Goal: Information Seeking & Learning: Check status

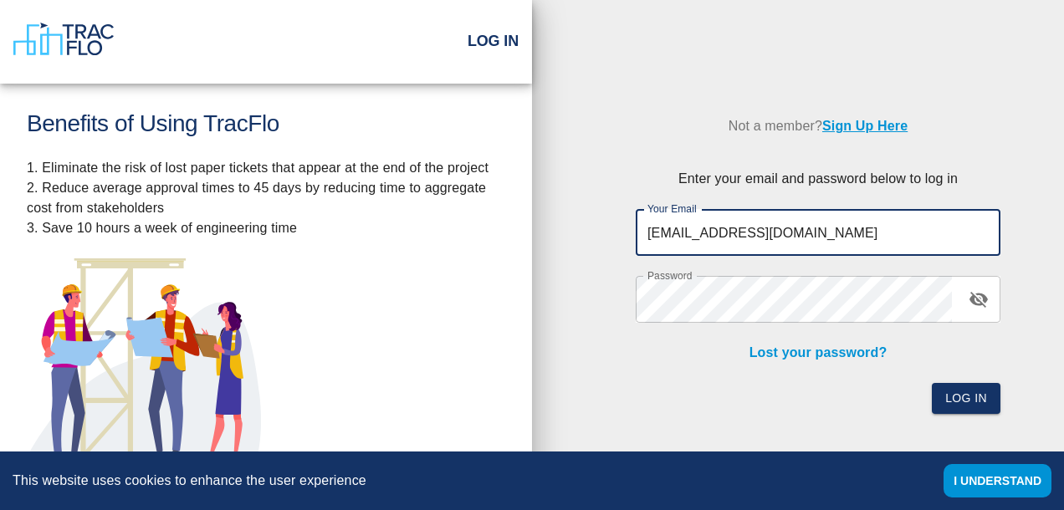
type input "[EMAIL_ADDRESS][DOMAIN_NAME]"
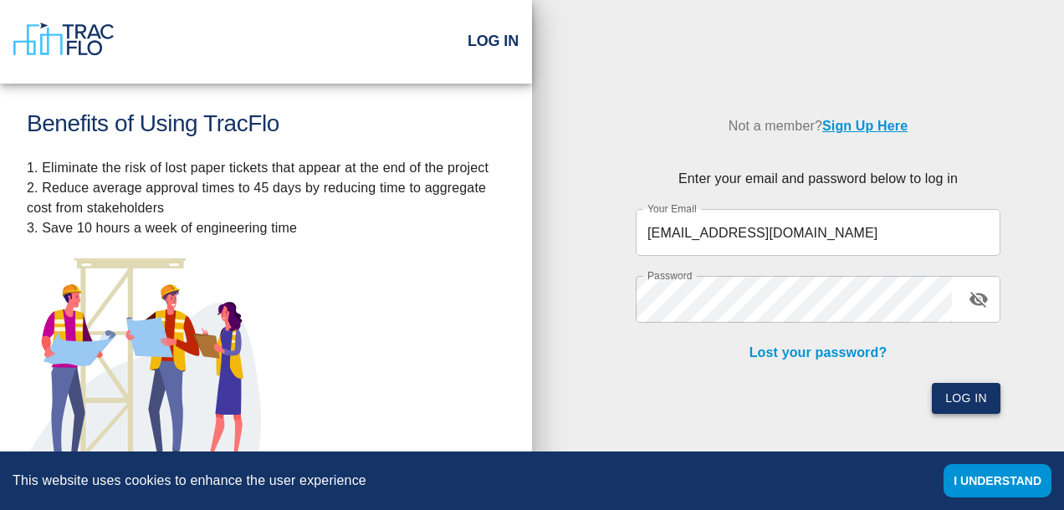
click at [965, 401] on button "Log In" at bounding box center [966, 398] width 69 height 31
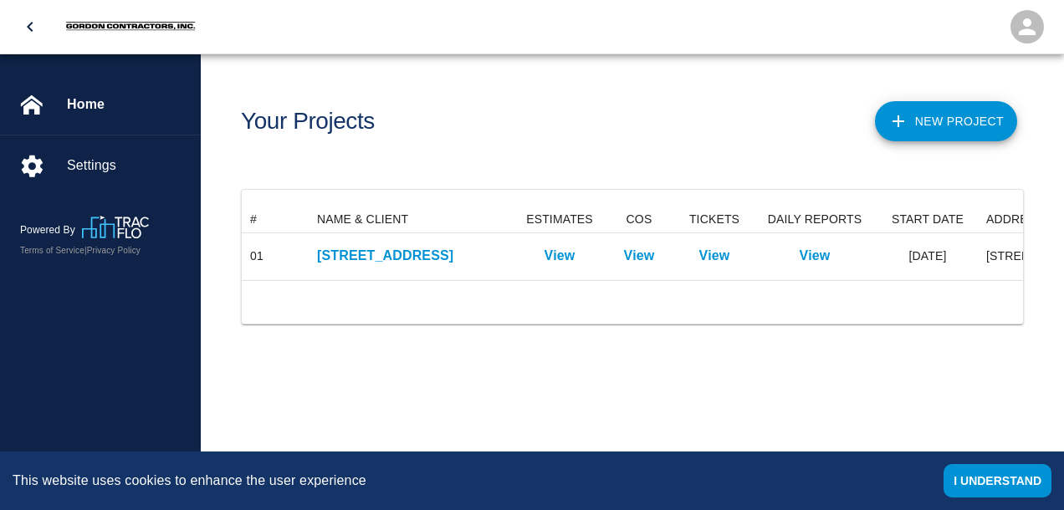
scroll to position [74, 781]
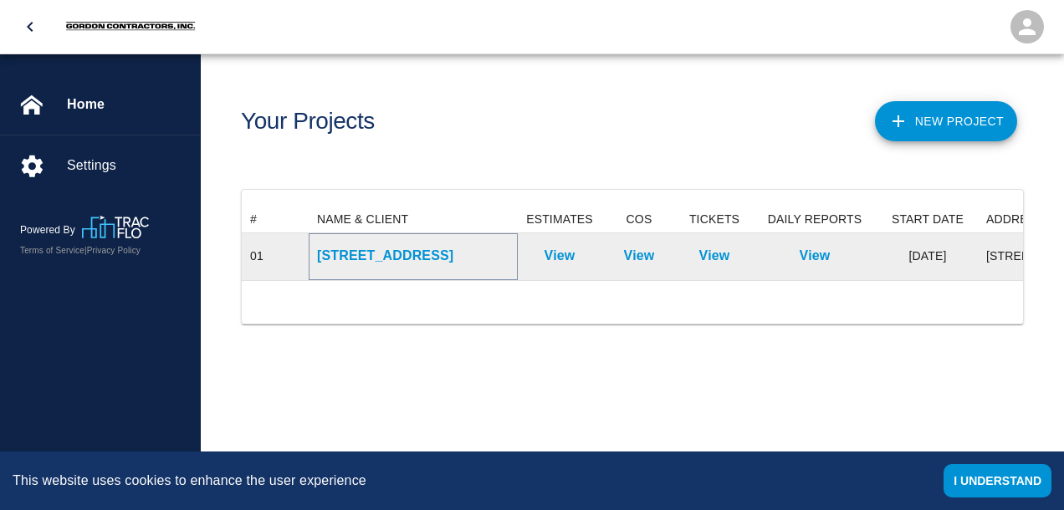
click at [444, 253] on p "[STREET_ADDRESS]" at bounding box center [413, 256] width 192 height 20
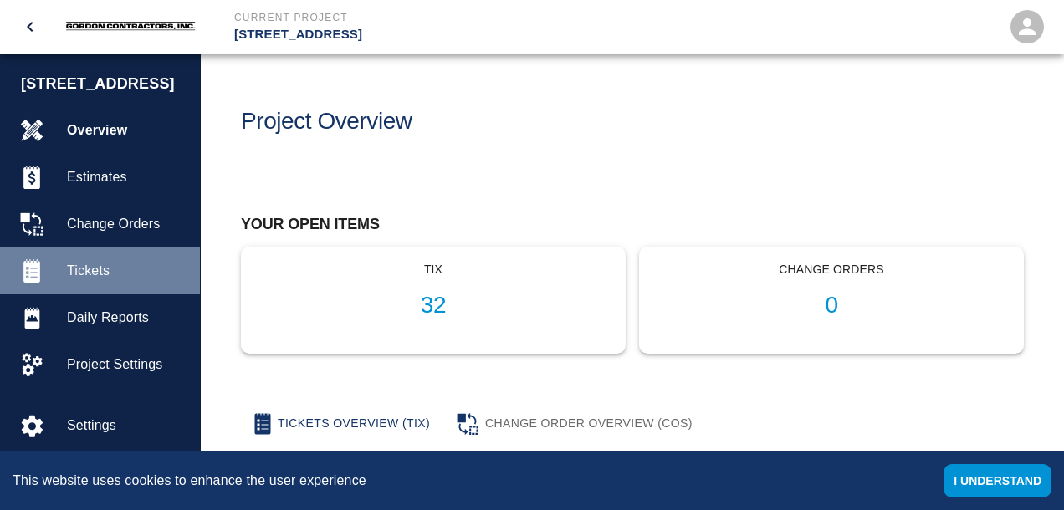
click at [91, 281] on span "Tickets" at bounding box center [127, 271] width 120 height 20
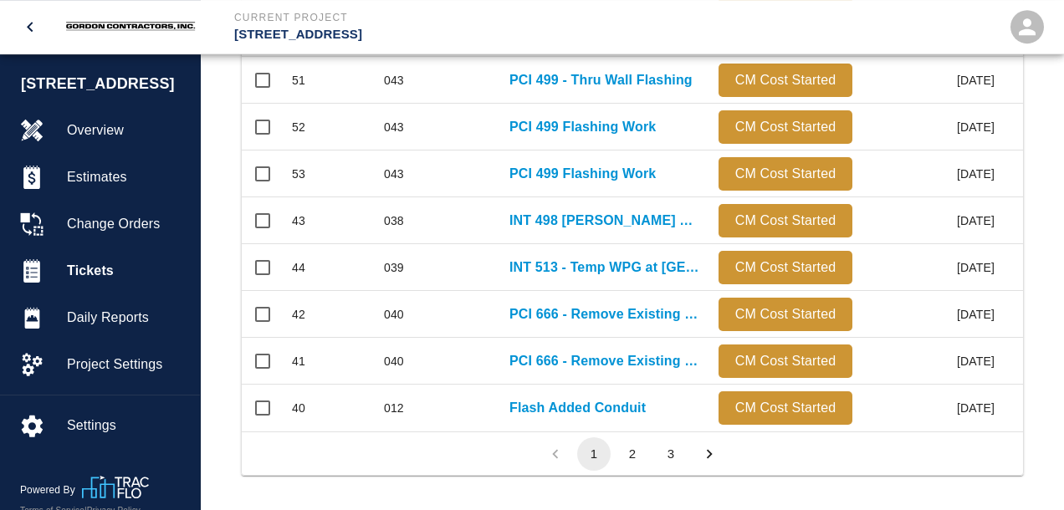
scroll to position [967, 0]
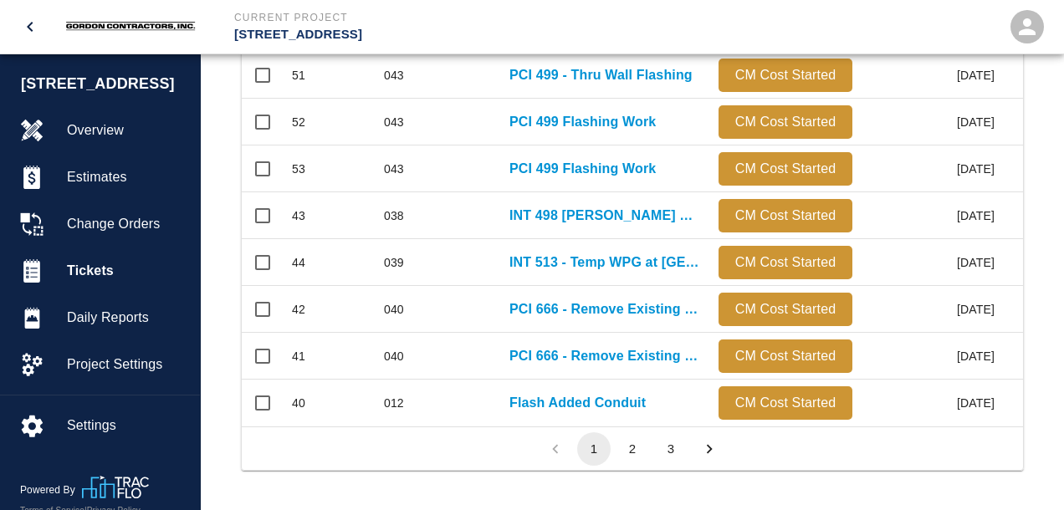
click at [674, 448] on button "3" at bounding box center [670, 448] width 33 height 33
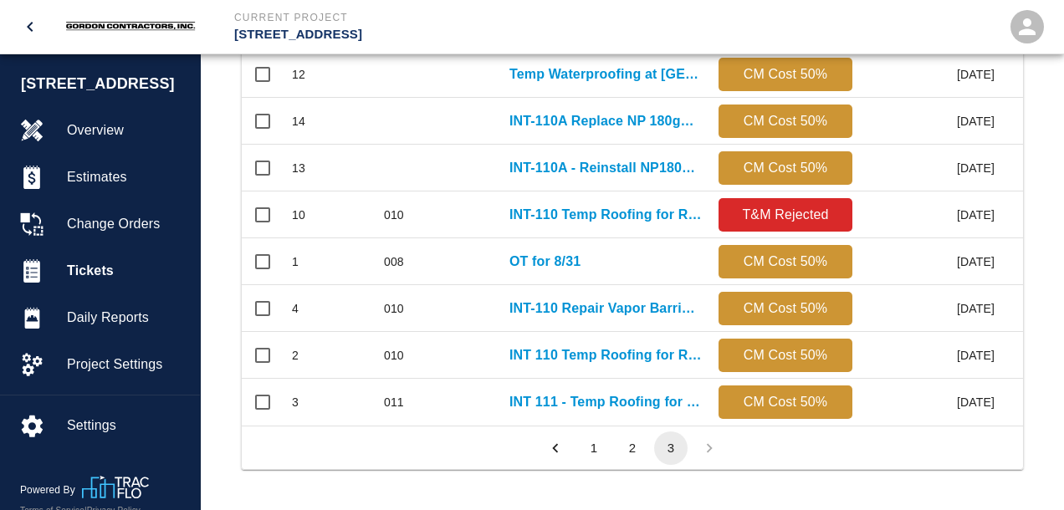
scroll to position [920, 0]
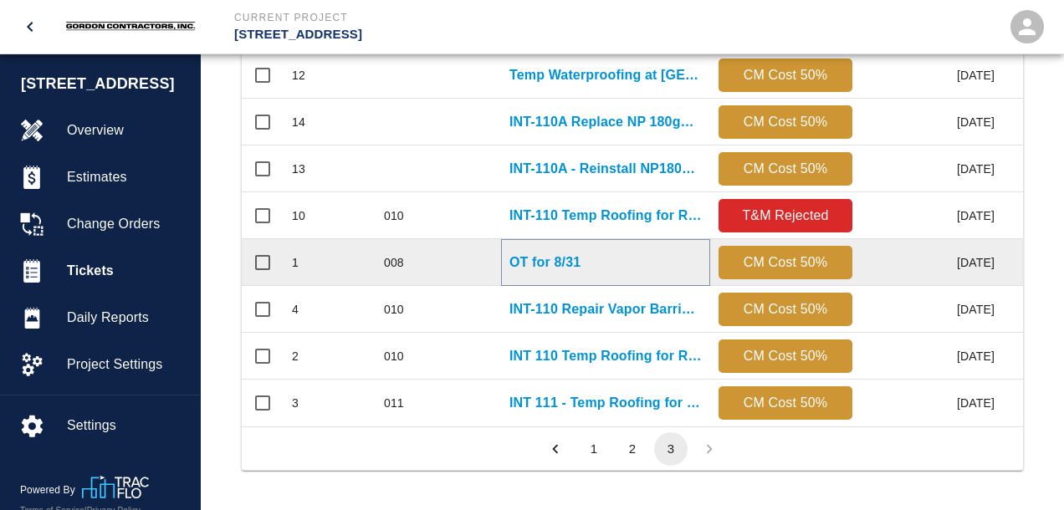
click at [548, 263] on p "OT for 8/31" at bounding box center [544, 263] width 71 height 20
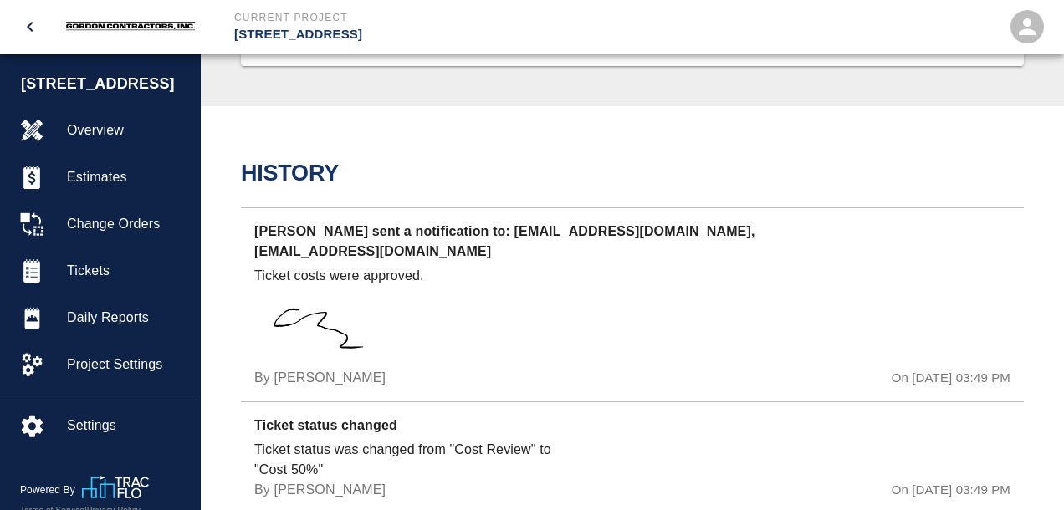
scroll to position [1413, 0]
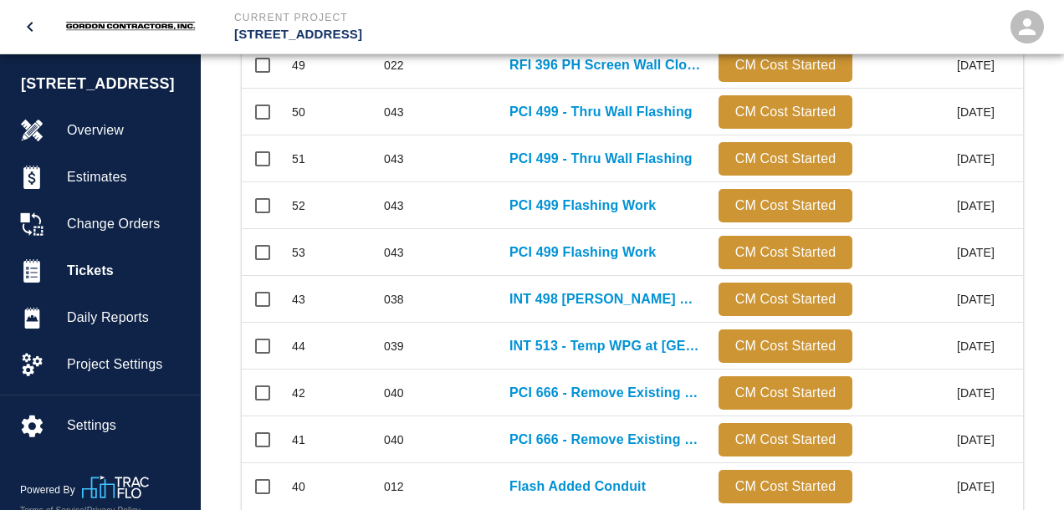
scroll to position [967, 0]
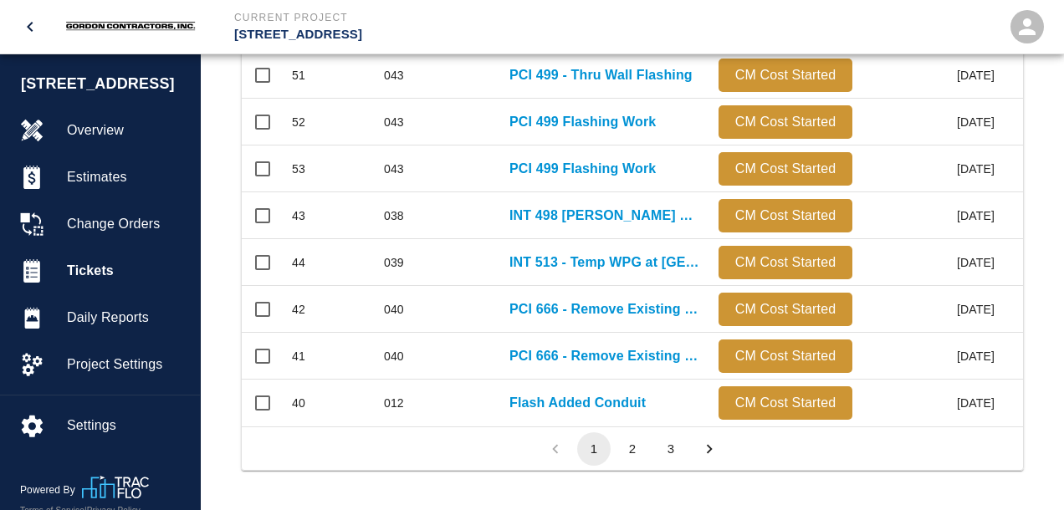
click at [671, 448] on button "3" at bounding box center [670, 448] width 33 height 33
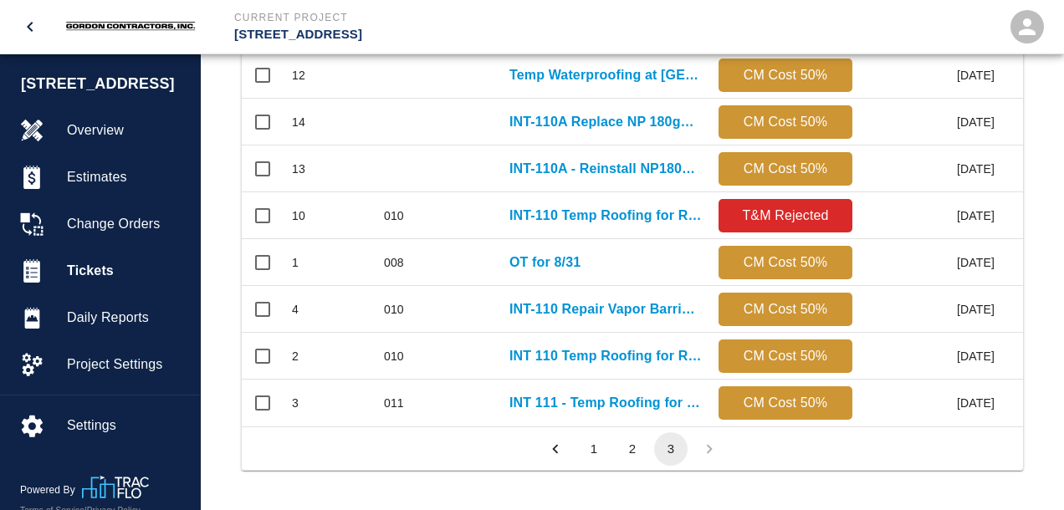
scroll to position [917, 781]
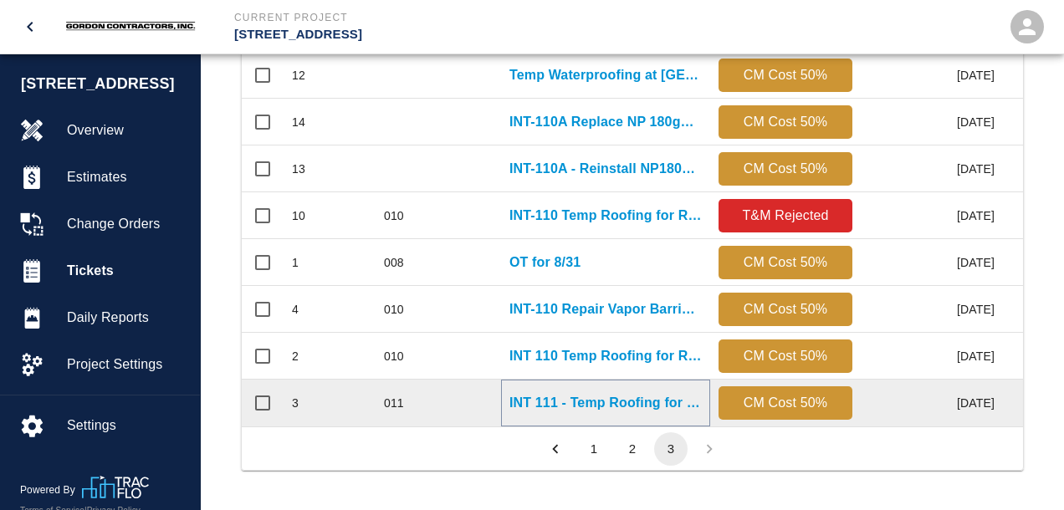
click at [568, 399] on p "INT 111 - Temp Roofing for Roof Anchors" at bounding box center [605, 403] width 192 height 20
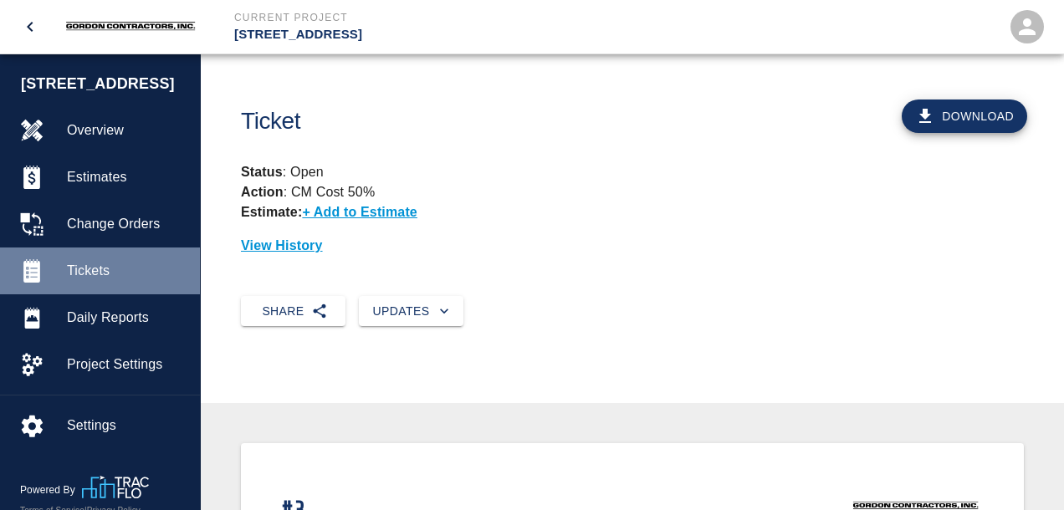
click at [95, 281] on span "Tickets" at bounding box center [127, 271] width 120 height 20
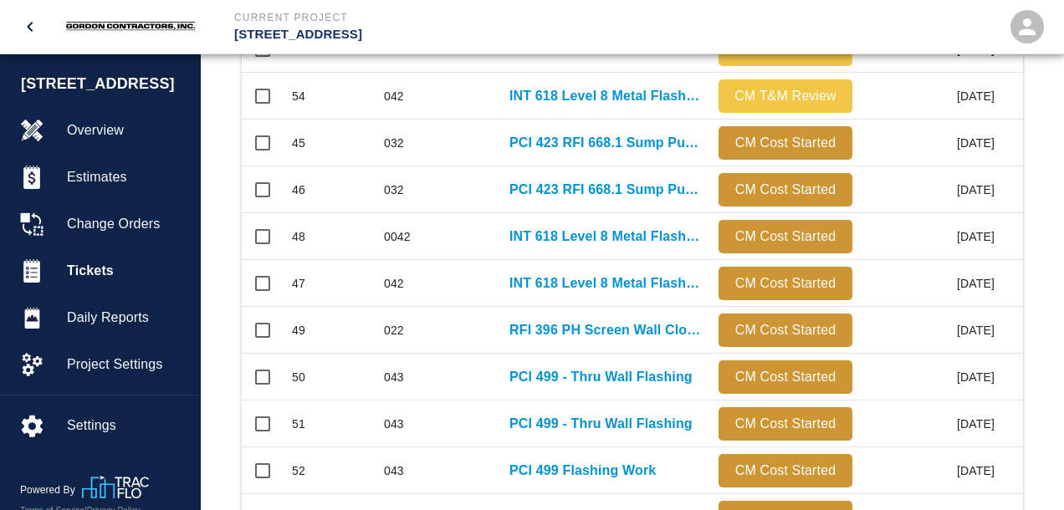
scroll to position [967, 0]
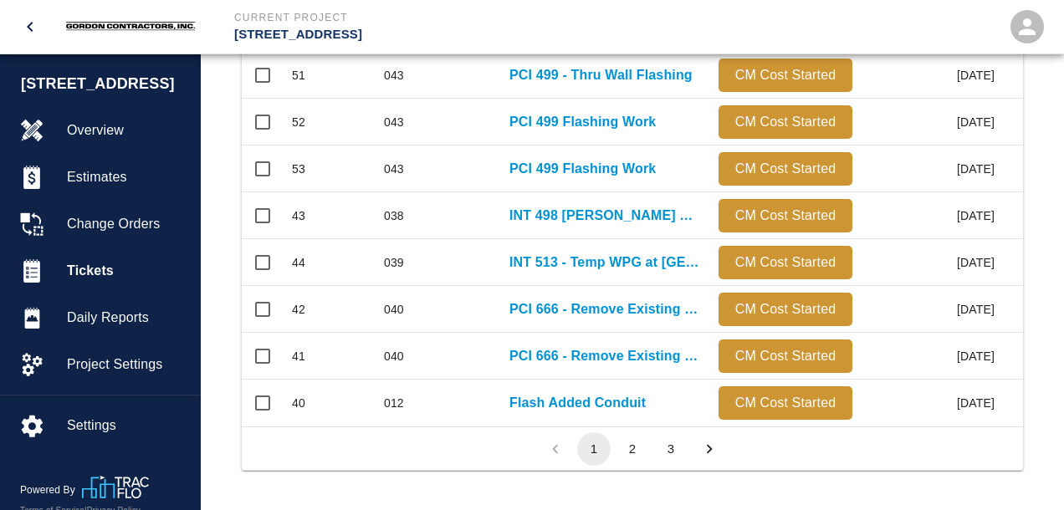
click at [671, 450] on button "3" at bounding box center [670, 448] width 33 height 33
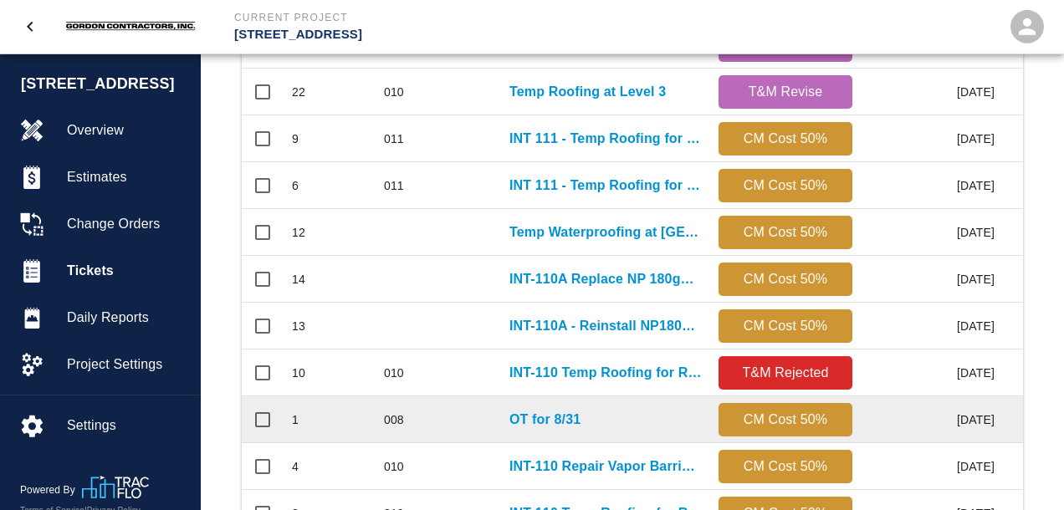
scroll to position [744, 0]
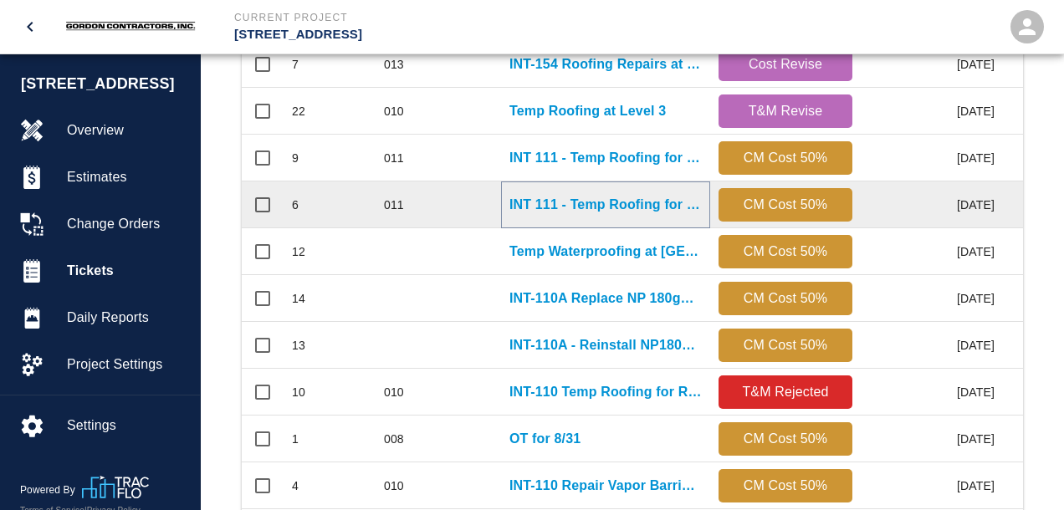
click at [550, 202] on p "INT 111 - Temp Roofing for Roof Anchors" at bounding box center [605, 205] width 192 height 20
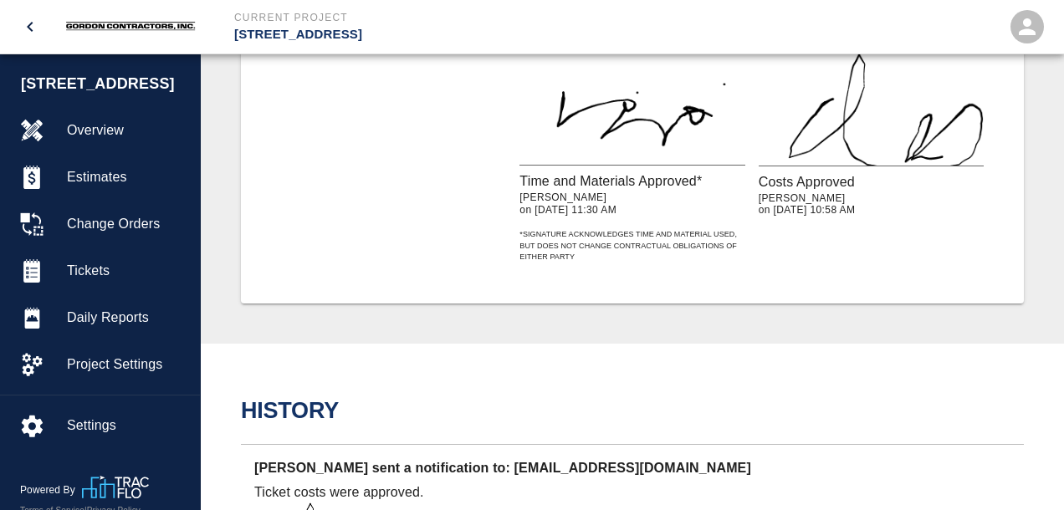
scroll to position [1766, 0]
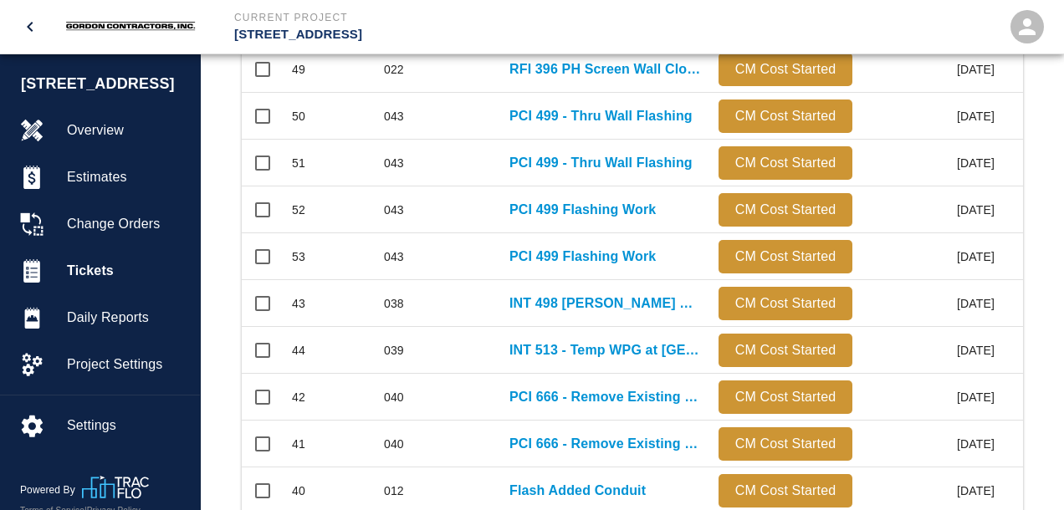
scroll to position [967, 0]
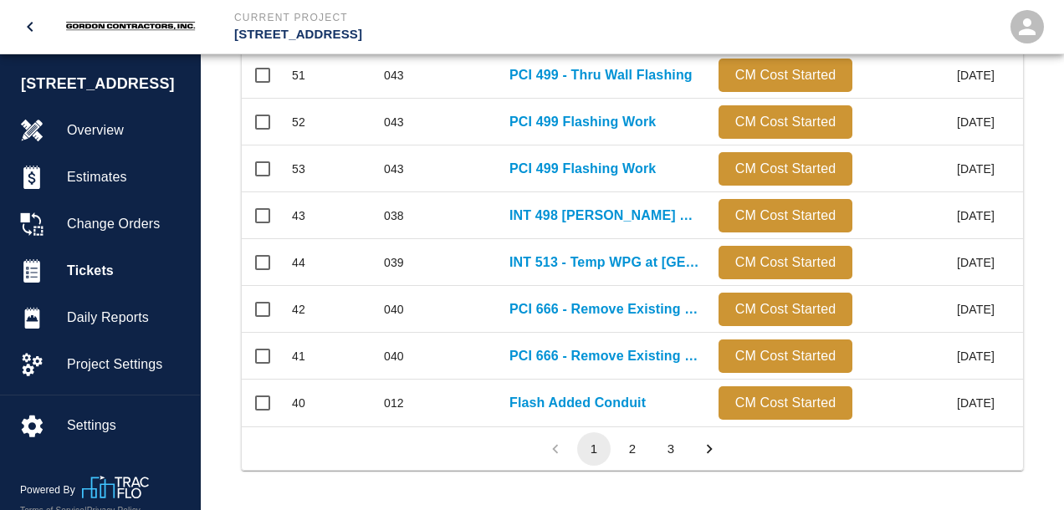
click at [677, 444] on button "3" at bounding box center [670, 448] width 33 height 33
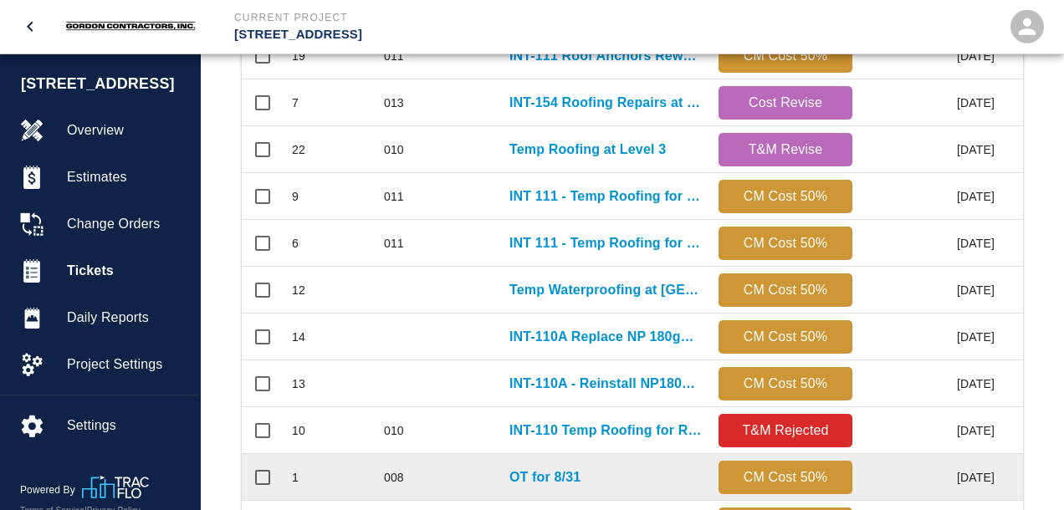
scroll to position [656, 0]
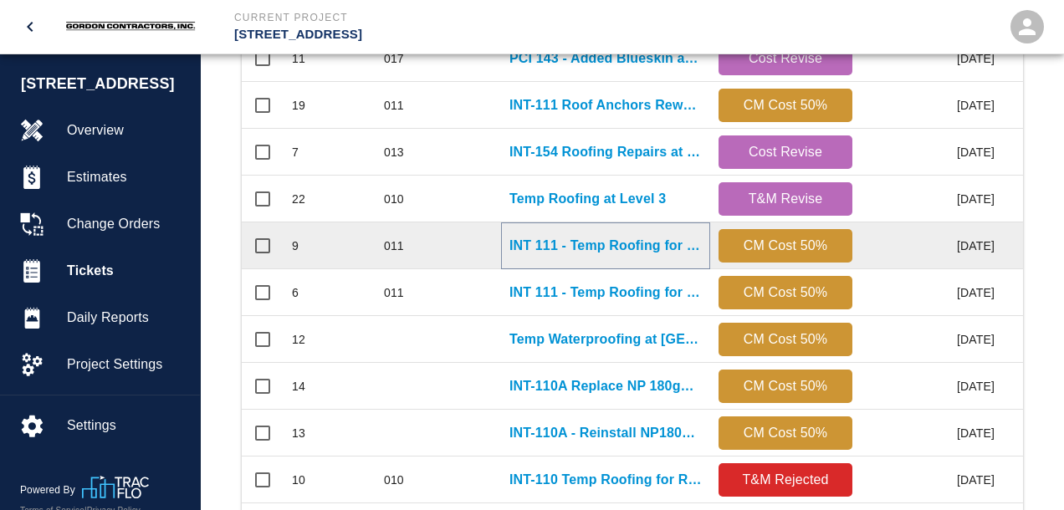
click at [592, 242] on p "INT 111 - Temp Roofing for Roof Anchors" at bounding box center [605, 246] width 192 height 20
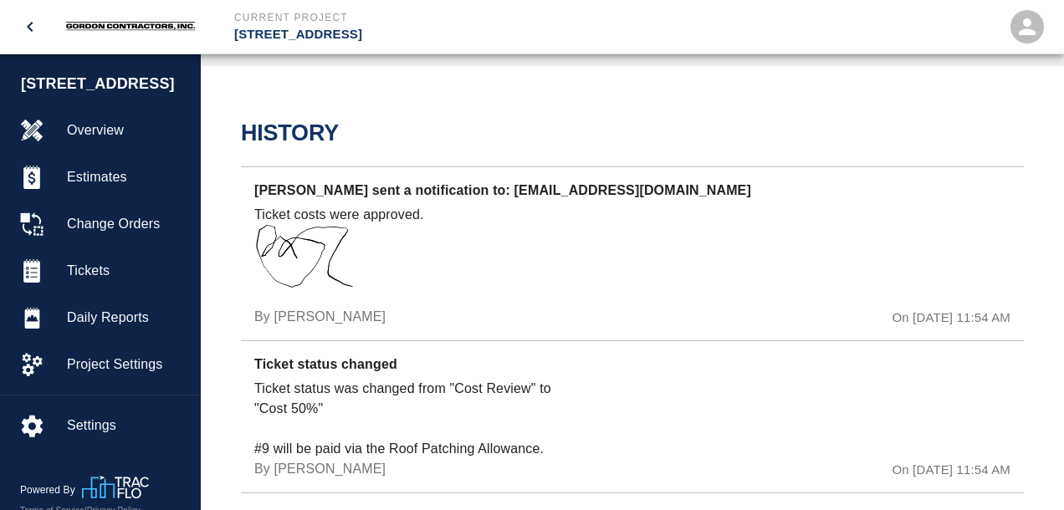
scroll to position [1325, 0]
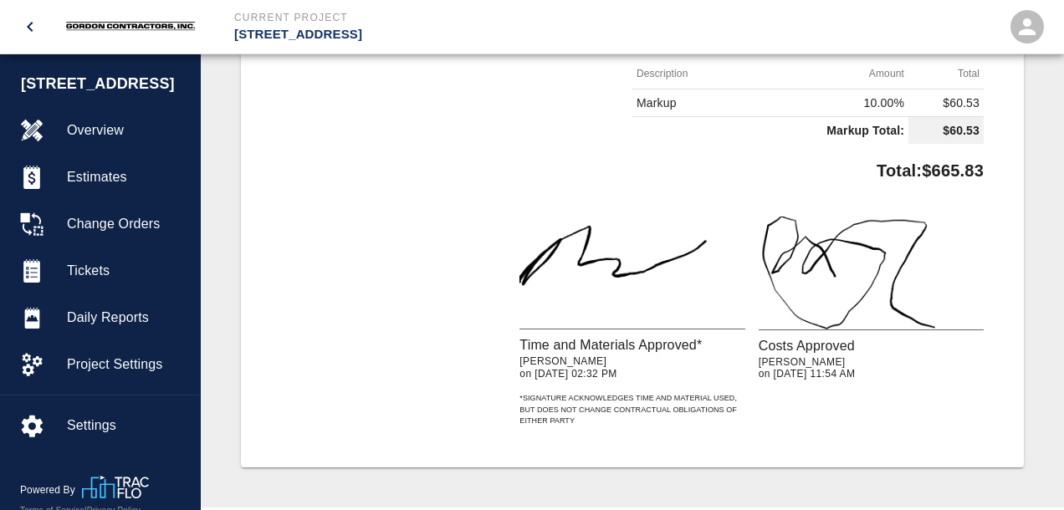
click at [642, 290] on img at bounding box center [631, 274] width 225 height 114
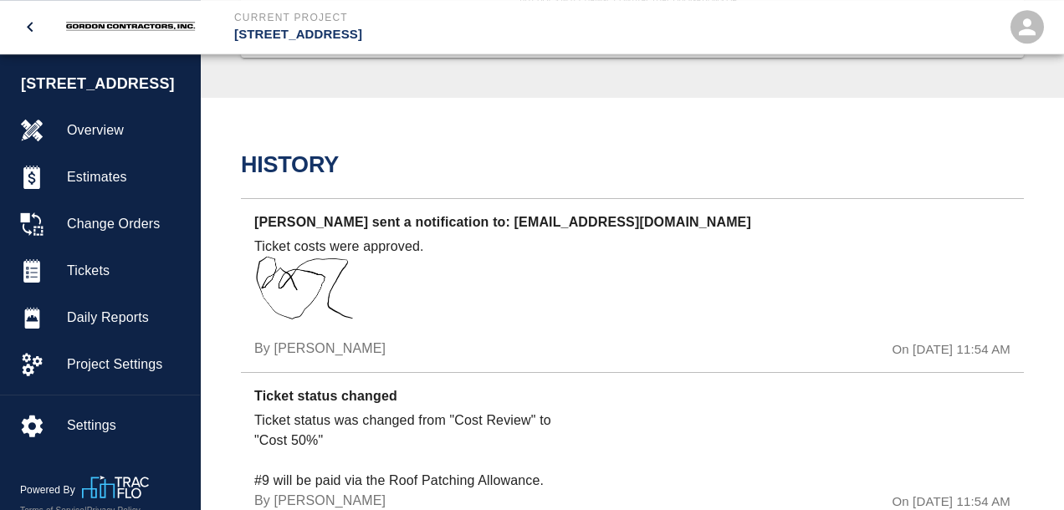
scroll to position [1943, 0]
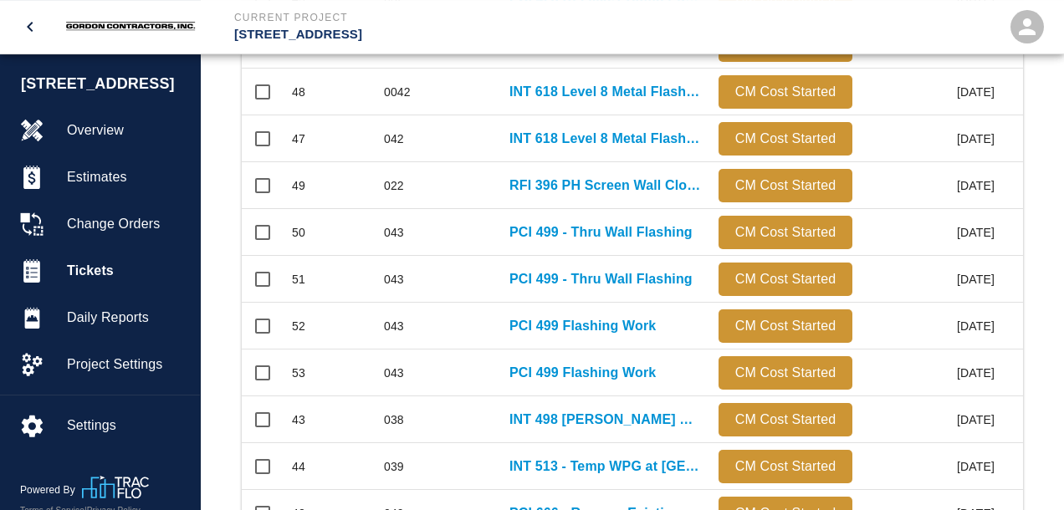
scroll to position [967, 0]
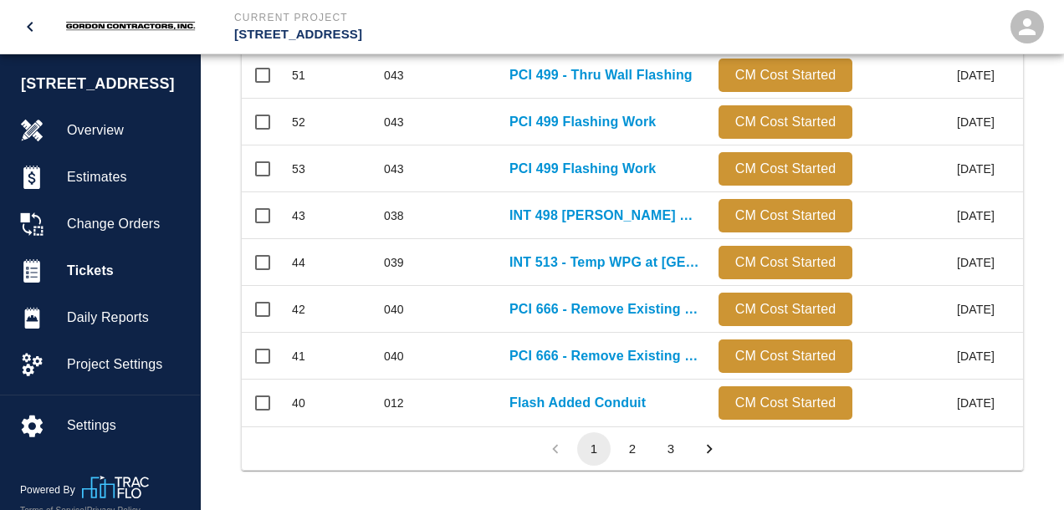
click at [668, 451] on button "3" at bounding box center [670, 448] width 33 height 33
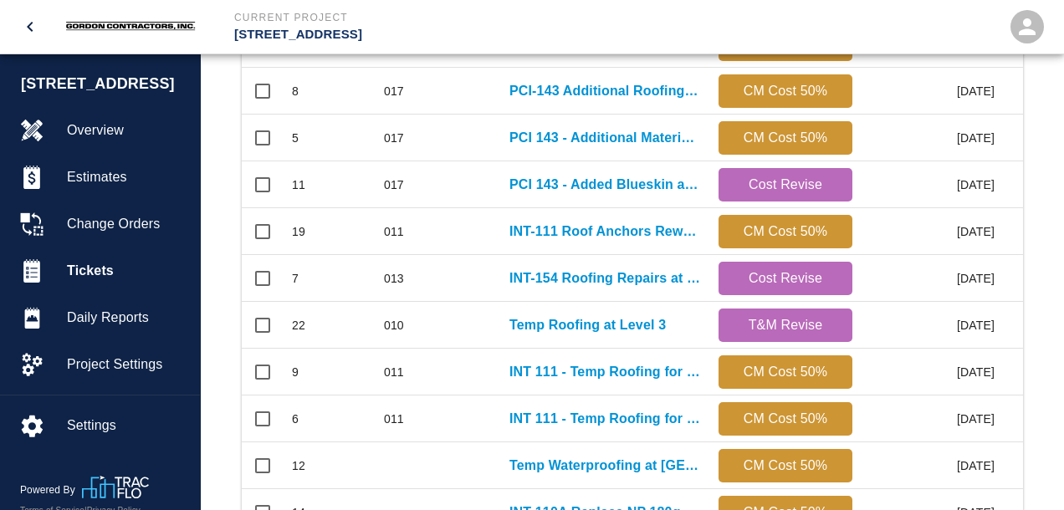
scroll to position [478, 0]
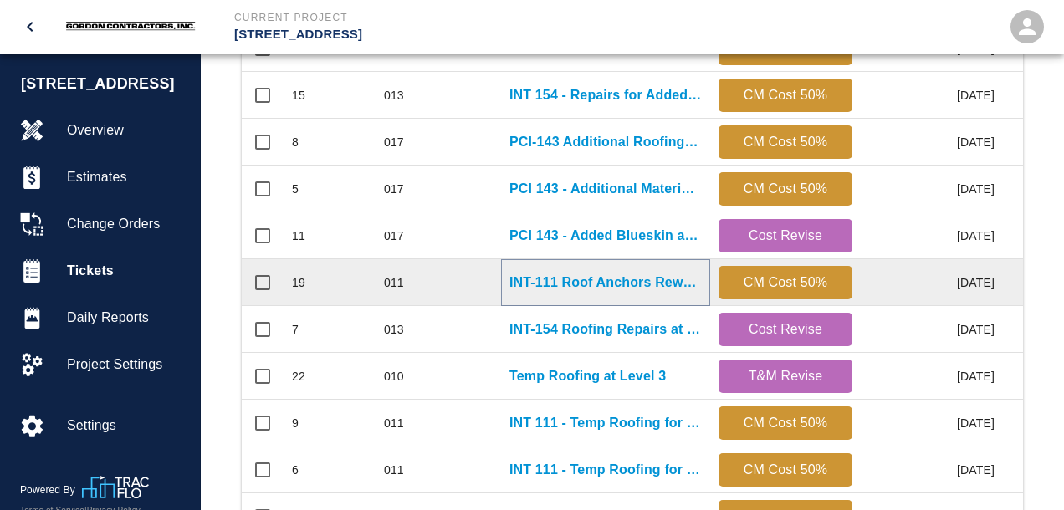
click at [544, 289] on p "INT-111 Roof Anchors Rework" at bounding box center [605, 283] width 192 height 20
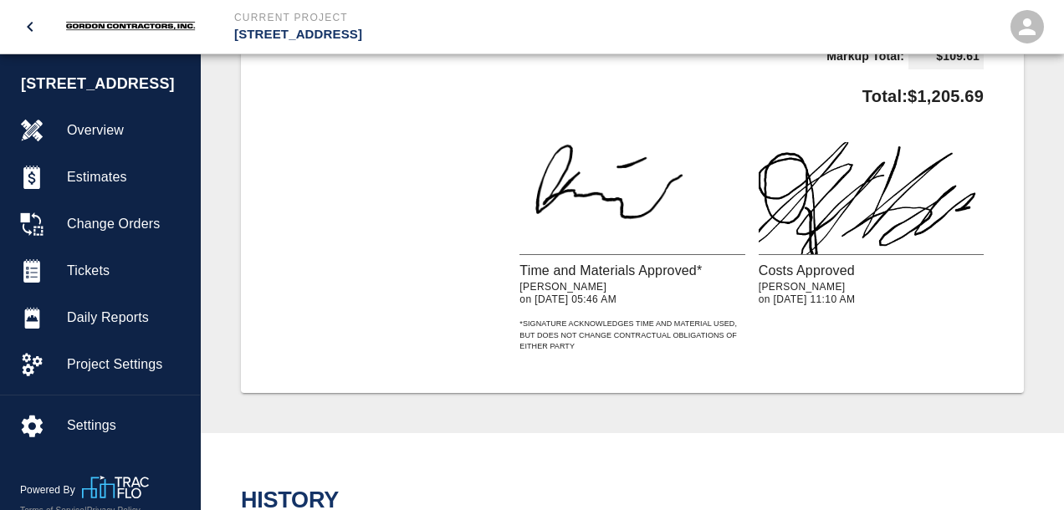
scroll to position [1325, 0]
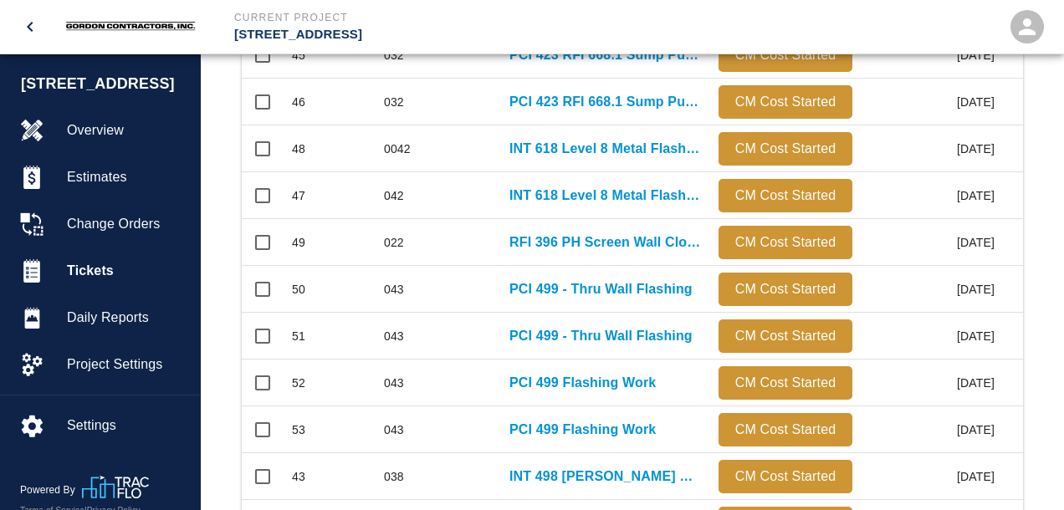
scroll to position [967, 0]
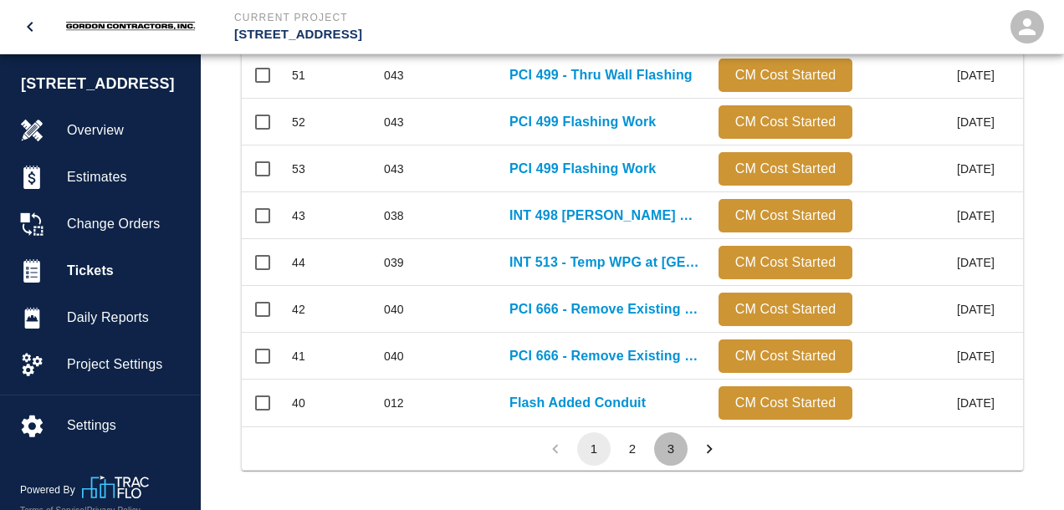
click at [667, 447] on button "3" at bounding box center [670, 448] width 33 height 33
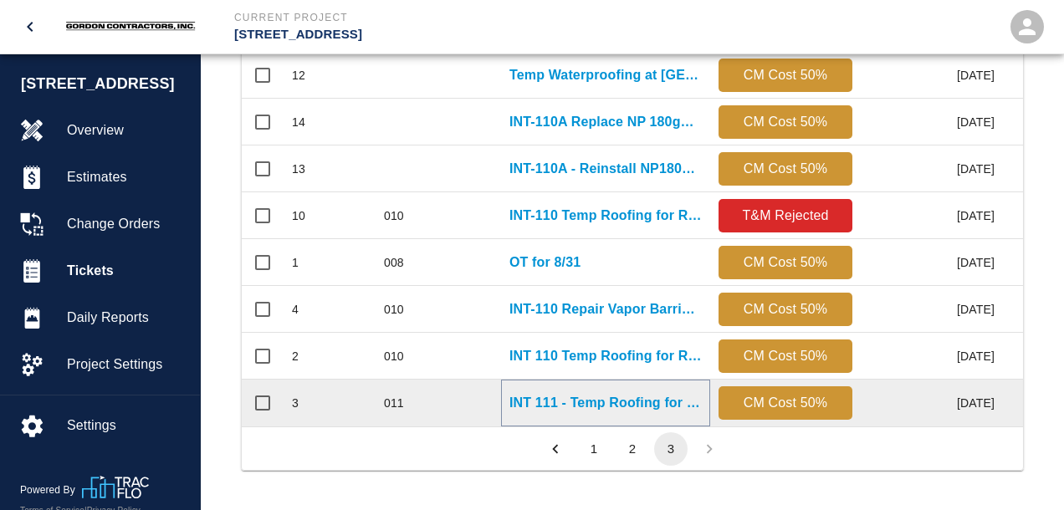
click at [593, 399] on p "INT 111 - Temp Roofing for Roof Anchors" at bounding box center [605, 403] width 192 height 20
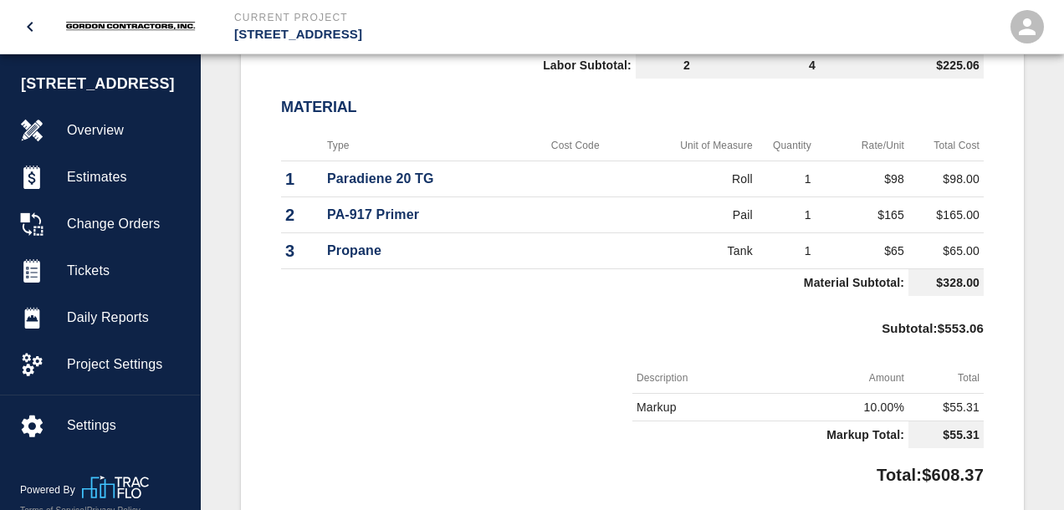
scroll to position [264, 0]
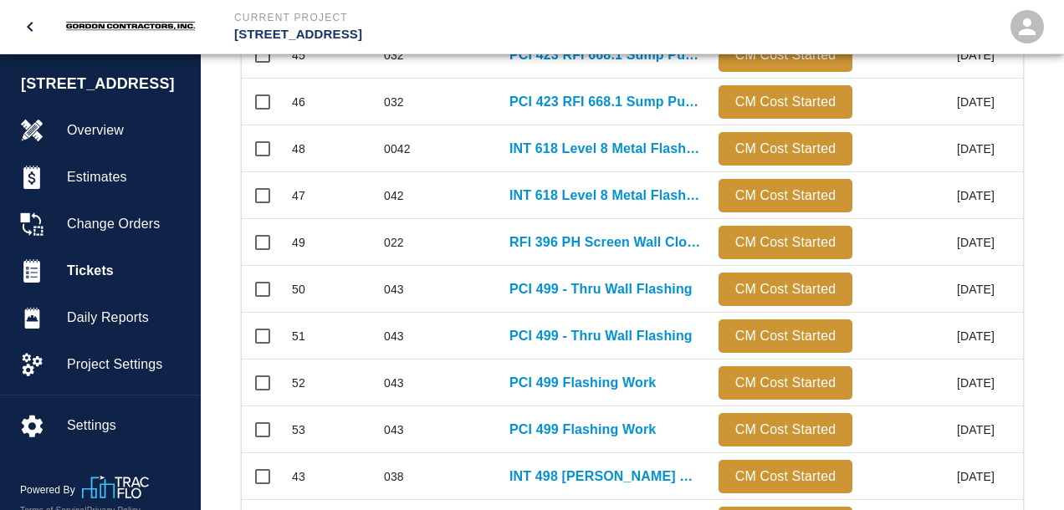
scroll to position [967, 0]
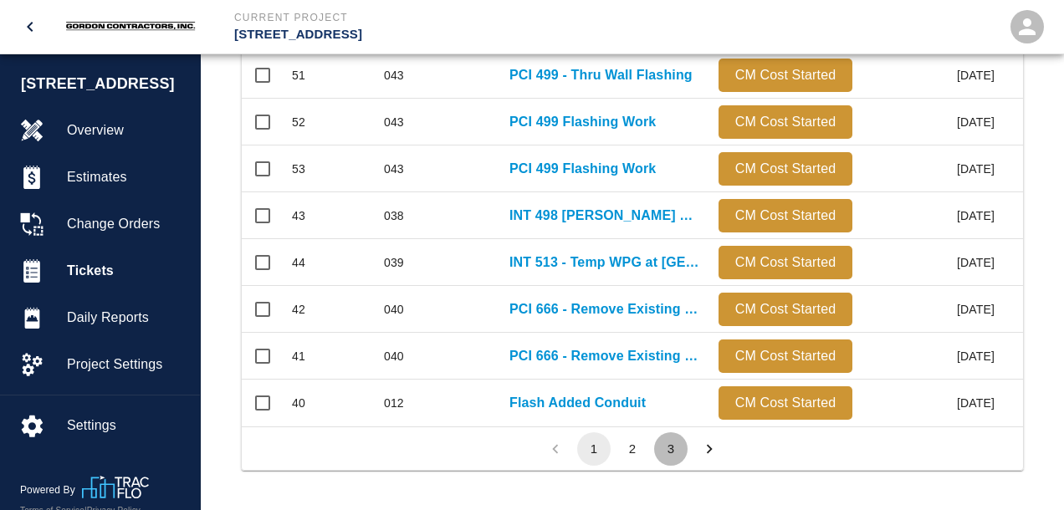
click at [668, 453] on button "3" at bounding box center [670, 448] width 33 height 33
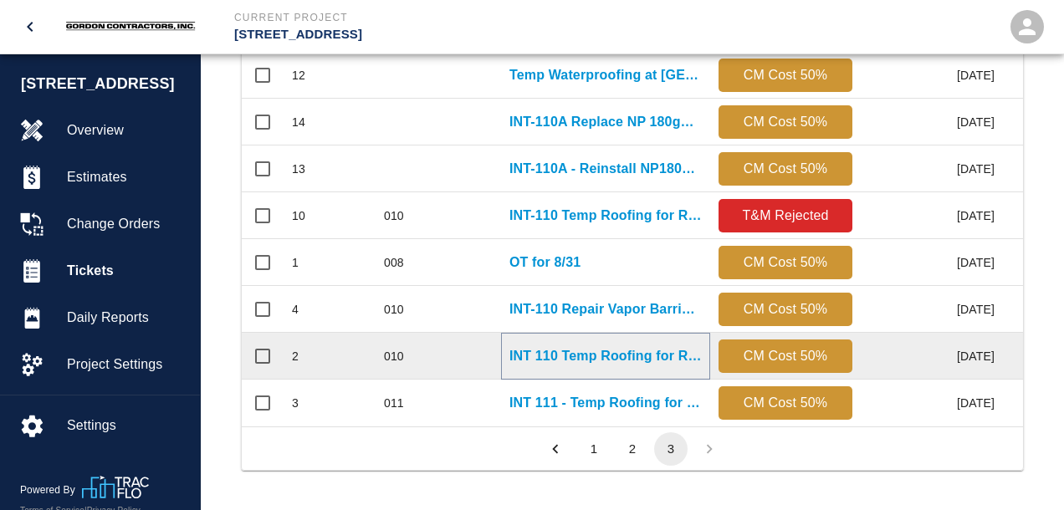
click at [584, 360] on p "INT 110 Temp Roofing for Roof Drains not yet installed" at bounding box center [605, 356] width 192 height 20
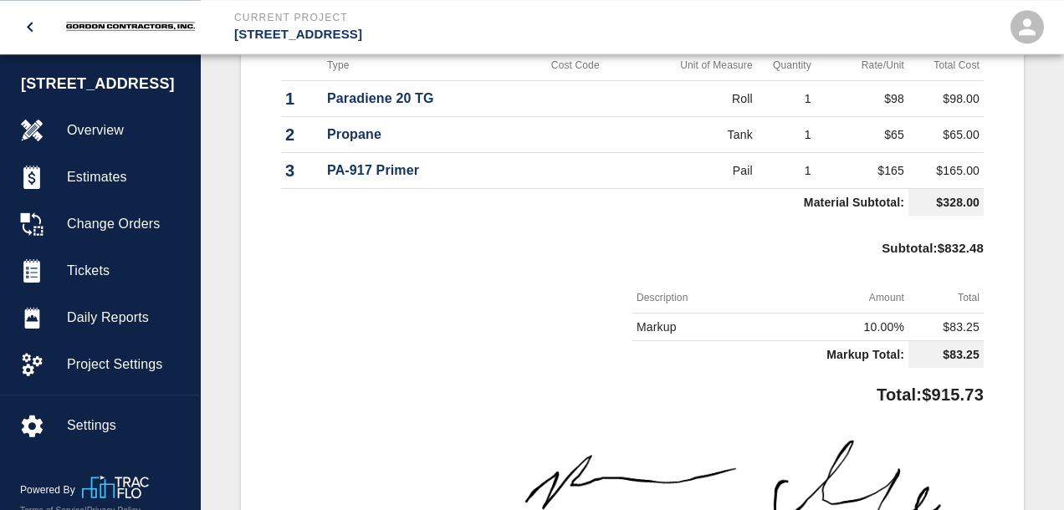
scroll to position [971, 0]
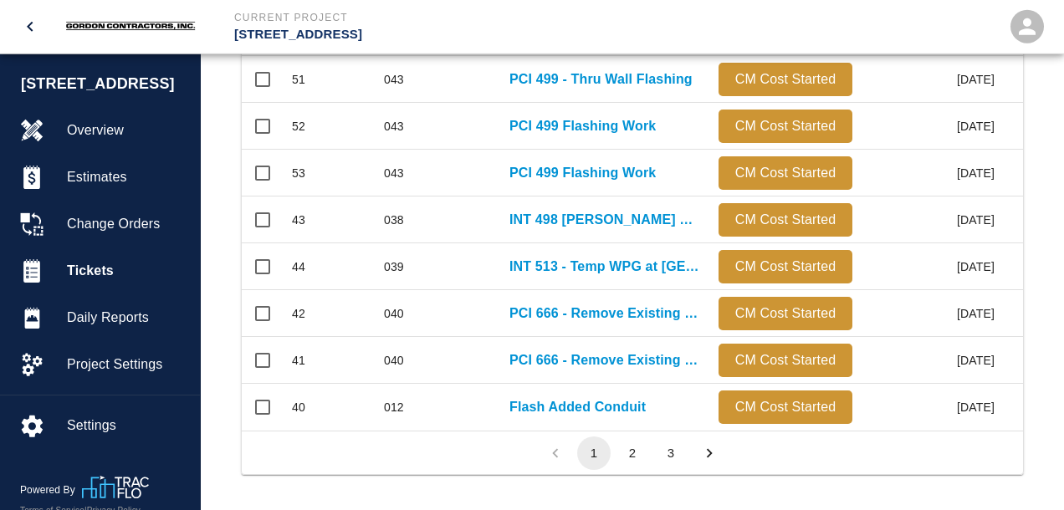
scroll to position [967, 0]
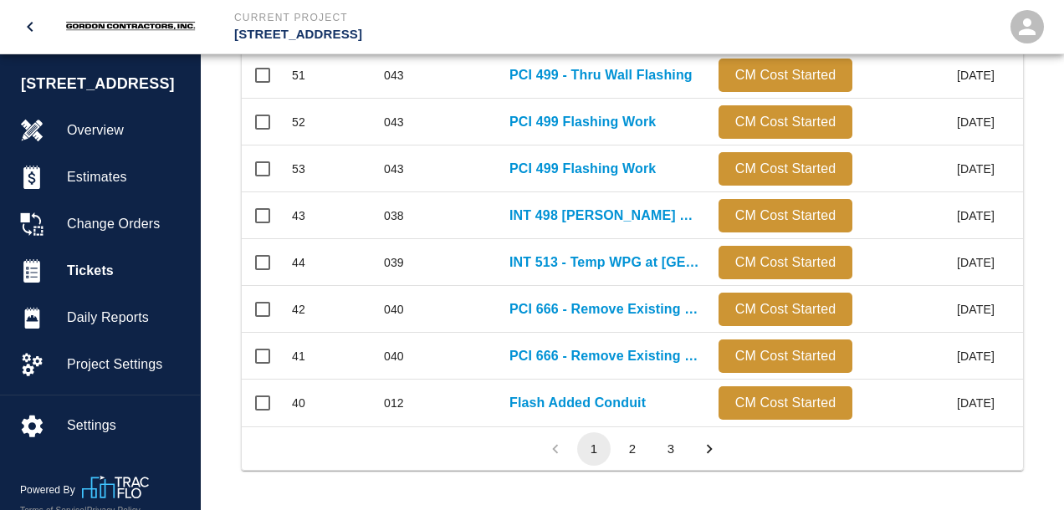
click at [665, 448] on button "3" at bounding box center [670, 448] width 33 height 33
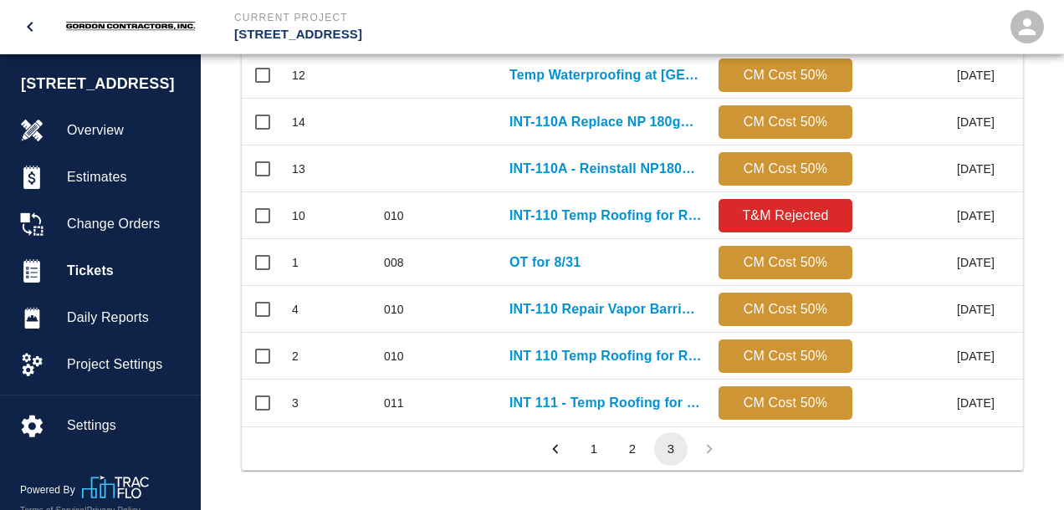
scroll to position [917, 781]
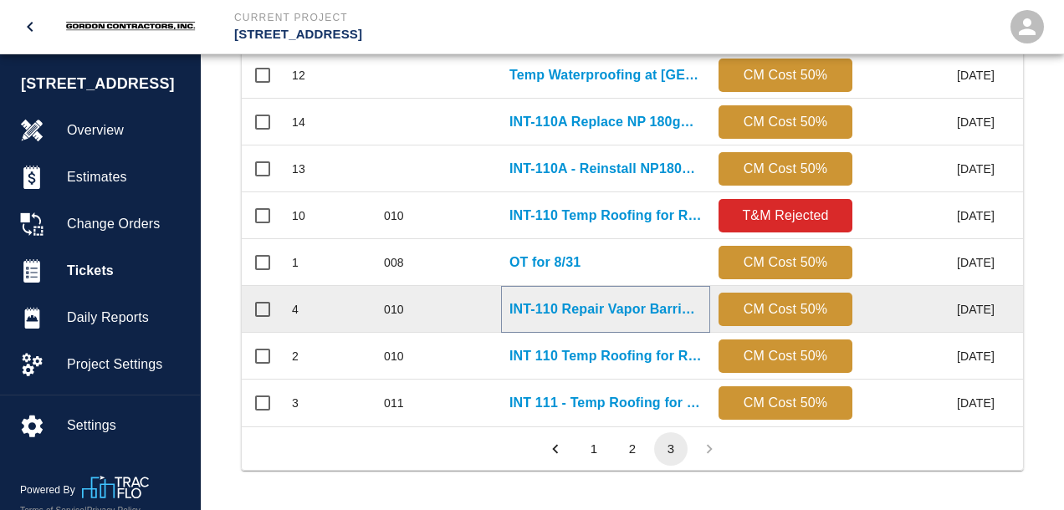
click at [594, 316] on p "INT-110 Repair Vapor Barrier at Added Drains on Levels 7 & 8" at bounding box center [605, 309] width 192 height 20
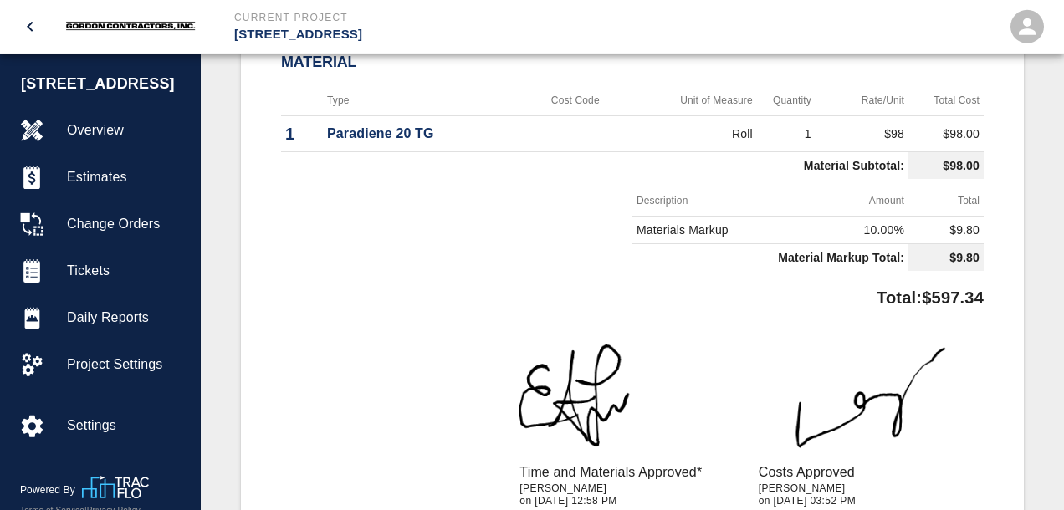
scroll to position [971, 0]
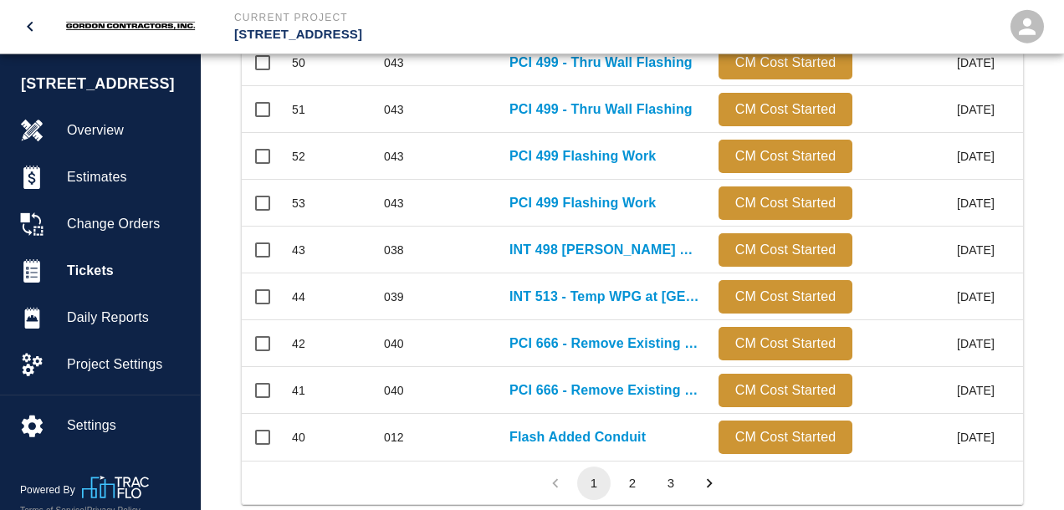
scroll to position [967, 0]
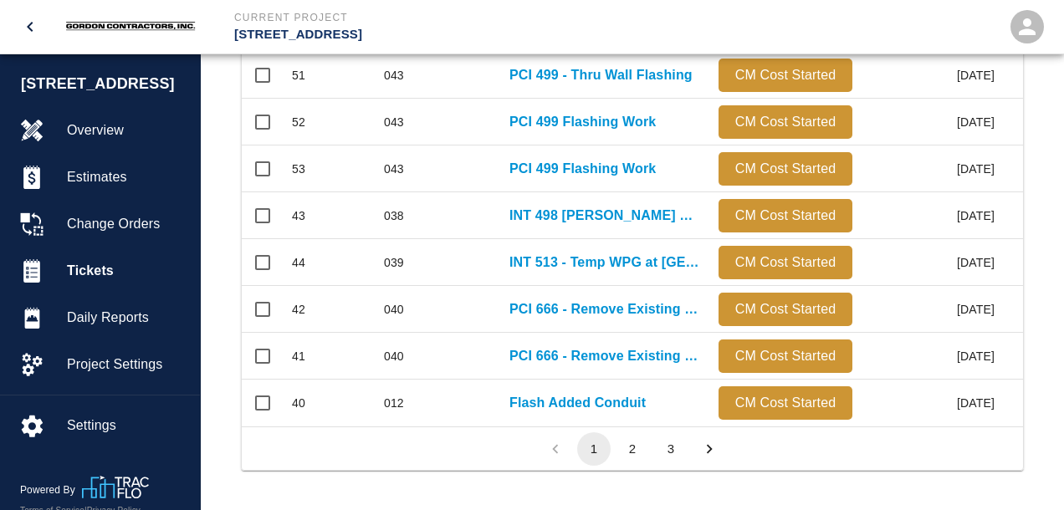
click at [636, 445] on button "2" at bounding box center [632, 448] width 33 height 33
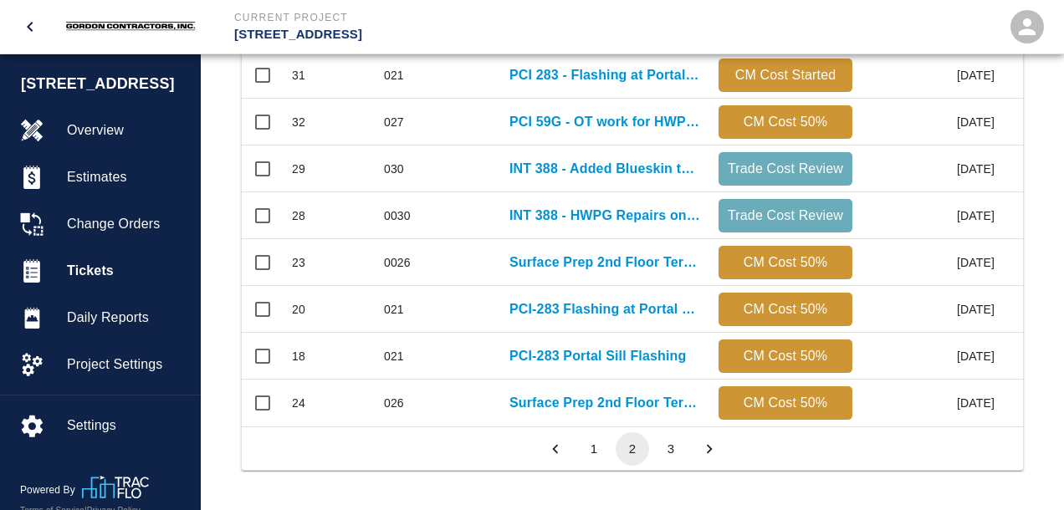
click at [667, 447] on button "3" at bounding box center [670, 448] width 33 height 33
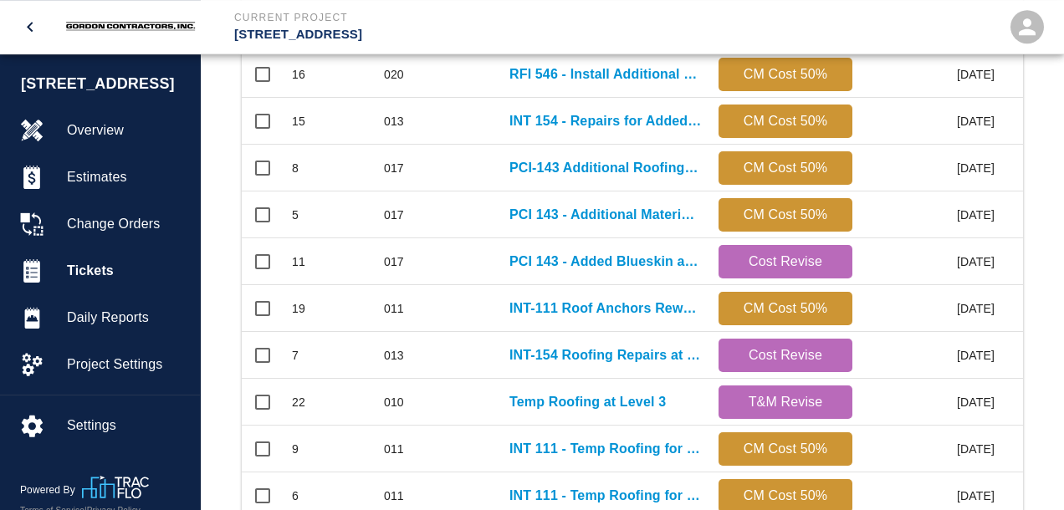
scroll to position [478, 0]
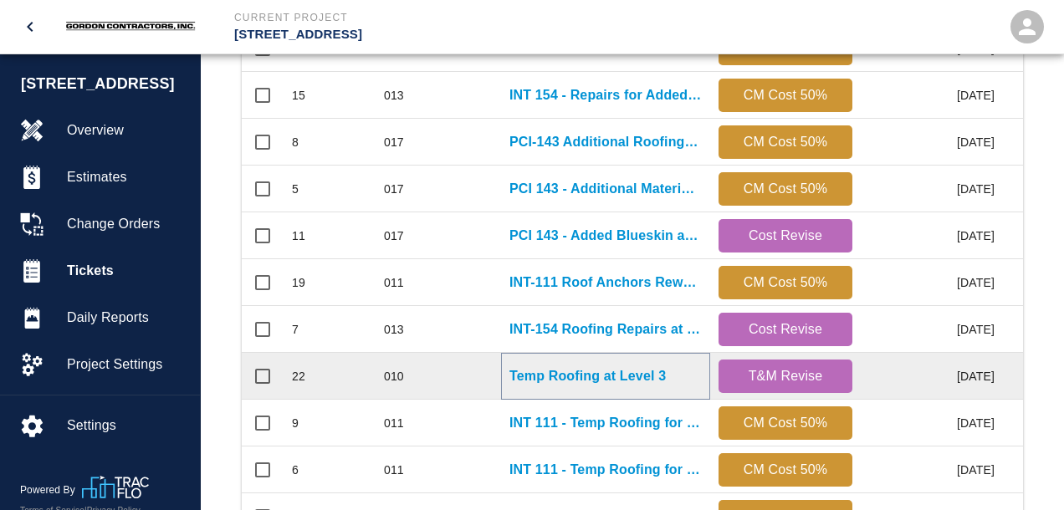
click at [586, 373] on p "Temp Roofing at Level 3" at bounding box center [587, 376] width 156 height 20
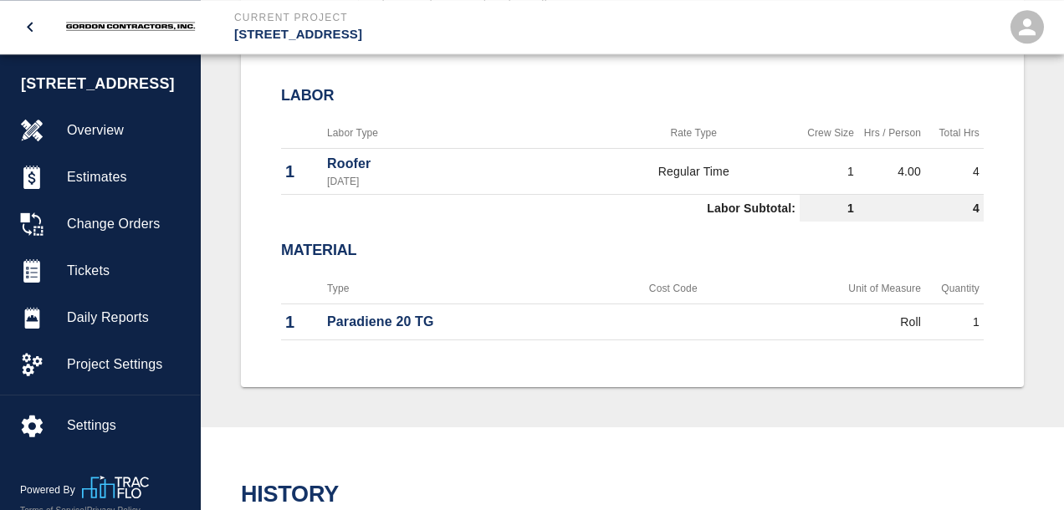
scroll to position [692, 0]
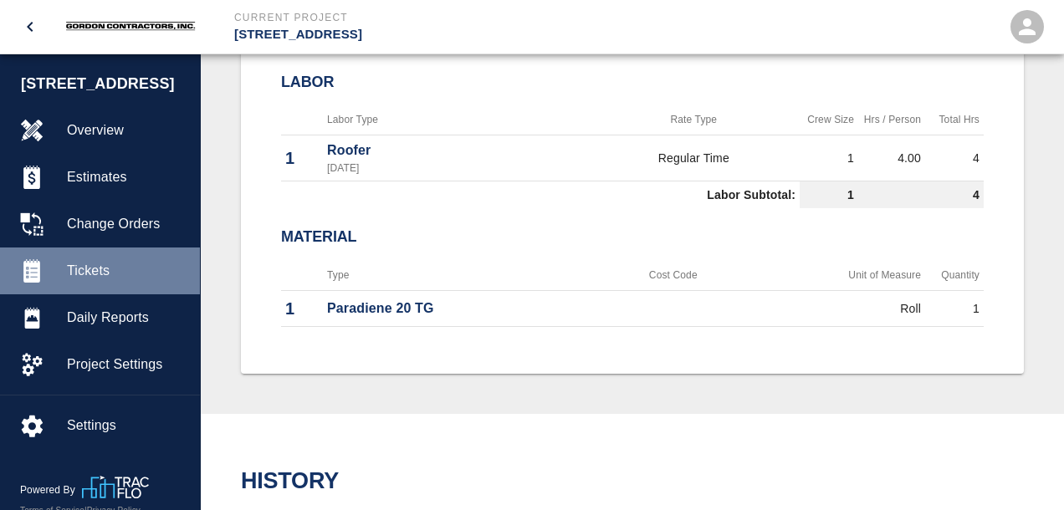
click at [79, 281] on span "Tickets" at bounding box center [127, 271] width 120 height 20
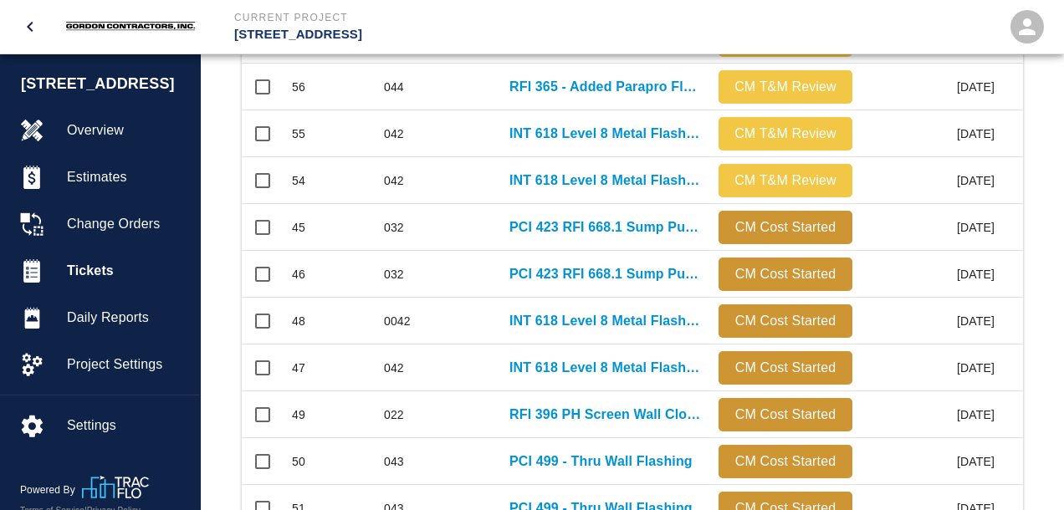
scroll to position [967, 0]
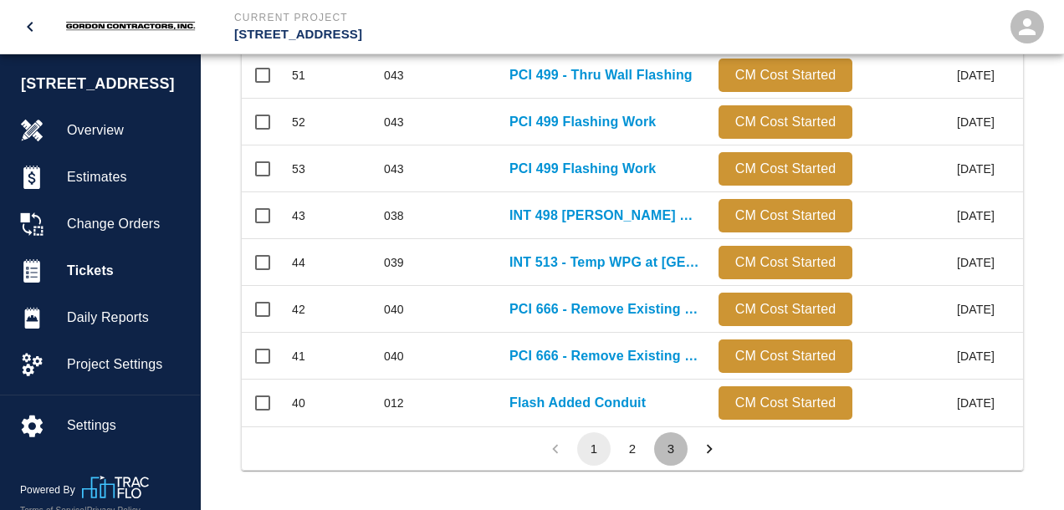
click at [667, 451] on button "3" at bounding box center [670, 448] width 33 height 33
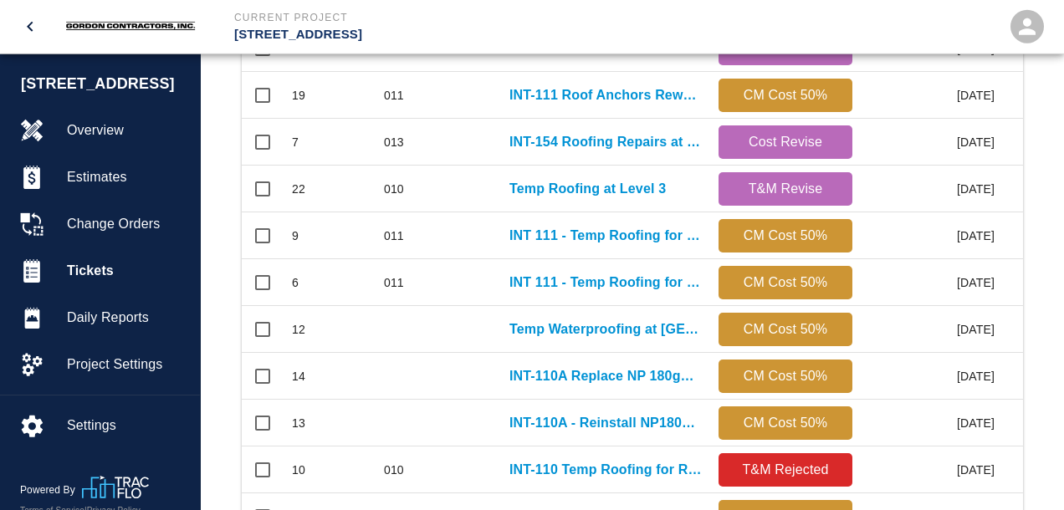
scroll to position [478, 0]
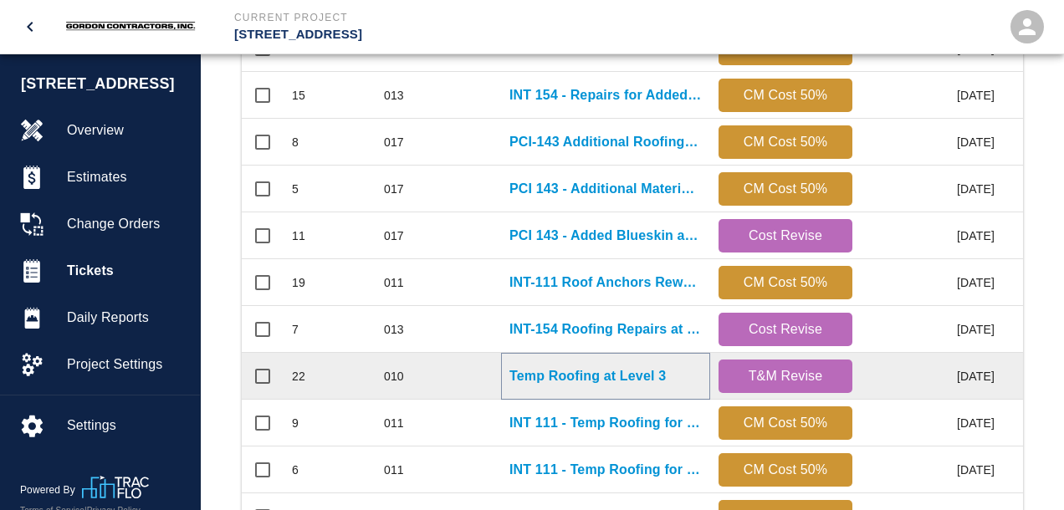
click at [598, 381] on p "Temp Roofing at Level 3" at bounding box center [587, 376] width 156 height 20
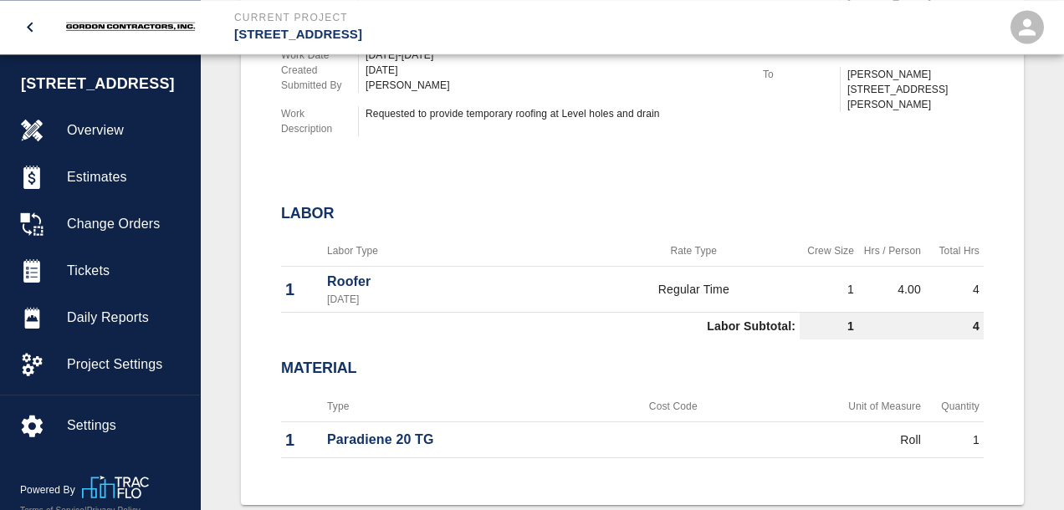
scroll to position [706, 0]
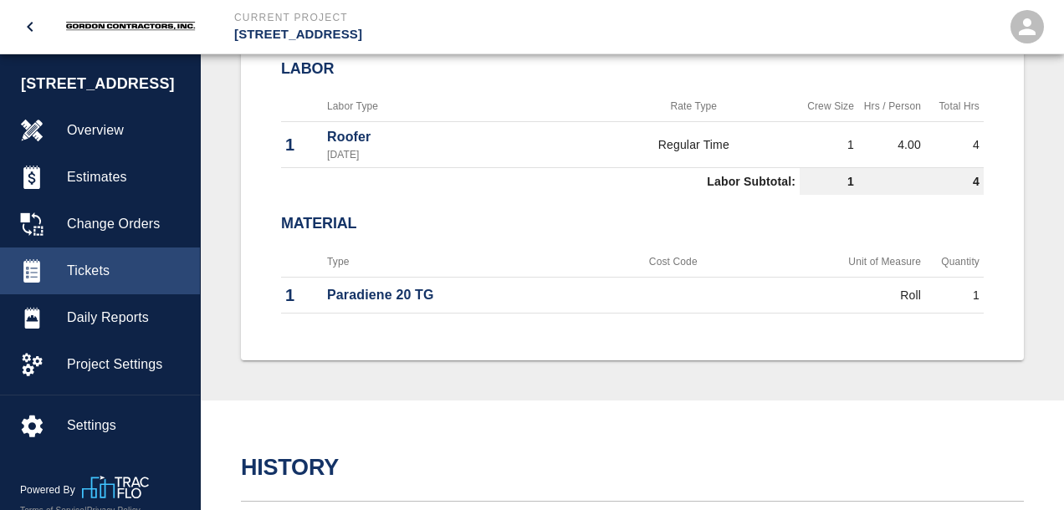
click at [84, 281] on span "Tickets" at bounding box center [127, 271] width 120 height 20
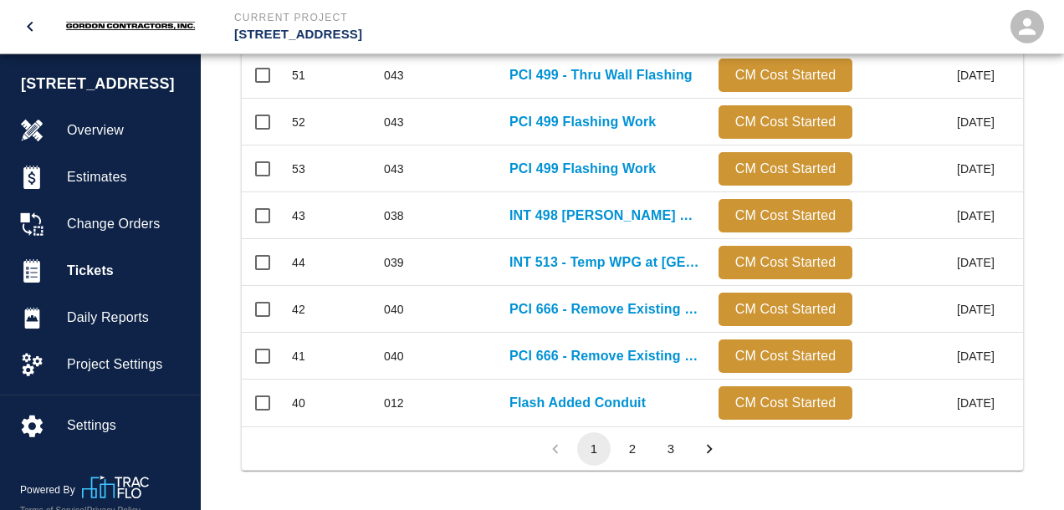
scroll to position [967, 0]
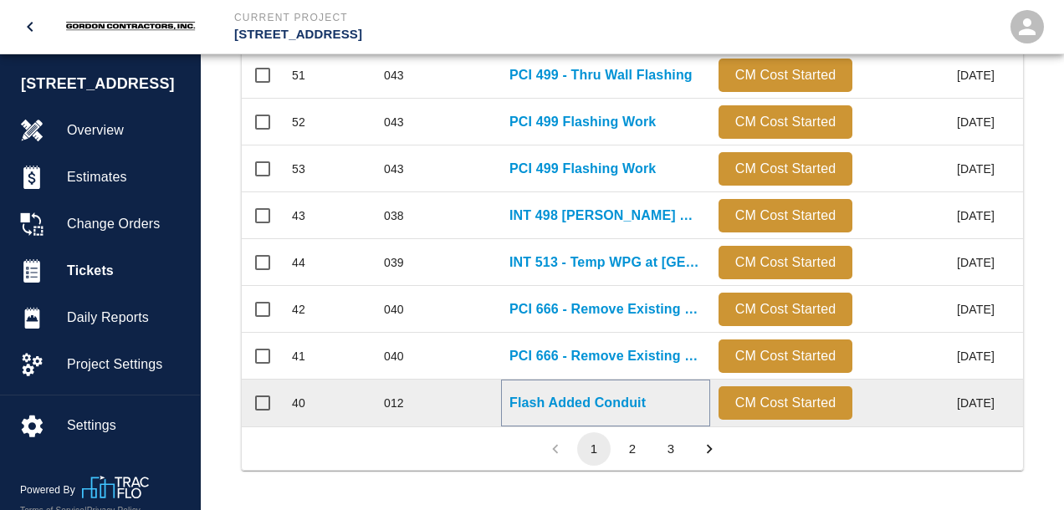
click at [606, 401] on p "Flash Added Conduit" at bounding box center [577, 403] width 136 height 20
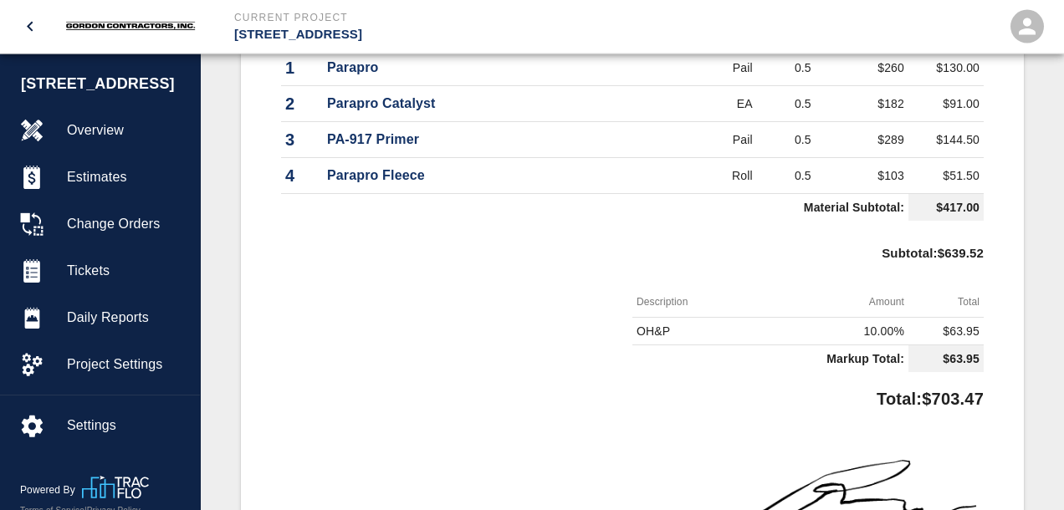
scroll to position [971, 0]
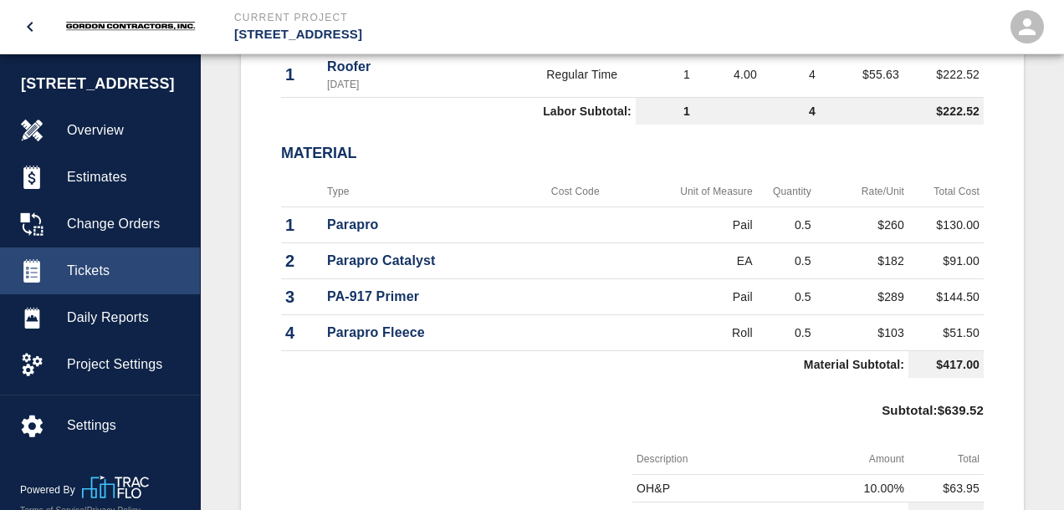
click at [92, 281] on span "Tickets" at bounding box center [127, 271] width 120 height 20
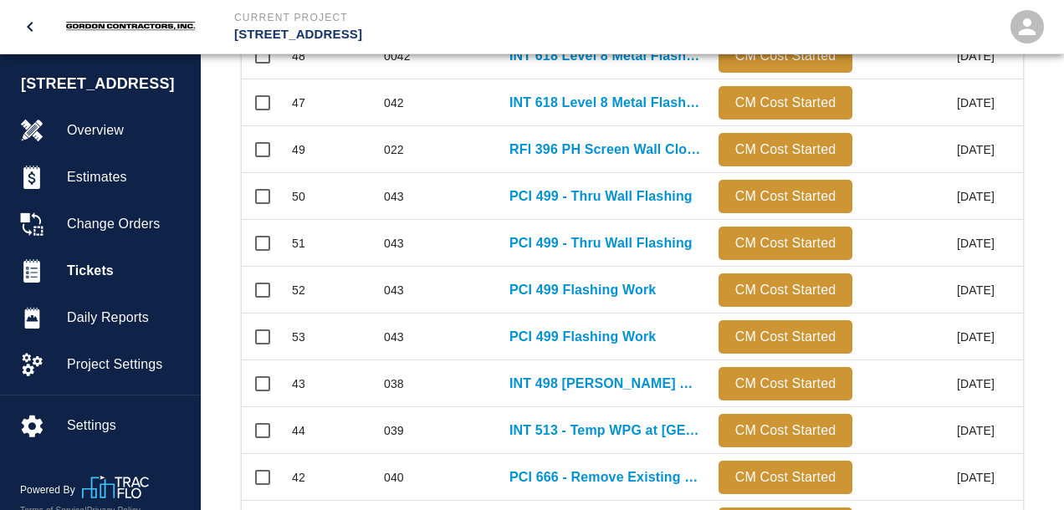
scroll to position [967, 0]
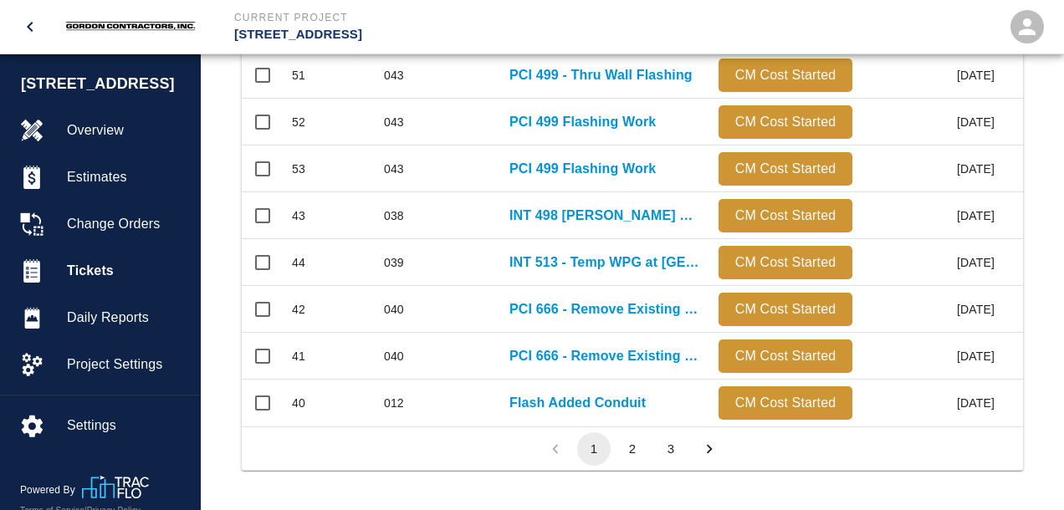
click at [671, 443] on button "3" at bounding box center [670, 448] width 33 height 33
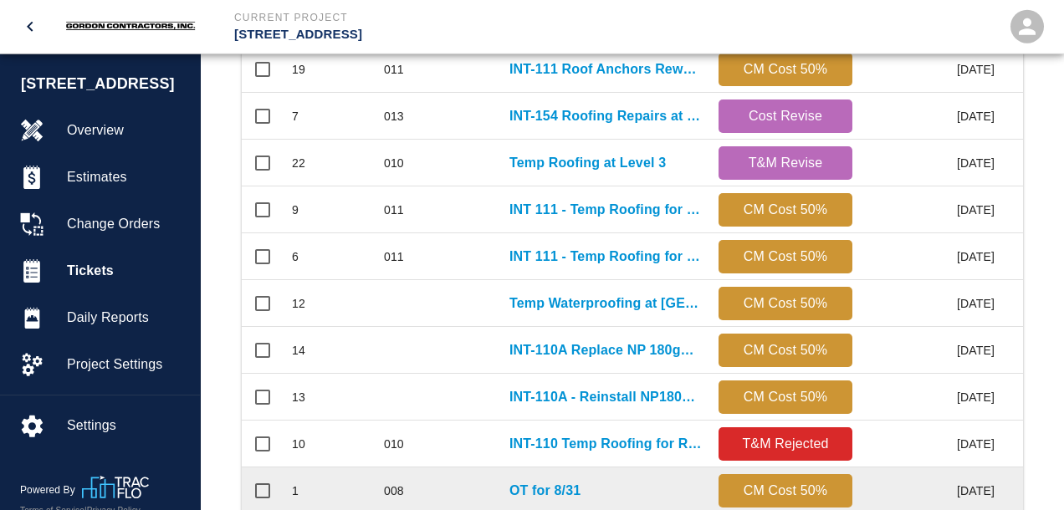
scroll to position [656, 0]
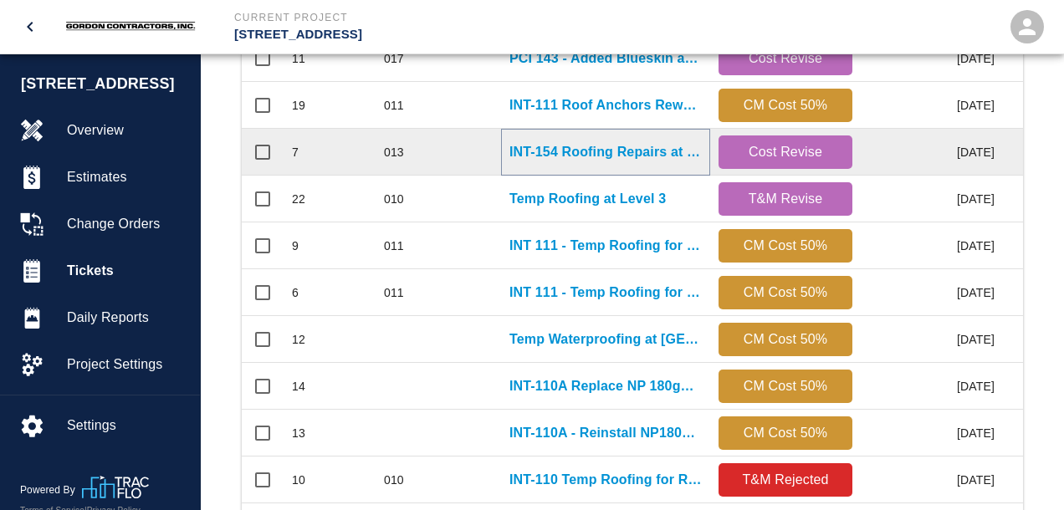
click at [582, 159] on p "INT-154 Roofing Repairs at [GEOGRAPHIC_DATA] (11-25)" at bounding box center [605, 152] width 192 height 20
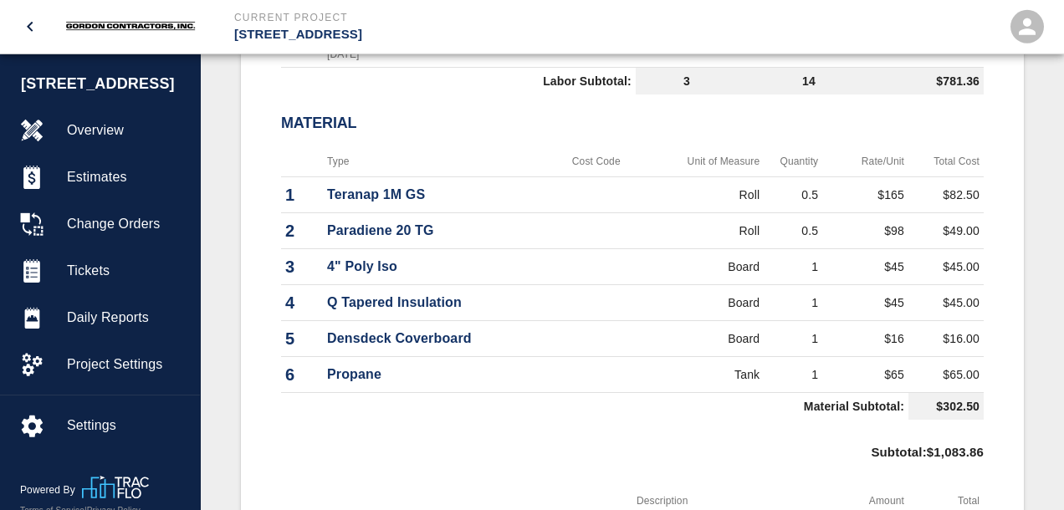
scroll to position [1325, 0]
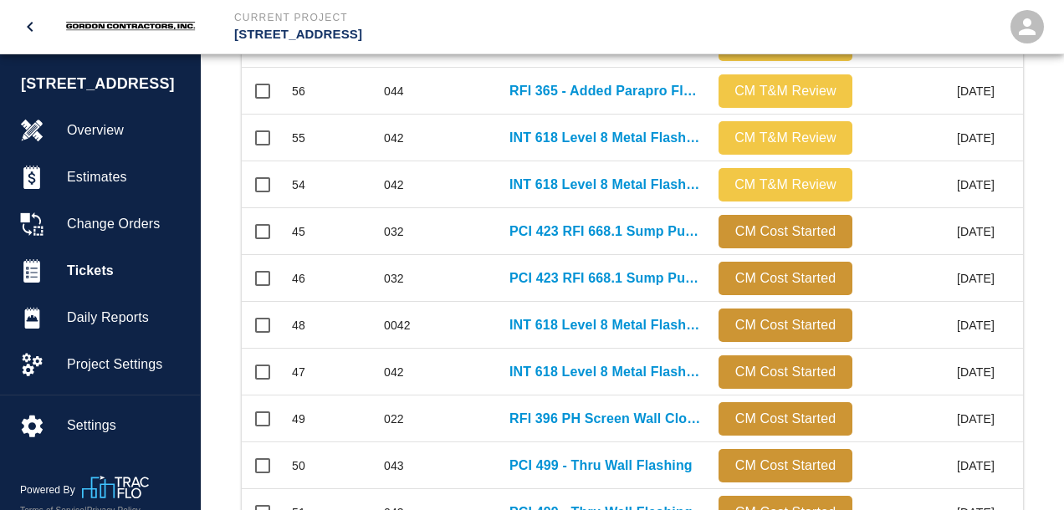
scroll to position [967, 0]
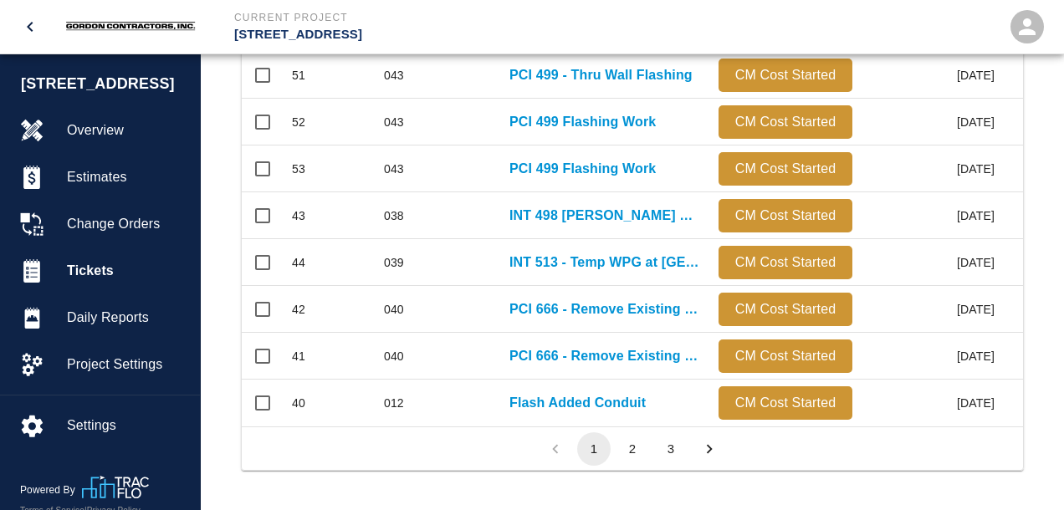
click at [667, 447] on button "3" at bounding box center [670, 448] width 33 height 33
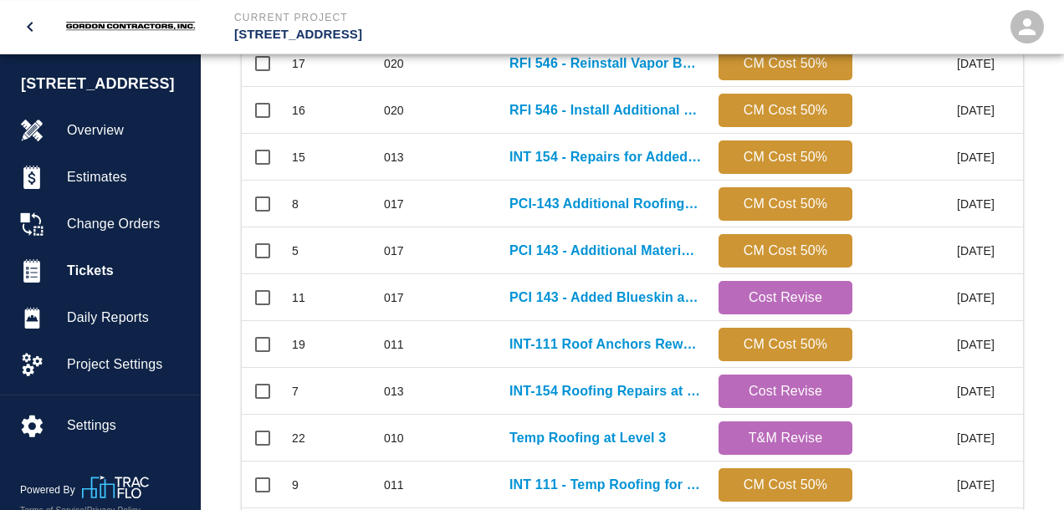
scroll to position [391, 0]
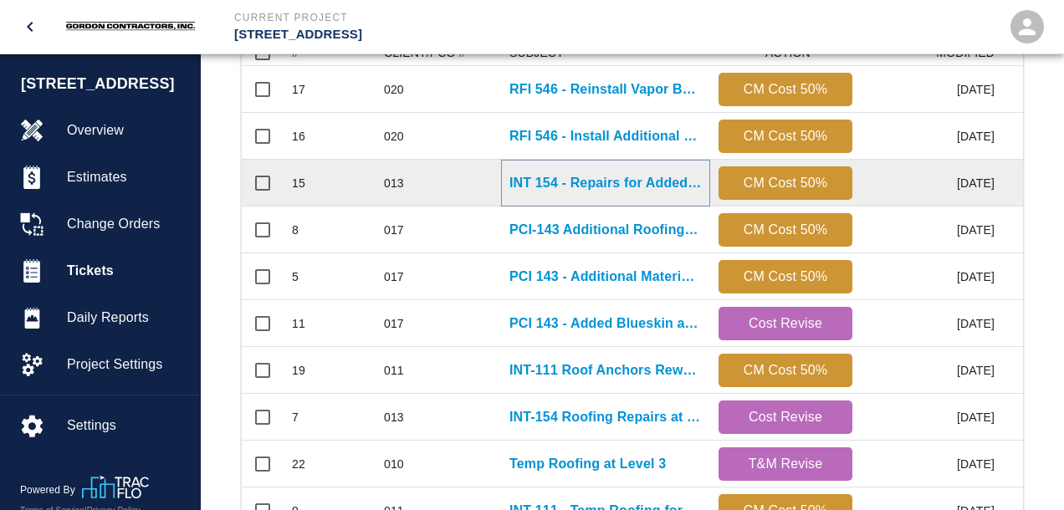
click at [606, 189] on p "INT 154 - Repairs for Added Vent Pipe" at bounding box center [605, 183] width 192 height 20
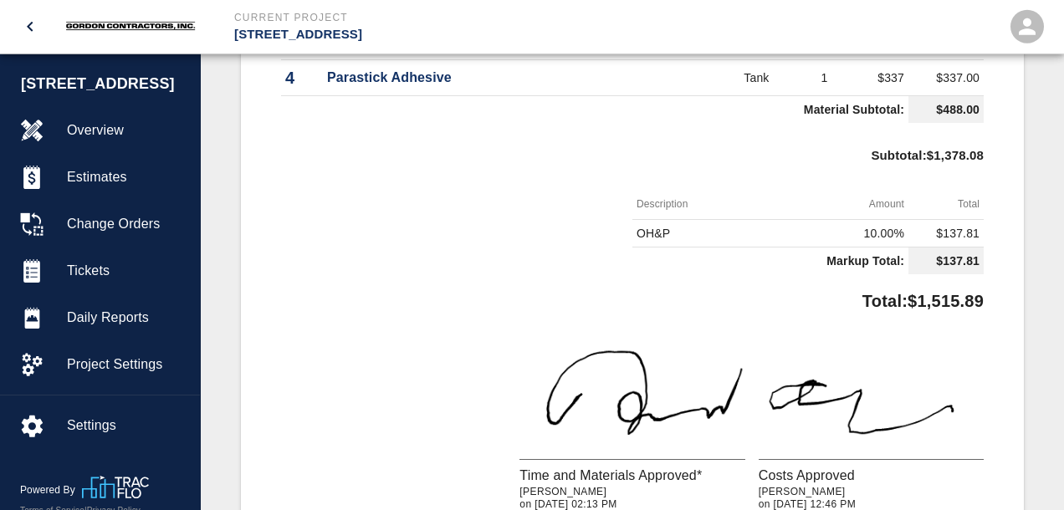
scroll to position [1147, 0]
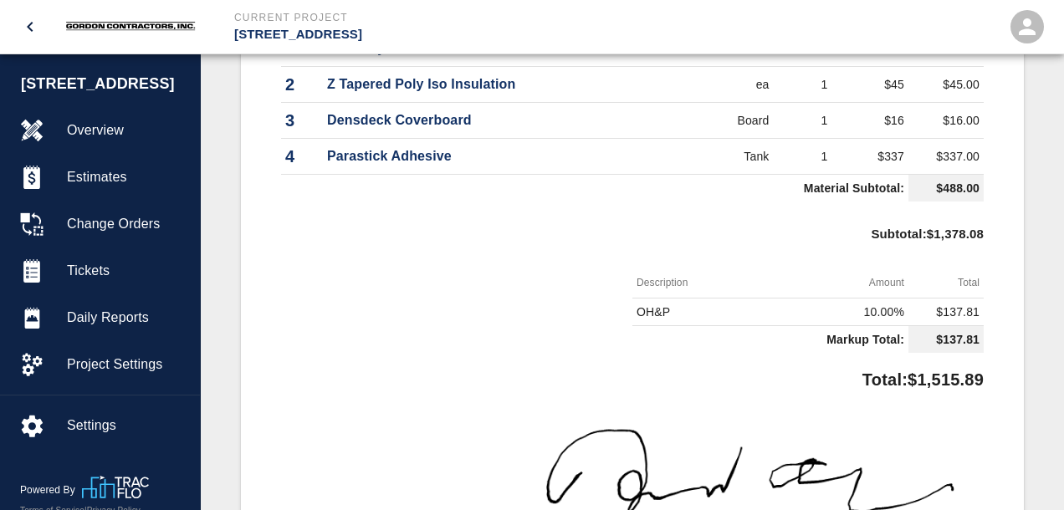
click at [478, 300] on div at bounding box center [456, 314] width 351 height 92
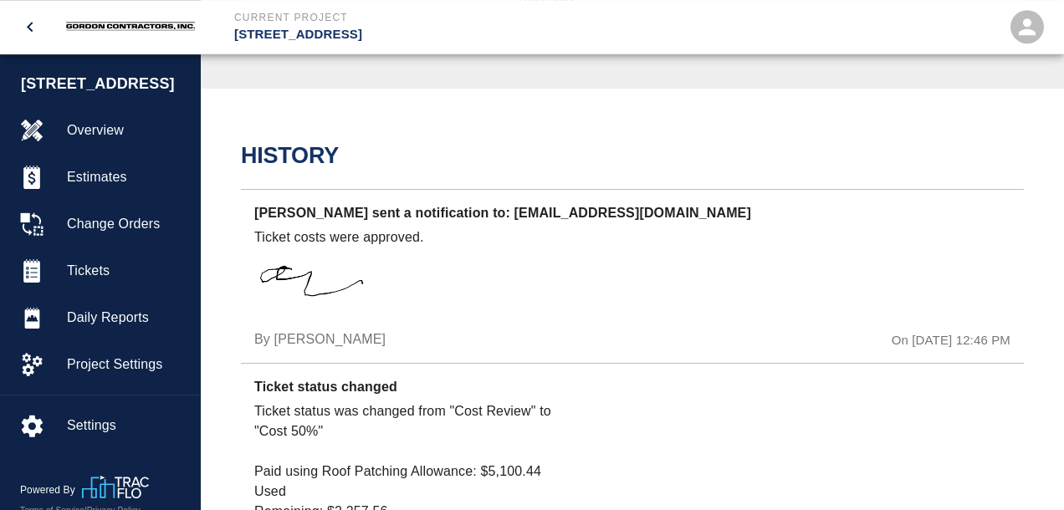
scroll to position [1943, 0]
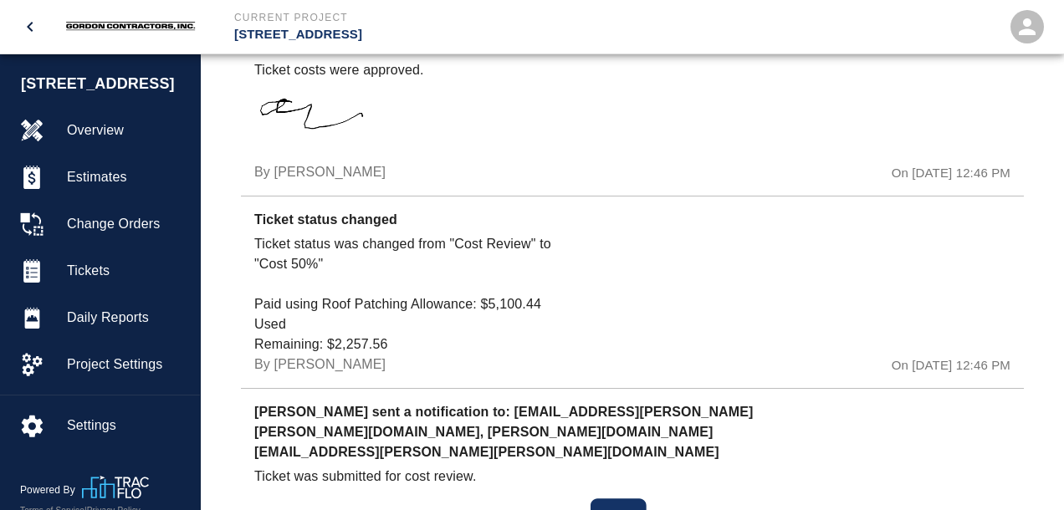
click at [776, 311] on div at bounding box center [696, 304] width 252 height 141
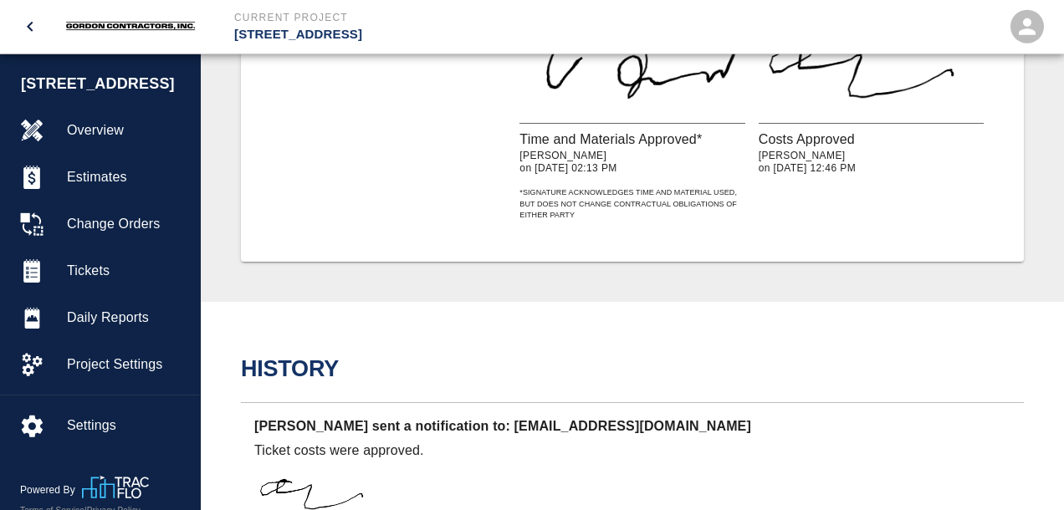
scroll to position [1325, 0]
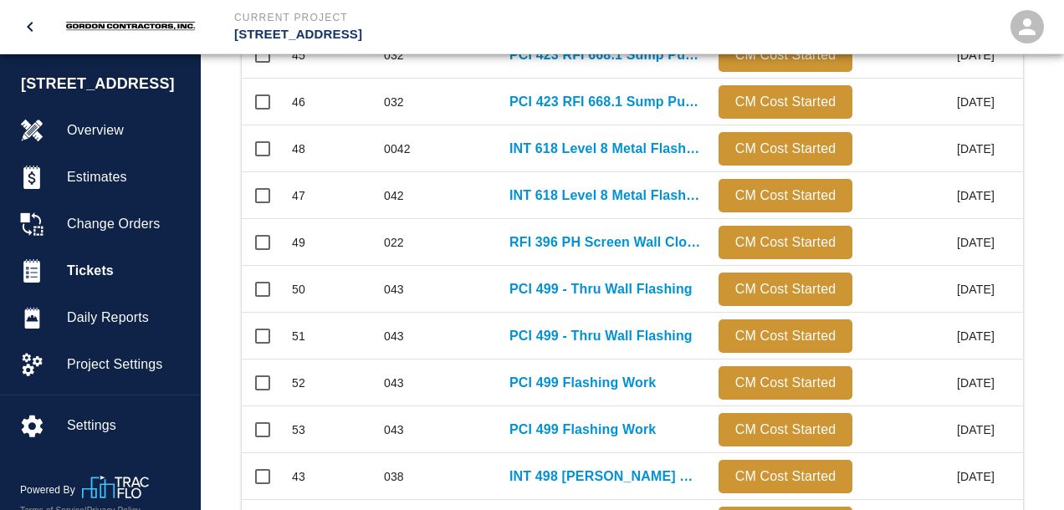
scroll to position [967, 0]
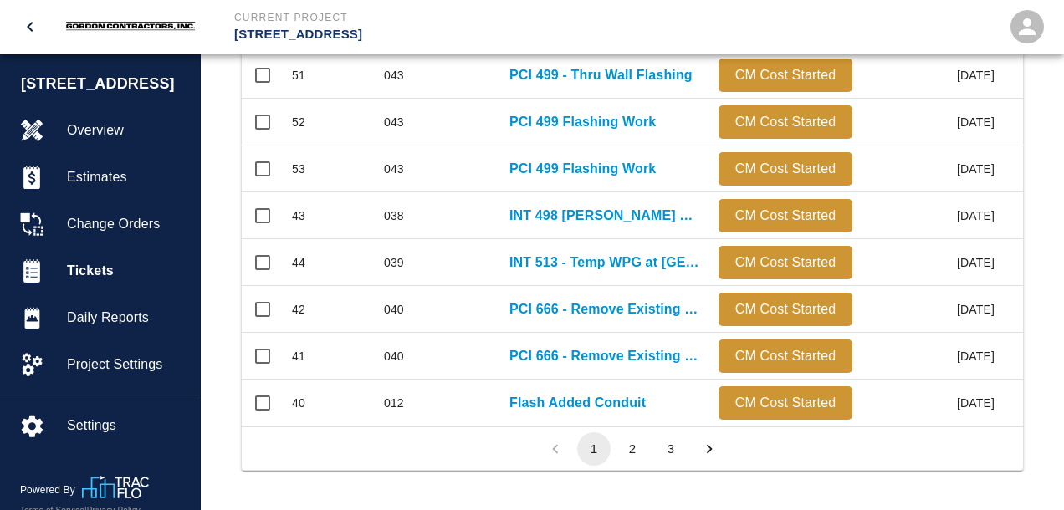
click at [685, 445] on button "3" at bounding box center [670, 448] width 33 height 33
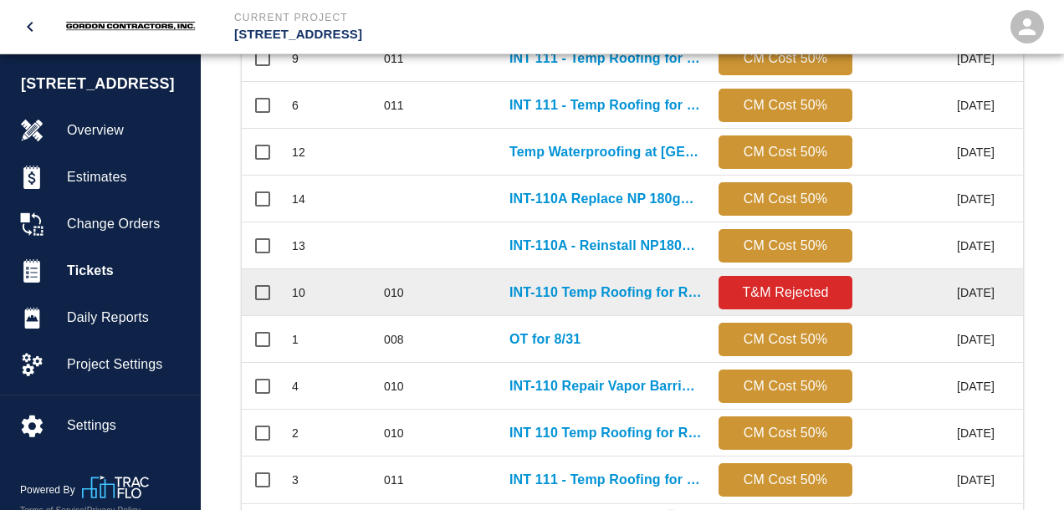
scroll to position [656, 0]
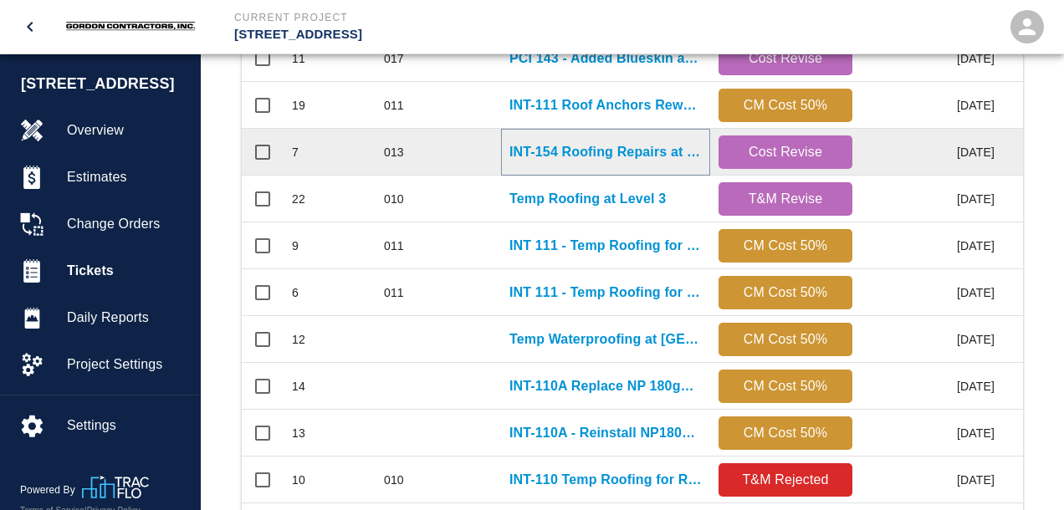
click at [560, 149] on p "INT-154 Roofing Repairs at [GEOGRAPHIC_DATA] (11-25)" at bounding box center [605, 152] width 192 height 20
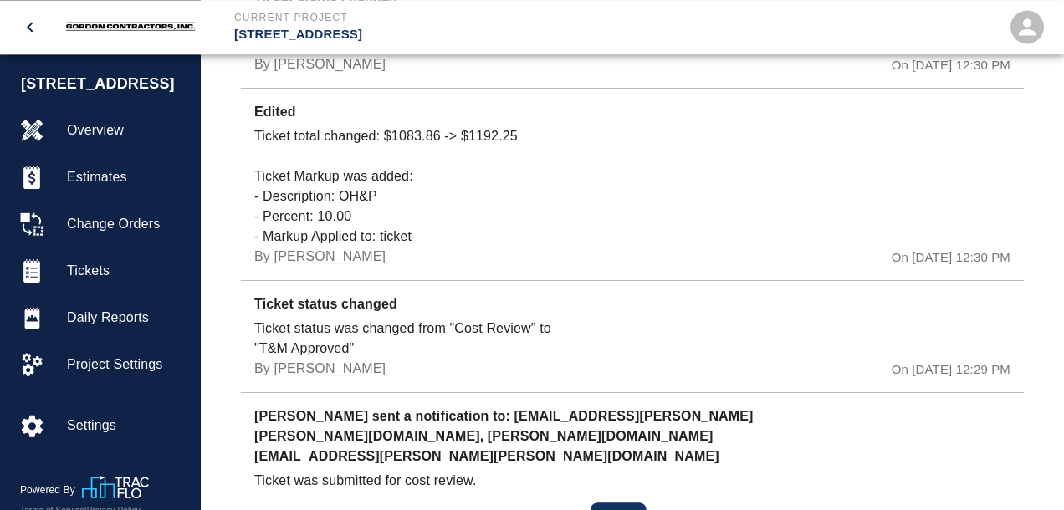
scroll to position [2737, 0]
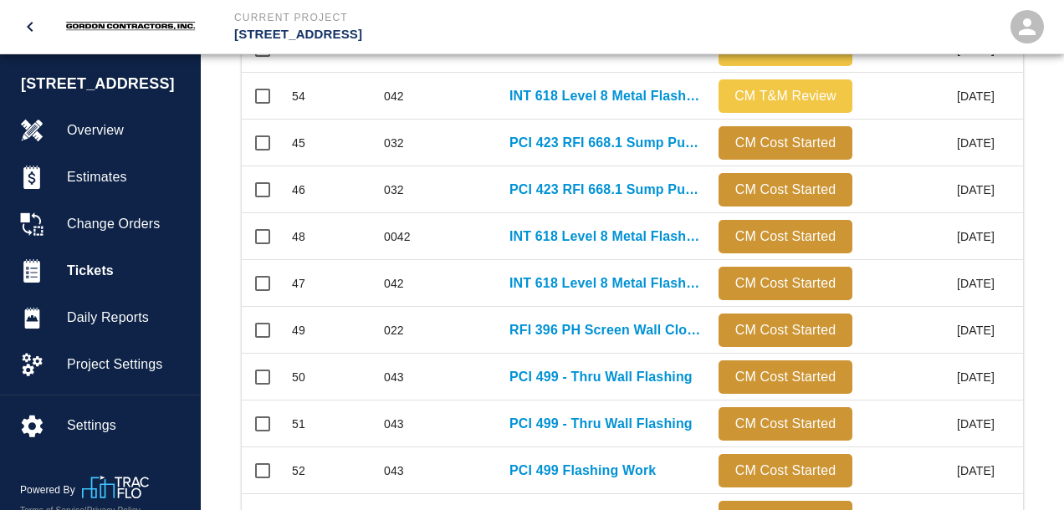
scroll to position [967, 0]
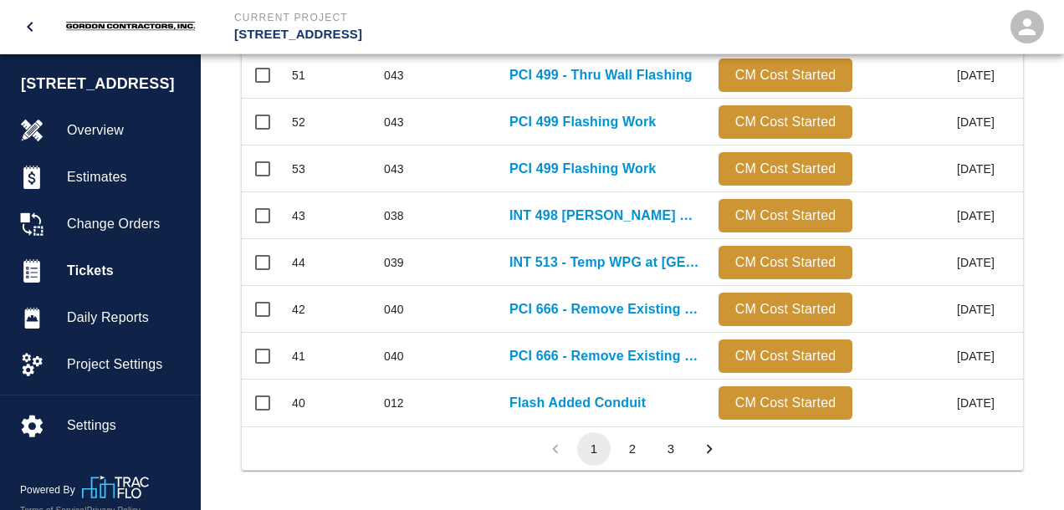
click at [672, 452] on button "3" at bounding box center [670, 448] width 33 height 33
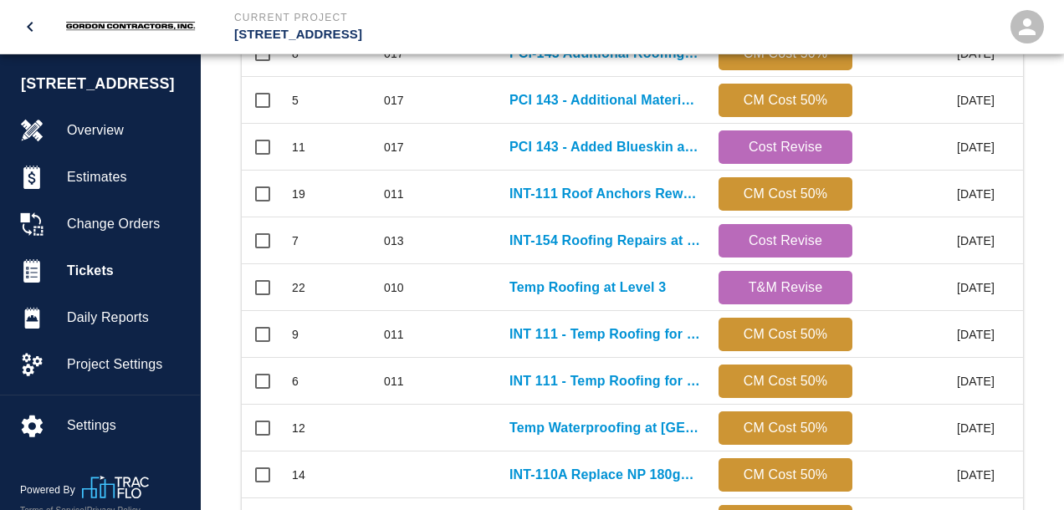
scroll to position [478, 0]
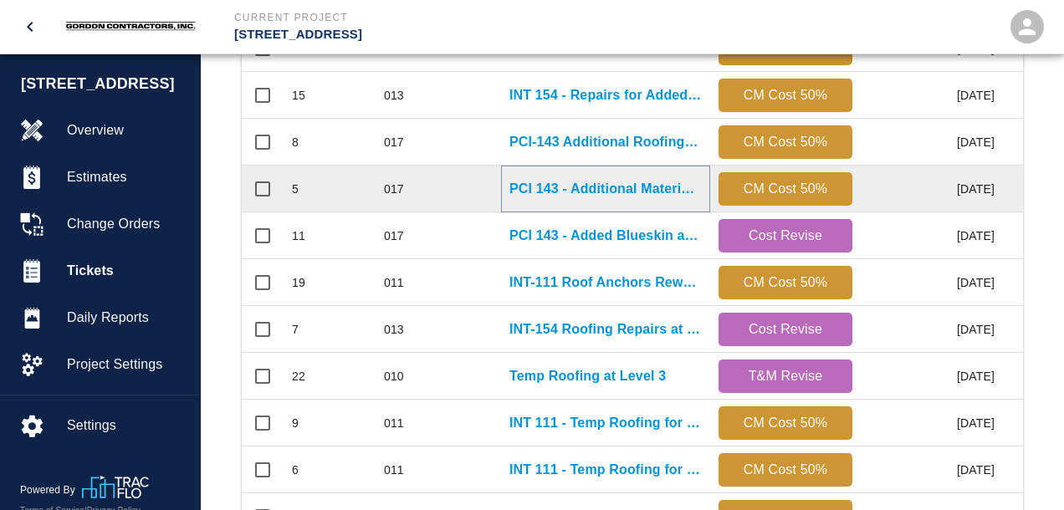
click at [574, 192] on p "PCI 143 - Additional Materials and Labor to provide seal..." at bounding box center [605, 189] width 192 height 20
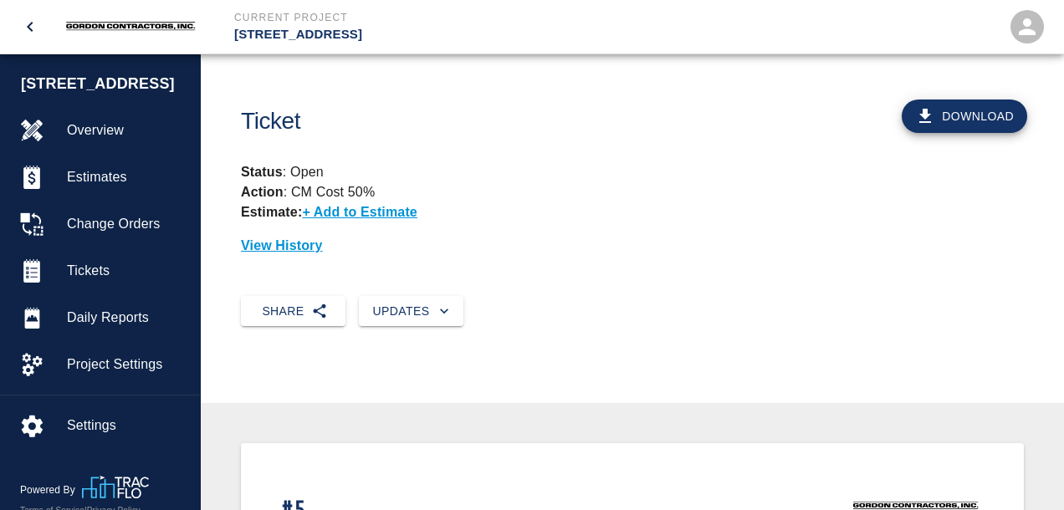
scroll to position [264, 0]
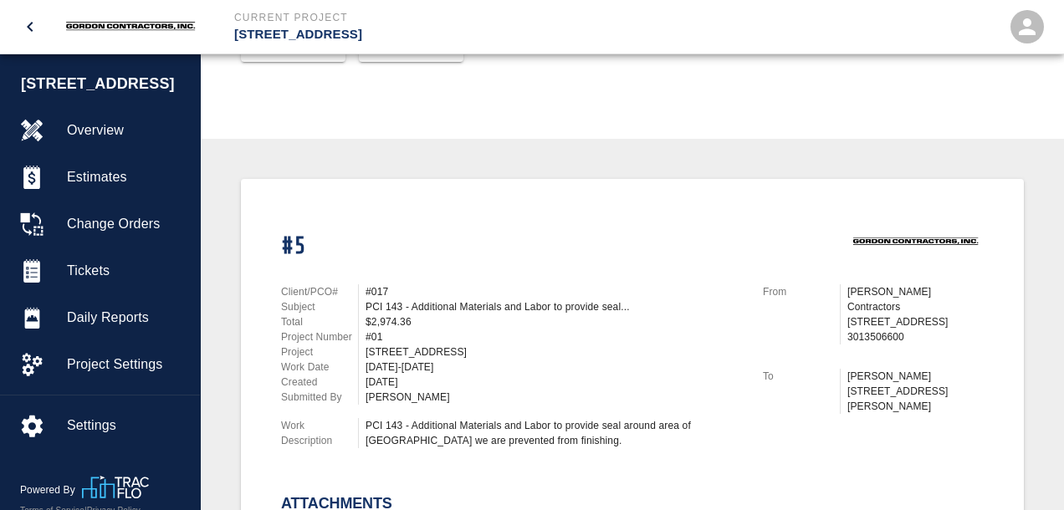
click at [580, 355] on div "[STREET_ADDRESS]" at bounding box center [553, 352] width 377 height 15
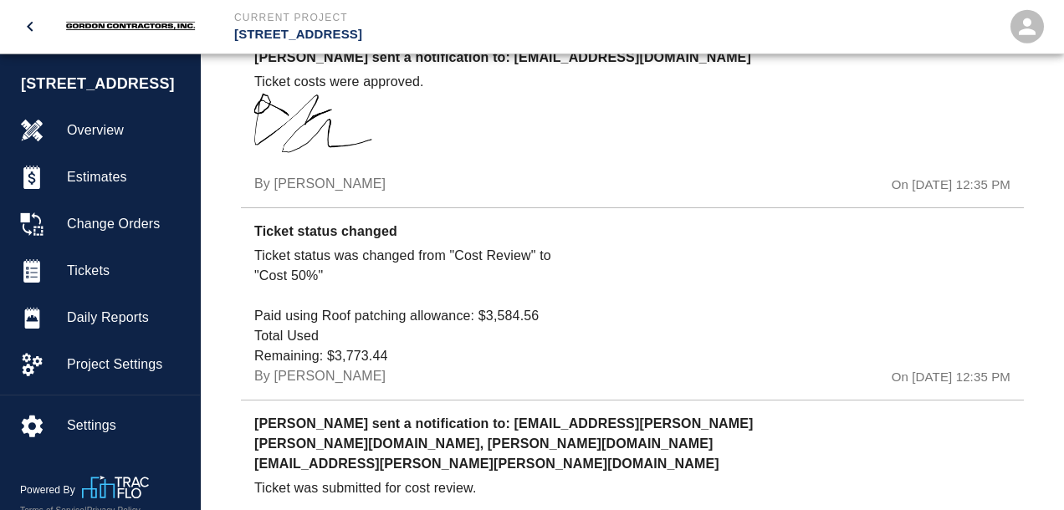
scroll to position [2031, 0]
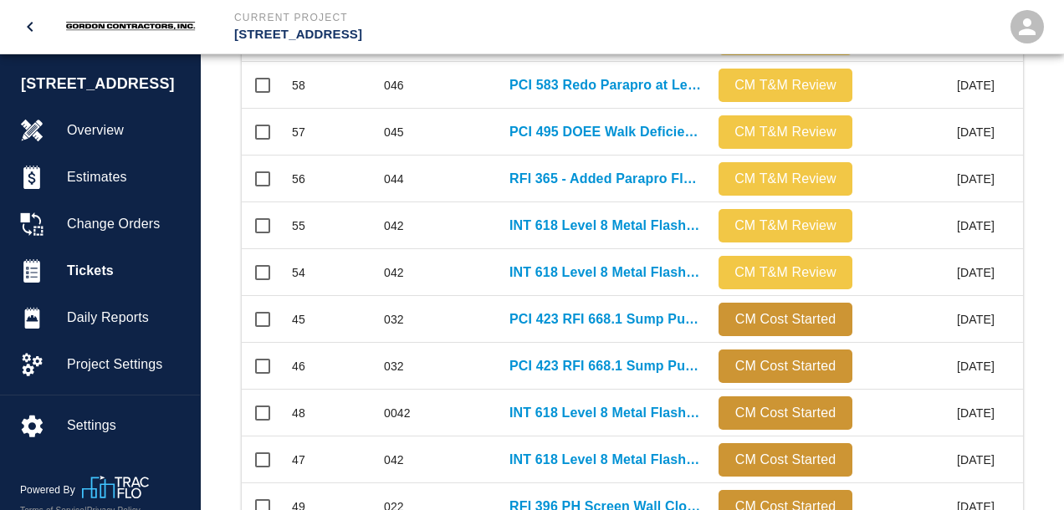
scroll to position [967, 0]
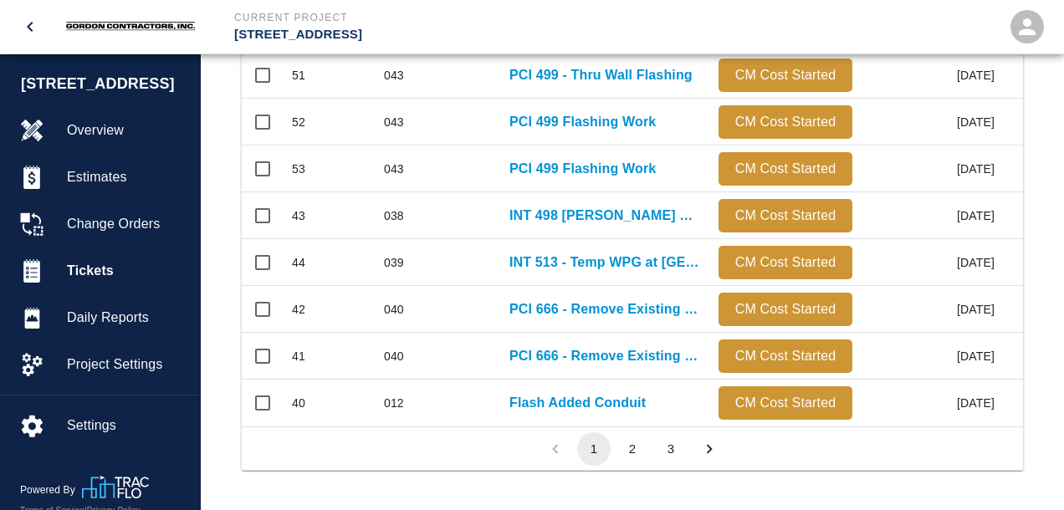
click at [670, 447] on button "3" at bounding box center [670, 448] width 33 height 33
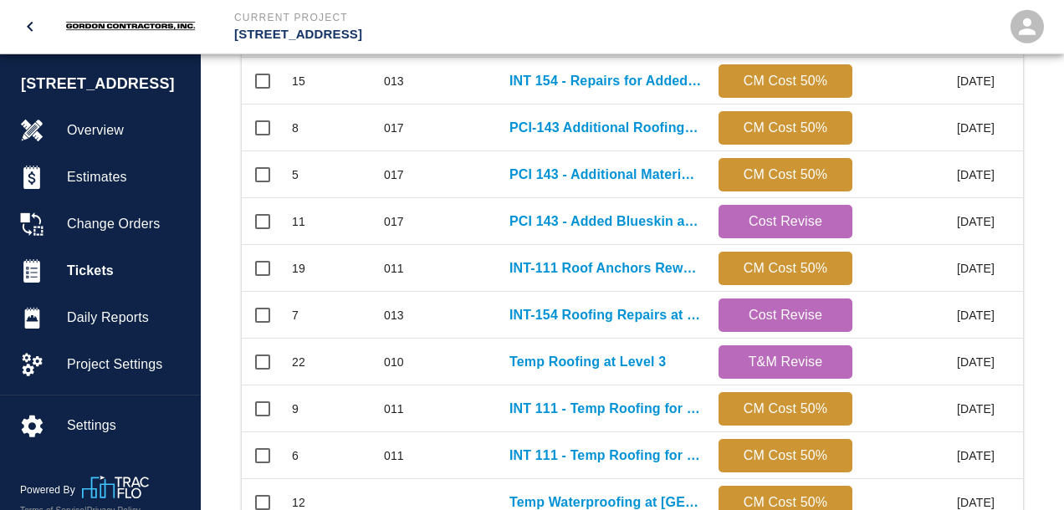
scroll to position [478, 0]
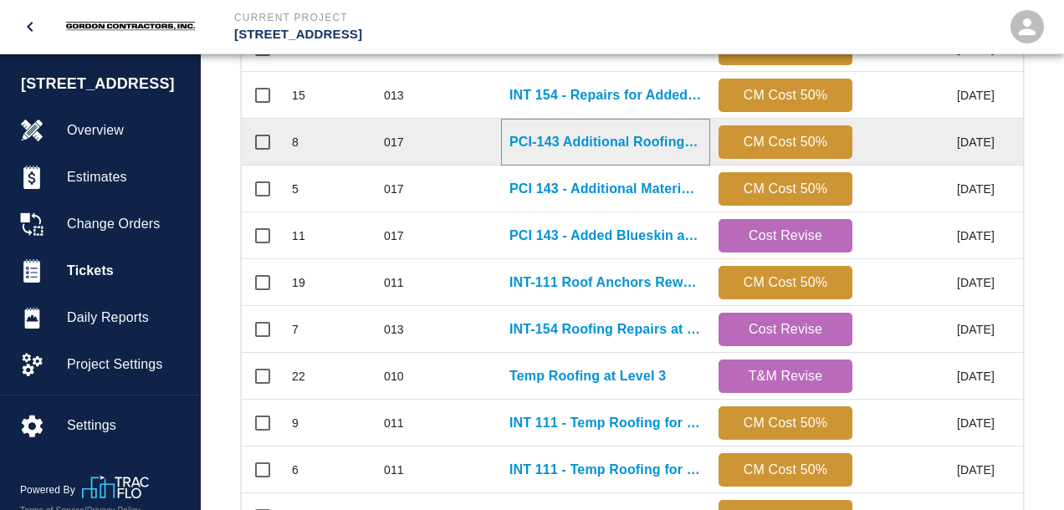
click at [587, 134] on p "PCI-143 Additional Roofing due to Well Stoppage" at bounding box center [605, 142] width 192 height 20
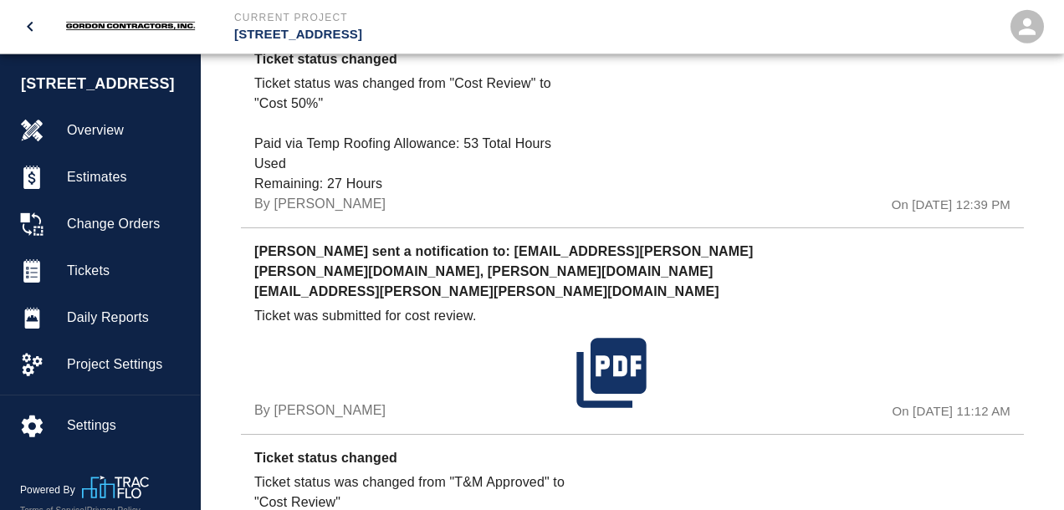
scroll to position [1766, 0]
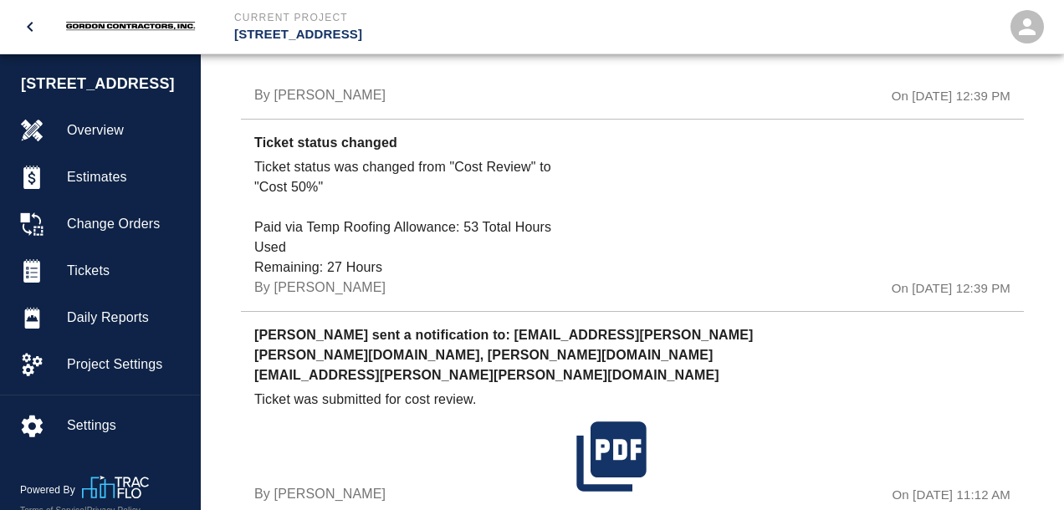
click at [677, 275] on div at bounding box center [696, 227] width 252 height 141
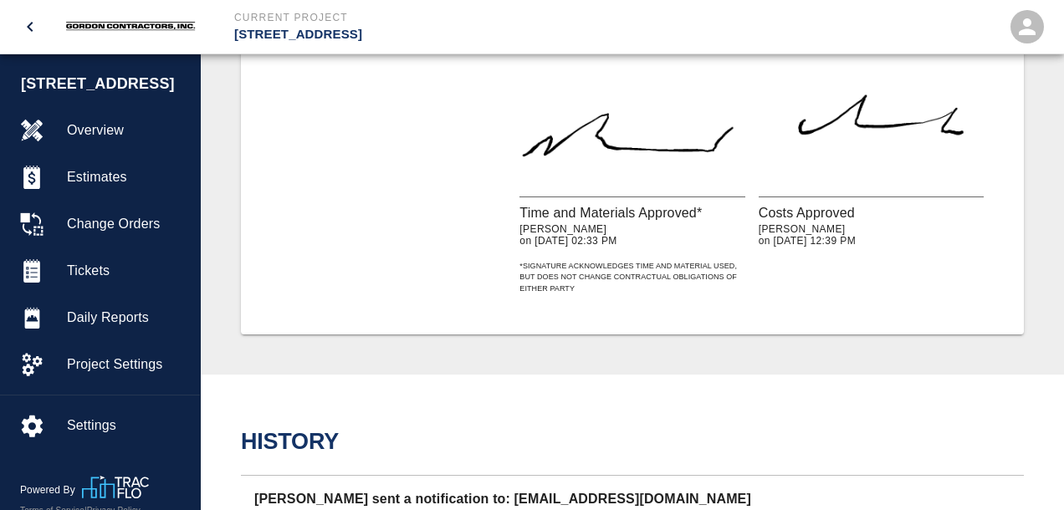
scroll to position [883, 0]
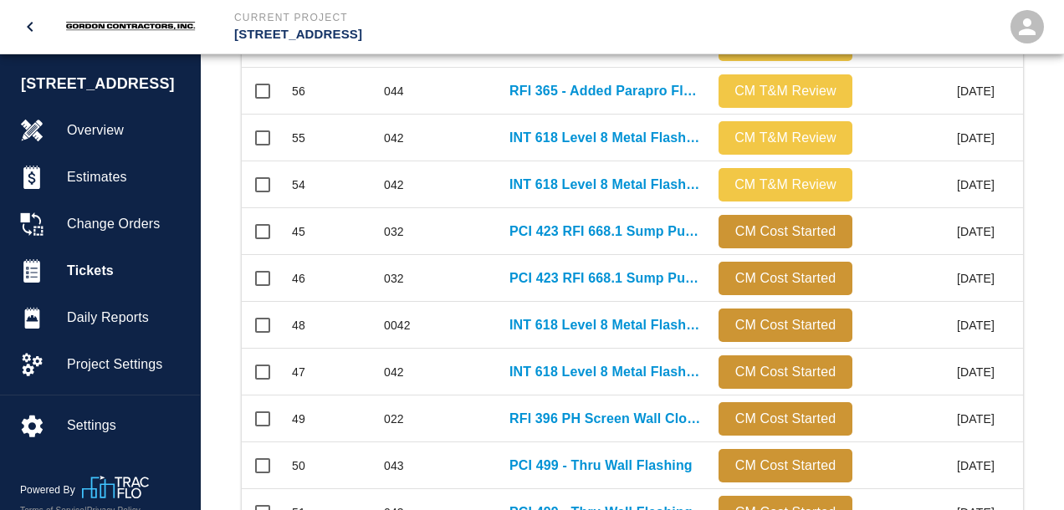
scroll to position [967, 0]
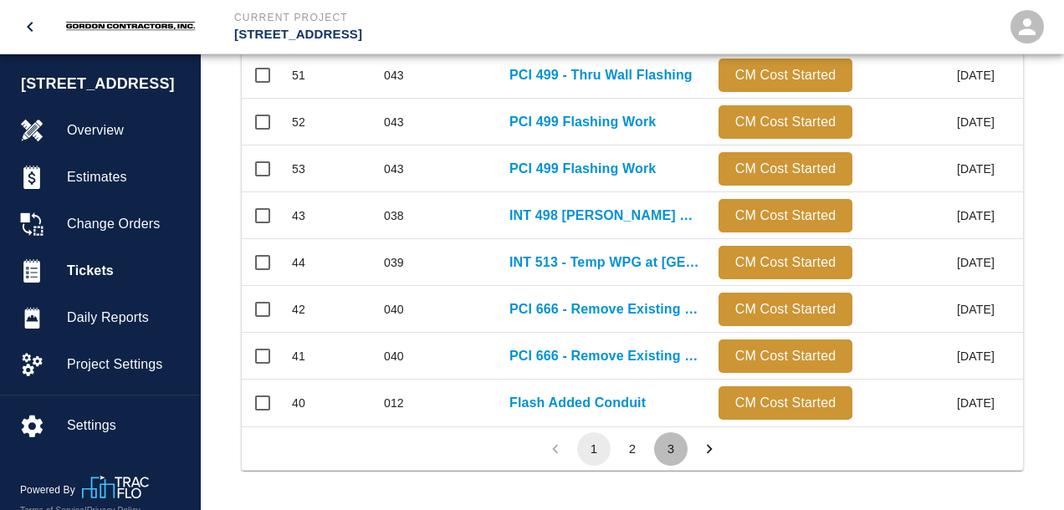
click at [672, 446] on button "3" at bounding box center [670, 448] width 33 height 33
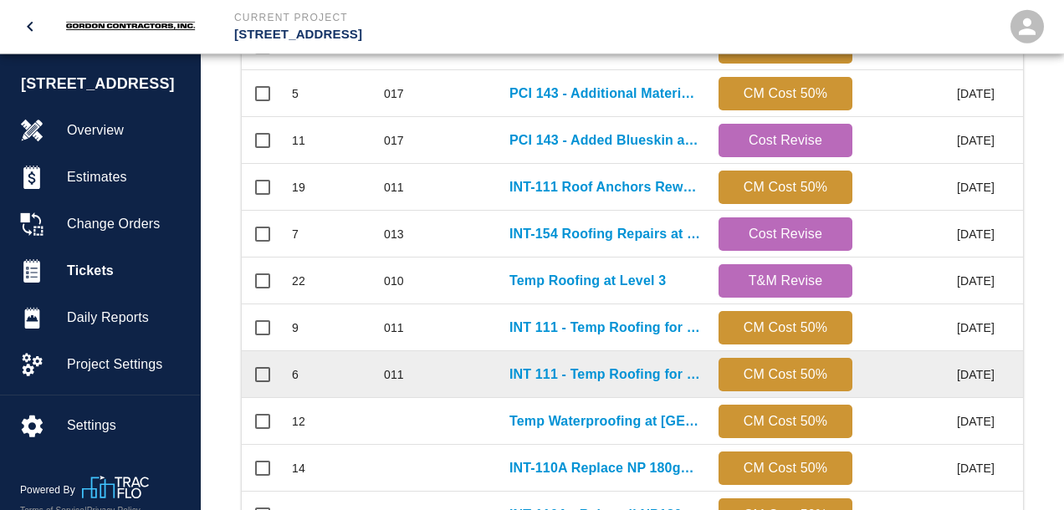
scroll to position [567, 0]
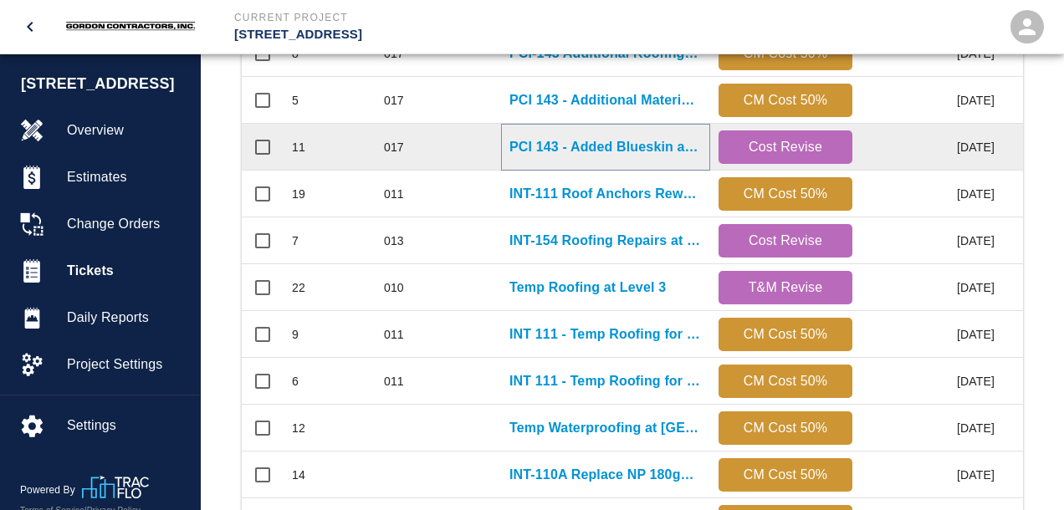
click at [584, 152] on p "PCI 143 - Added Blueskin at [GEOGRAPHIC_DATA]" at bounding box center [605, 147] width 192 height 20
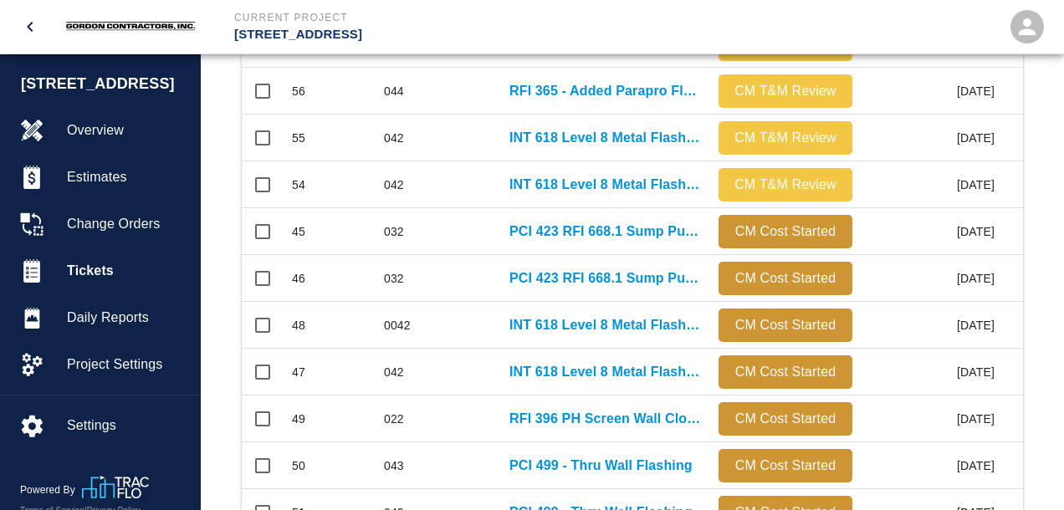
scroll to position [967, 0]
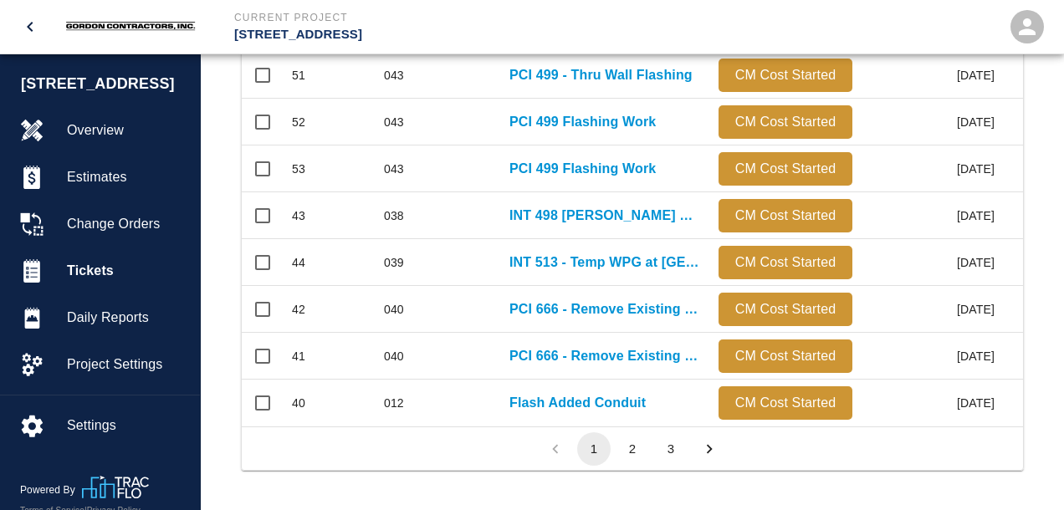
click at [675, 452] on button "3" at bounding box center [670, 448] width 33 height 33
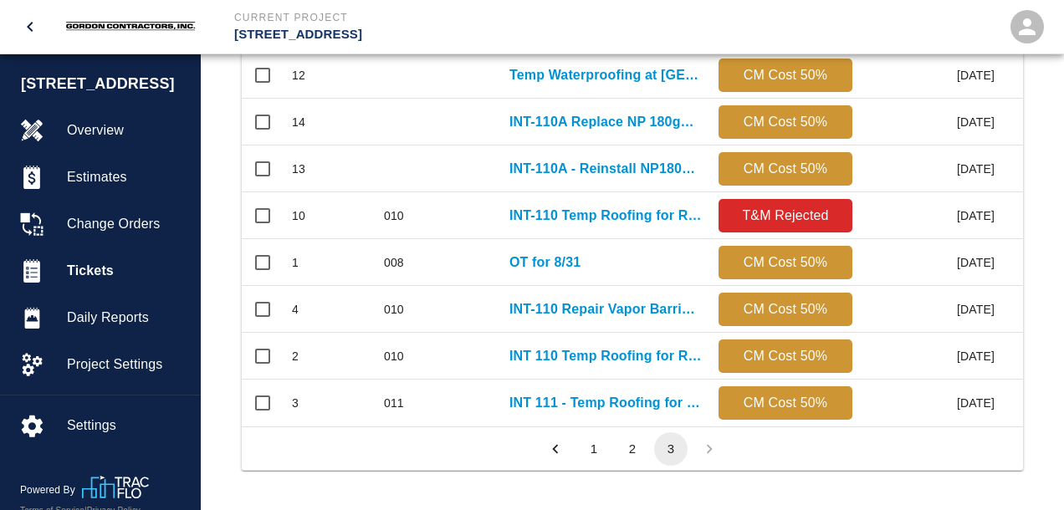
scroll to position [917, 781]
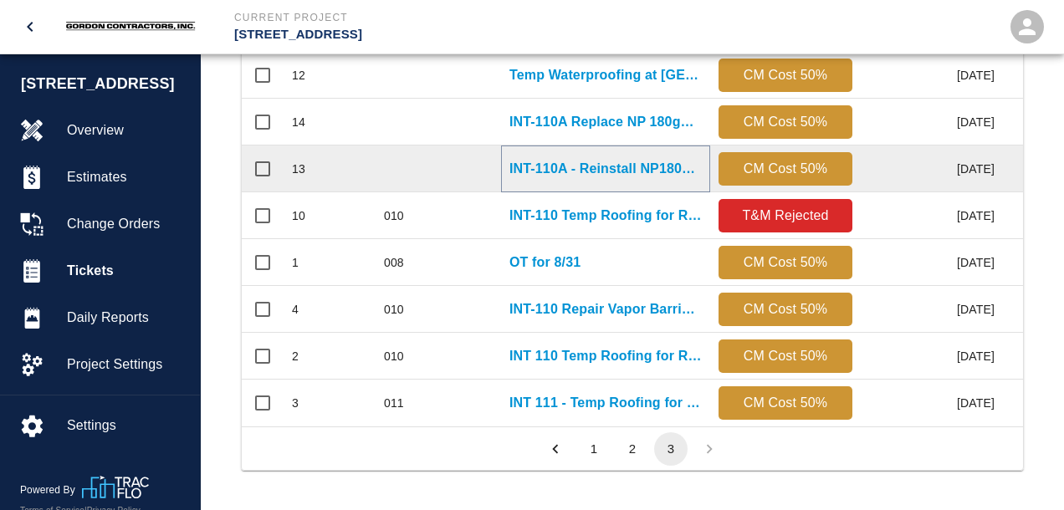
click at [554, 167] on p "INT-110A - Reinstall NP180gT4 at grade" at bounding box center [605, 169] width 192 height 20
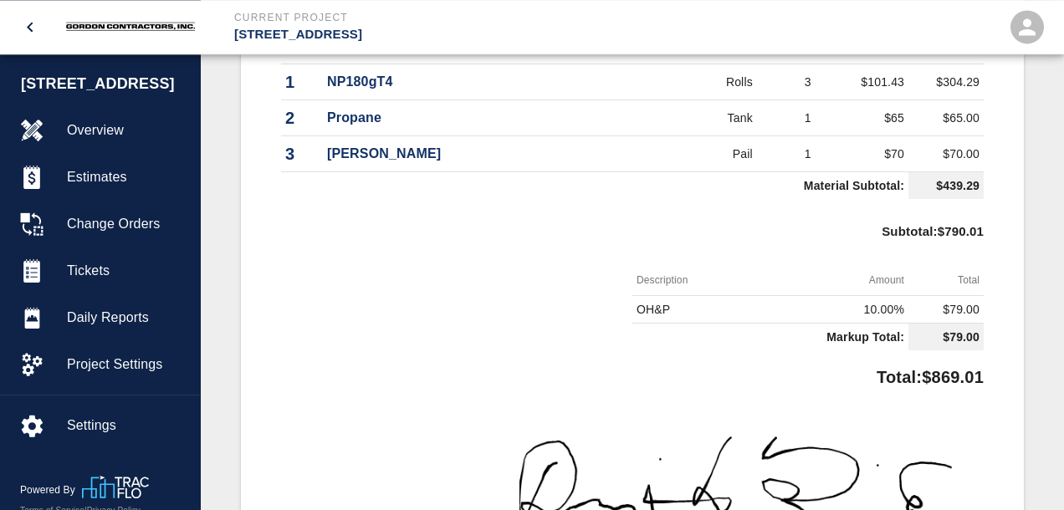
scroll to position [1060, 0]
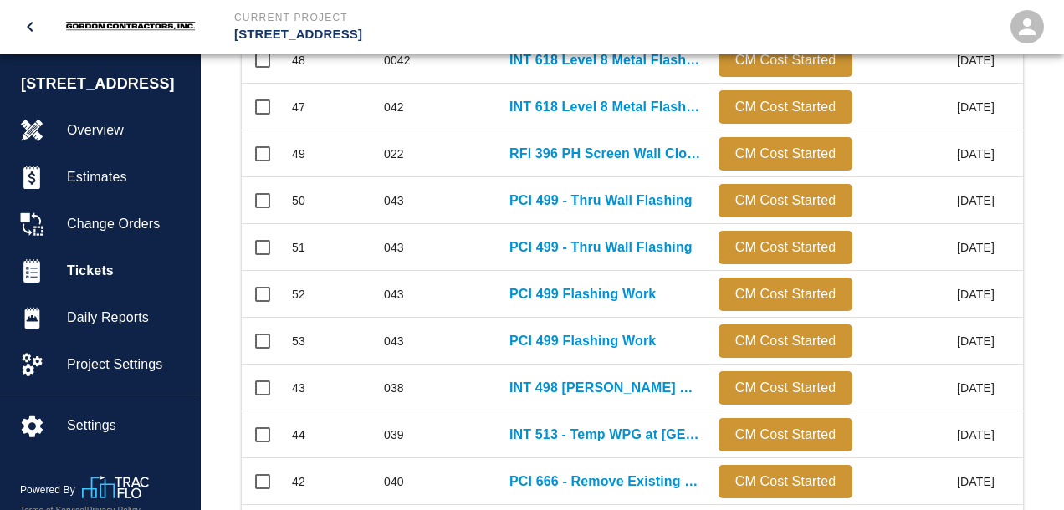
scroll to position [967, 0]
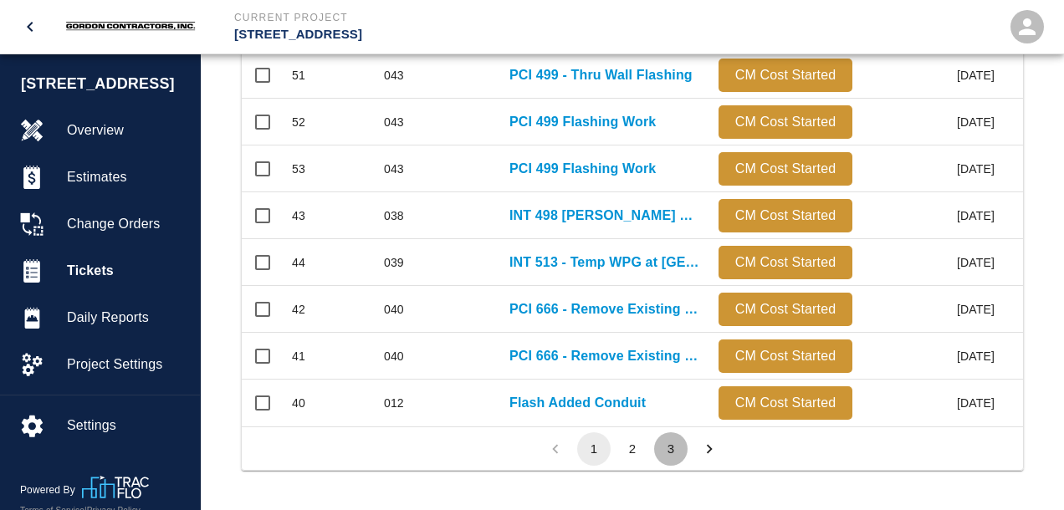
click at [667, 444] on button "3" at bounding box center [670, 448] width 33 height 33
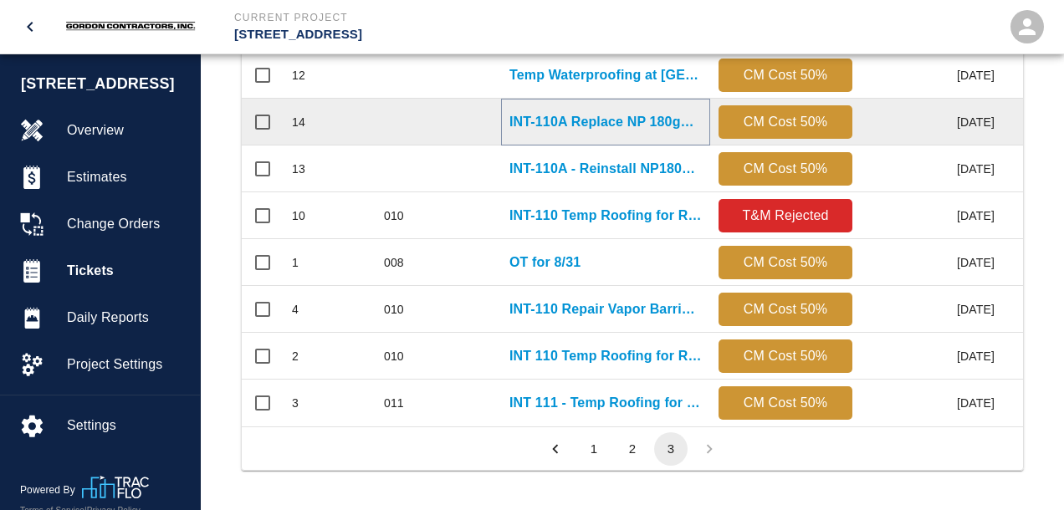
click at [598, 129] on p "INT-110A Replace NP 180gT4 at cut columns" at bounding box center [605, 122] width 192 height 20
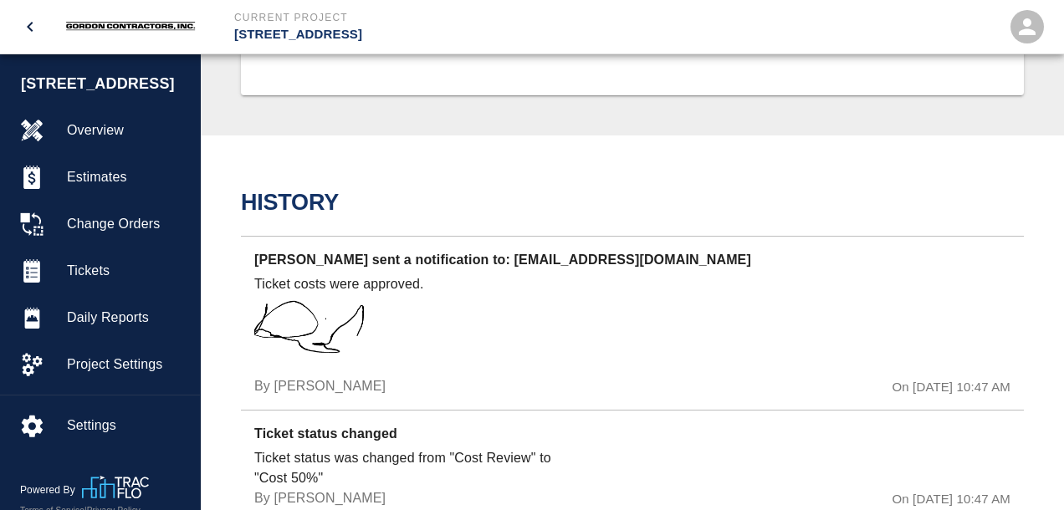
scroll to position [1236, 0]
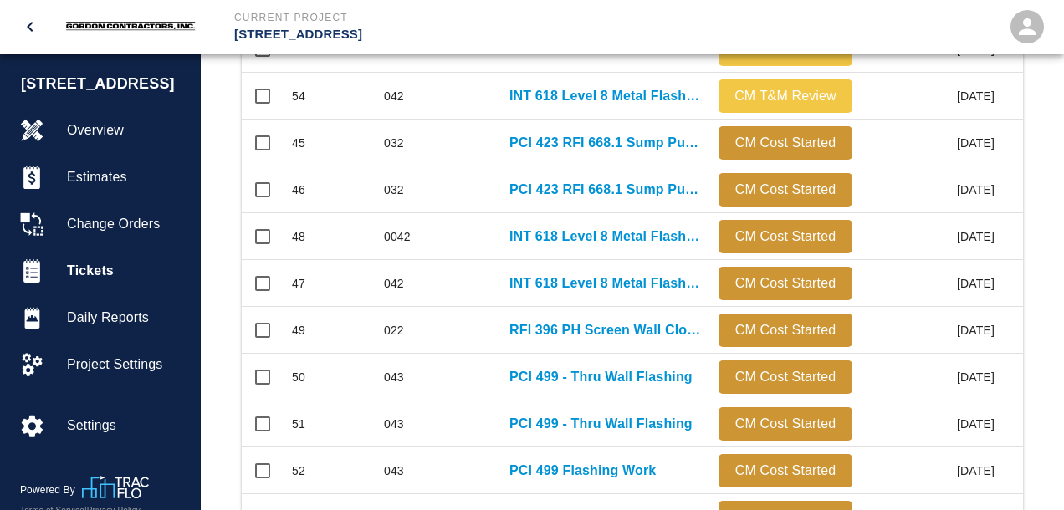
scroll to position [967, 0]
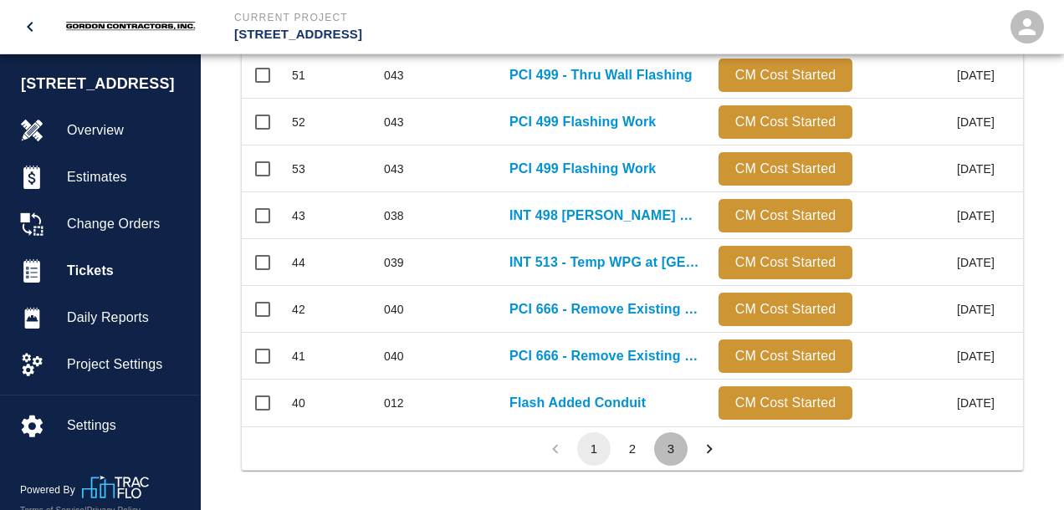
click at [667, 452] on button "3" at bounding box center [670, 448] width 33 height 33
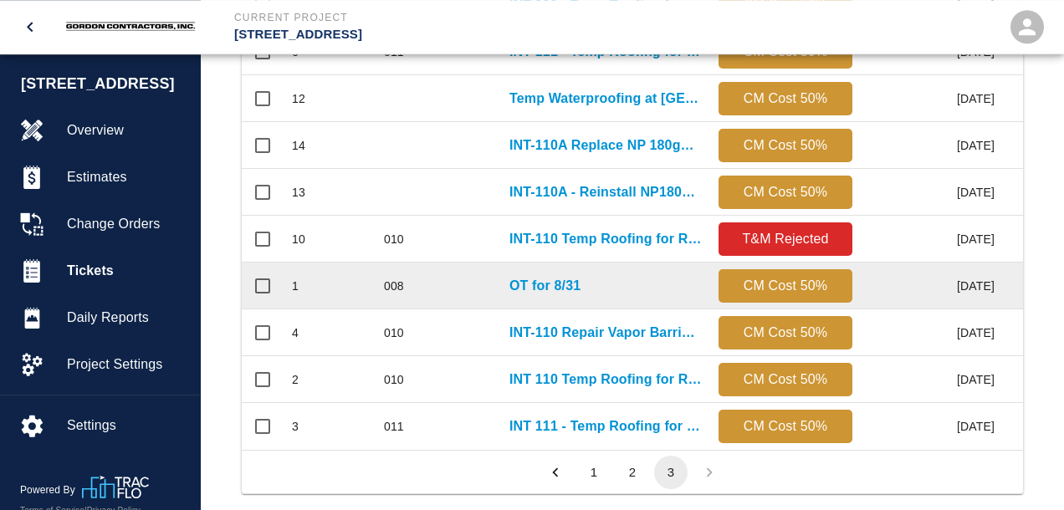
scroll to position [920, 0]
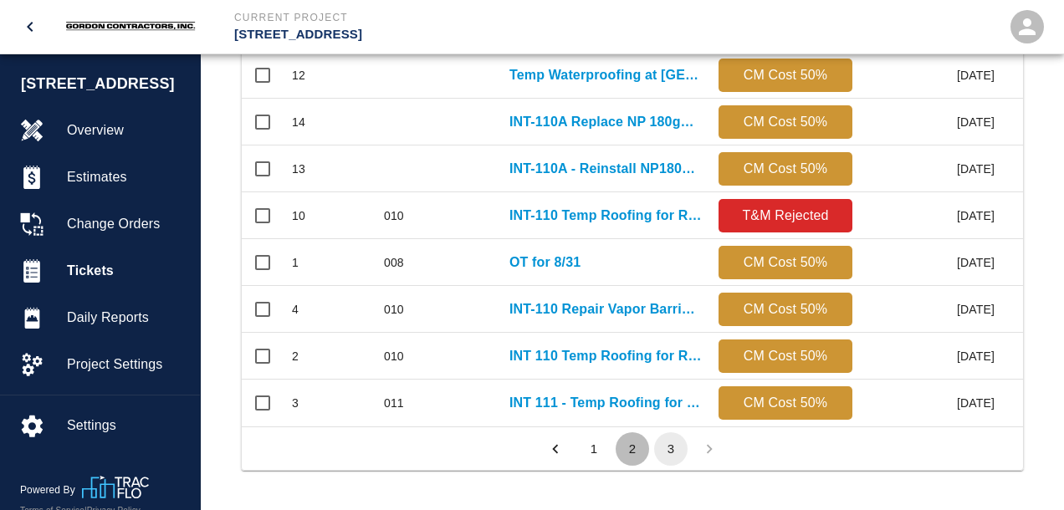
click at [636, 454] on button "2" at bounding box center [632, 448] width 33 height 33
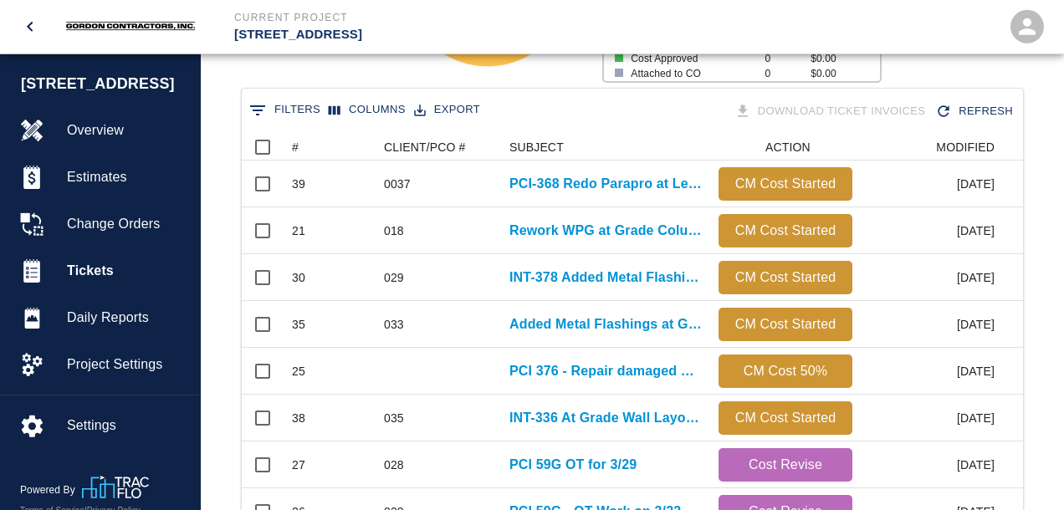
scroll to position [302, 0]
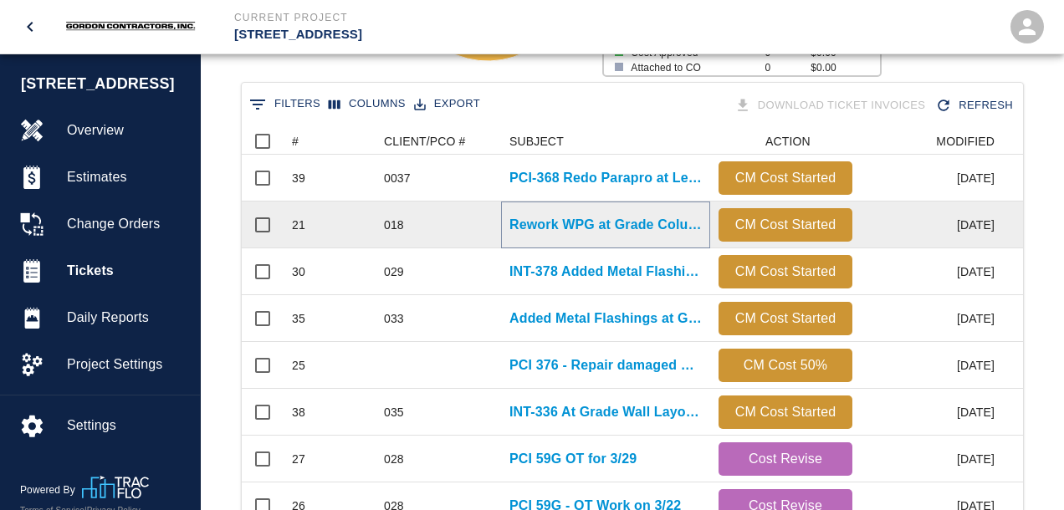
click at [570, 226] on p "Rework WPG at Grade Columns" at bounding box center [605, 225] width 192 height 20
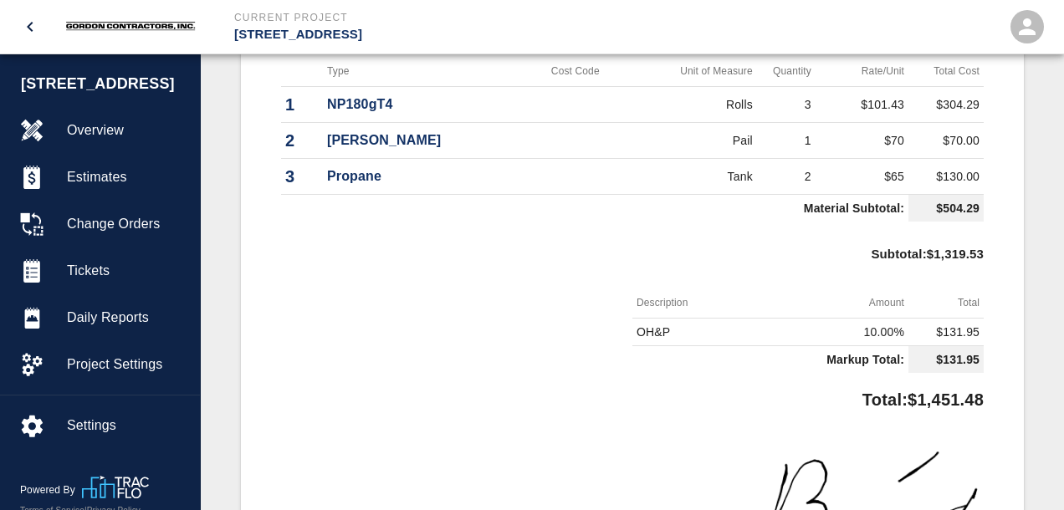
scroll to position [608, 0]
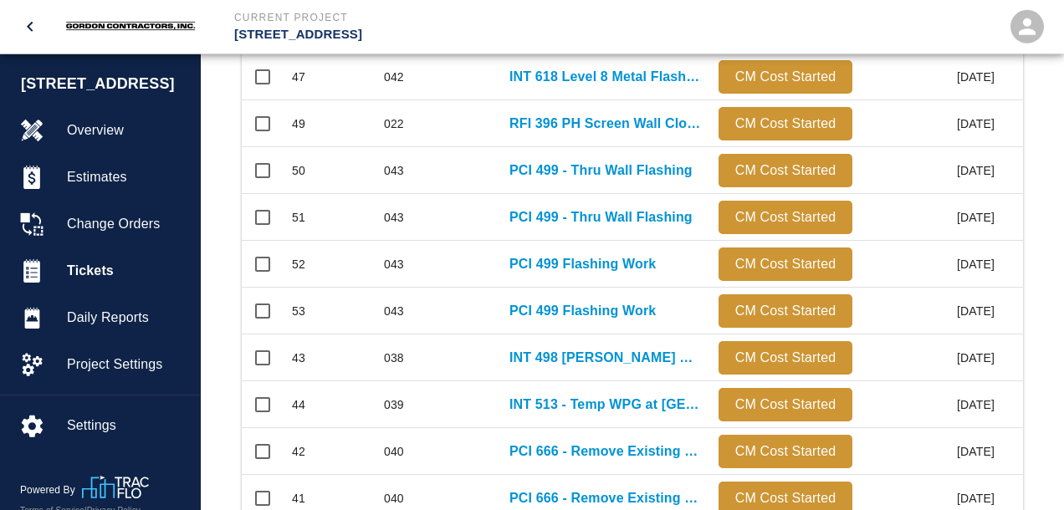
scroll to position [967, 0]
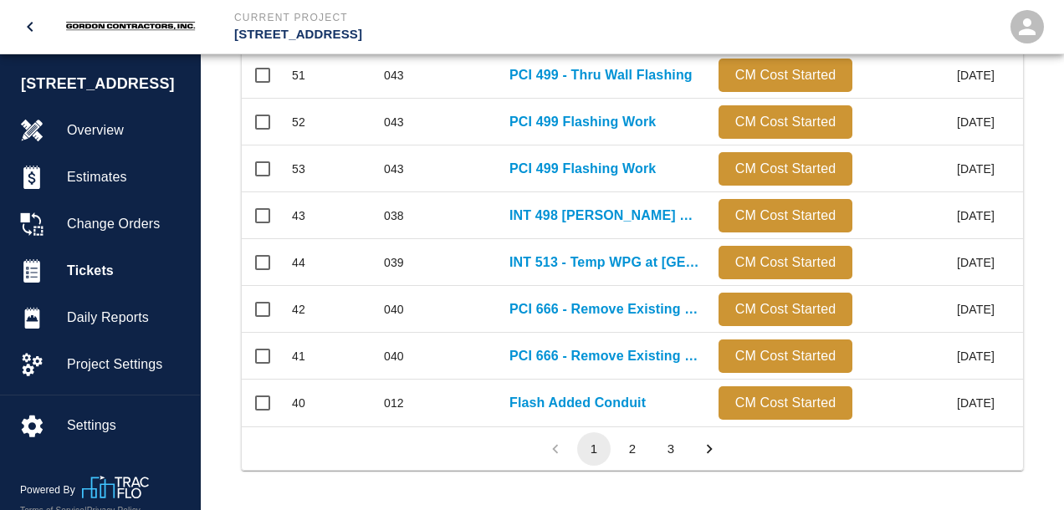
click at [709, 450] on icon "Go to next page" at bounding box center [710, 448] width 6 height 9
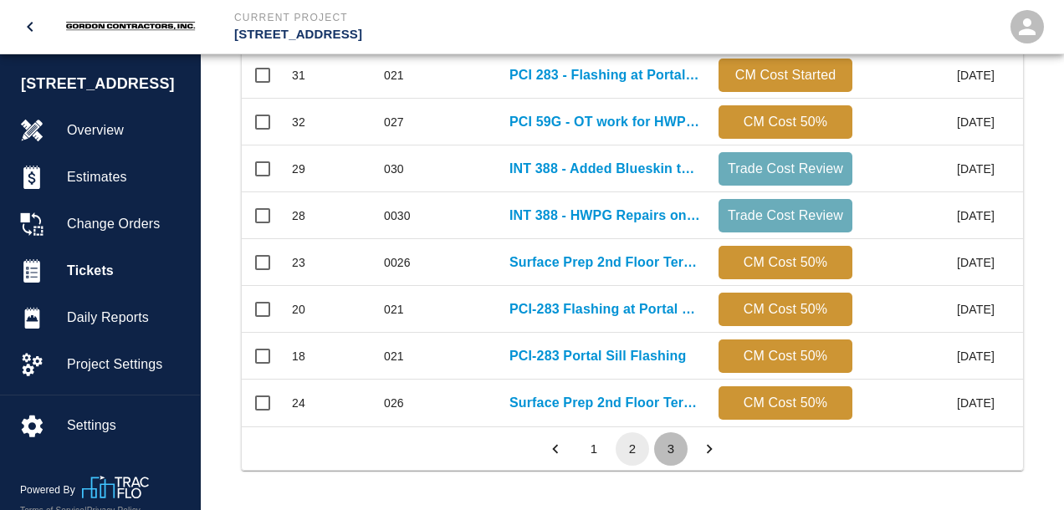
click at [677, 450] on button "3" at bounding box center [670, 448] width 33 height 33
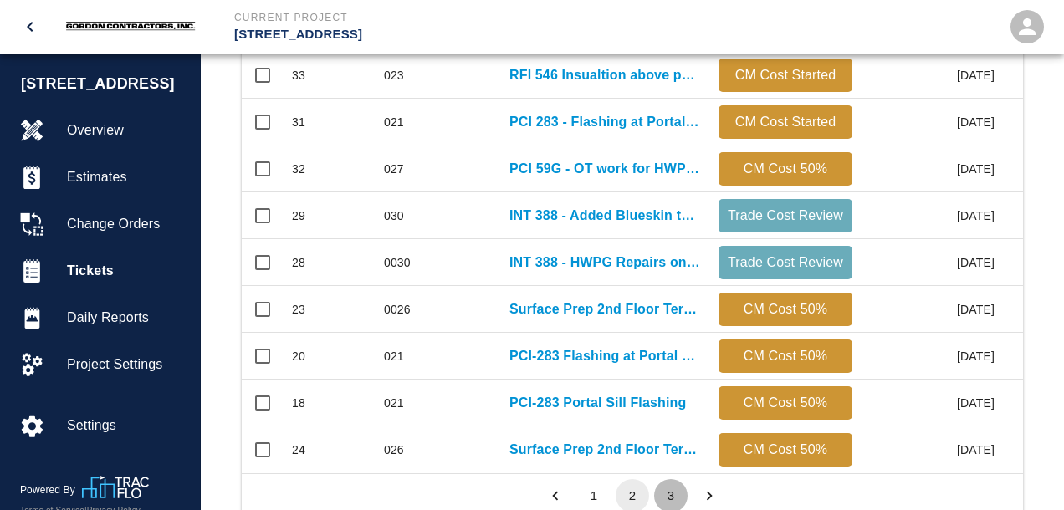
scroll to position [917, 781]
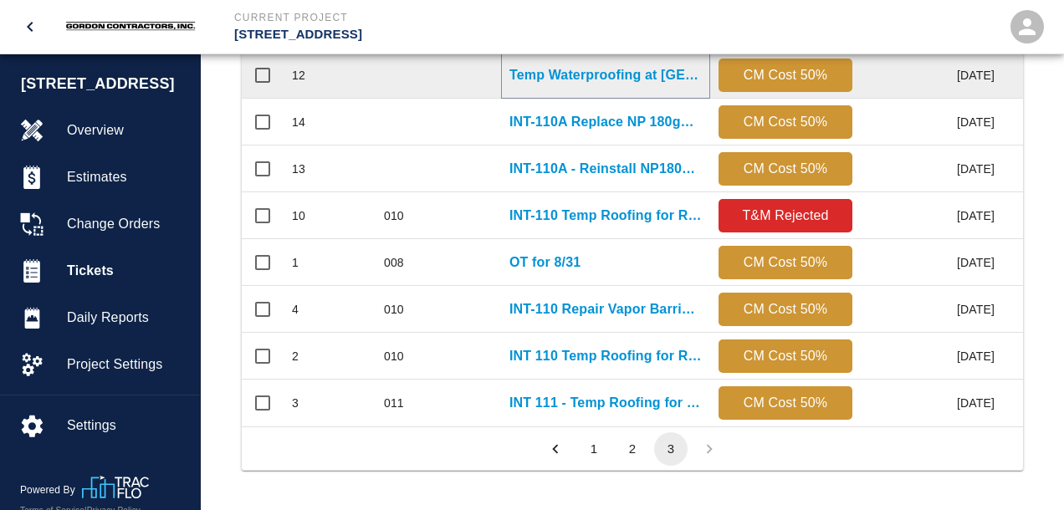
click at [606, 75] on p "Temp Waterproofing at [GEOGRAPHIC_DATA]" at bounding box center [605, 75] width 192 height 20
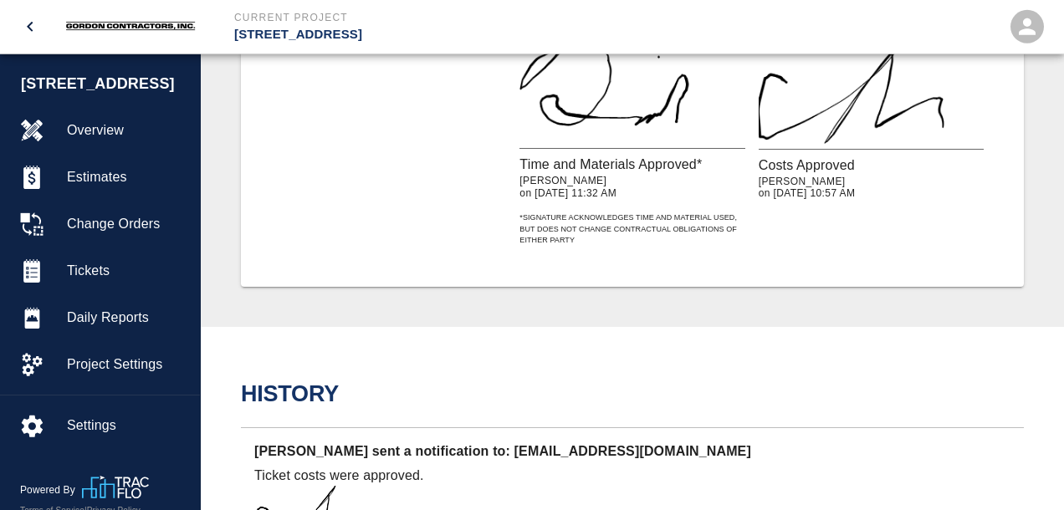
scroll to position [1236, 0]
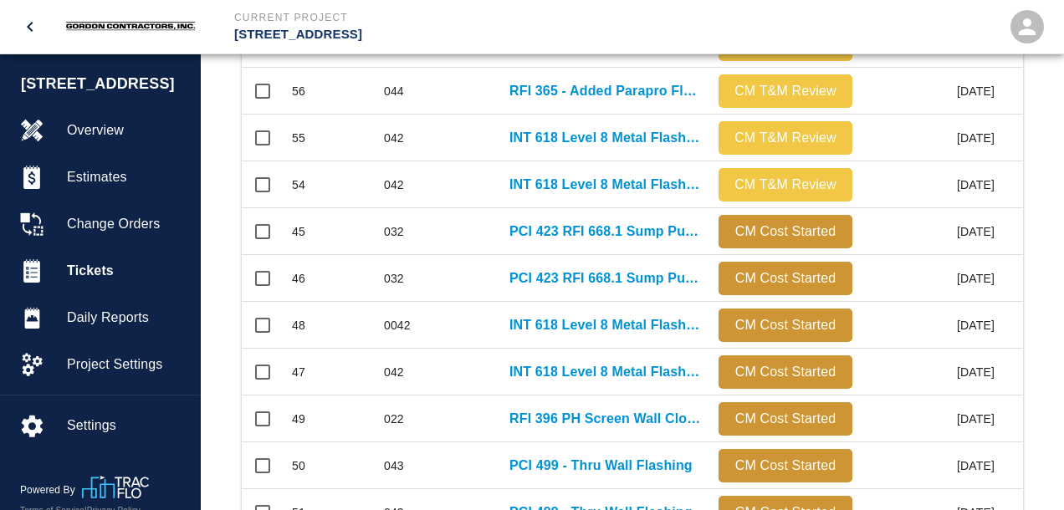
scroll to position [967, 0]
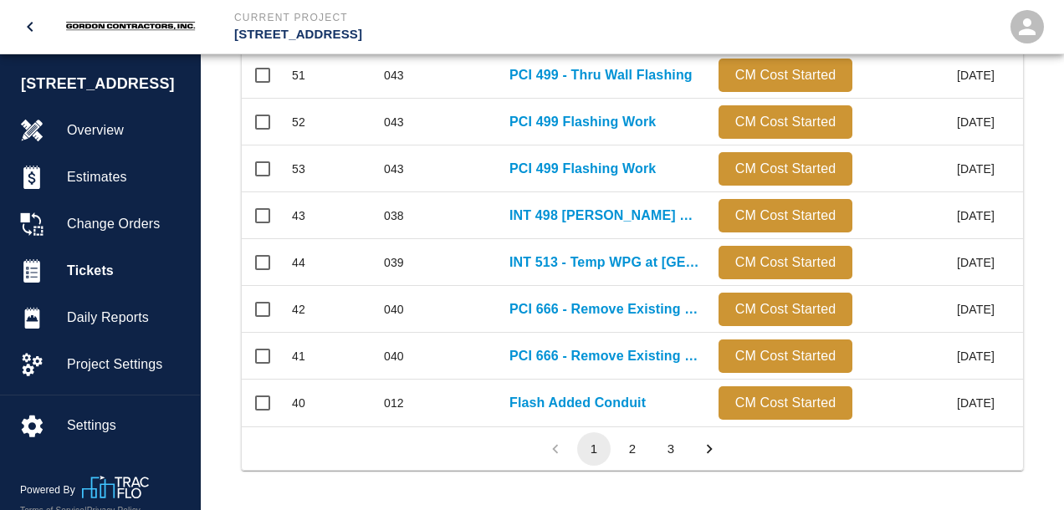
click at [674, 447] on button "3" at bounding box center [670, 448] width 33 height 33
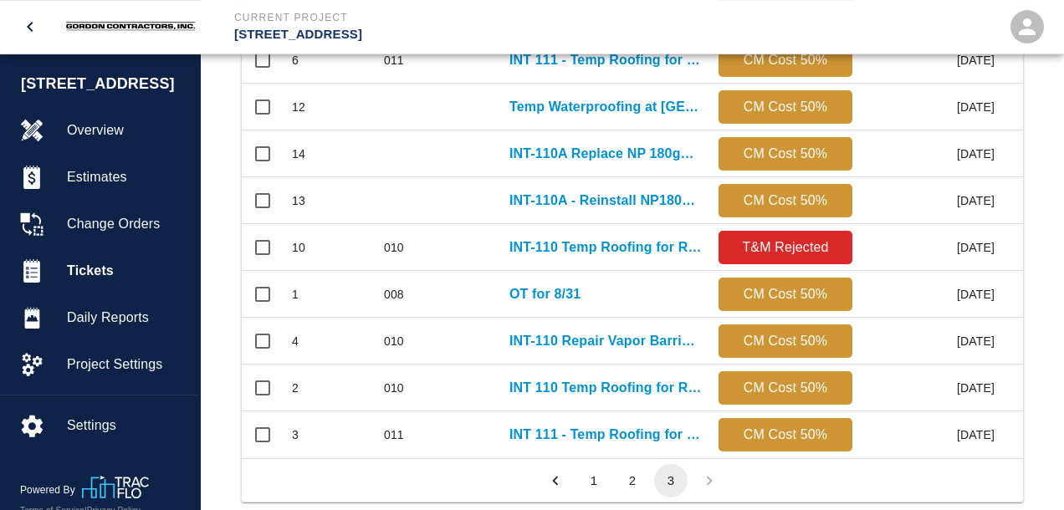
scroll to position [920, 0]
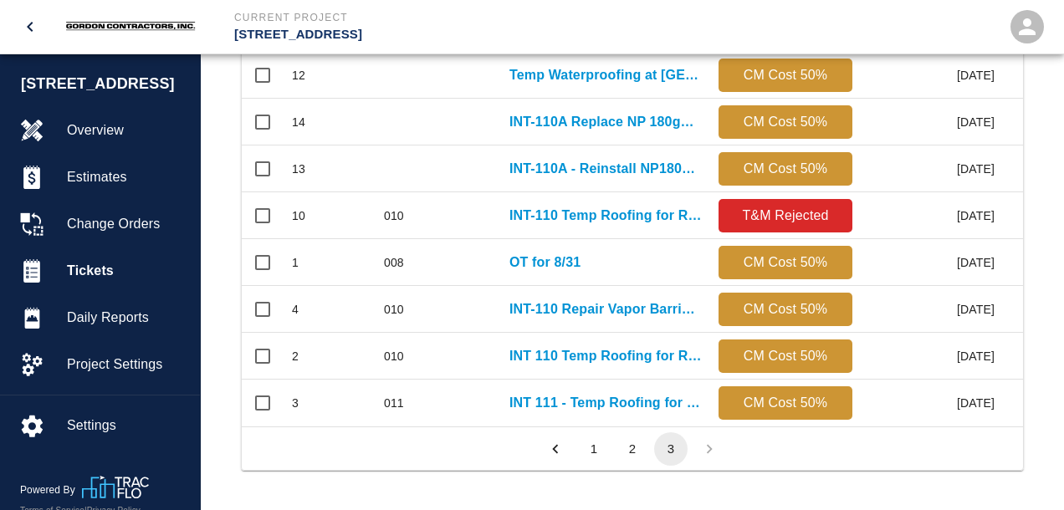
click at [637, 442] on button "2" at bounding box center [632, 448] width 33 height 33
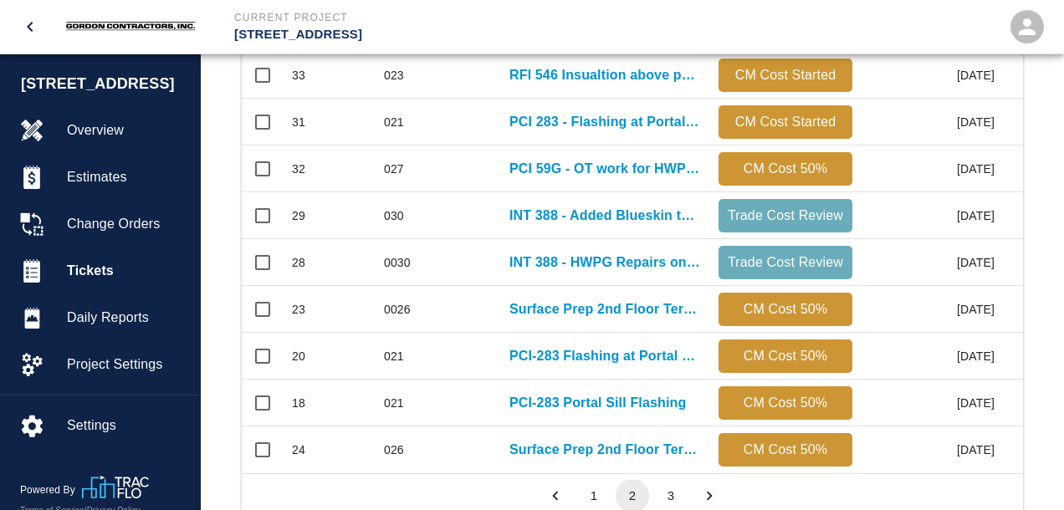
scroll to position [963, 781]
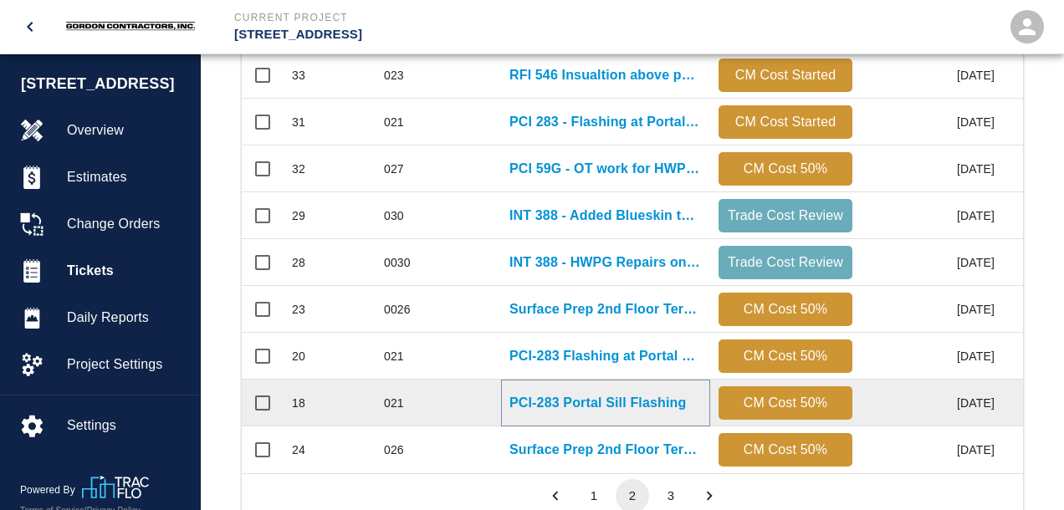
click at [564, 401] on p "PCI-283 Portal Sill Flashing" at bounding box center [597, 403] width 176 height 20
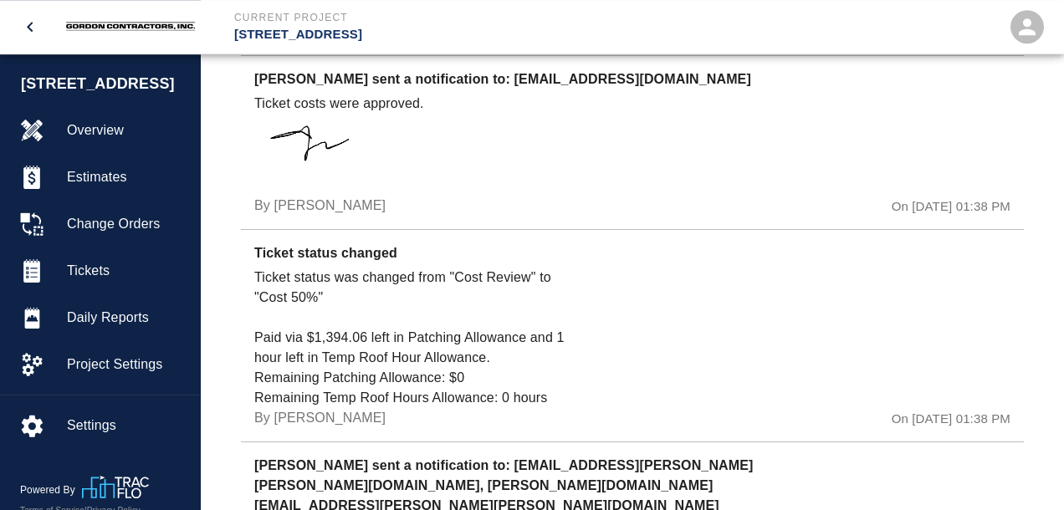
scroll to position [1766, 0]
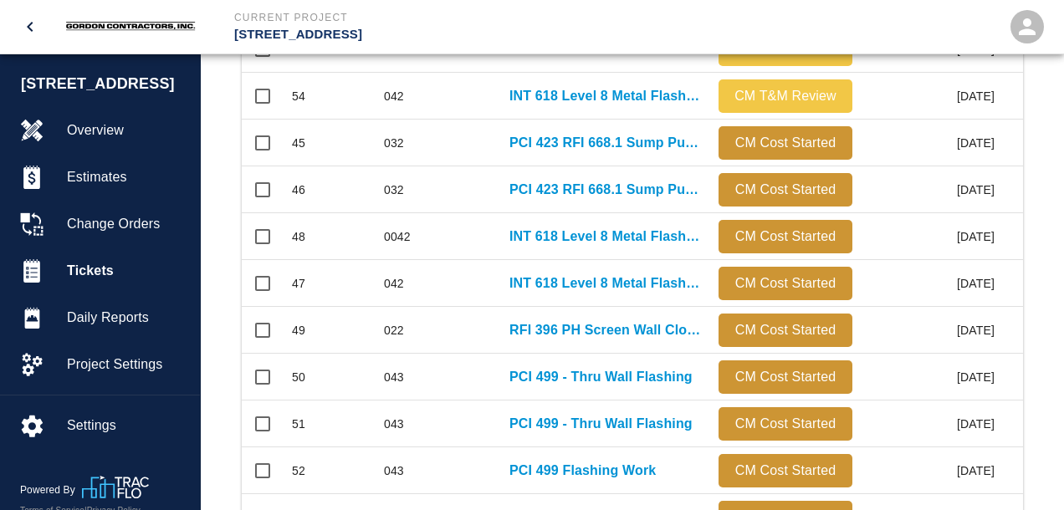
scroll to position [967, 0]
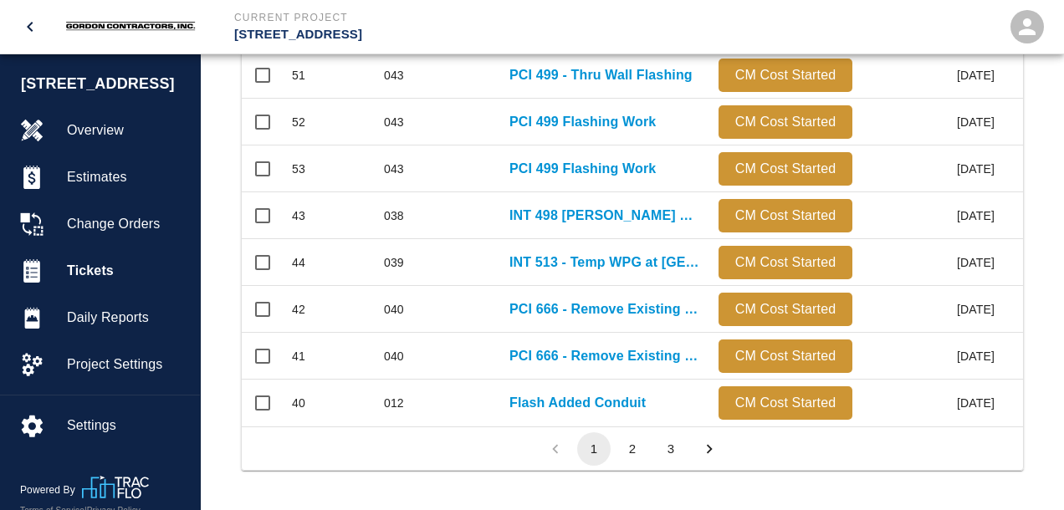
click at [637, 444] on button "2" at bounding box center [632, 448] width 33 height 33
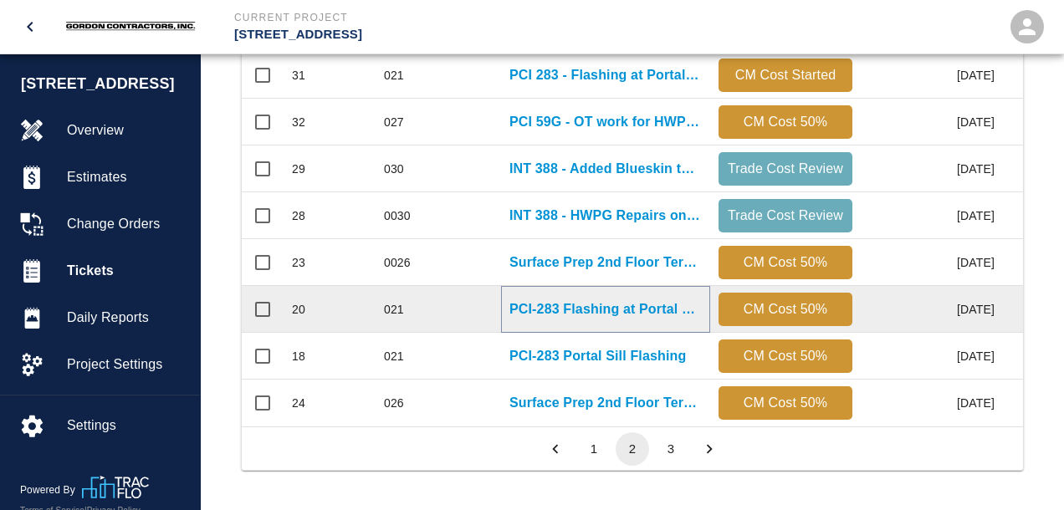
click at [550, 309] on p "PCI-283 Flashing at Portal Sill" at bounding box center [605, 309] width 192 height 20
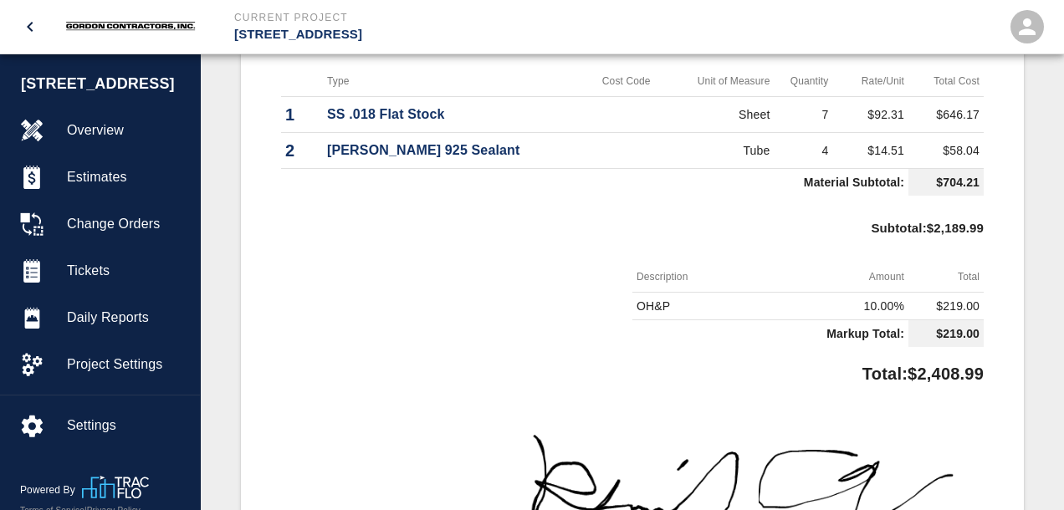
scroll to position [706, 0]
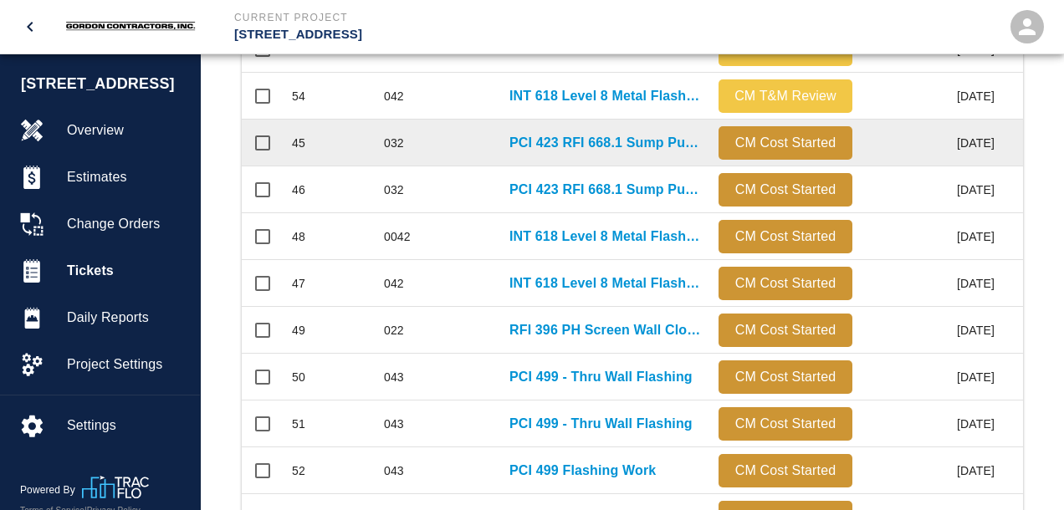
scroll to position [967, 0]
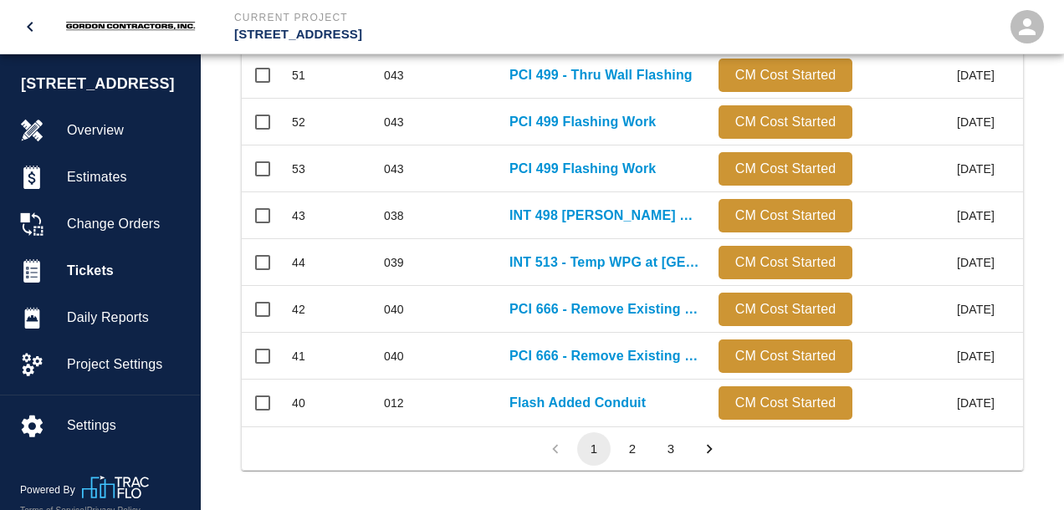
click at [637, 456] on button "2" at bounding box center [632, 448] width 33 height 33
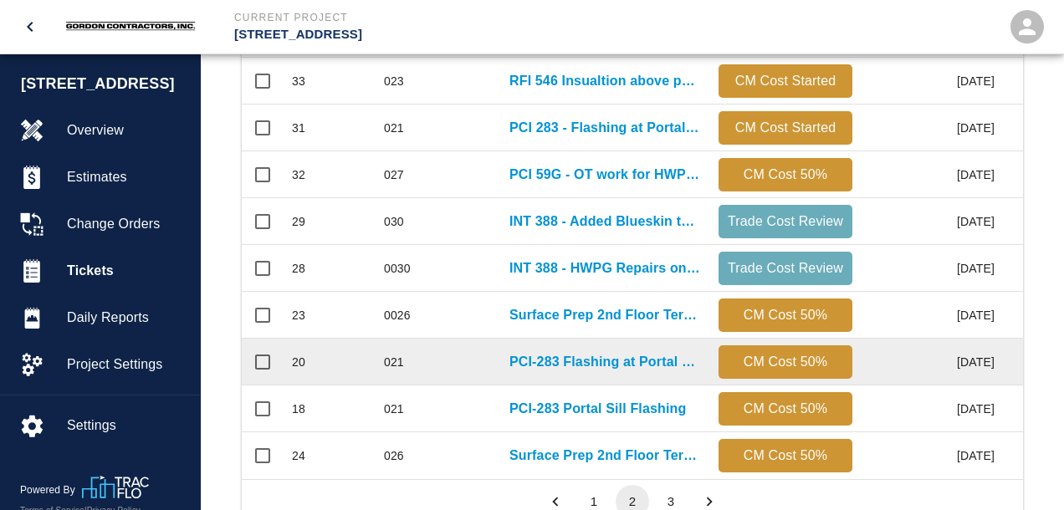
scroll to position [879, 0]
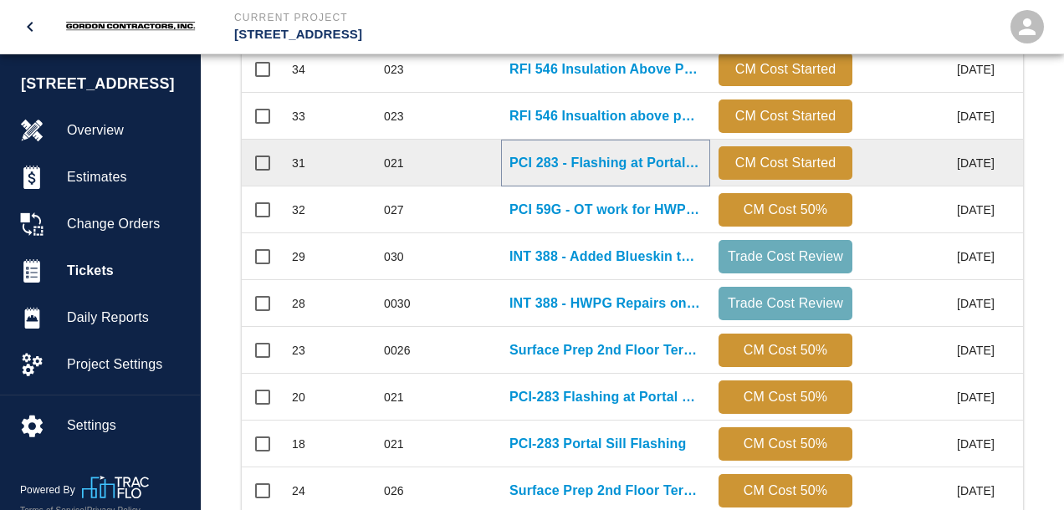
click at [550, 161] on p "PCI 283 - Flashing at Portal Sill" at bounding box center [605, 163] width 192 height 20
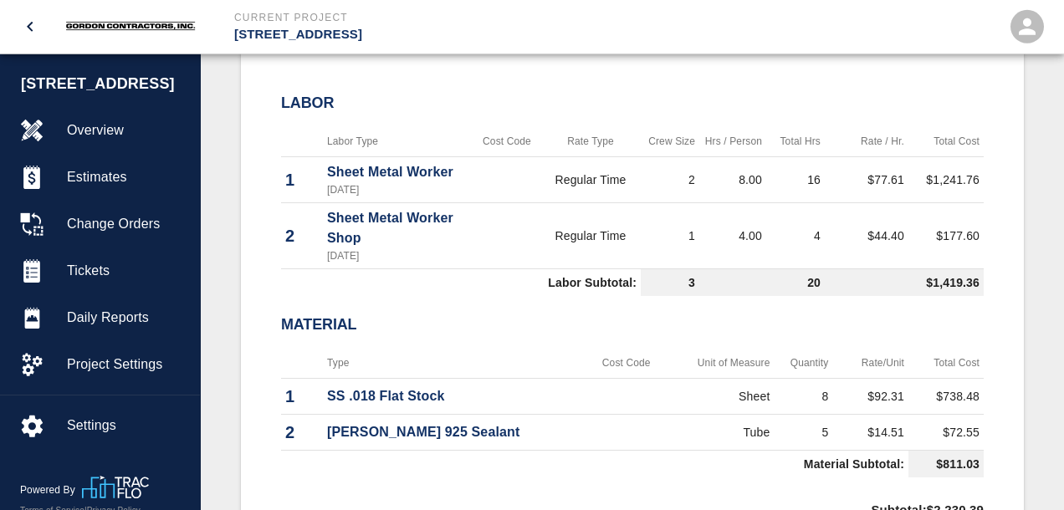
scroll to position [1133, 0]
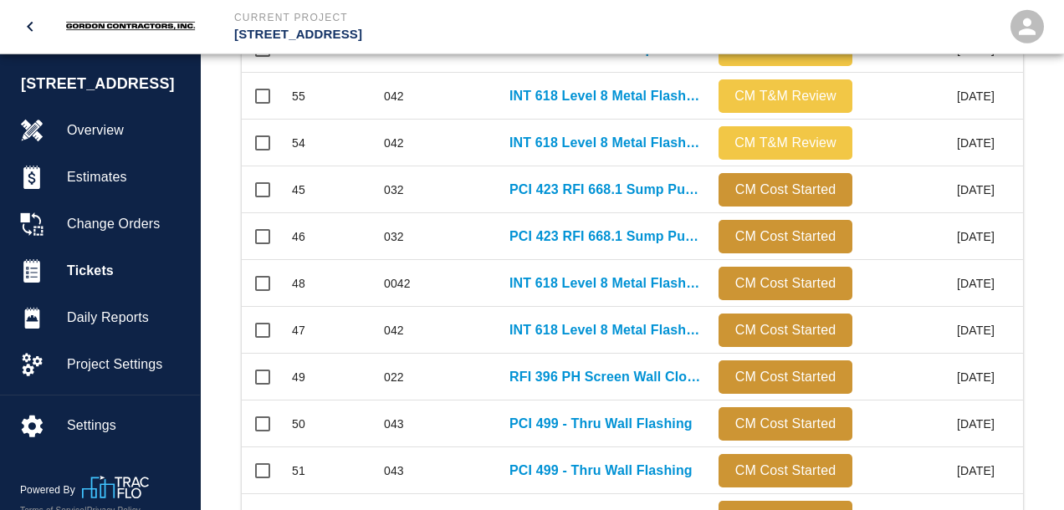
scroll to position [618, 0]
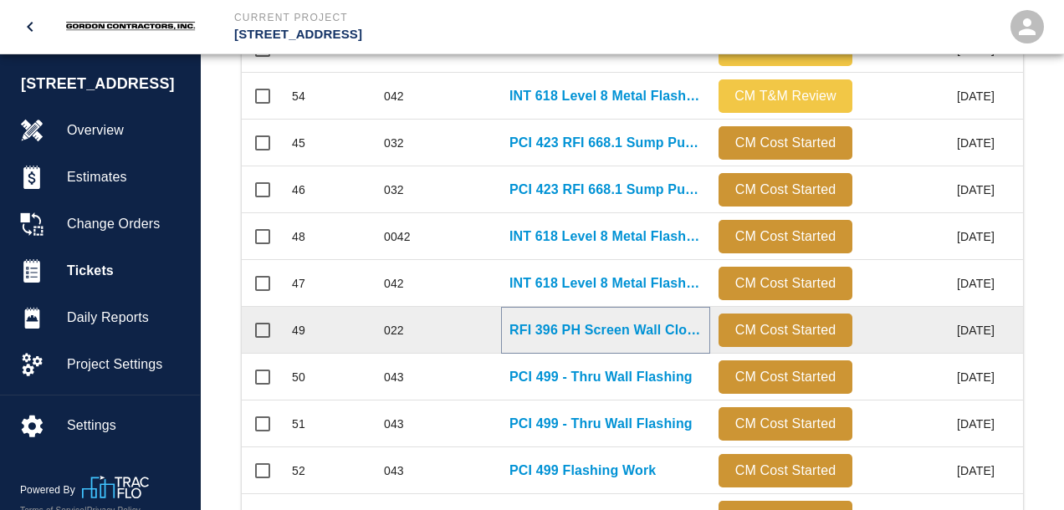
click at [534, 336] on p "RFI 396 PH Screen Wall Close-In Detail" at bounding box center [605, 330] width 192 height 20
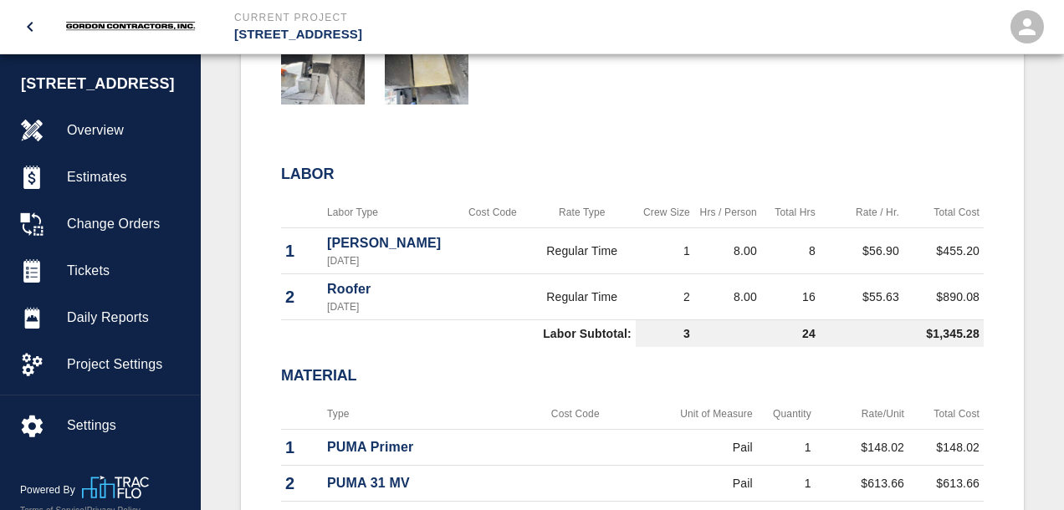
scroll to position [264, 0]
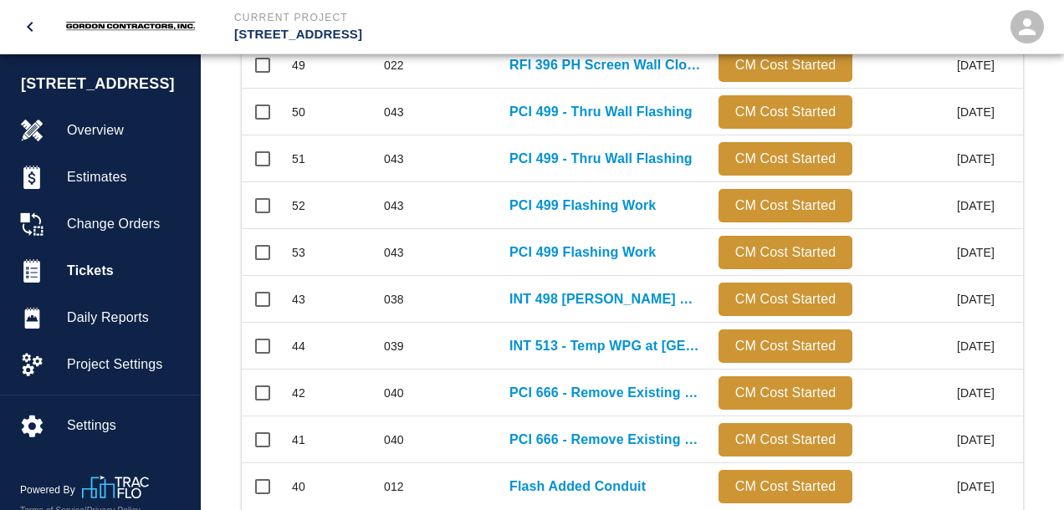
scroll to position [967, 0]
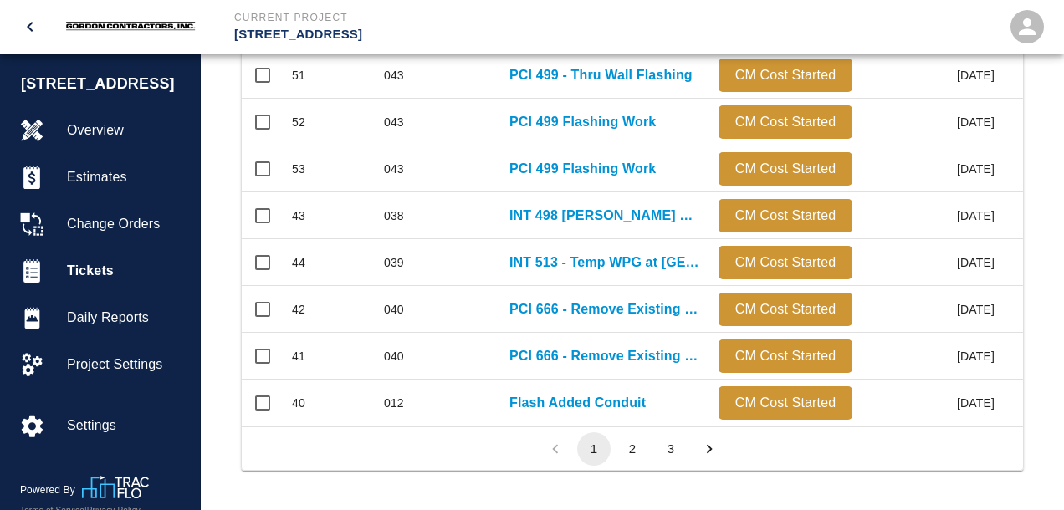
click at [673, 455] on button "3" at bounding box center [670, 448] width 33 height 33
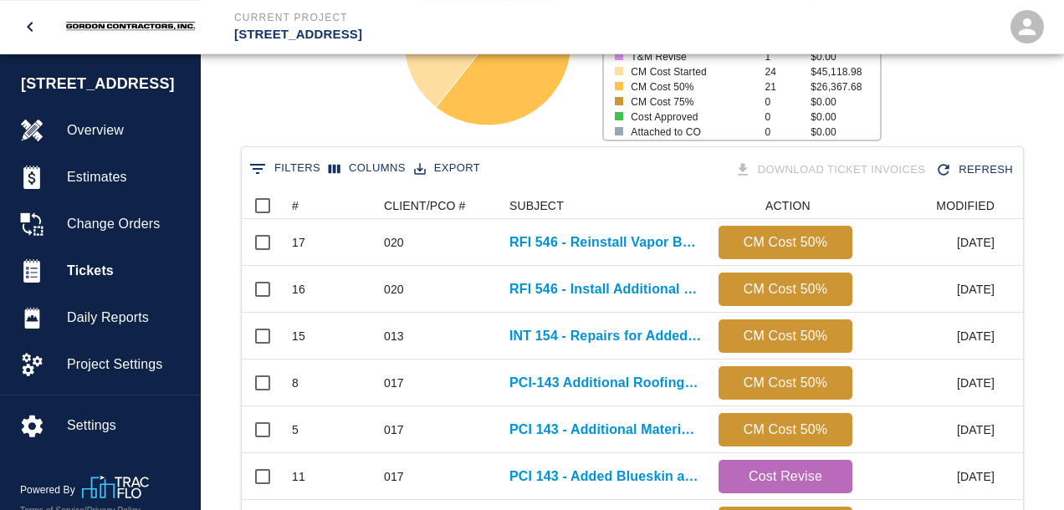
scroll to position [214, 0]
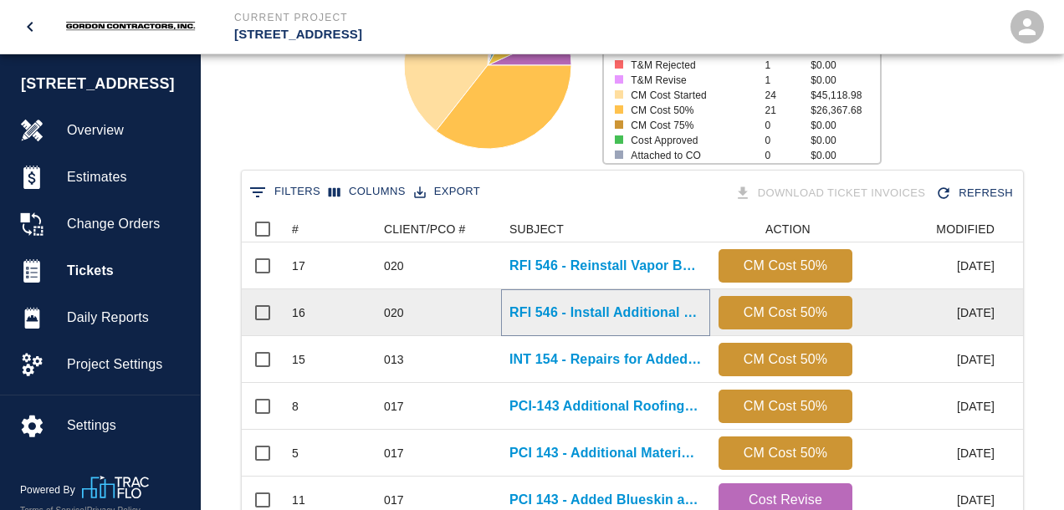
click at [578, 314] on p "RFI 546 - Install Additional Vapor Barrier over added blocking at [GEOGRAPHIC_D…" at bounding box center [605, 313] width 192 height 20
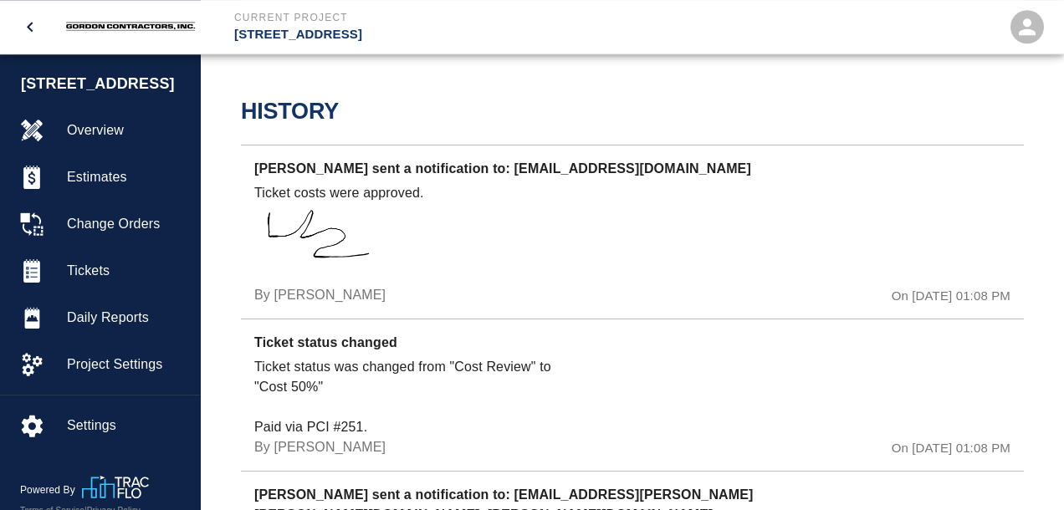
scroll to position [1589, 0]
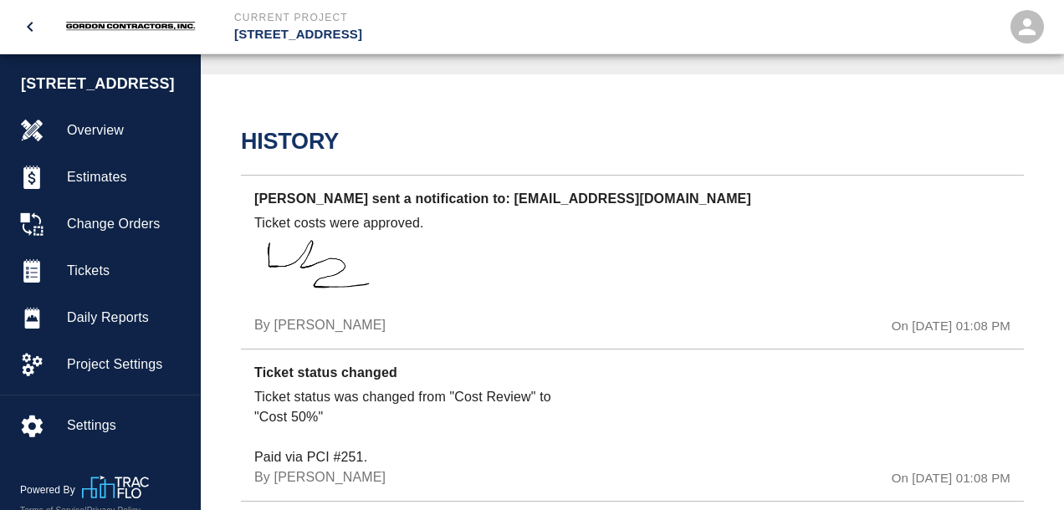
click at [641, 299] on div at bounding box center [696, 274] width 252 height 122
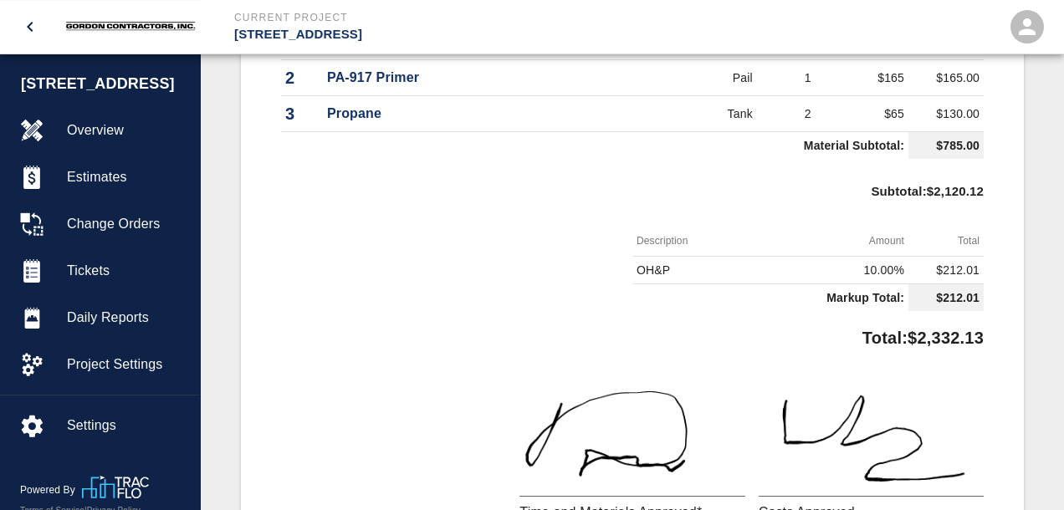
scroll to position [883, 0]
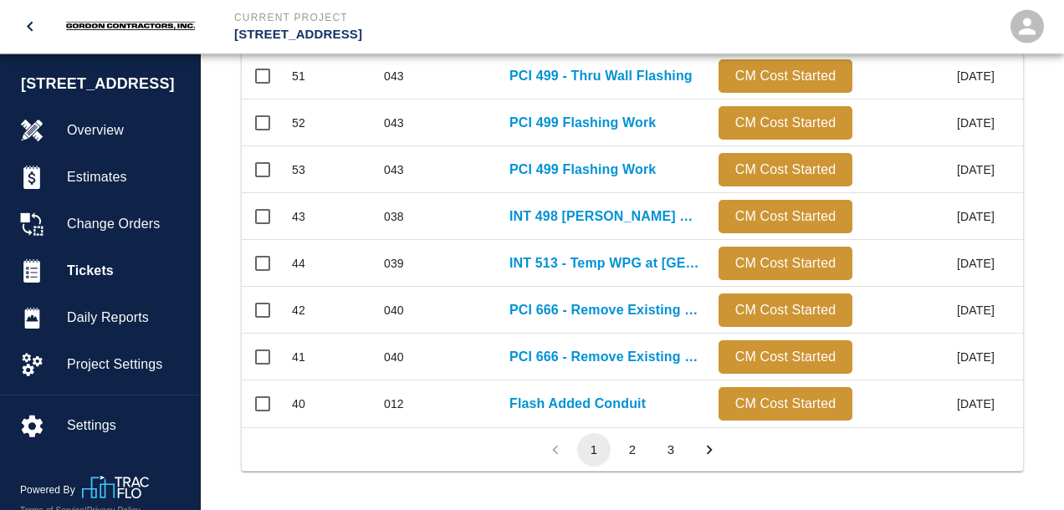
scroll to position [967, 0]
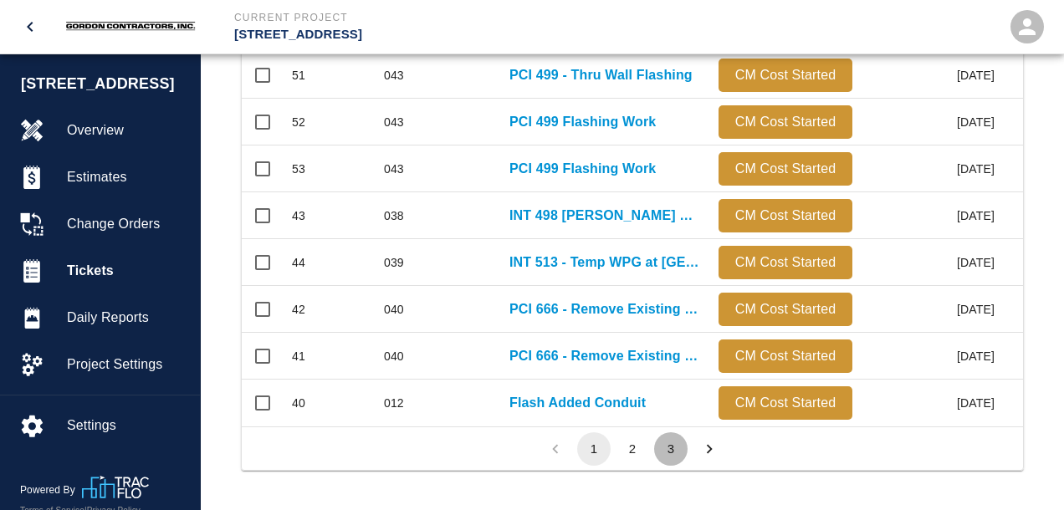
click at [675, 447] on button "3" at bounding box center [670, 448] width 33 height 33
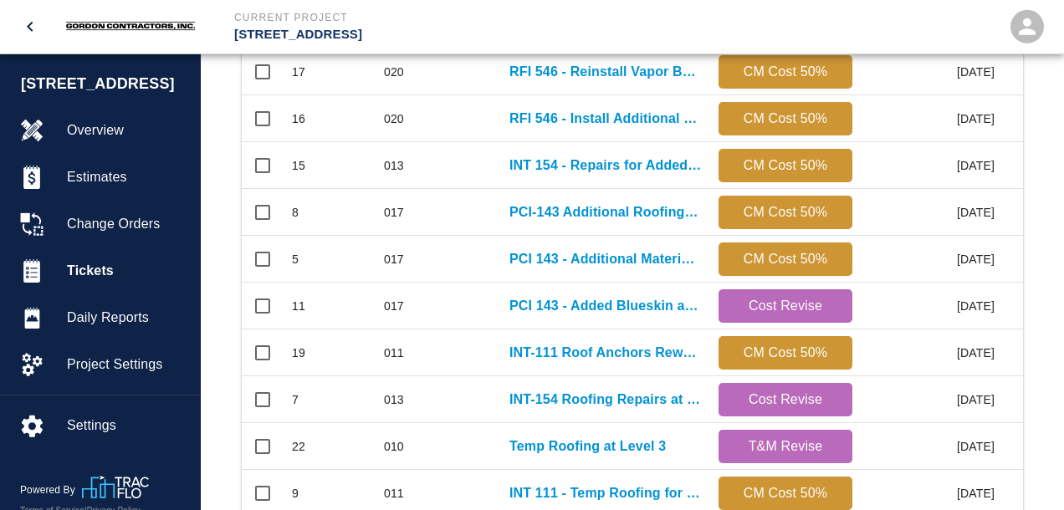
scroll to position [302, 0]
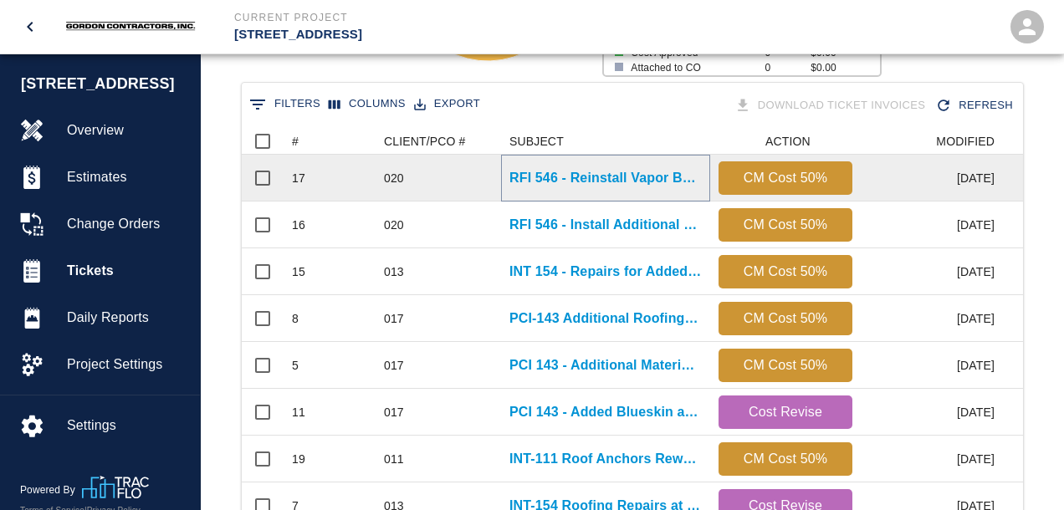
click at [563, 180] on p "RFI 546 - Reinstall Vapor Barrier at Added Wood Blocking" at bounding box center [605, 178] width 192 height 20
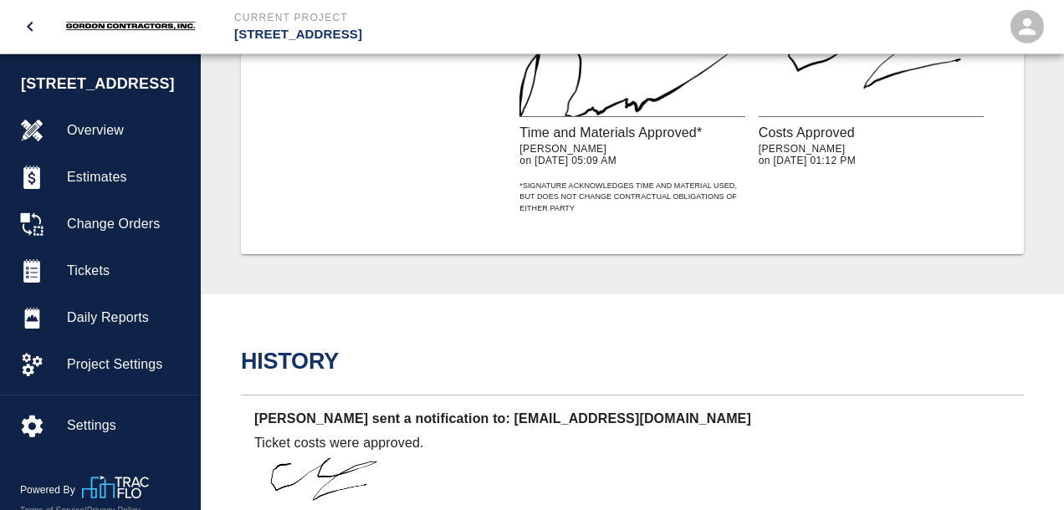
scroll to position [1147, 0]
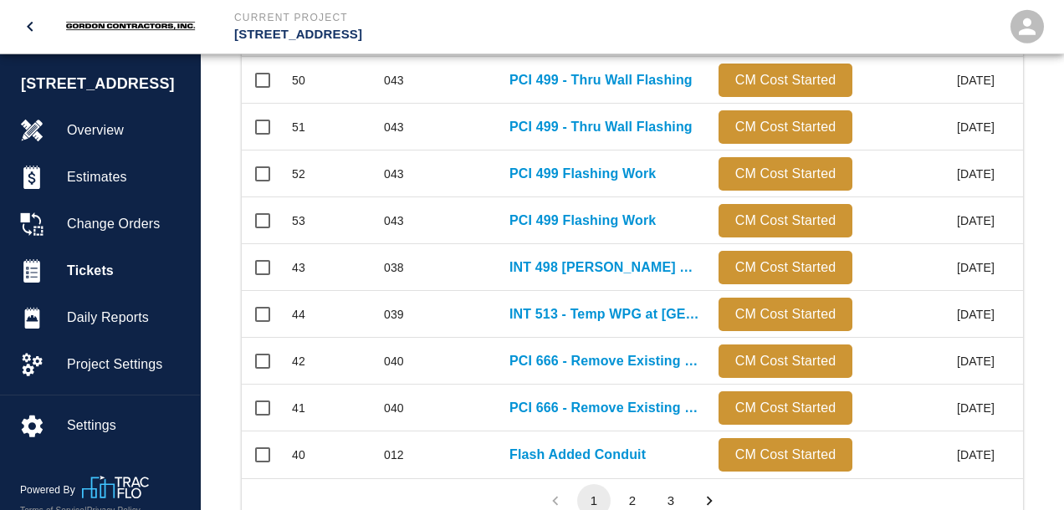
scroll to position [967, 0]
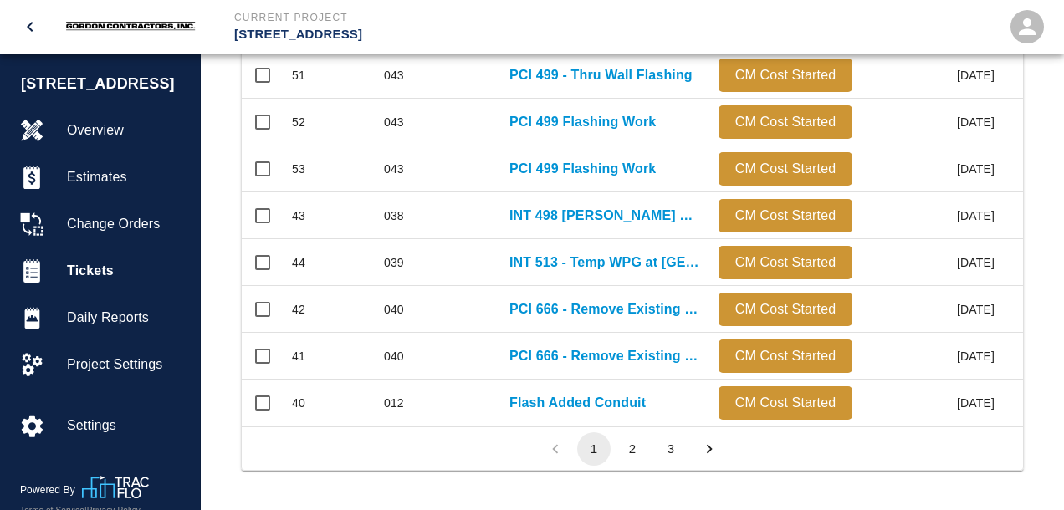
click at [627, 448] on button "2" at bounding box center [632, 448] width 33 height 33
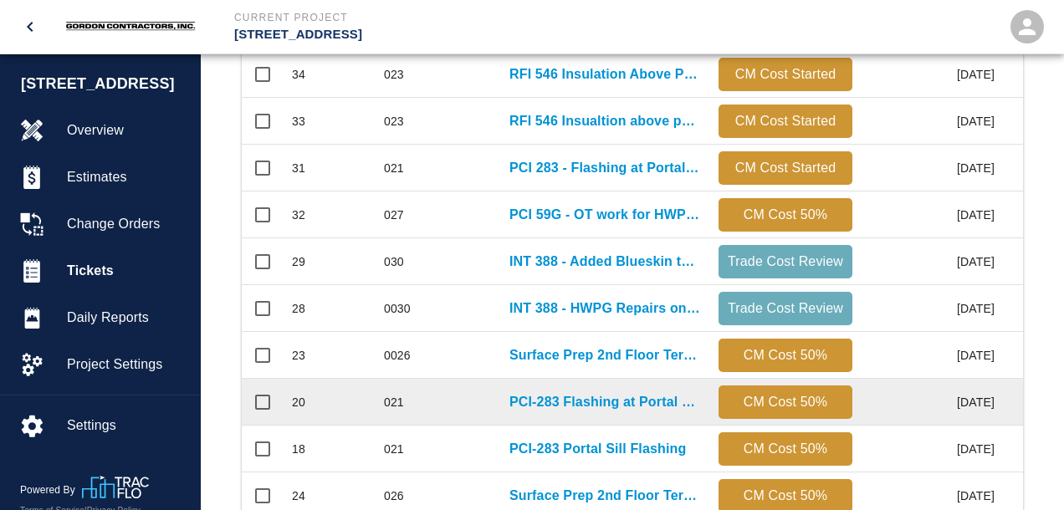
scroll to position [790, 0]
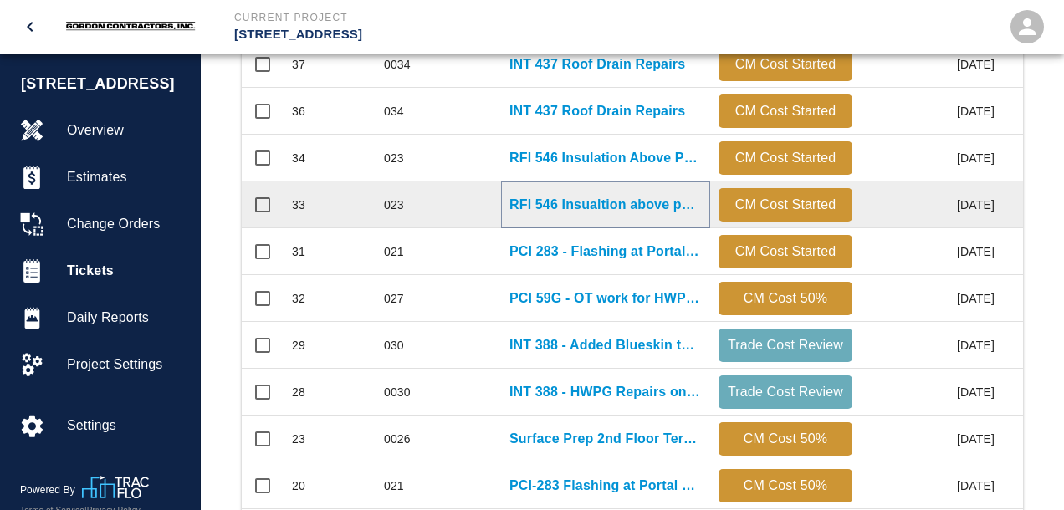
click at [580, 204] on p "RFI 546 Insualtion above parapet" at bounding box center [605, 205] width 192 height 20
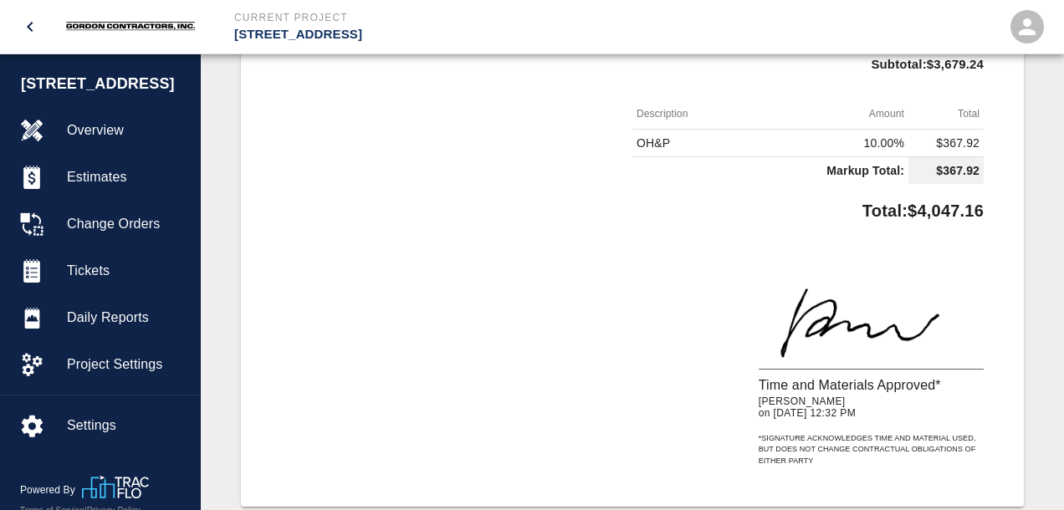
scroll to position [795, 0]
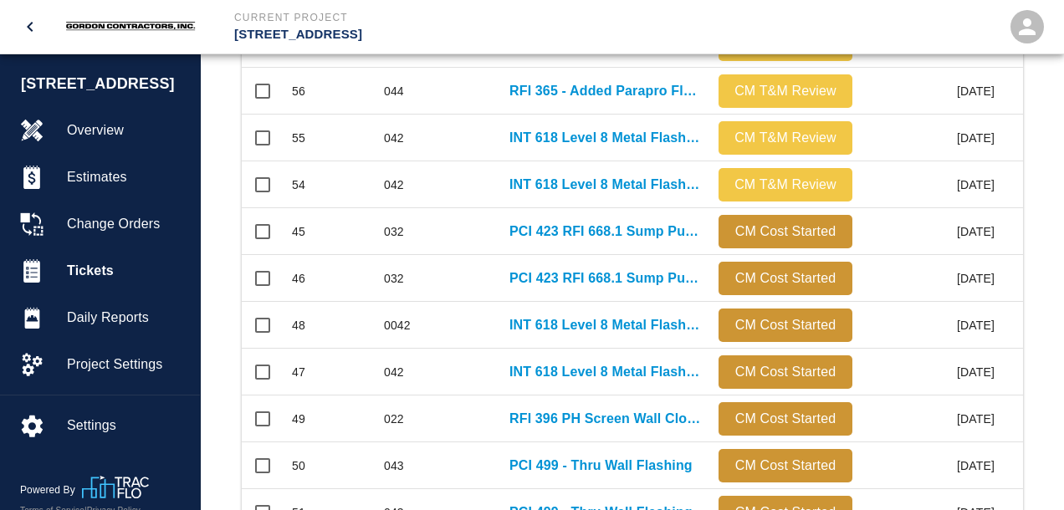
scroll to position [967, 0]
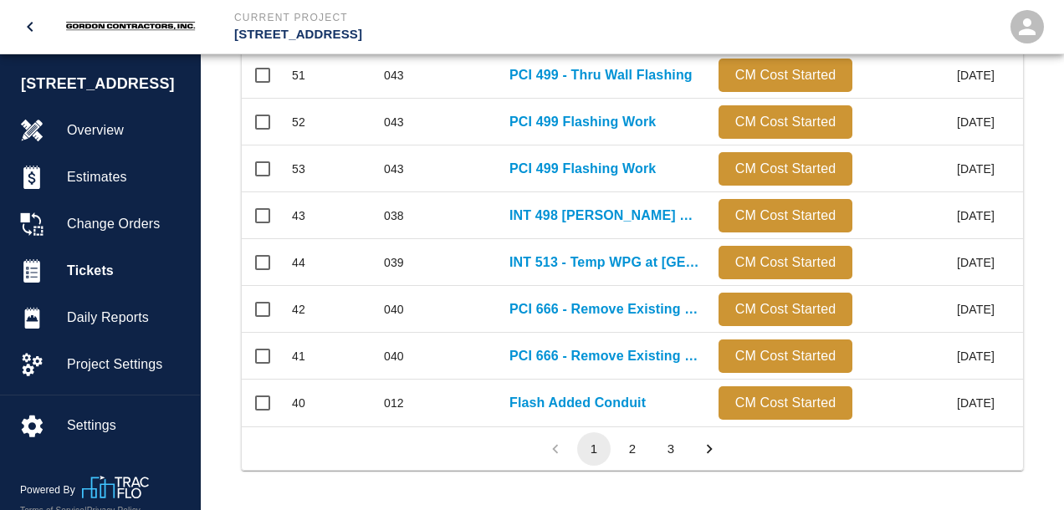
click at [628, 445] on button "2" at bounding box center [632, 448] width 33 height 33
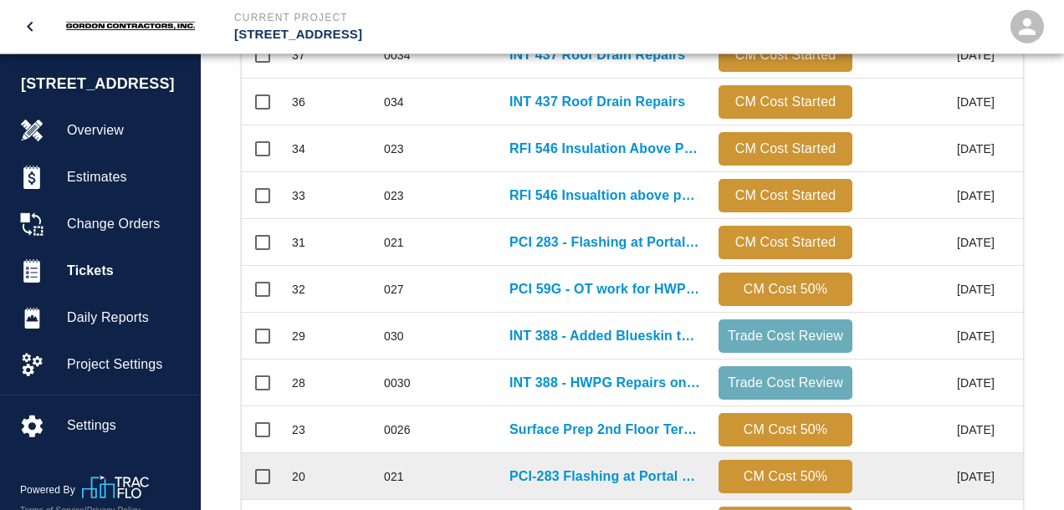
scroll to position [790, 0]
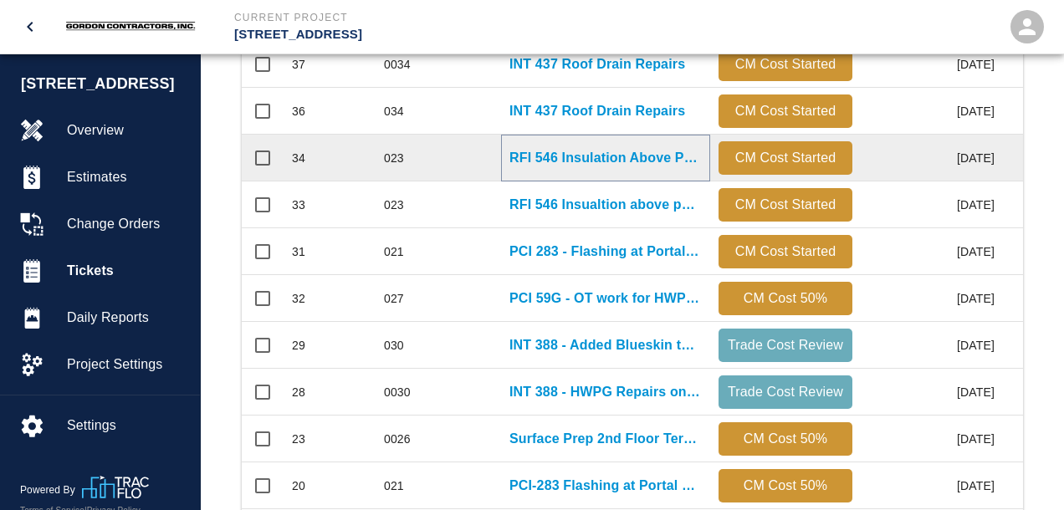
click at [584, 162] on p "RFI 546 Insulation Above Parapet (Added Paradiene 20TG over added wood blocking)" at bounding box center [605, 158] width 192 height 20
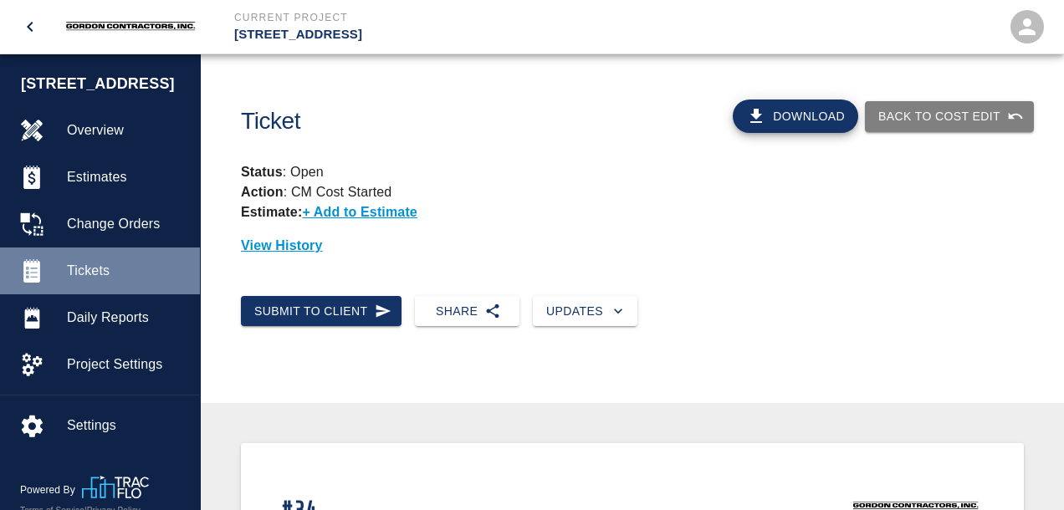
click at [87, 281] on span "Tickets" at bounding box center [127, 271] width 120 height 20
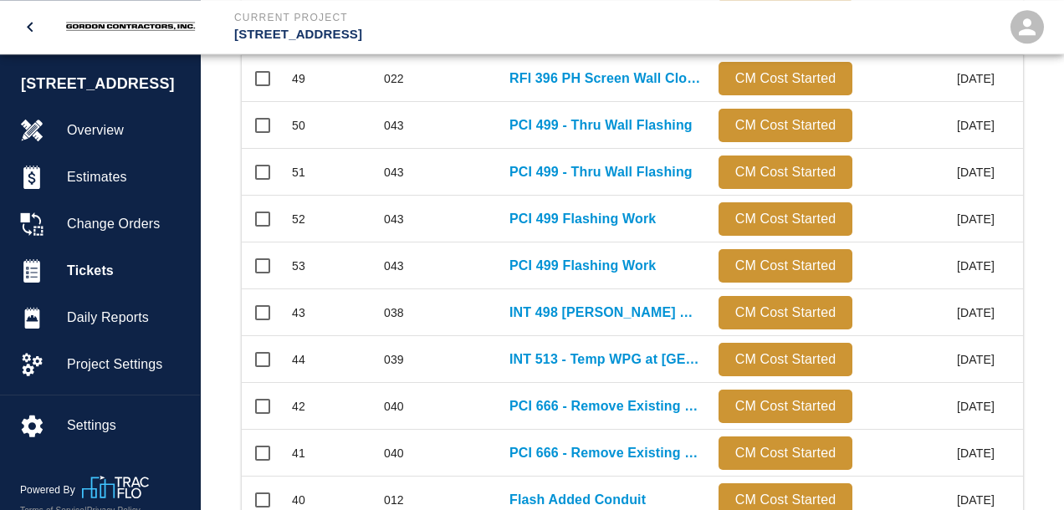
scroll to position [967, 0]
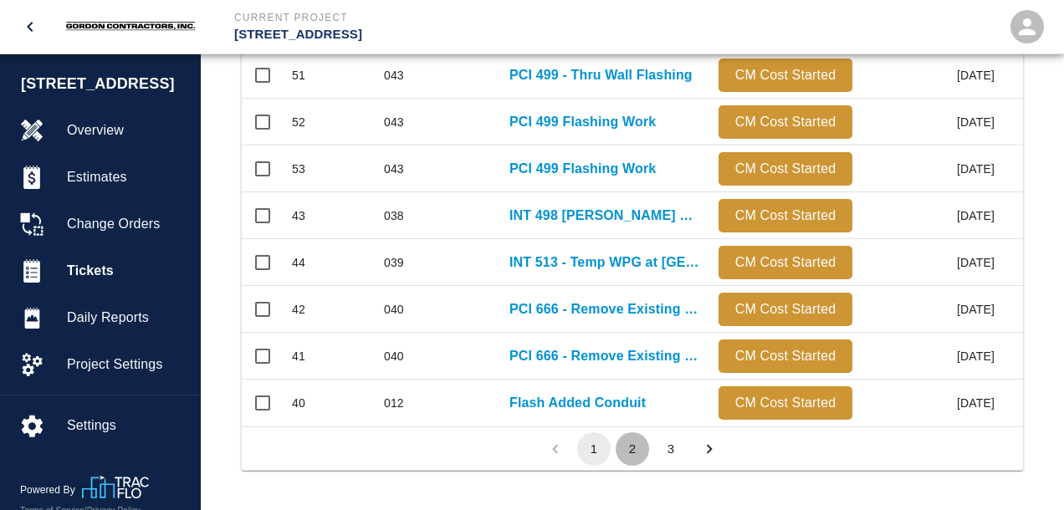
click at [639, 447] on button "2" at bounding box center [632, 448] width 33 height 33
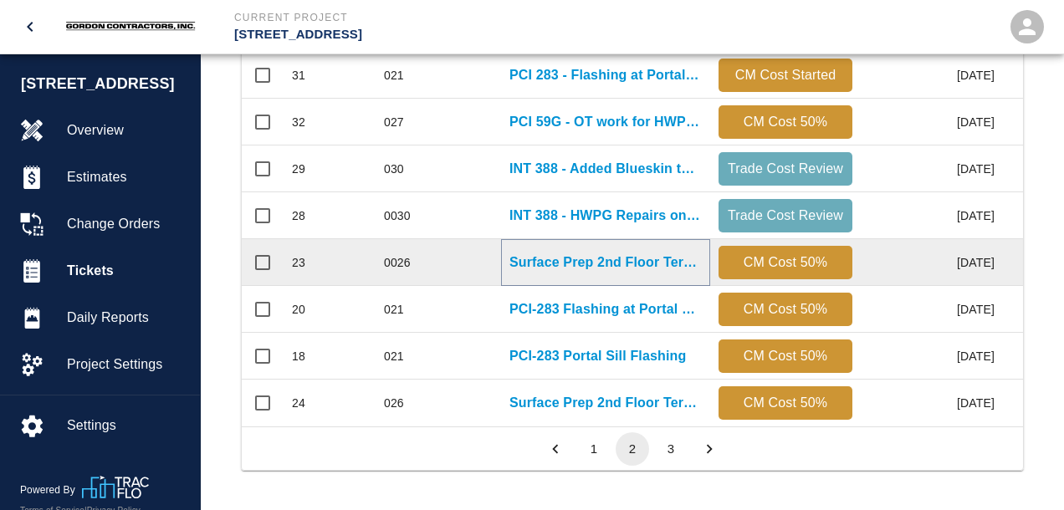
click at [598, 264] on p "Surface Prep 2nd Floor Terrace" at bounding box center [605, 263] width 192 height 20
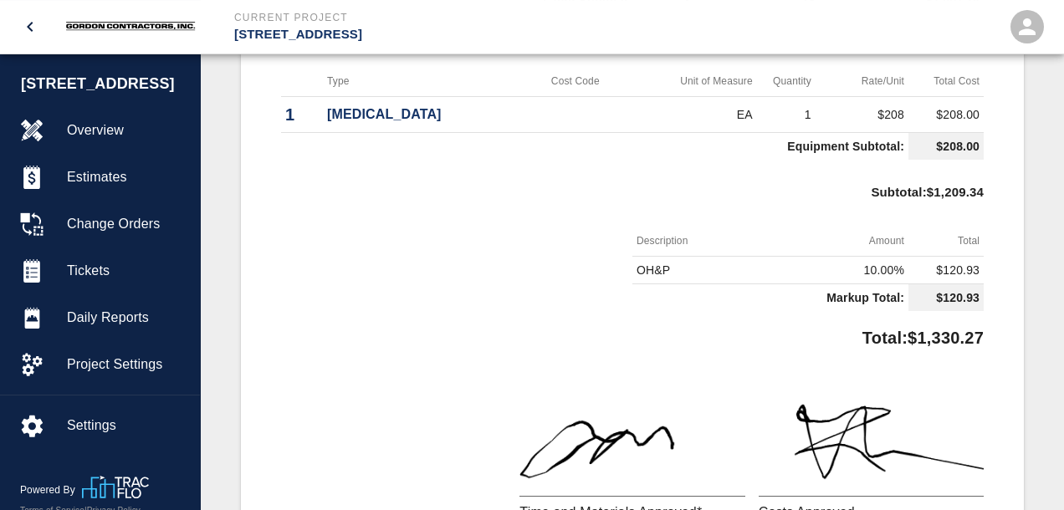
scroll to position [1060, 0]
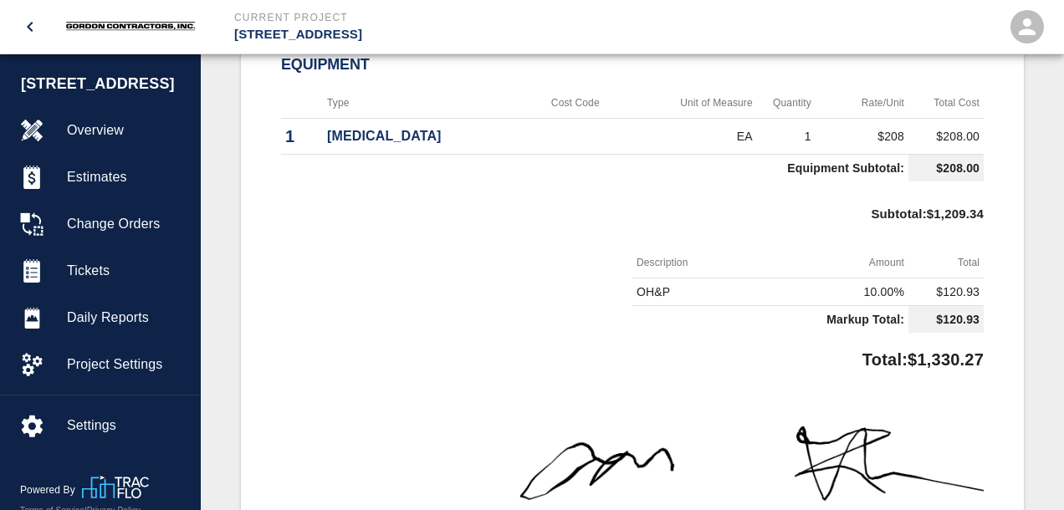
click at [729, 269] on th "Description" at bounding box center [701, 263] width 138 height 31
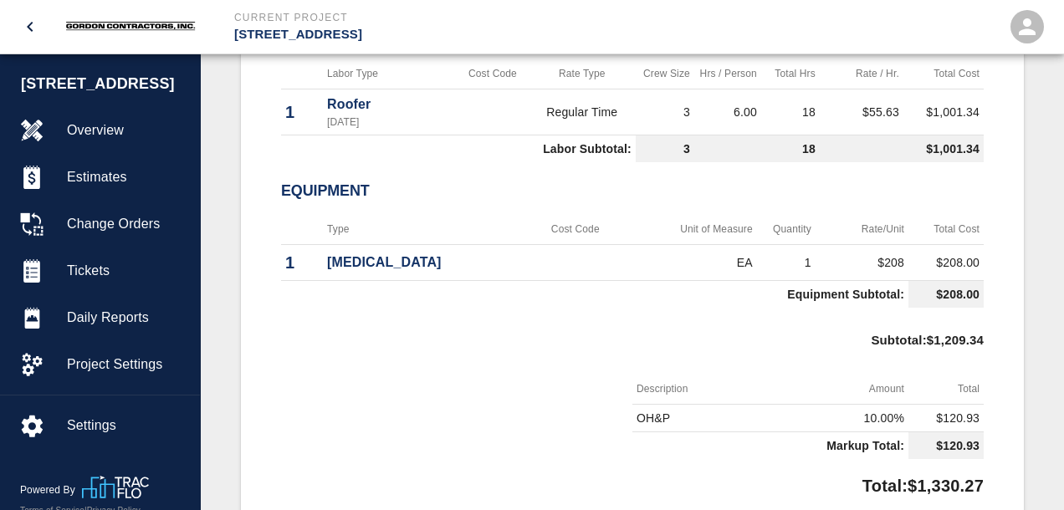
scroll to position [883, 0]
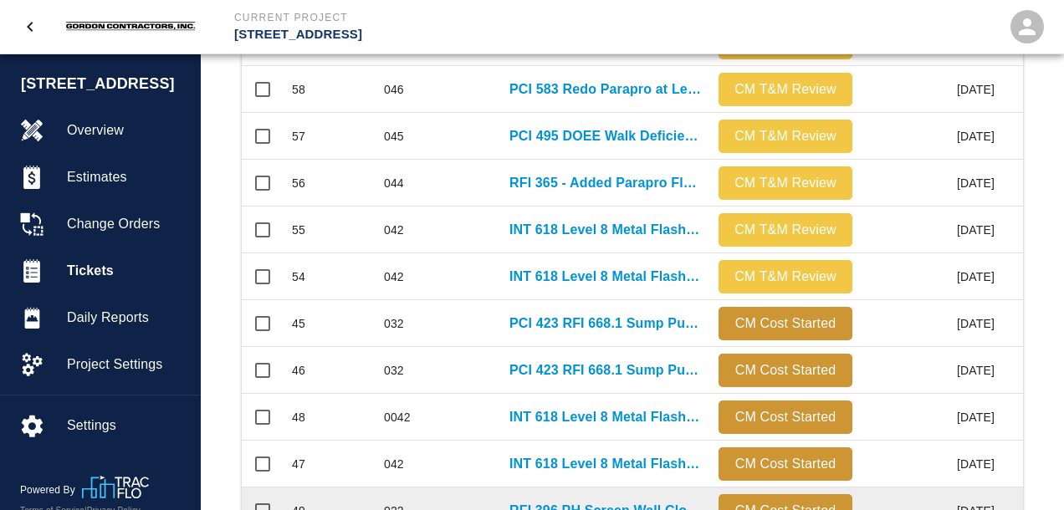
scroll to position [967, 0]
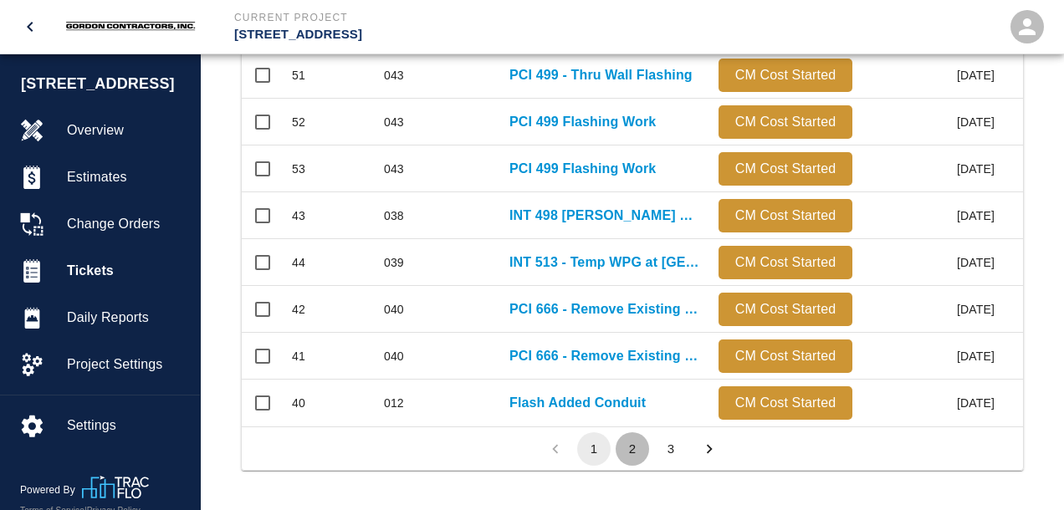
click at [631, 443] on button "2" at bounding box center [632, 448] width 33 height 33
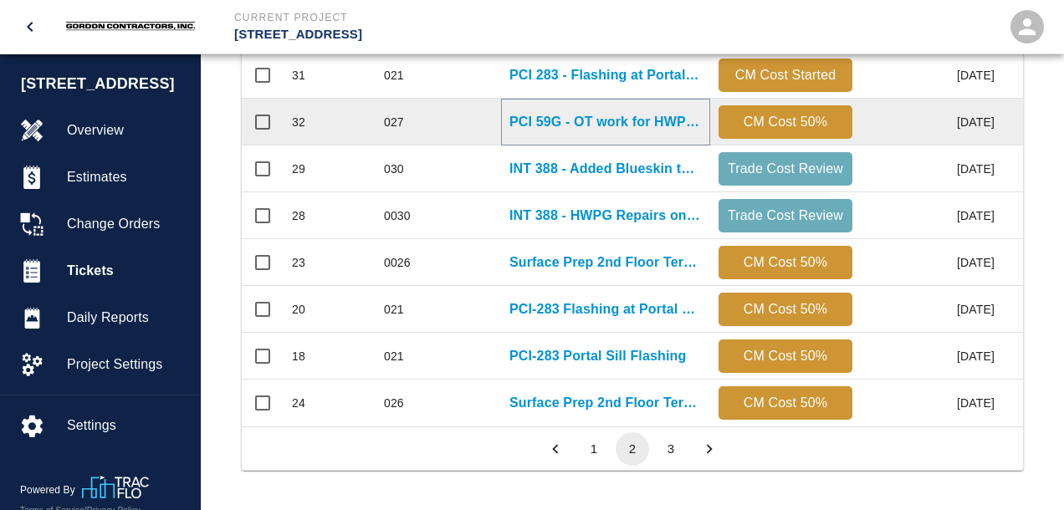
click at [564, 125] on p "PCI 59G - OT work for HWPG at Grade" at bounding box center [605, 122] width 192 height 20
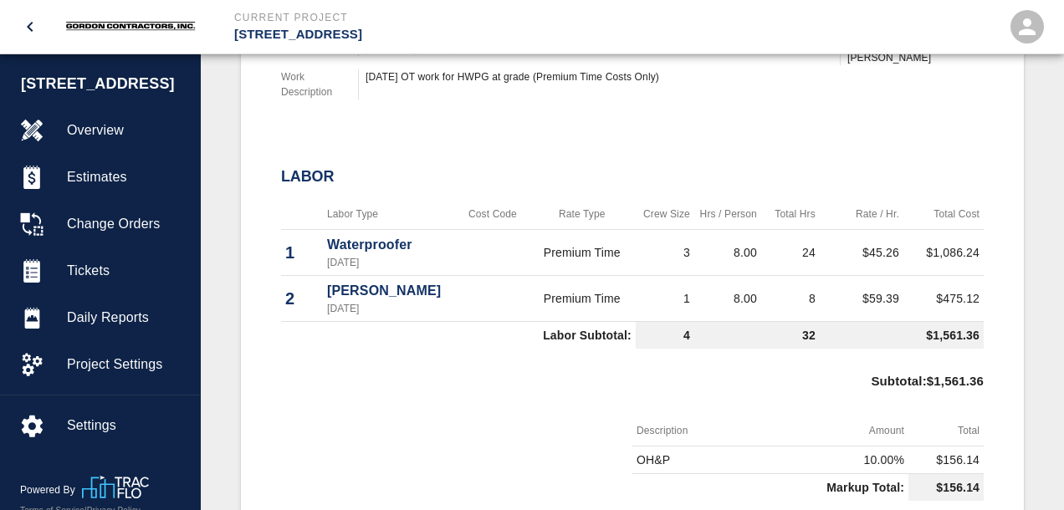
scroll to position [618, 0]
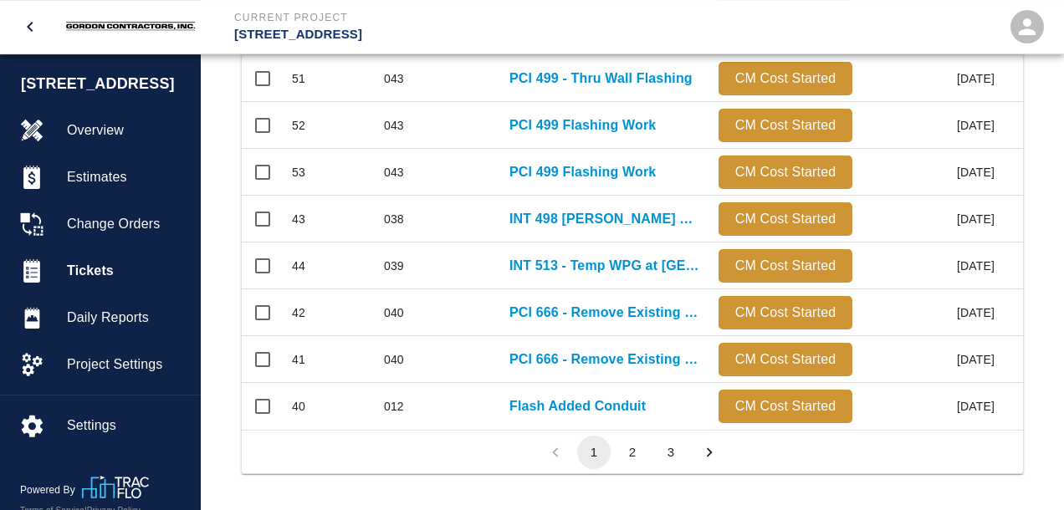
scroll to position [967, 0]
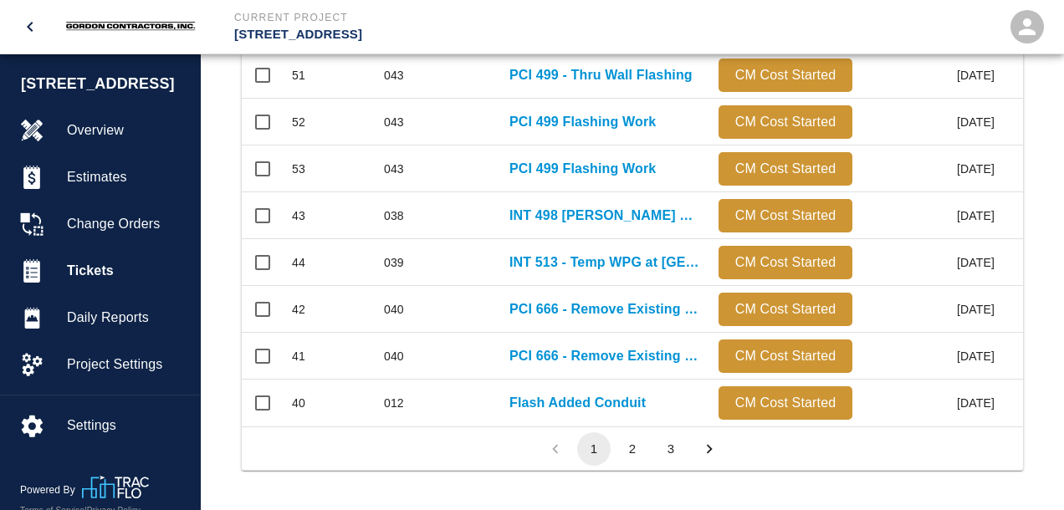
click at [641, 449] on button "2" at bounding box center [632, 448] width 33 height 33
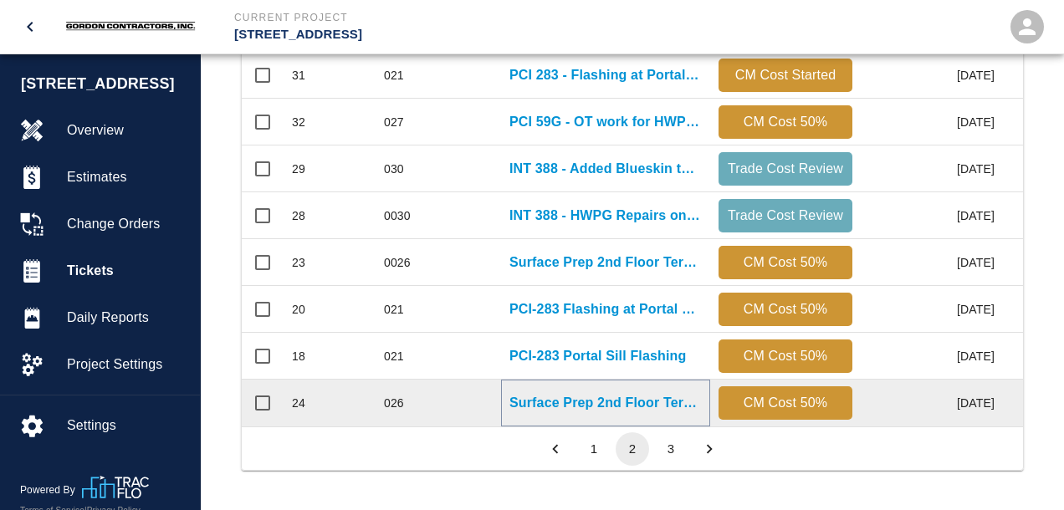
click at [599, 403] on p "Surface Prep 2nd Floor Terrace" at bounding box center [605, 403] width 192 height 20
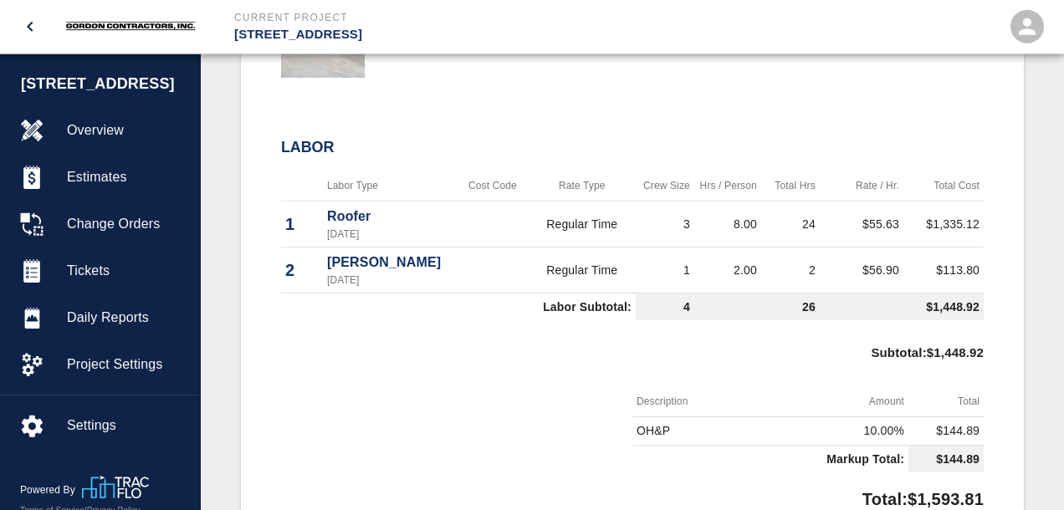
scroll to position [1060, 0]
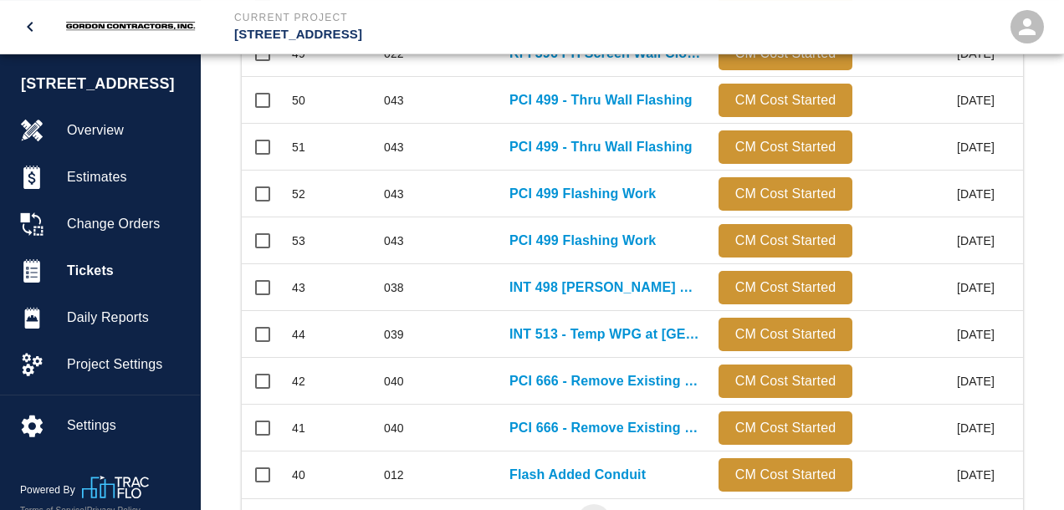
scroll to position [967, 0]
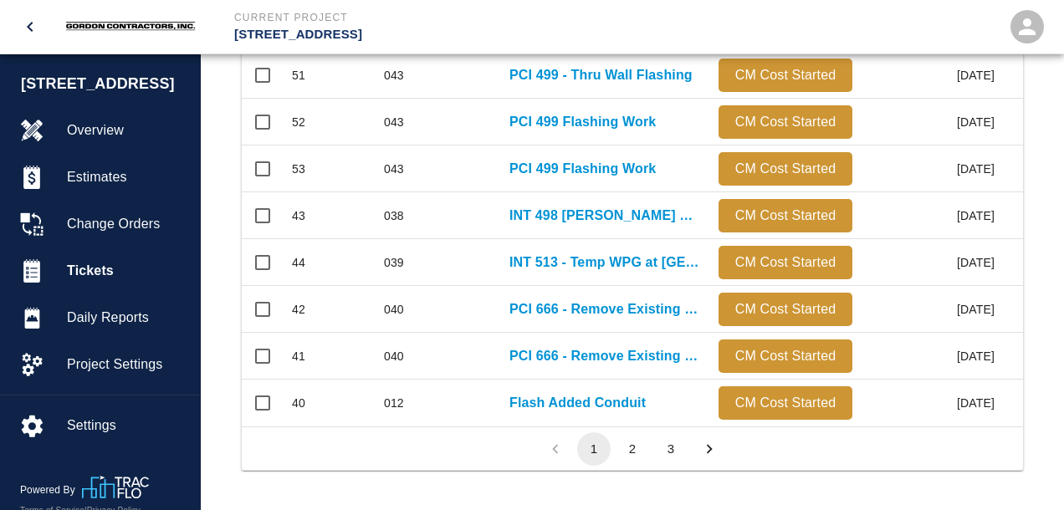
click at [634, 443] on button "2" at bounding box center [632, 448] width 33 height 33
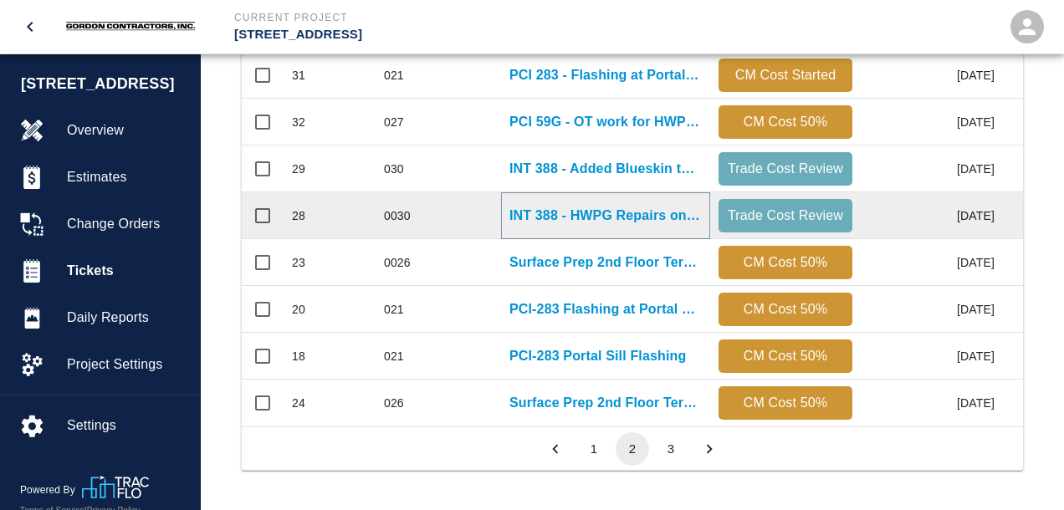
click at [553, 221] on p "INT 388 - HWPG Repairs on Columns at Grade" at bounding box center [605, 216] width 192 height 20
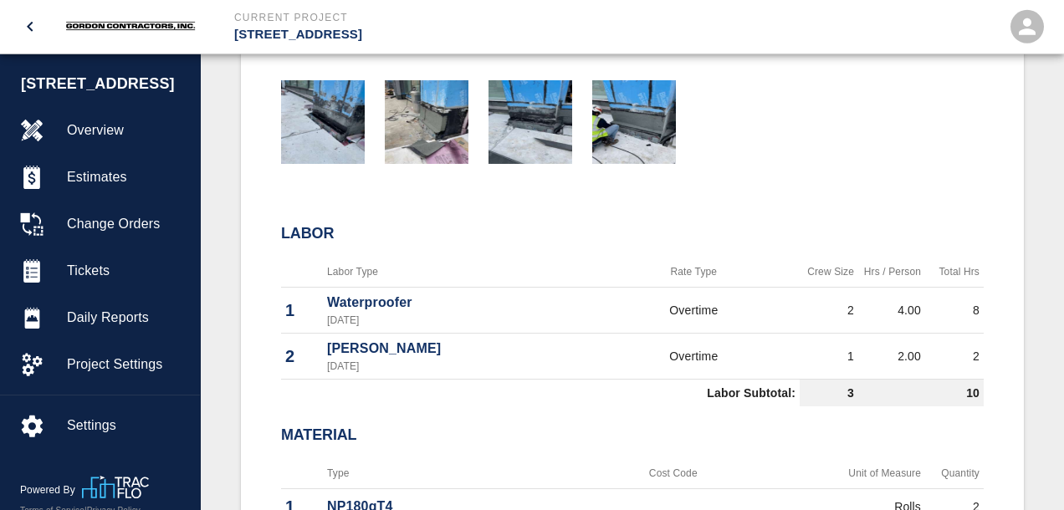
scroll to position [971, 0]
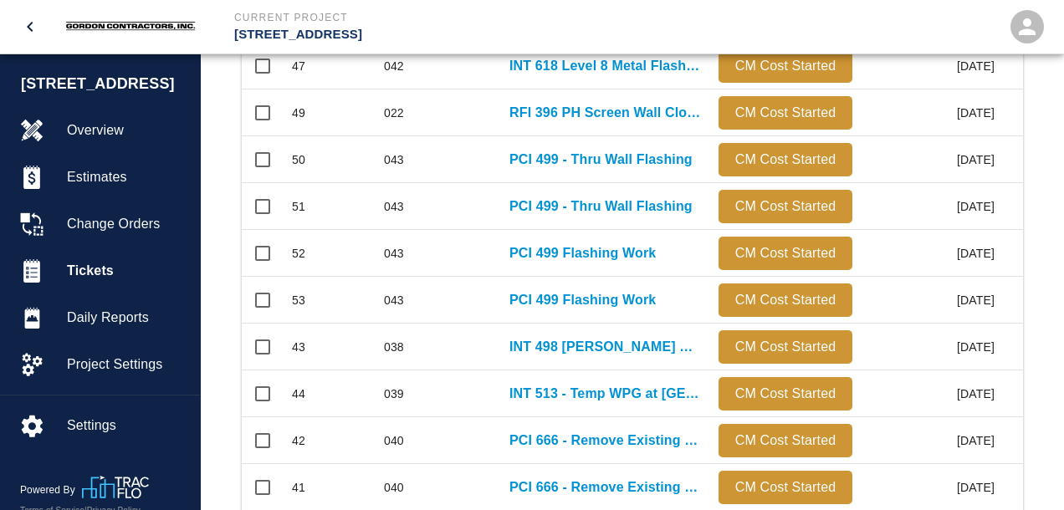
scroll to position [967, 0]
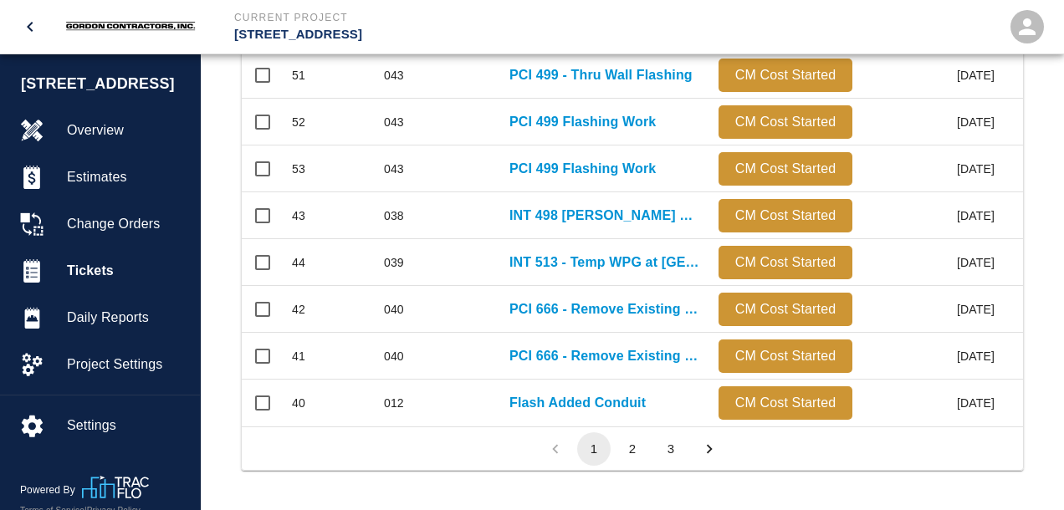
click at [631, 447] on button "2" at bounding box center [632, 448] width 33 height 33
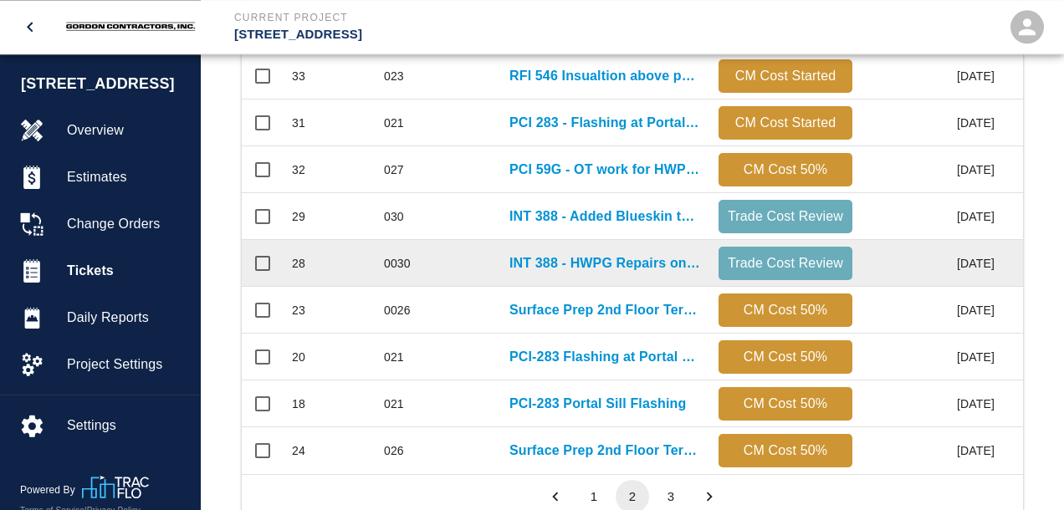
scroll to position [879, 0]
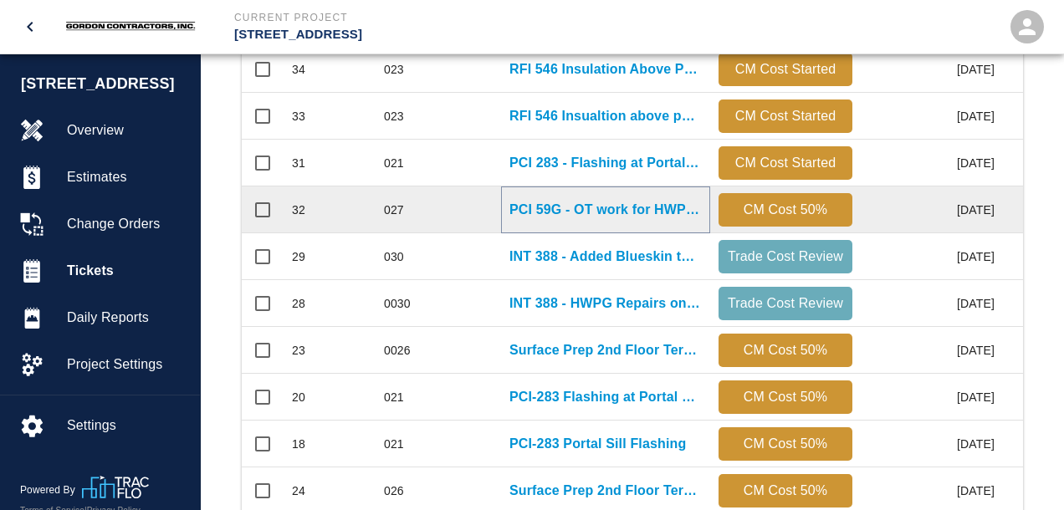
click at [599, 212] on p "PCI 59G - OT work for HWPG at Grade" at bounding box center [605, 210] width 192 height 20
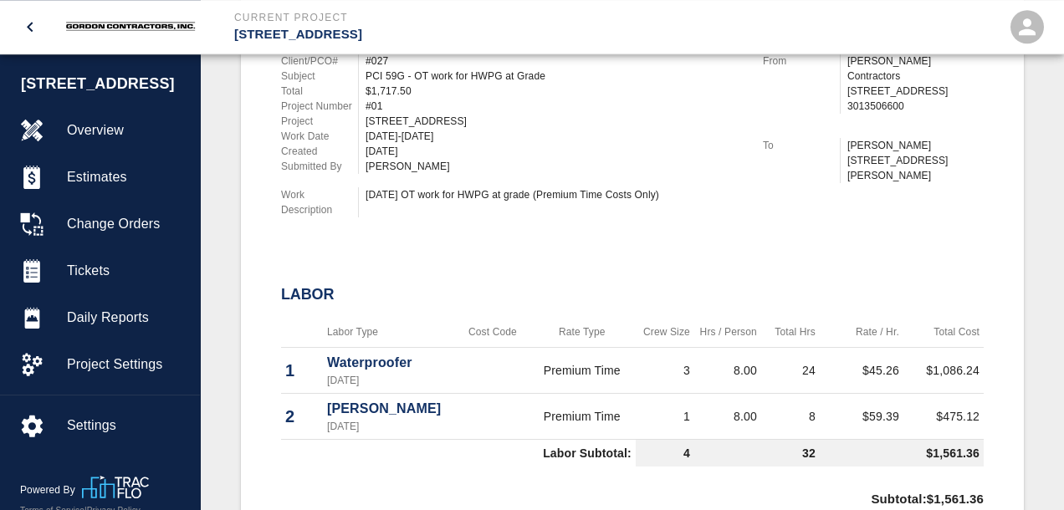
scroll to position [442, 0]
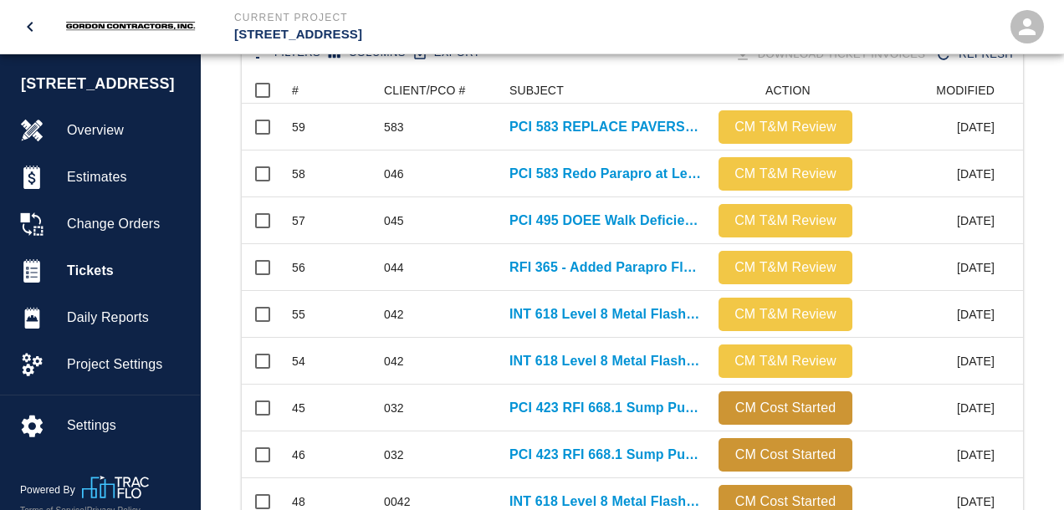
scroll to position [967, 0]
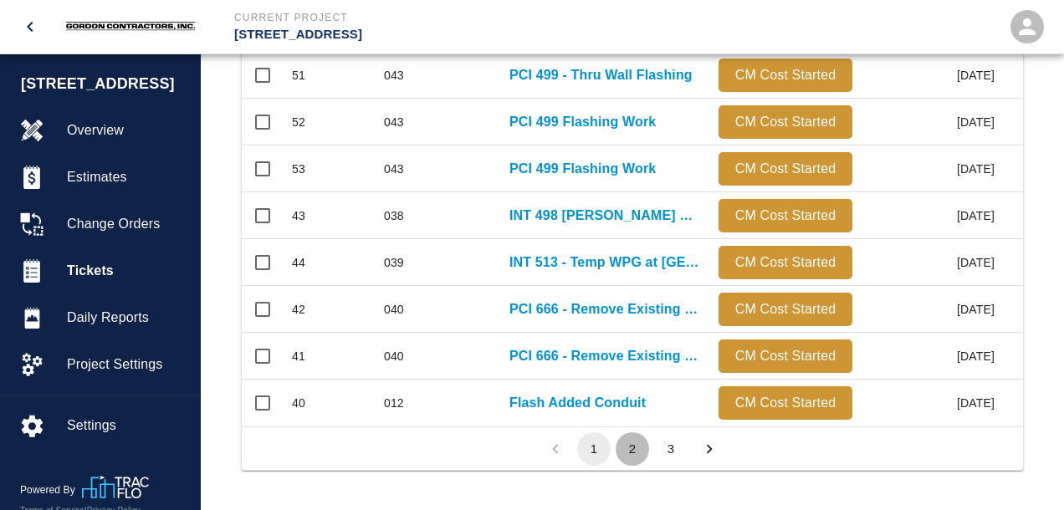
click at [637, 447] on button "2" at bounding box center [632, 448] width 33 height 33
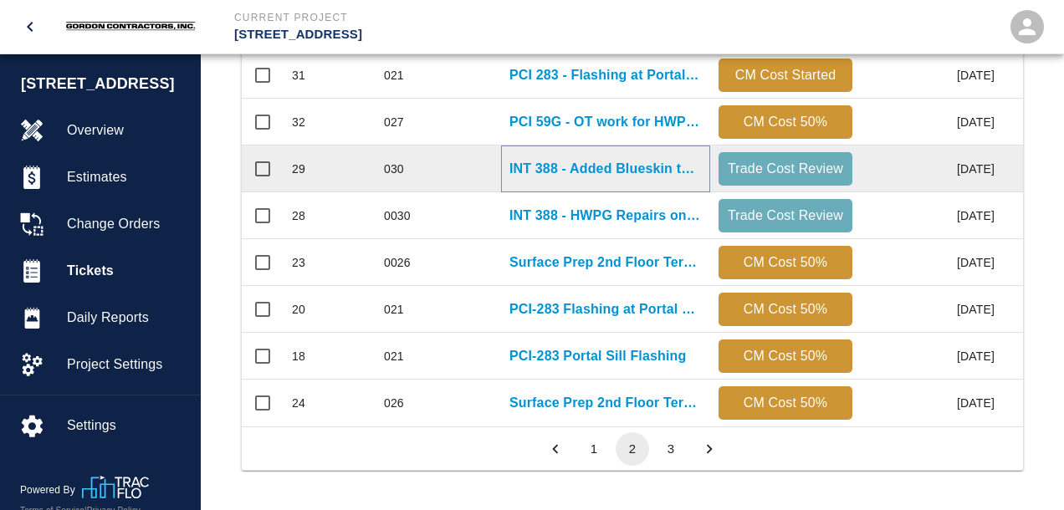
click at [570, 176] on p "INT 388 - Added Blueskin to Main Roof Louver" at bounding box center [605, 169] width 192 height 20
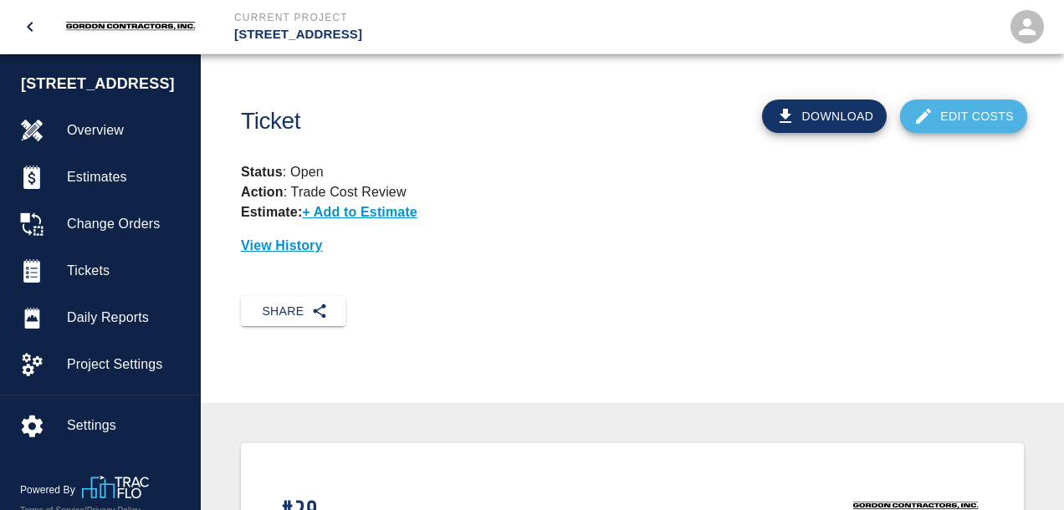
click at [970, 113] on link "Edit Costs" at bounding box center [963, 116] width 127 height 33
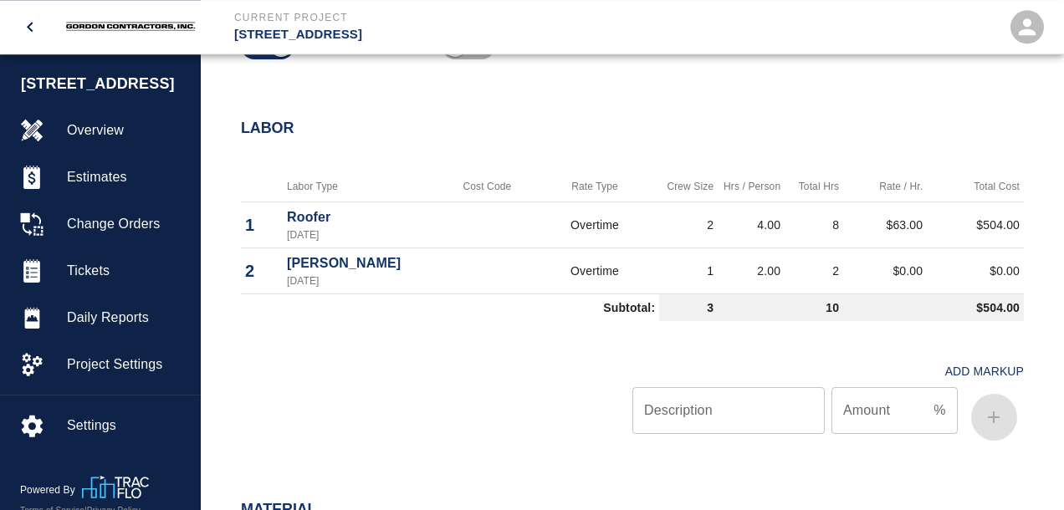
scroll to position [971, 0]
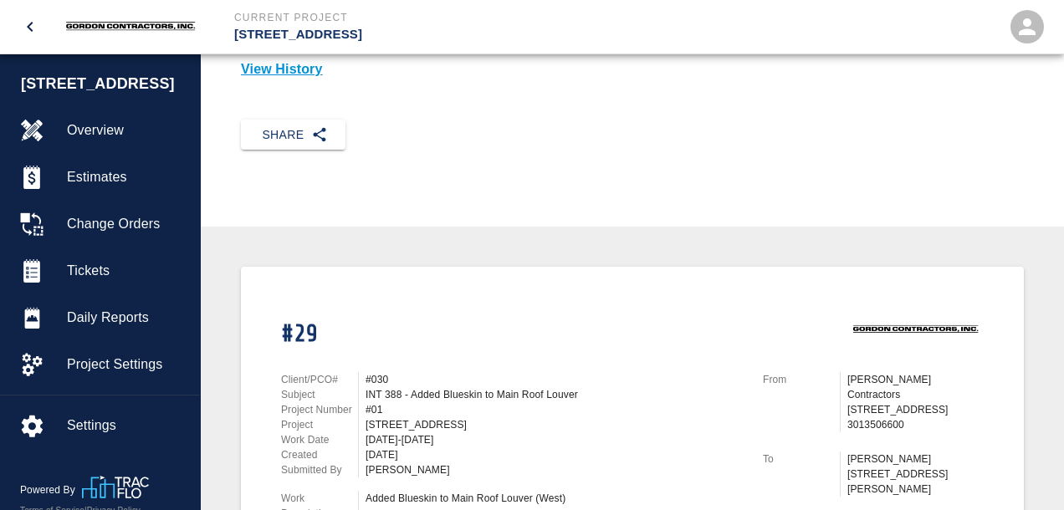
scroll to position [264, 0]
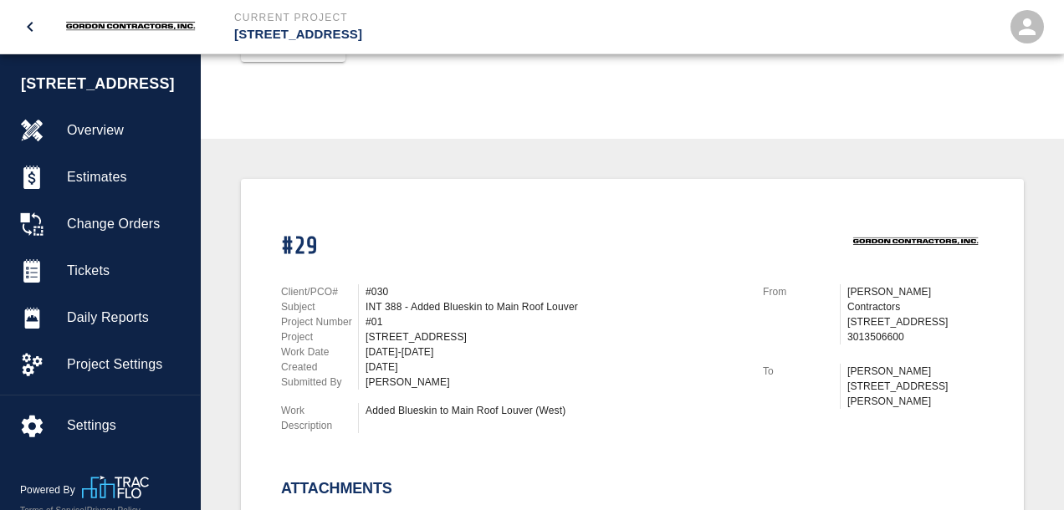
click at [726, 376] on div "[PERSON_NAME]" at bounding box center [553, 382] width 377 height 15
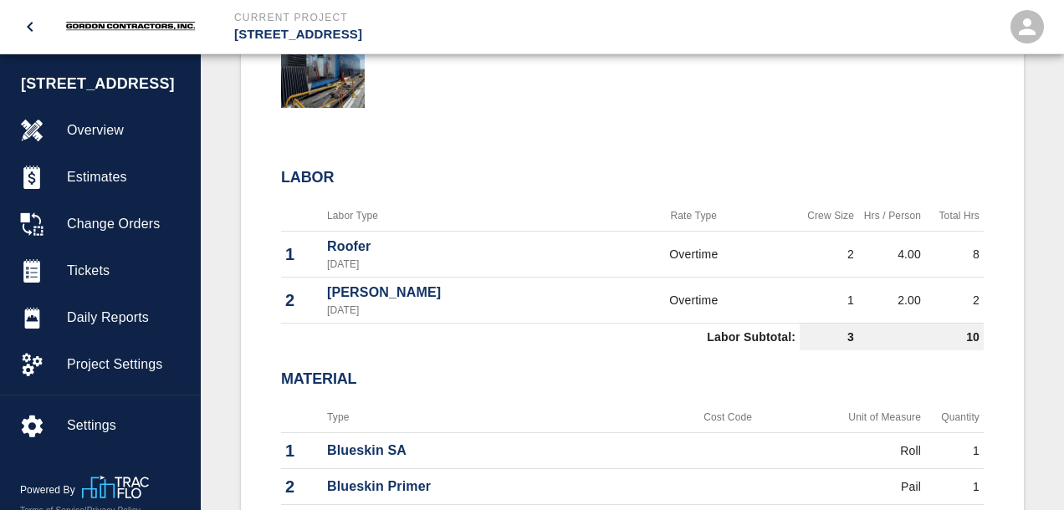
scroll to position [706, 0]
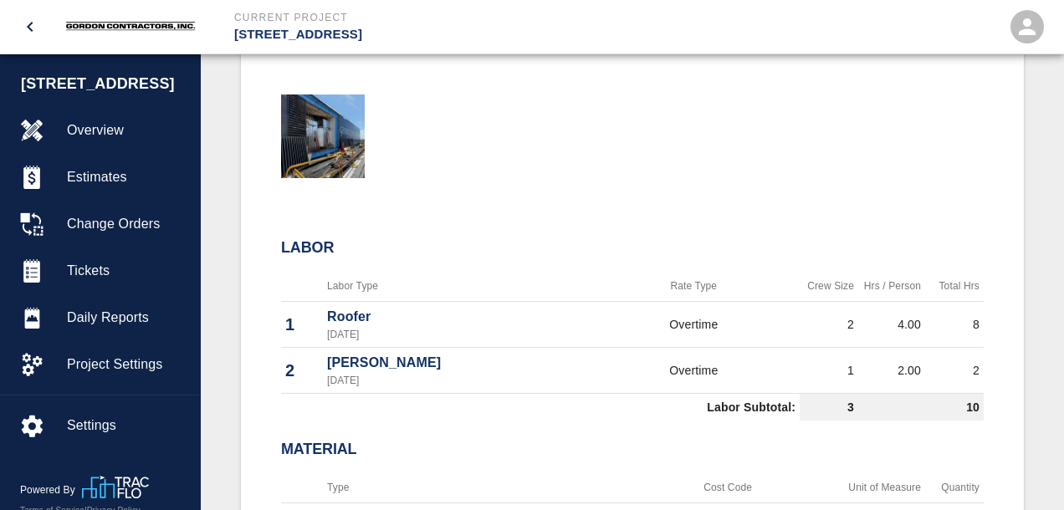
click at [577, 273] on th "Labor Type" at bounding box center [455, 286] width 265 height 31
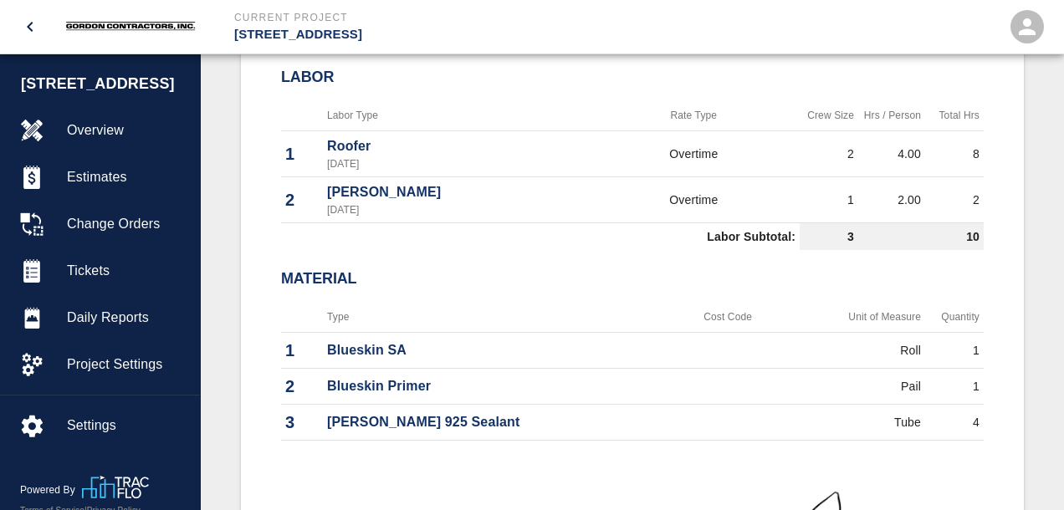
scroll to position [883, 0]
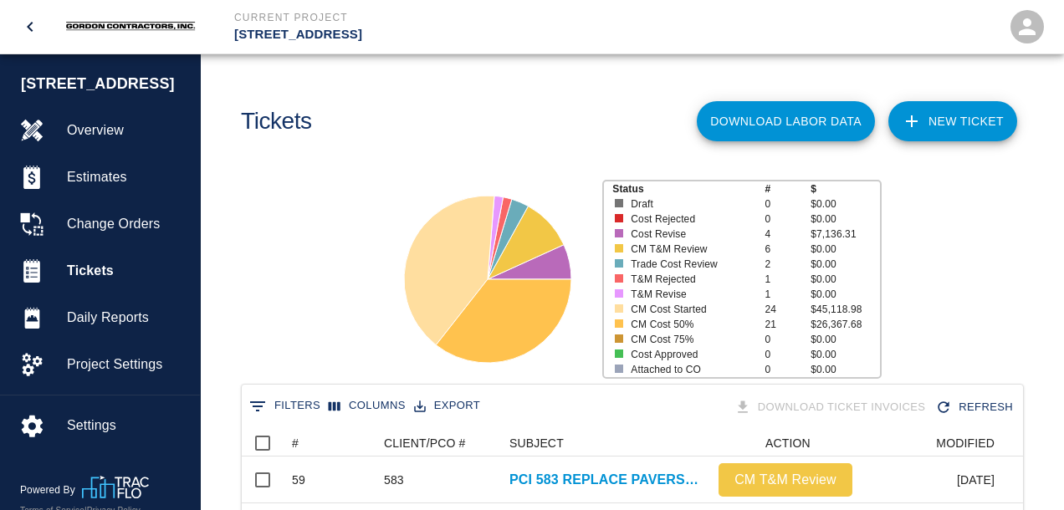
scroll to position [618, 0]
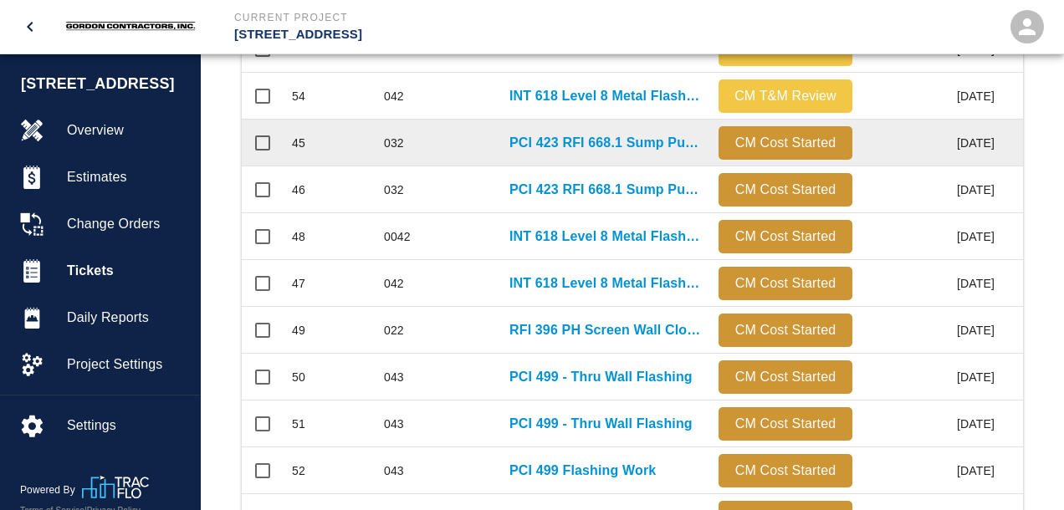
click at [557, 153] on div "PCI 423 RFI 668.1 Sump Pump Detail" at bounding box center [605, 143] width 209 height 47
click at [584, 146] on p "PCI 423 RFI 668.1 Sump Pump Detail" at bounding box center [605, 143] width 192 height 20
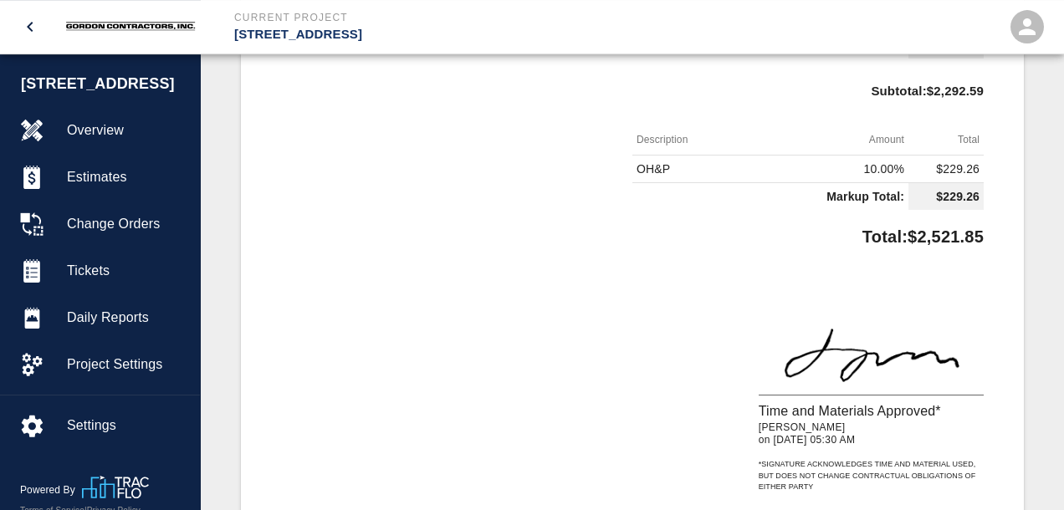
scroll to position [1060, 0]
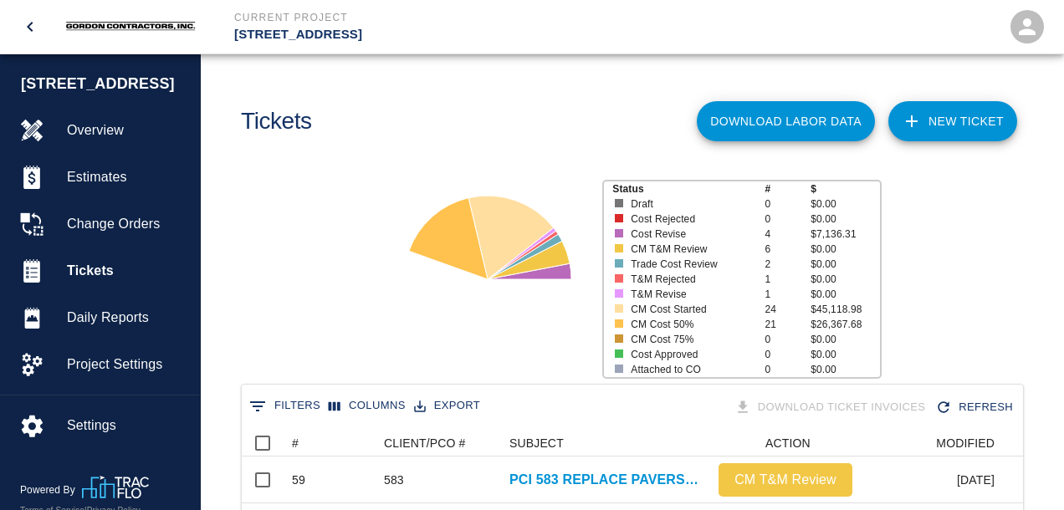
scroll to position [529, 0]
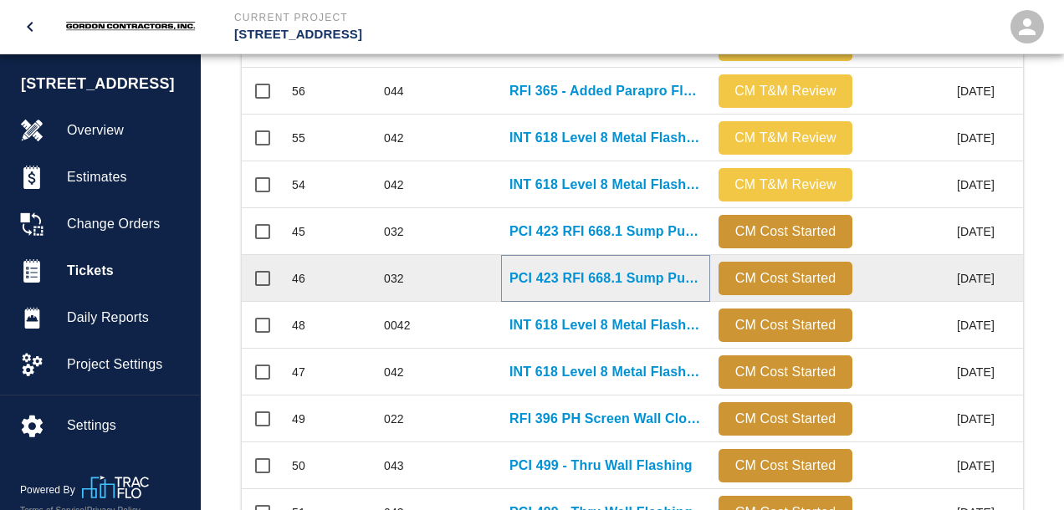
click at [552, 283] on p "PCI 423 RFI 668.1 Sump Pump Detail" at bounding box center [605, 278] width 192 height 20
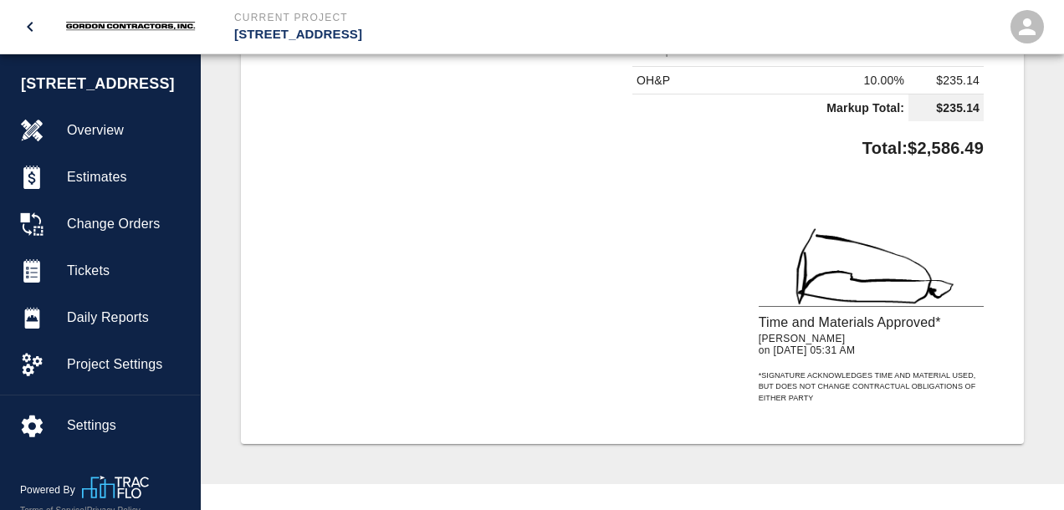
scroll to position [795, 0]
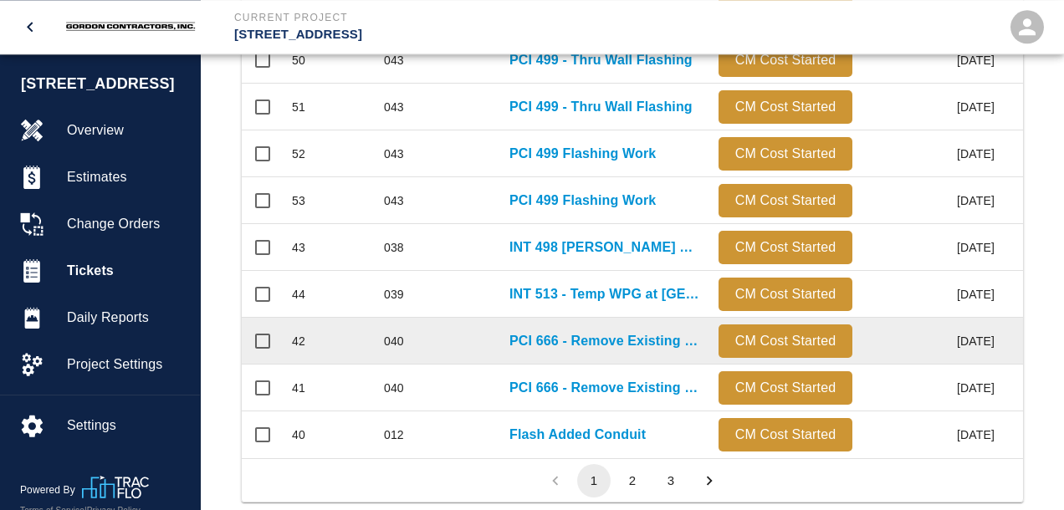
scroll to position [967, 0]
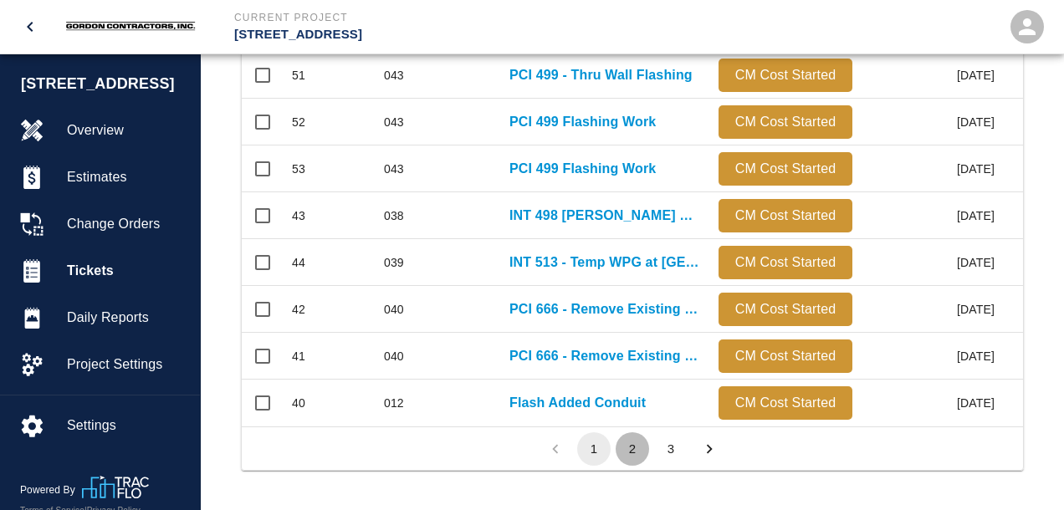
click at [632, 448] on button "2" at bounding box center [632, 448] width 33 height 33
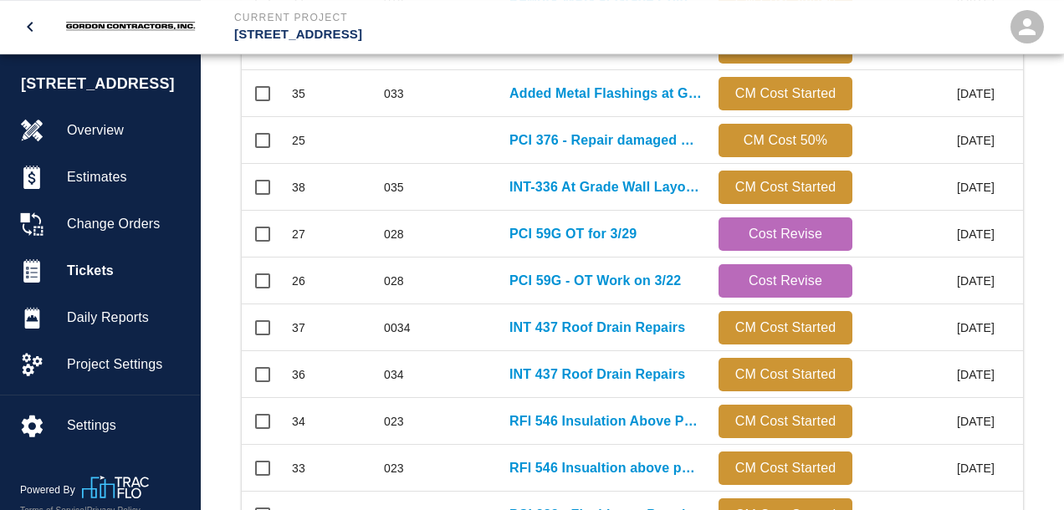
scroll to position [525, 0]
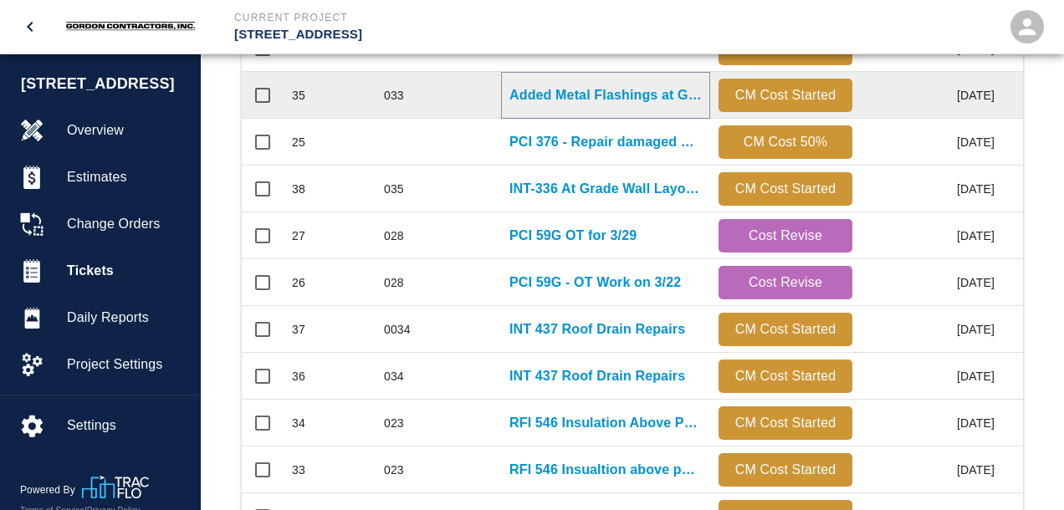
click at [569, 100] on p "Added Metal Flashings at Grade" at bounding box center [605, 95] width 192 height 20
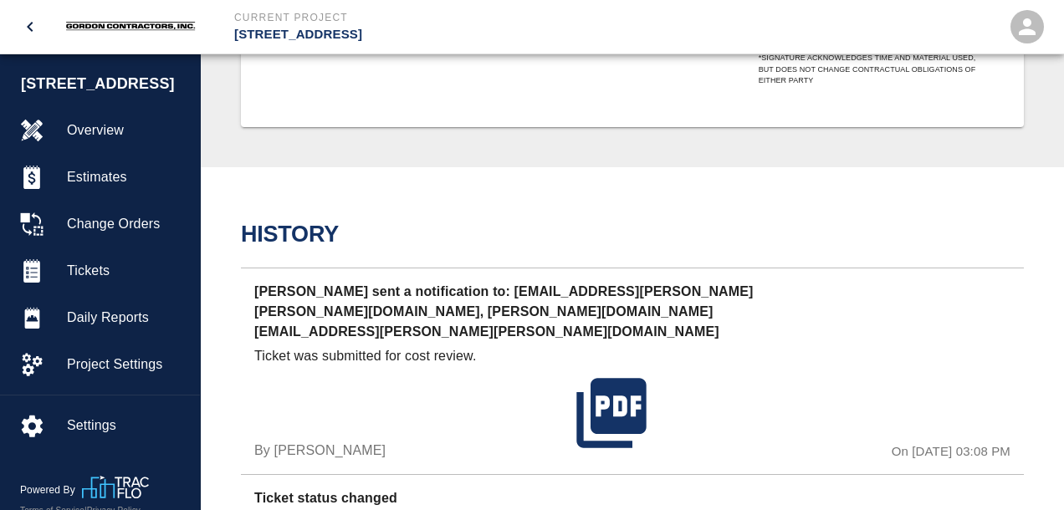
scroll to position [1060, 0]
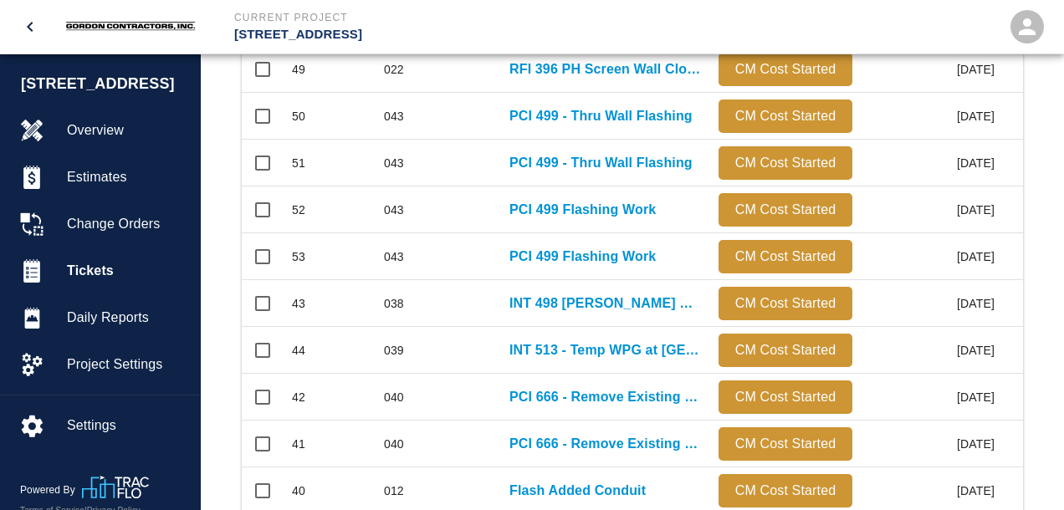
scroll to position [967, 0]
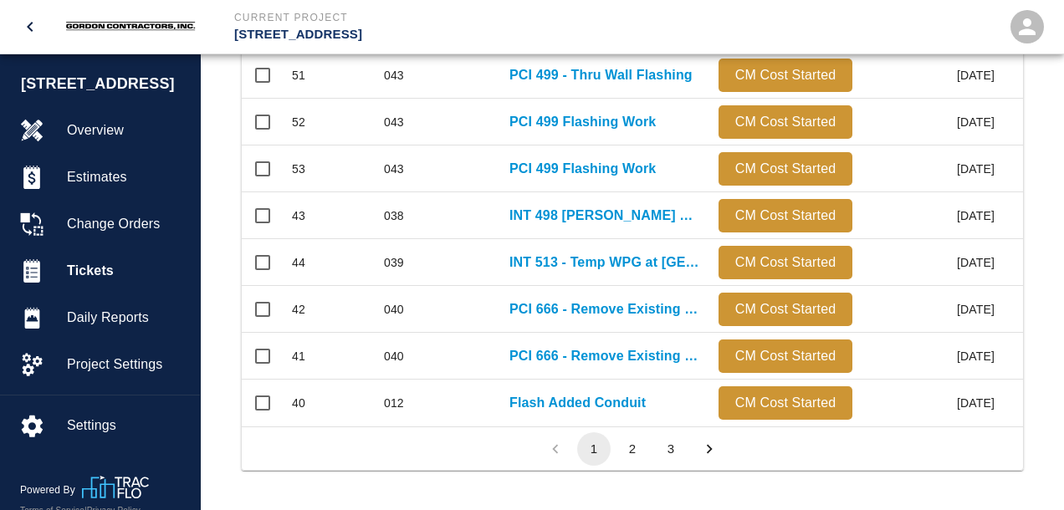
click at [634, 449] on button "2" at bounding box center [632, 448] width 33 height 33
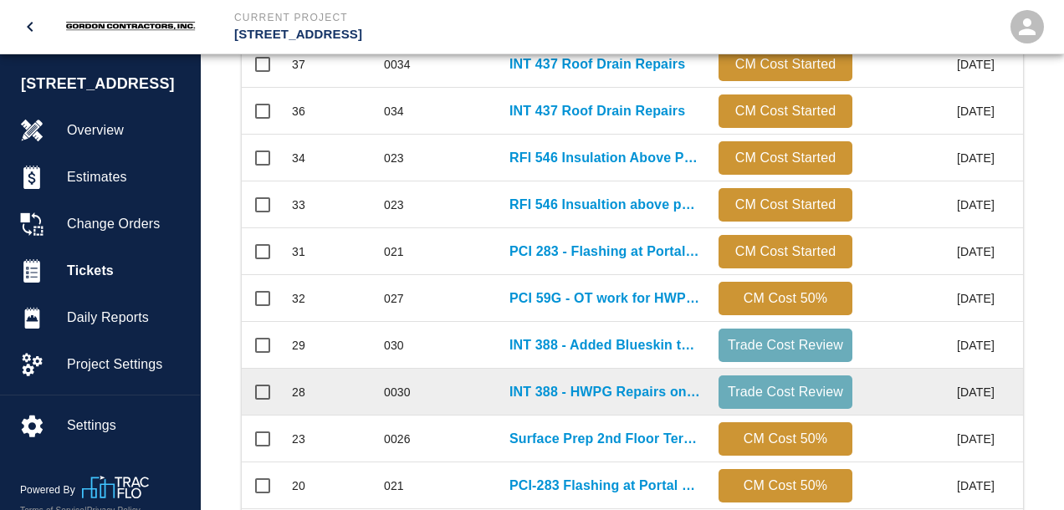
scroll to position [703, 0]
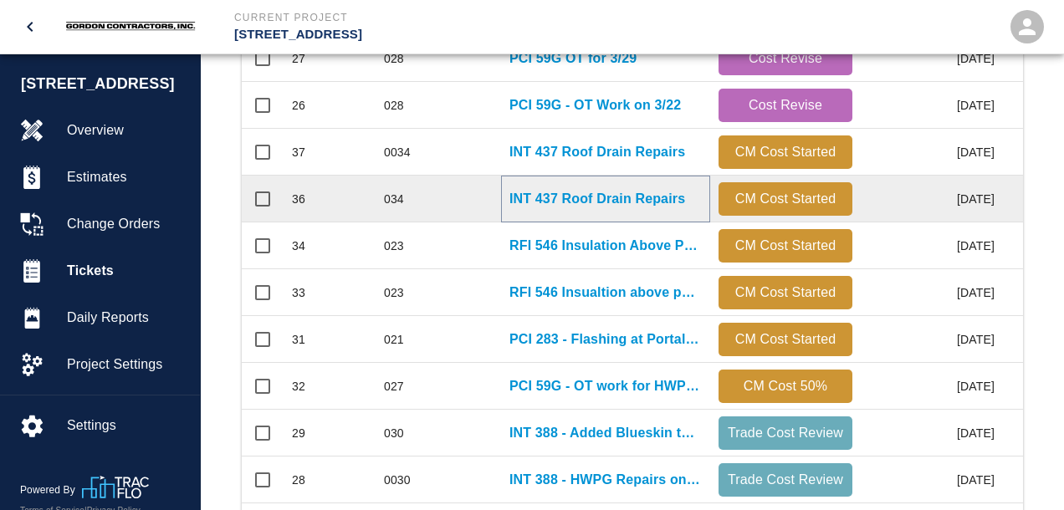
click at [570, 197] on p "INT 437 Roof Drain Repairs" at bounding box center [597, 199] width 176 height 20
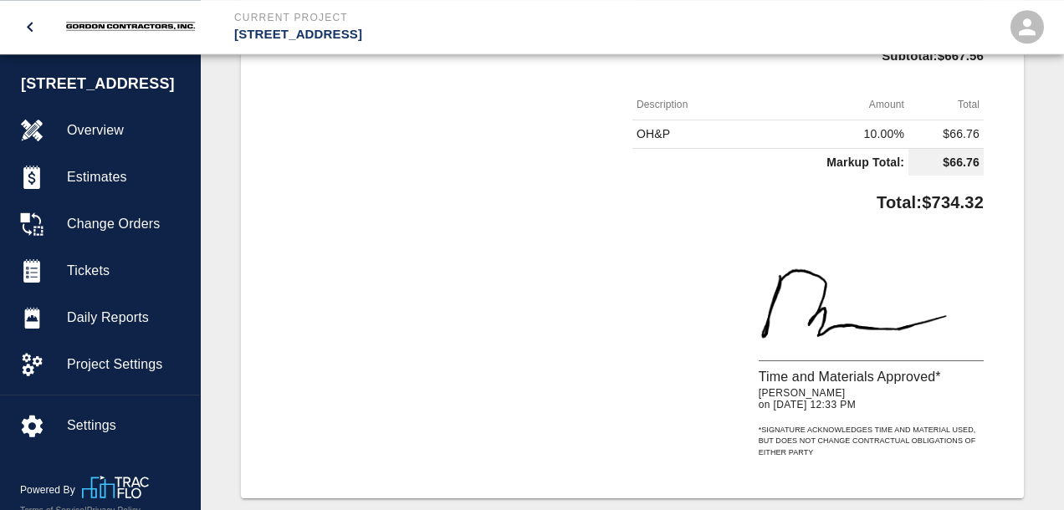
scroll to position [1060, 0]
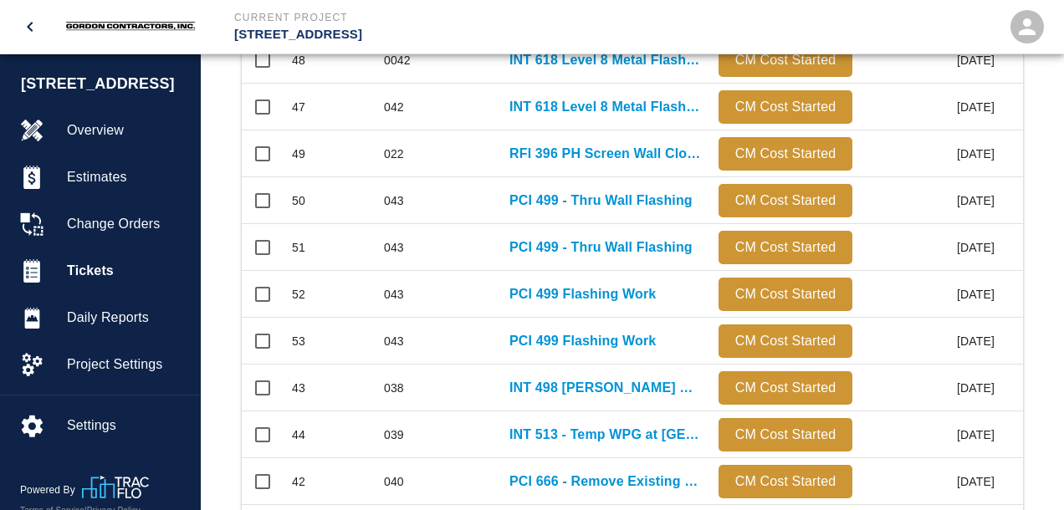
scroll to position [967, 0]
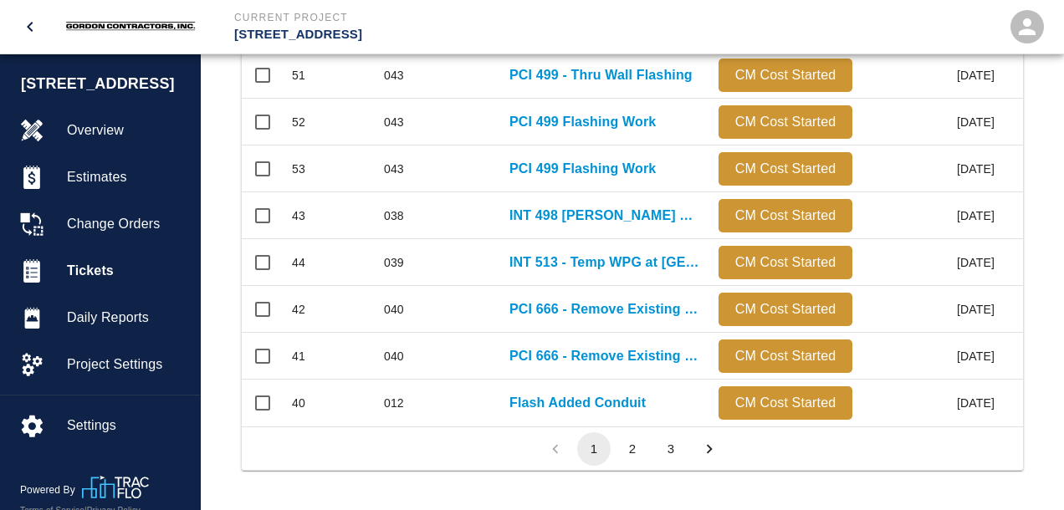
click at [633, 447] on button "2" at bounding box center [632, 448] width 33 height 33
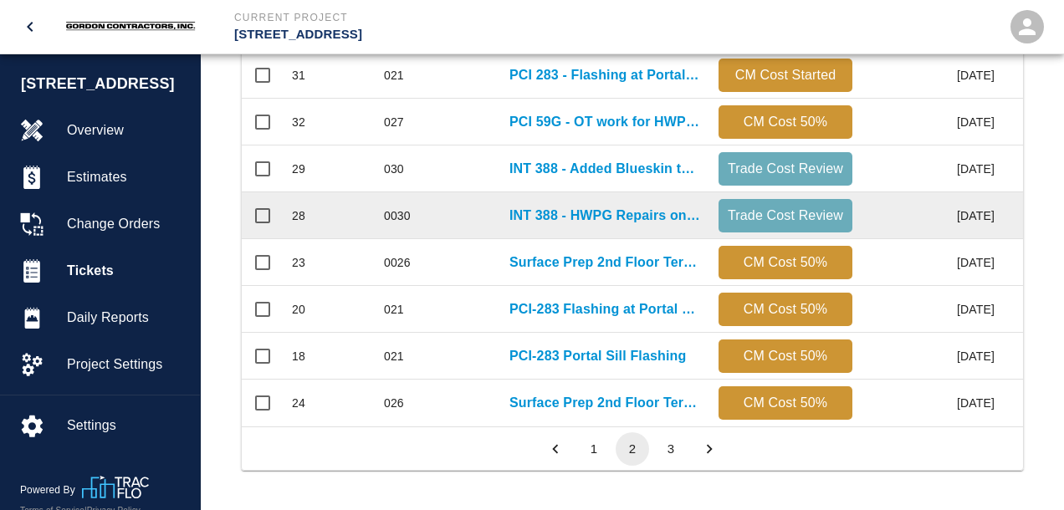
scroll to position [614, 0]
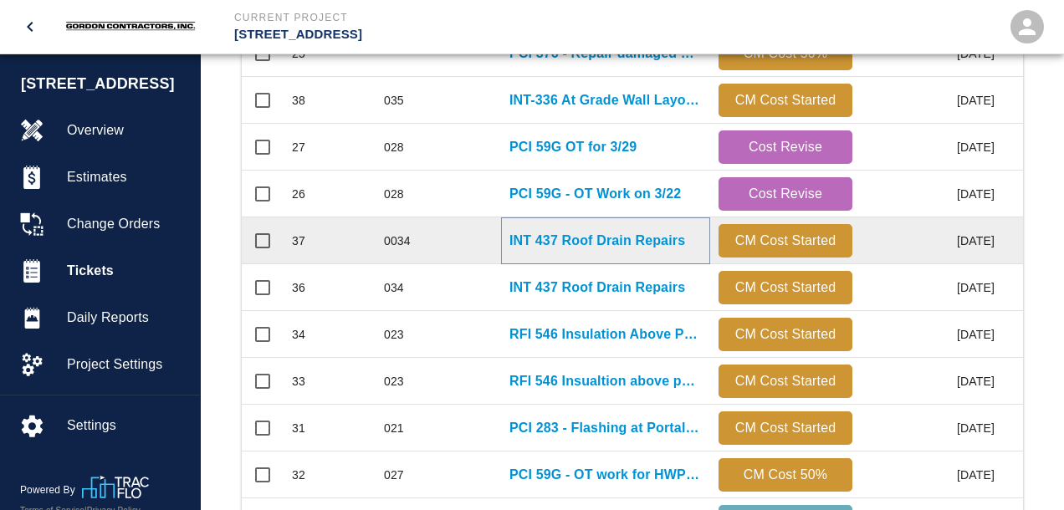
click at [576, 247] on p "INT 437 Roof Drain Repairs" at bounding box center [597, 241] width 176 height 20
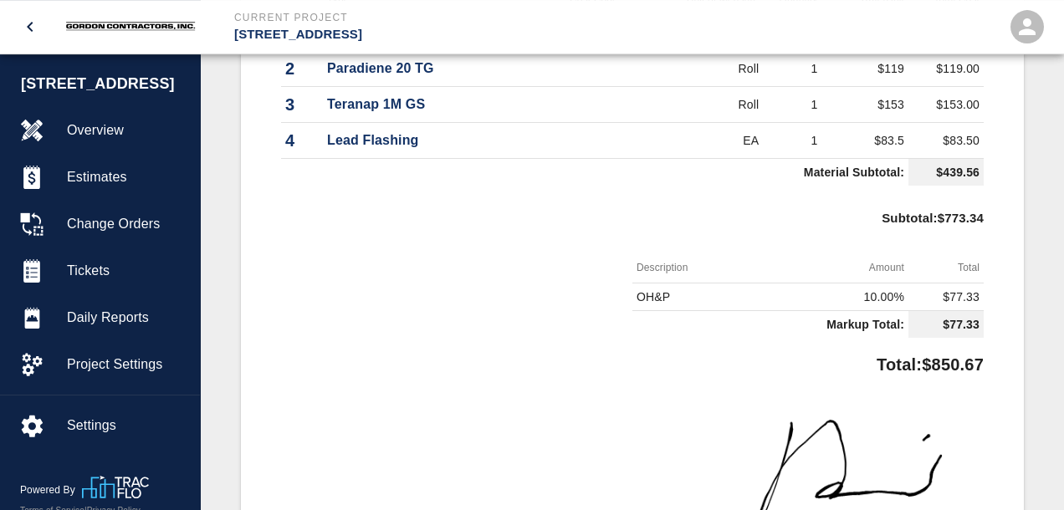
scroll to position [883, 0]
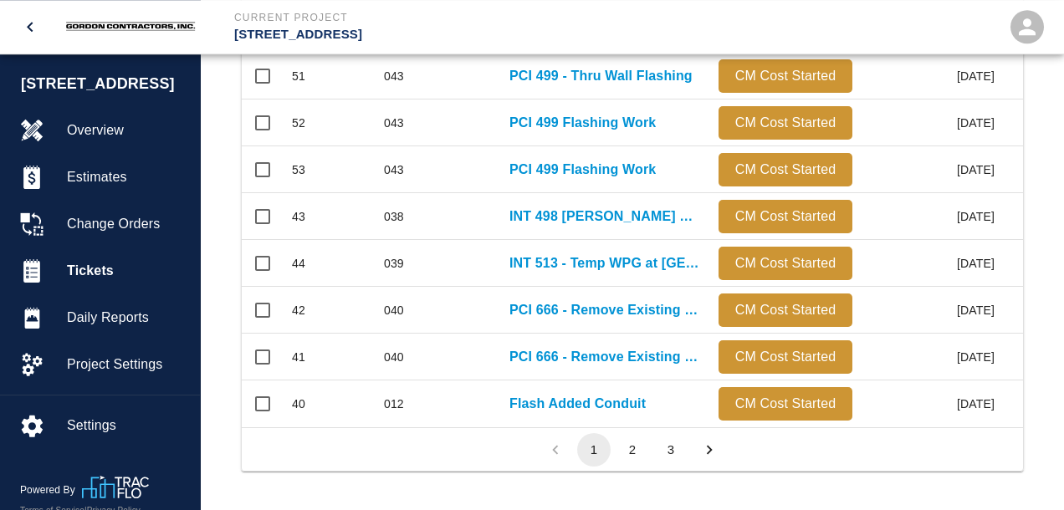
scroll to position [967, 0]
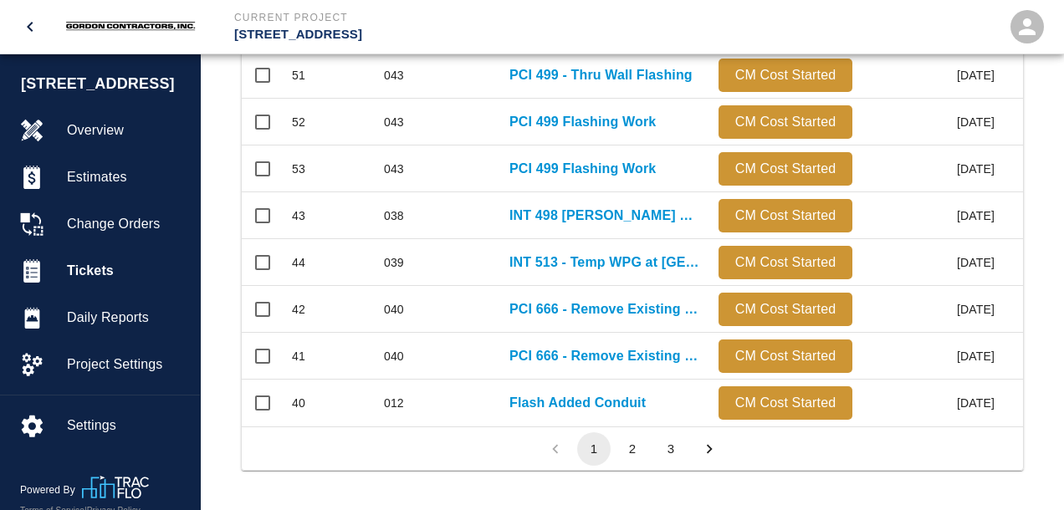
click at [633, 453] on button "2" at bounding box center [632, 448] width 33 height 33
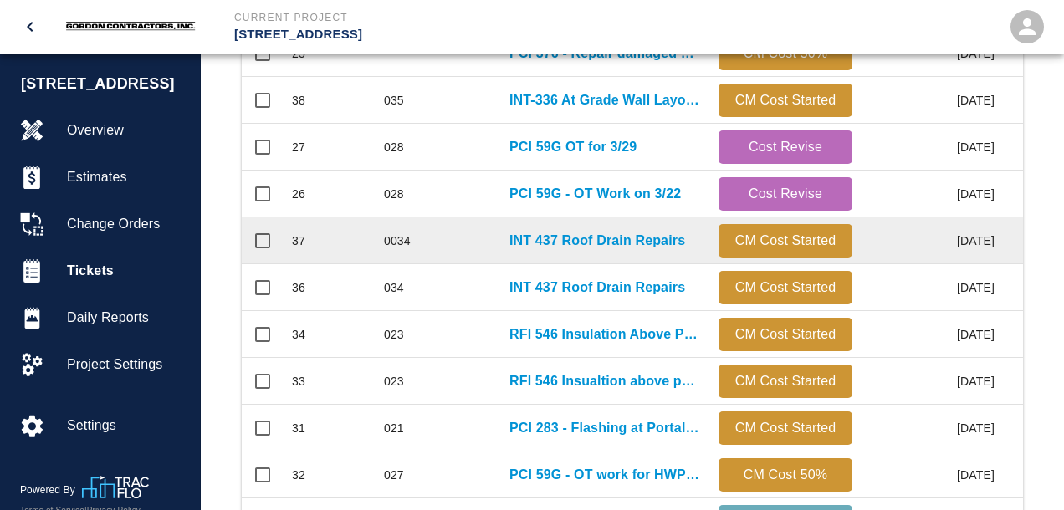
scroll to position [525, 0]
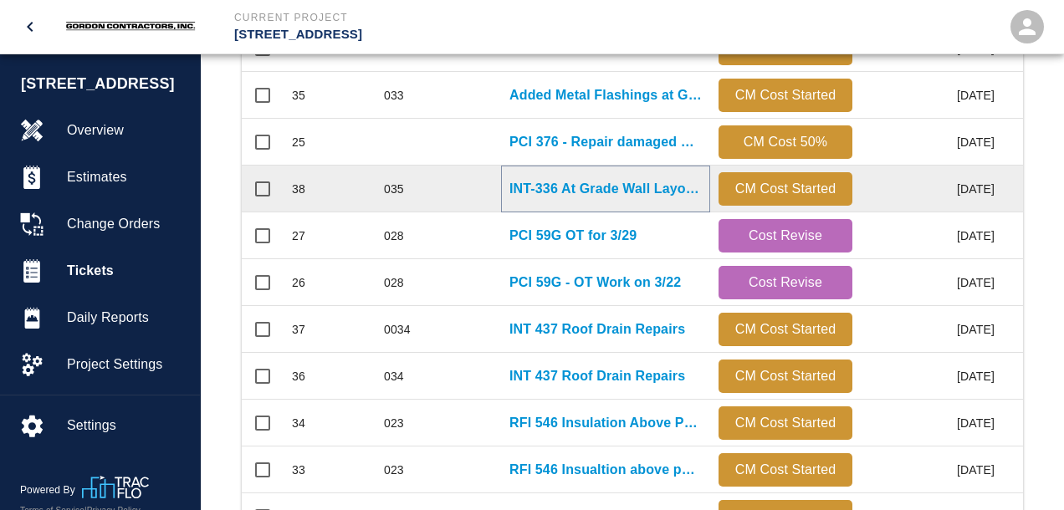
click at [546, 187] on p "INT-336 At Grade Wall Layout Corrections" at bounding box center [605, 189] width 192 height 20
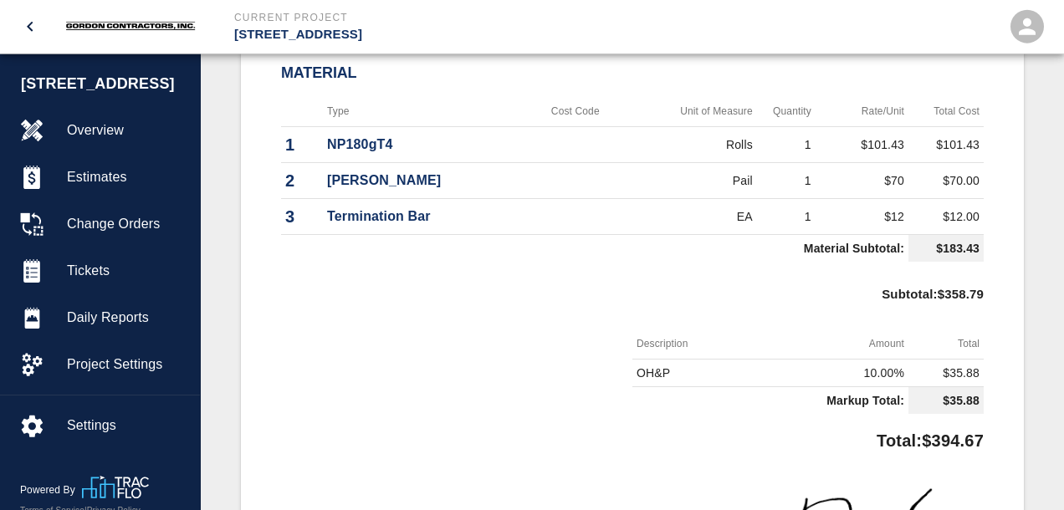
scroll to position [971, 0]
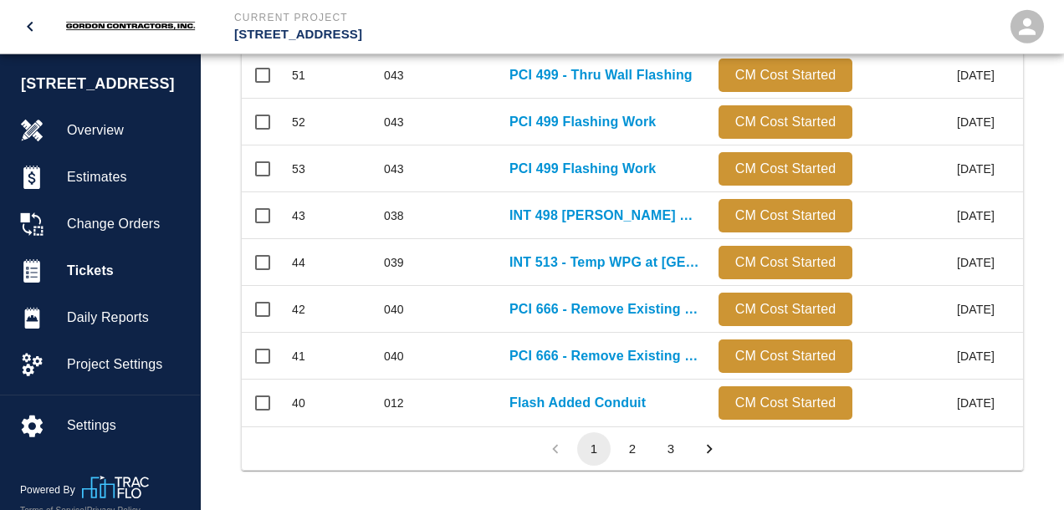
scroll to position [967, 0]
click at [640, 447] on button "2" at bounding box center [632, 448] width 33 height 33
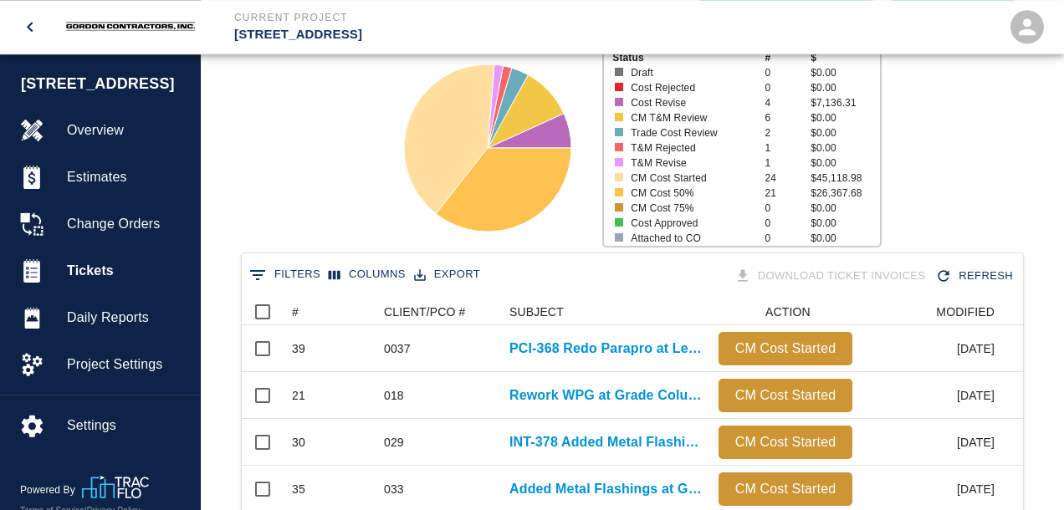
scroll to position [84, 0]
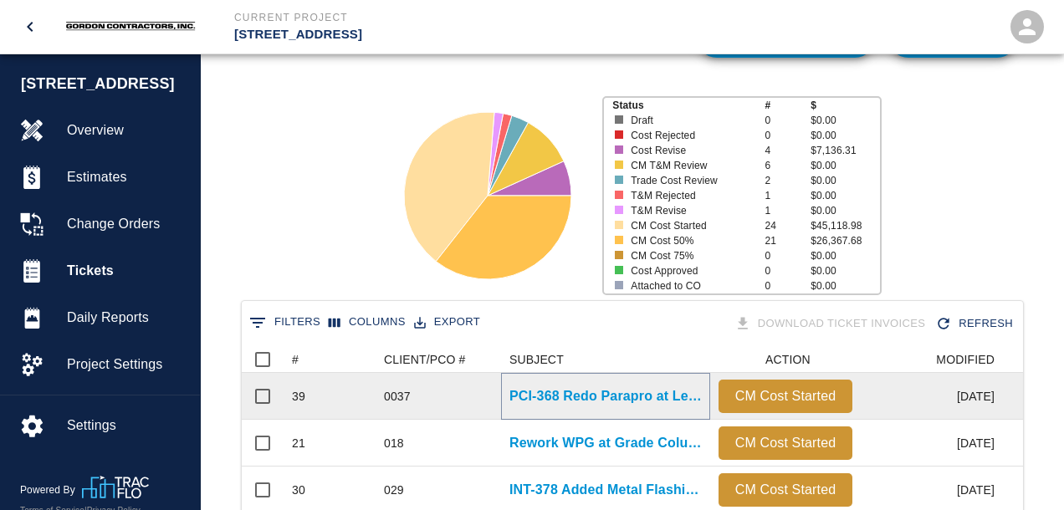
click at [553, 393] on p "PCI-368 Redo Parapro at Level 8 Terrace" at bounding box center [605, 396] width 192 height 20
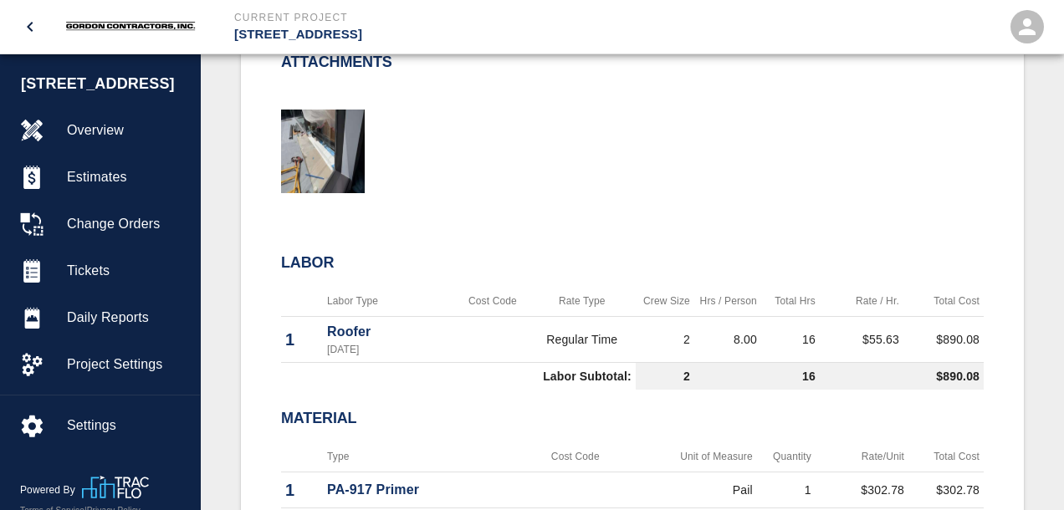
scroll to position [1147, 0]
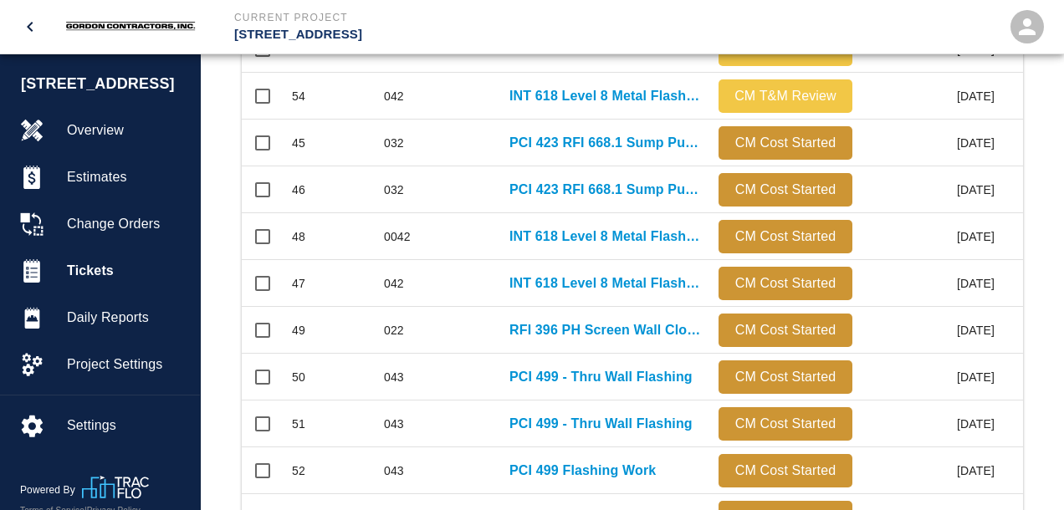
scroll to position [967, 0]
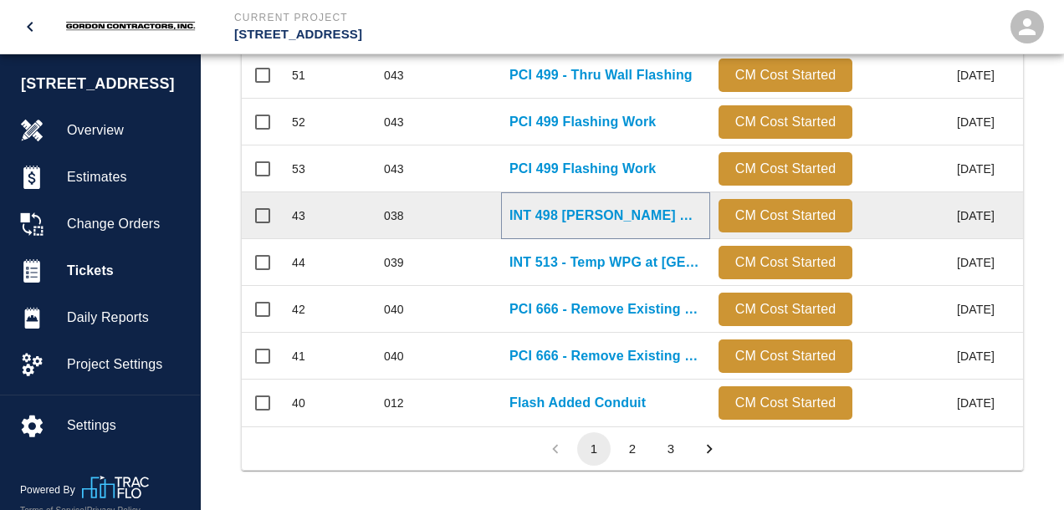
click at [546, 219] on p "INT 498 [PERSON_NAME] Green Roof Damages" at bounding box center [605, 216] width 192 height 20
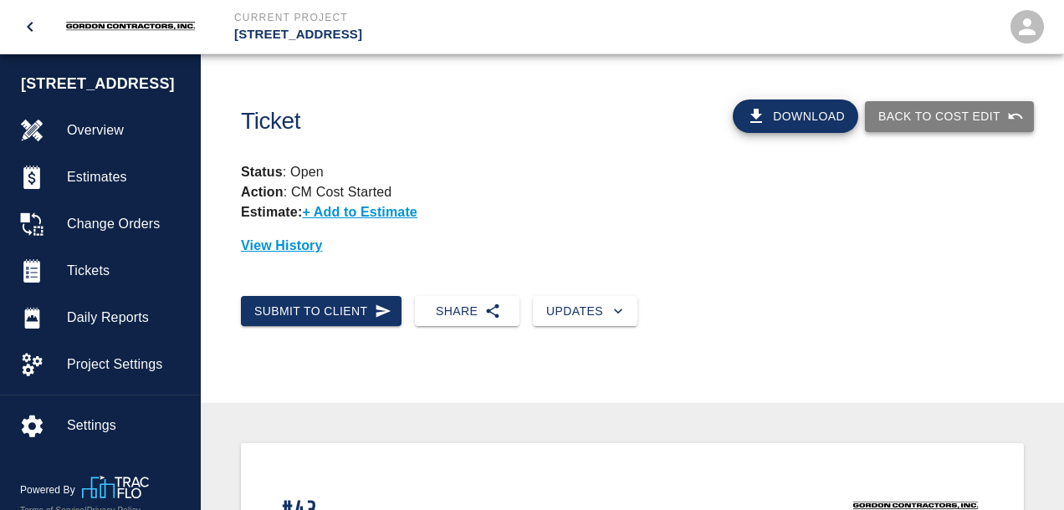
click at [925, 116] on button "Back to Cost Edit" at bounding box center [949, 116] width 169 height 31
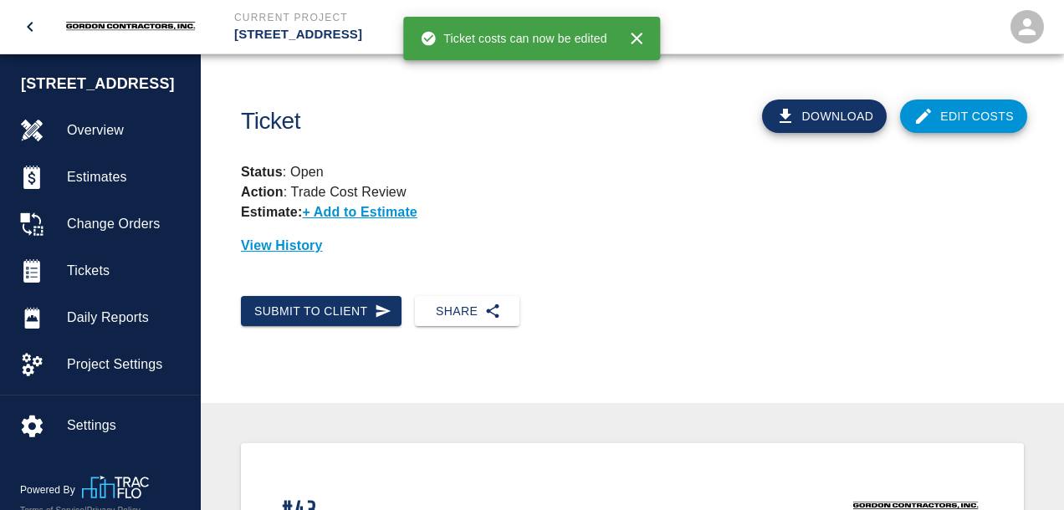
click at [968, 125] on link "Edit Costs" at bounding box center [963, 116] width 127 height 33
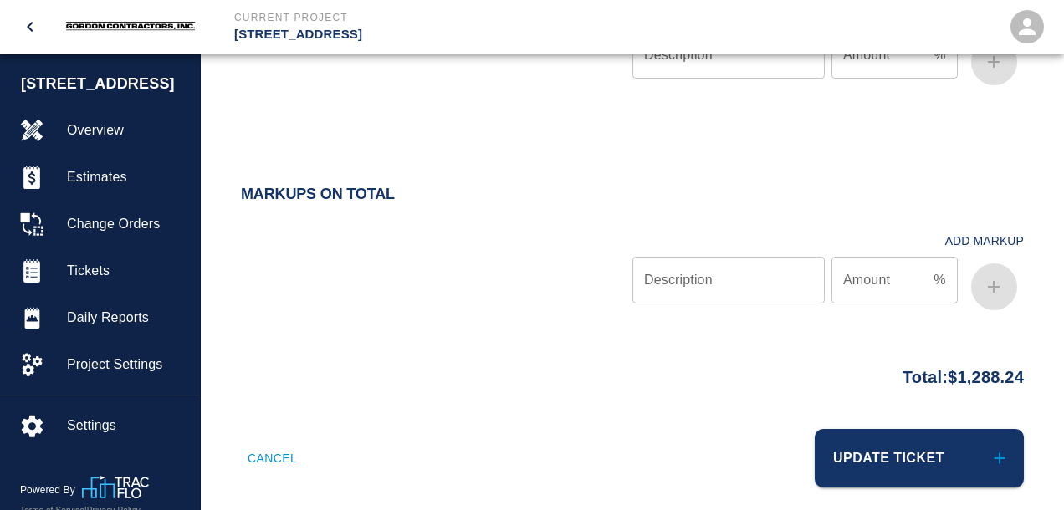
scroll to position [1431, 0]
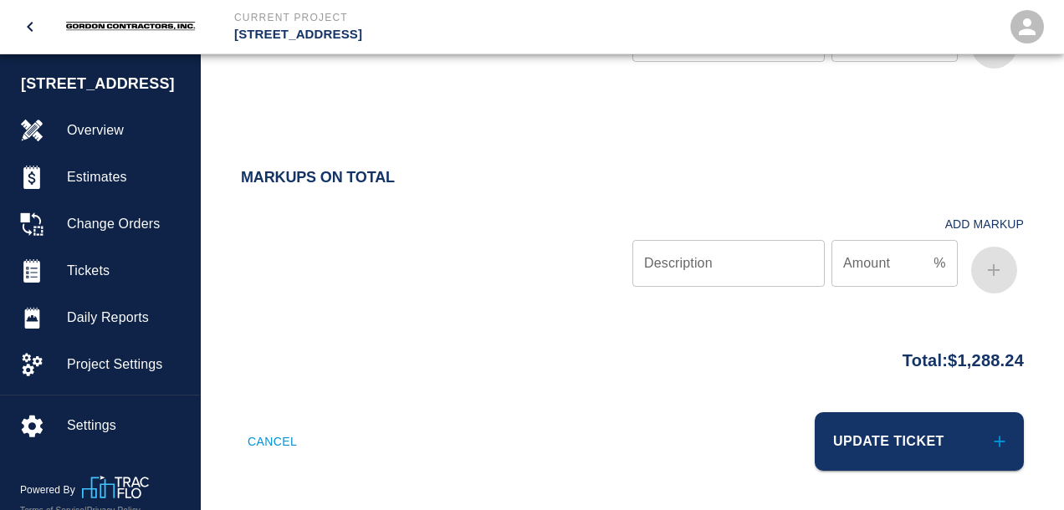
click at [730, 265] on input "Description" at bounding box center [728, 263] width 192 height 47
type input "OH&P"
click at [871, 257] on input "Amount" at bounding box center [878, 263] width 95 height 47
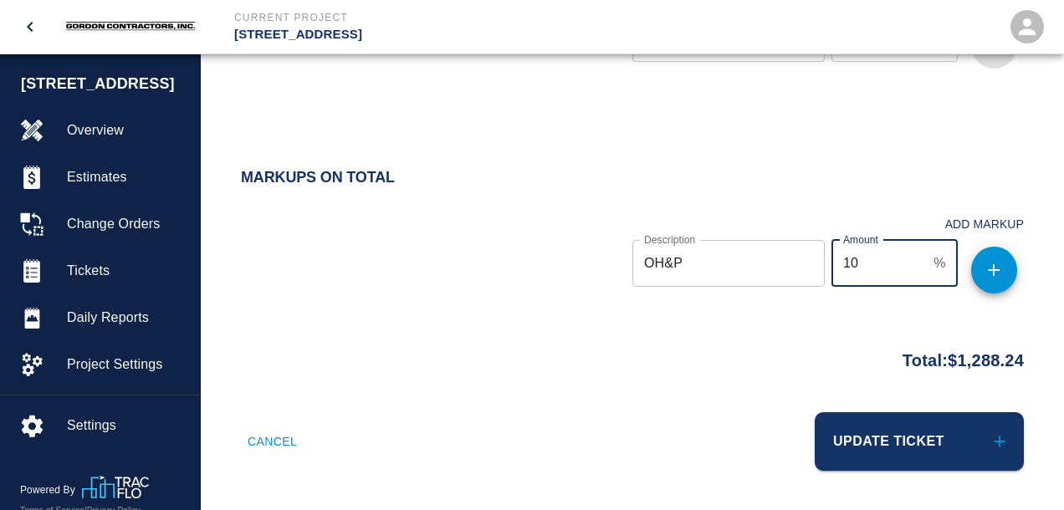
type input "10"
click at [1004, 266] on button "button" at bounding box center [994, 270] width 46 height 47
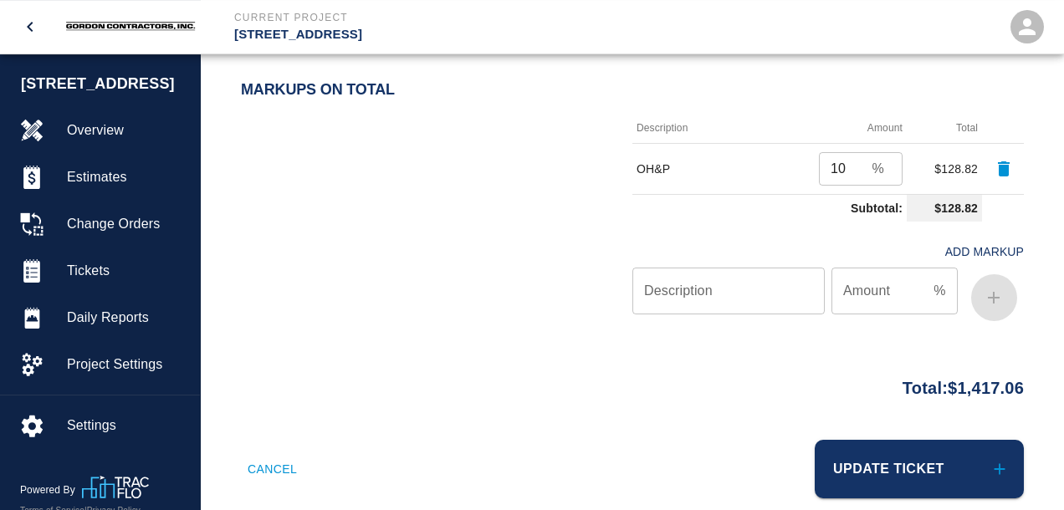
scroll to position [1546, 0]
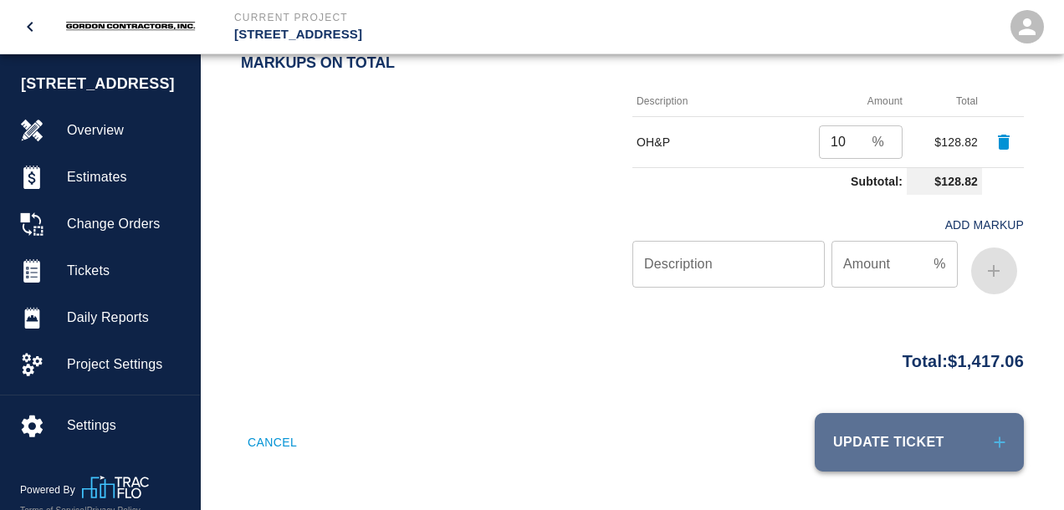
click at [911, 443] on button "Update Ticket" at bounding box center [919, 442] width 209 height 59
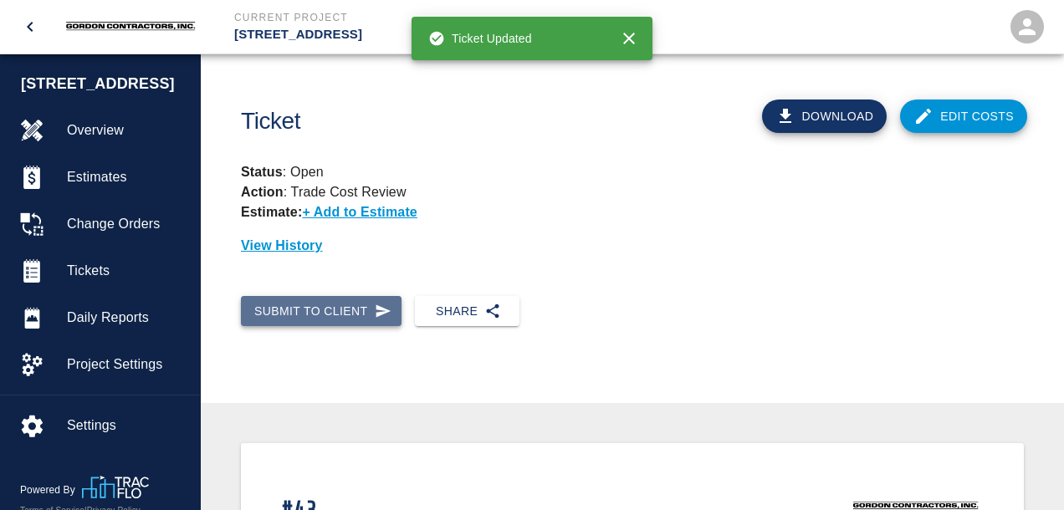
click at [383, 311] on icon "button" at bounding box center [383, 311] width 17 height 17
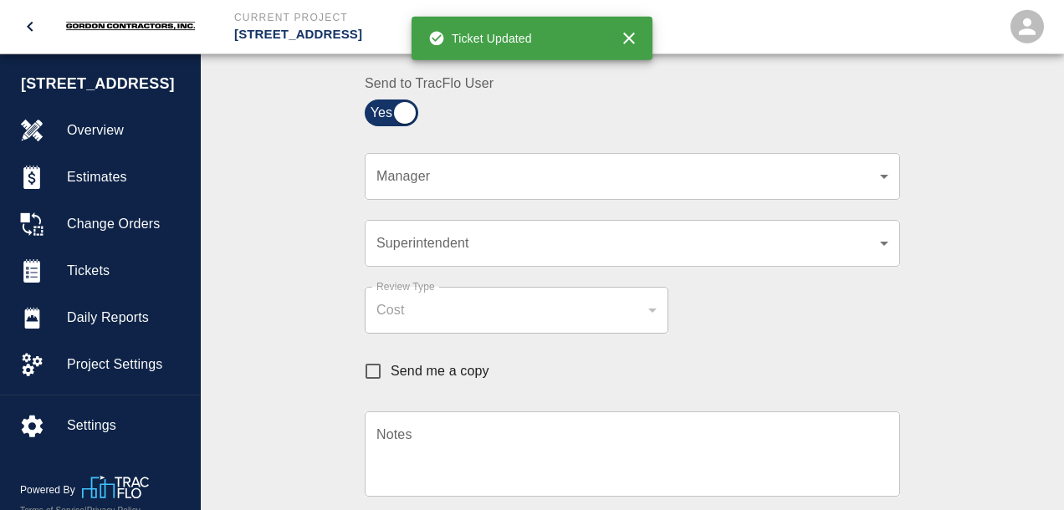
scroll to position [442, 0]
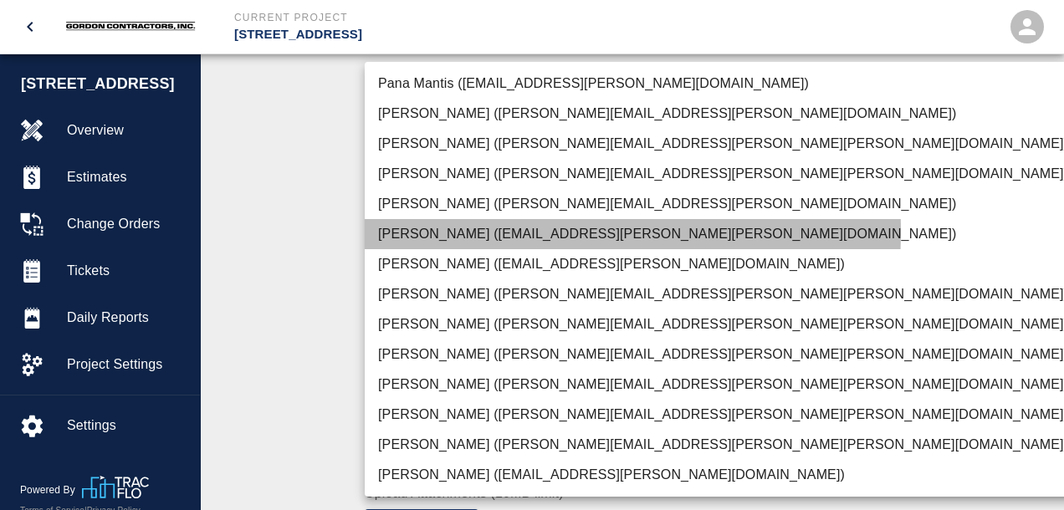
click at [420, 231] on li "[PERSON_NAME] ([EMAIL_ADDRESS][PERSON_NAME][PERSON_NAME][DOMAIN_NAME])" at bounding box center [723, 234] width 717 height 30
type input "e78ae711-0fd6-4e18-bb8b-b399932e647c"
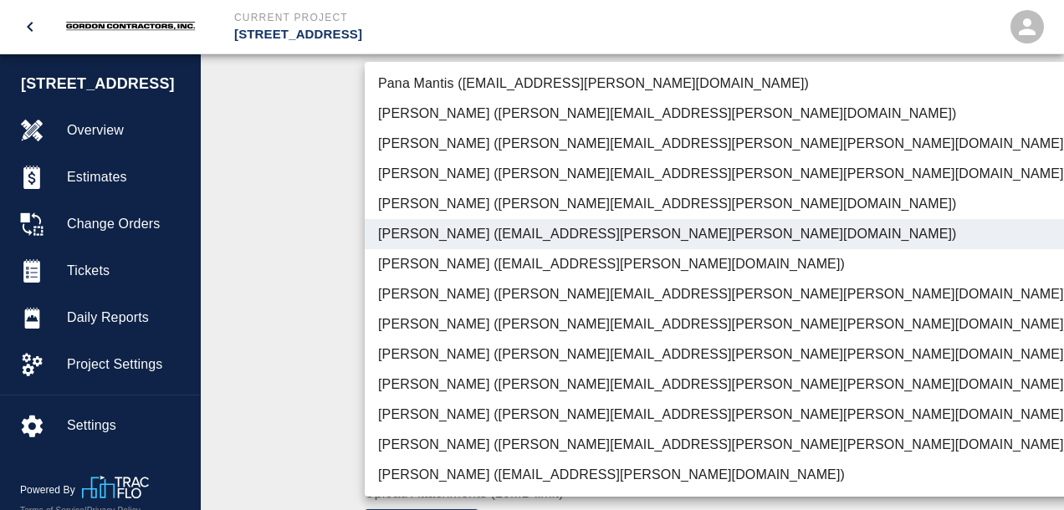
click at [319, 274] on div at bounding box center [532, 255] width 1064 height 510
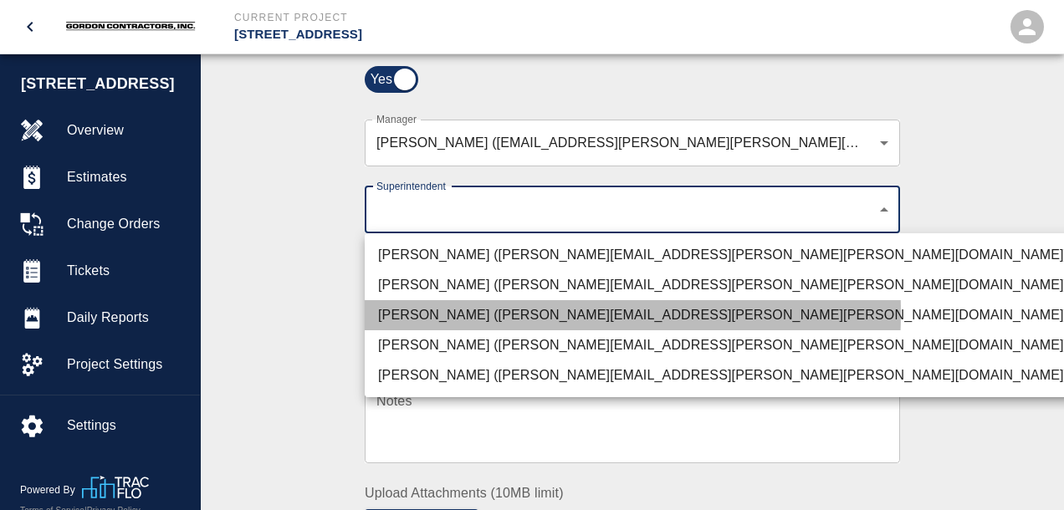
click at [460, 313] on li "[PERSON_NAME] ([PERSON_NAME][EMAIL_ADDRESS][PERSON_NAME][PERSON_NAME][DOMAIN_NA…" at bounding box center [723, 315] width 717 height 30
type input "32bad40b-bb12-40c1-a9d7-1de55074e5d0"
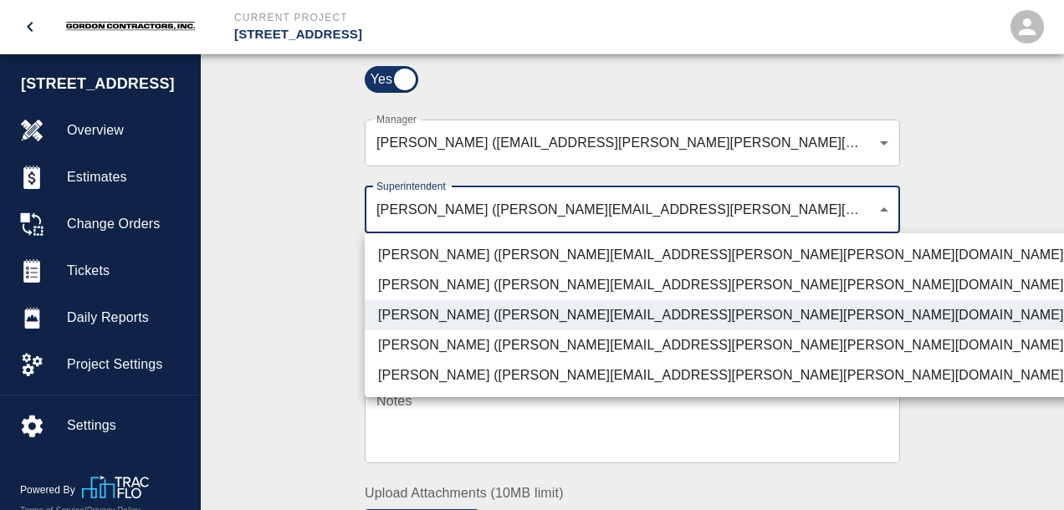
click at [934, 335] on div at bounding box center [532, 255] width 1064 height 510
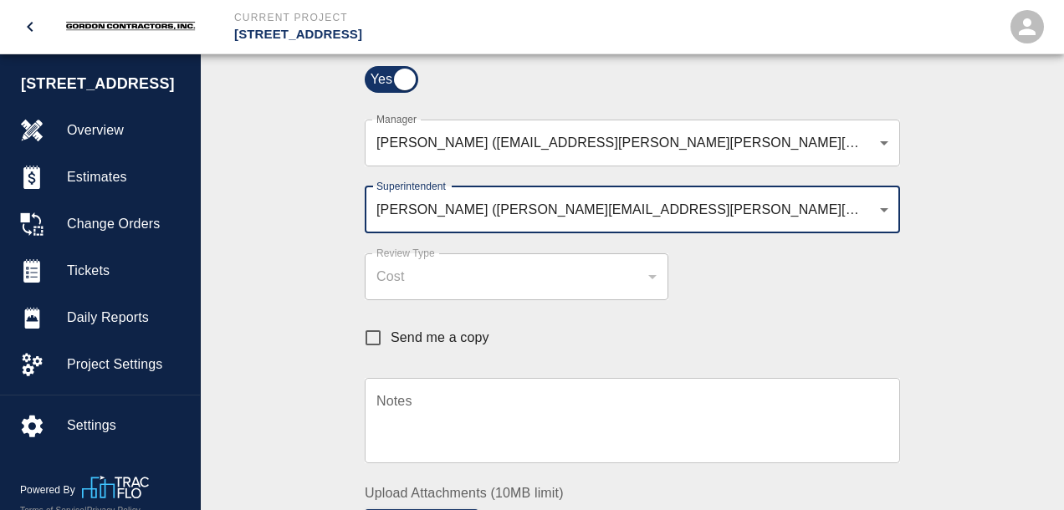
scroll to position [883, 0]
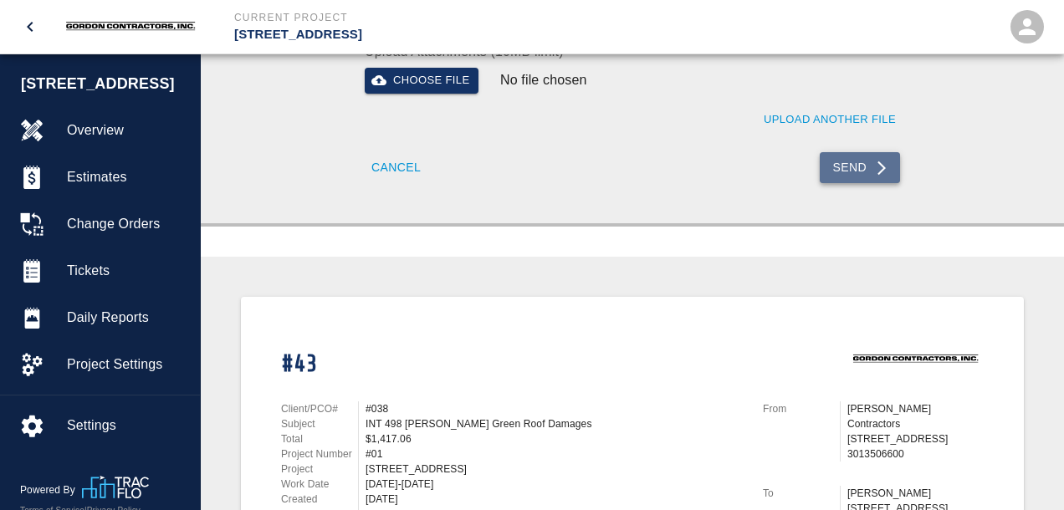
click at [844, 169] on button "Send" at bounding box center [860, 167] width 81 height 31
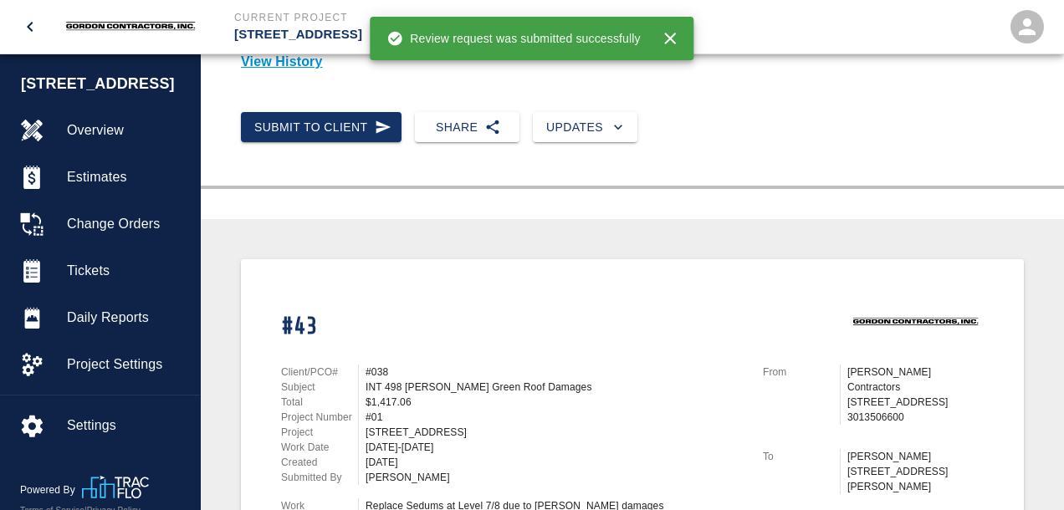
scroll to position [150, 0]
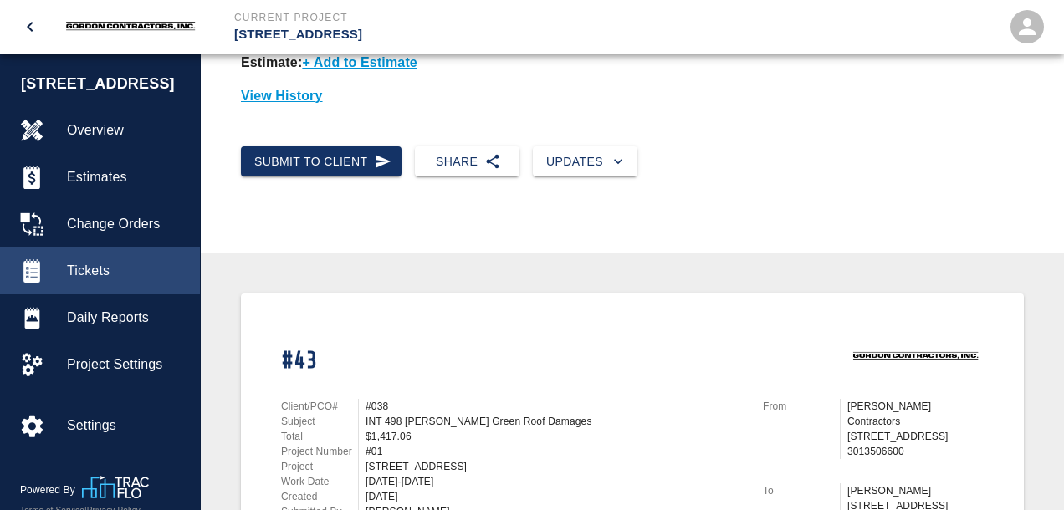
click at [102, 283] on div "Tickets" at bounding box center [100, 271] width 200 height 47
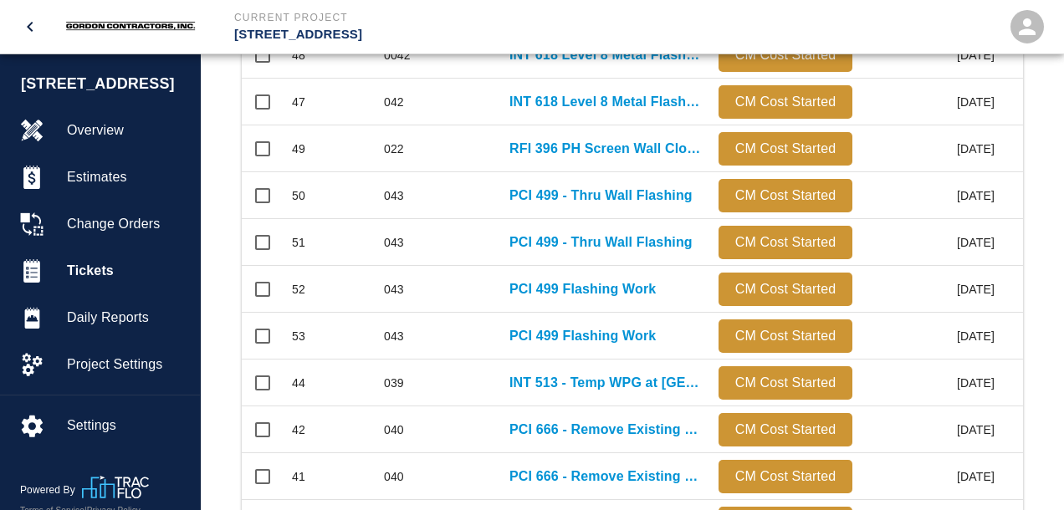
scroll to position [887, 0]
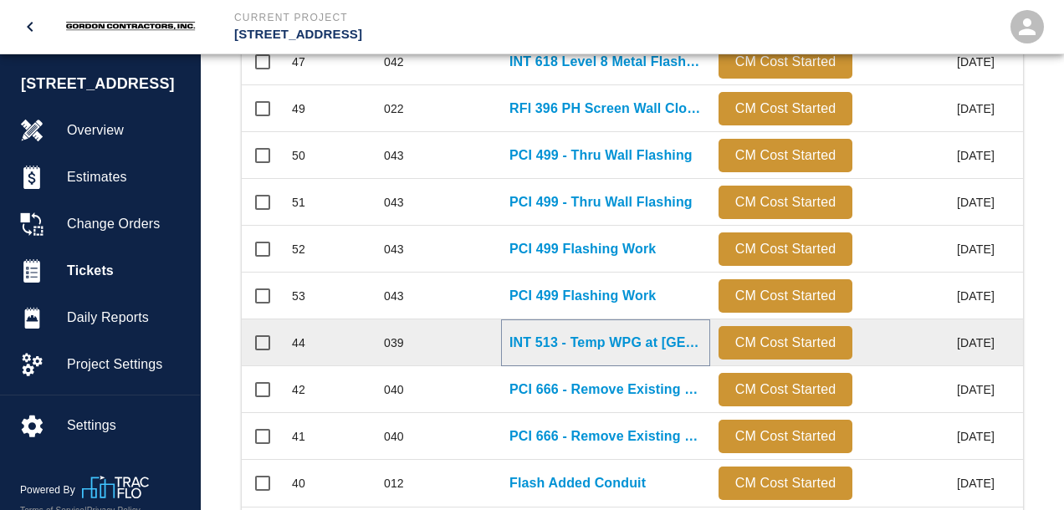
click at [594, 341] on p "INT 513 - Temp WPG at [GEOGRAPHIC_DATA]" at bounding box center [605, 343] width 192 height 20
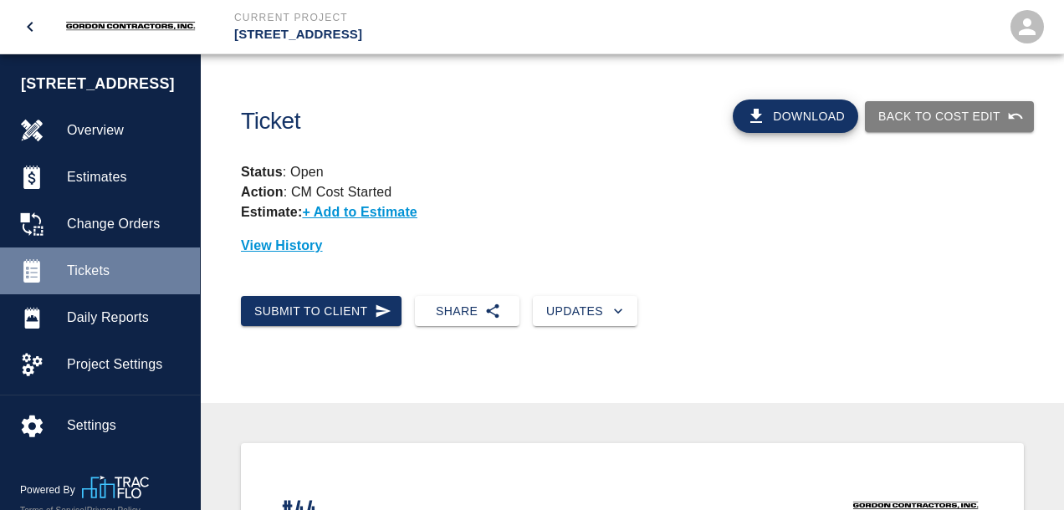
click at [78, 281] on span "Tickets" at bounding box center [127, 271] width 120 height 20
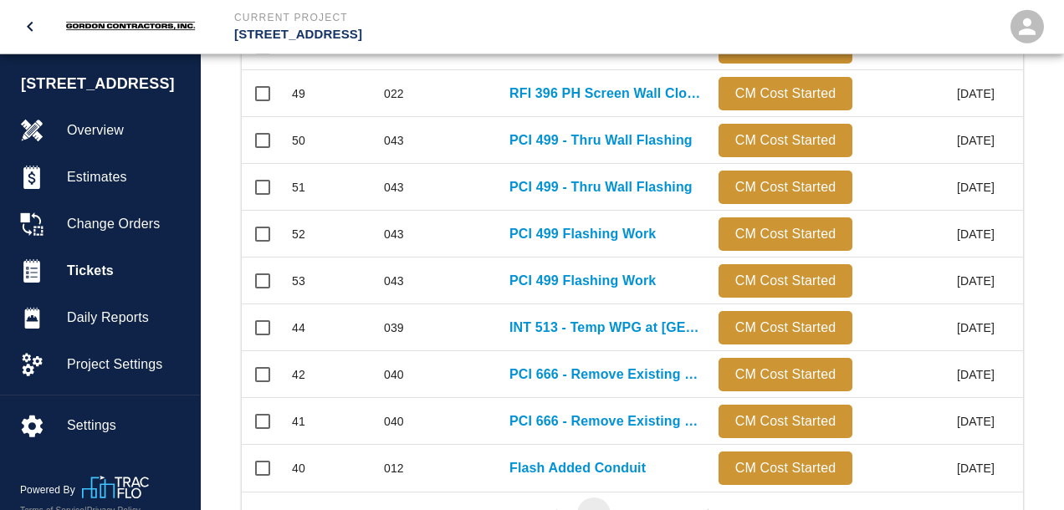
scroll to position [967, 0]
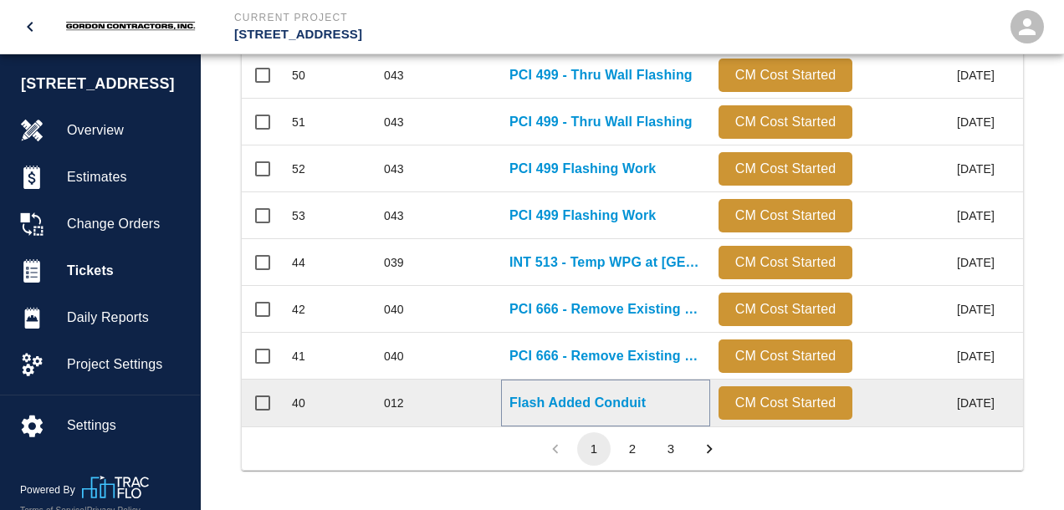
click at [553, 404] on p "Flash Added Conduit" at bounding box center [577, 403] width 136 height 20
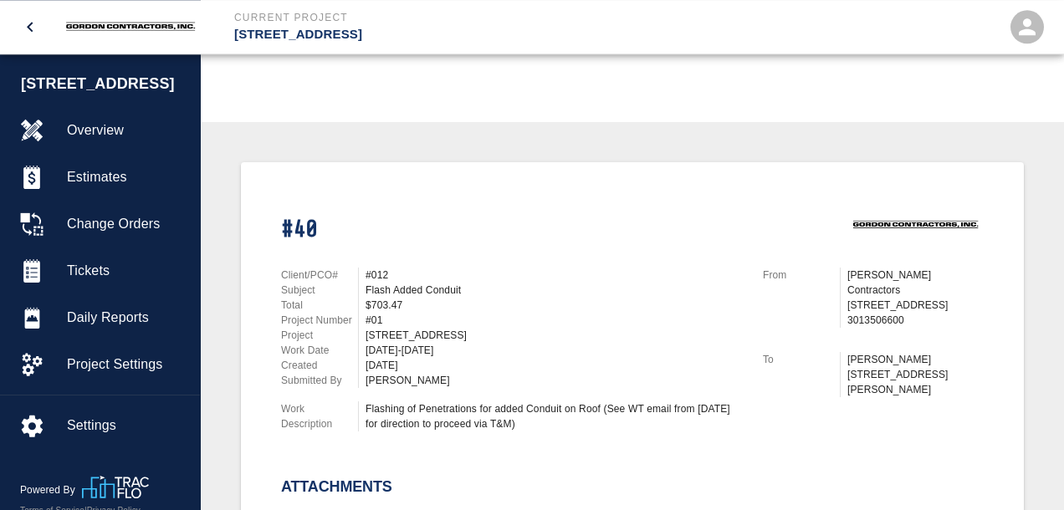
scroll to position [353, 0]
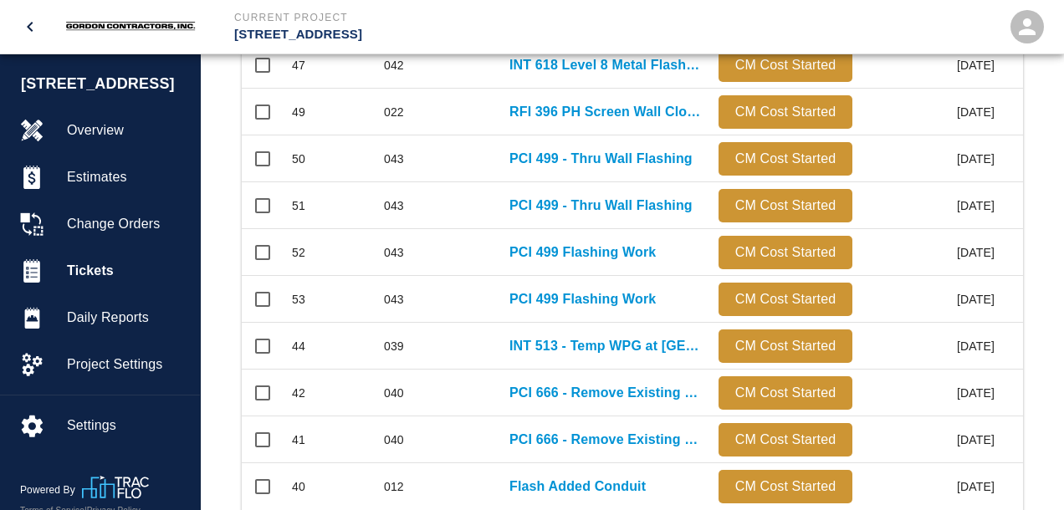
scroll to position [967, 0]
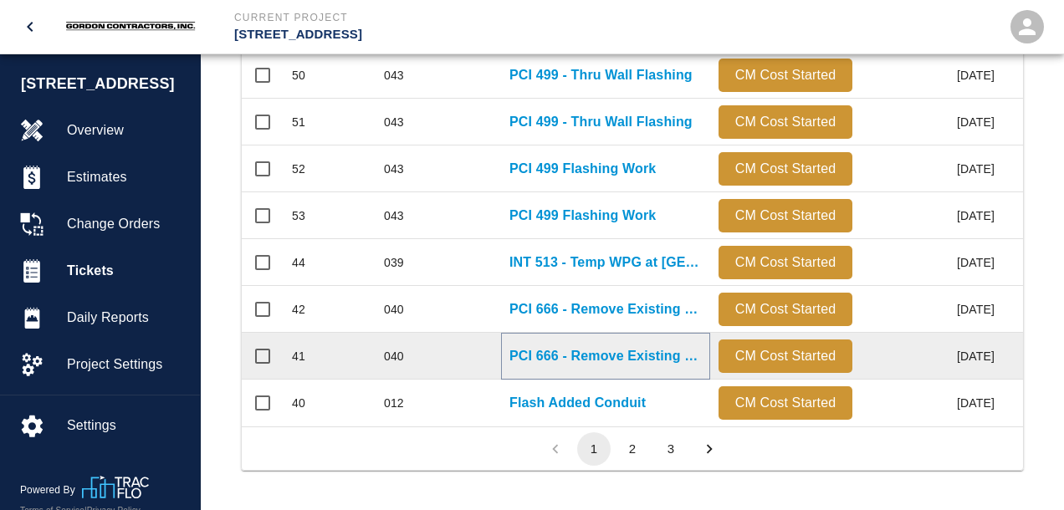
click at [583, 355] on p "PCI 666 - Remove Existing Membrane from L1 Slab" at bounding box center [605, 356] width 192 height 20
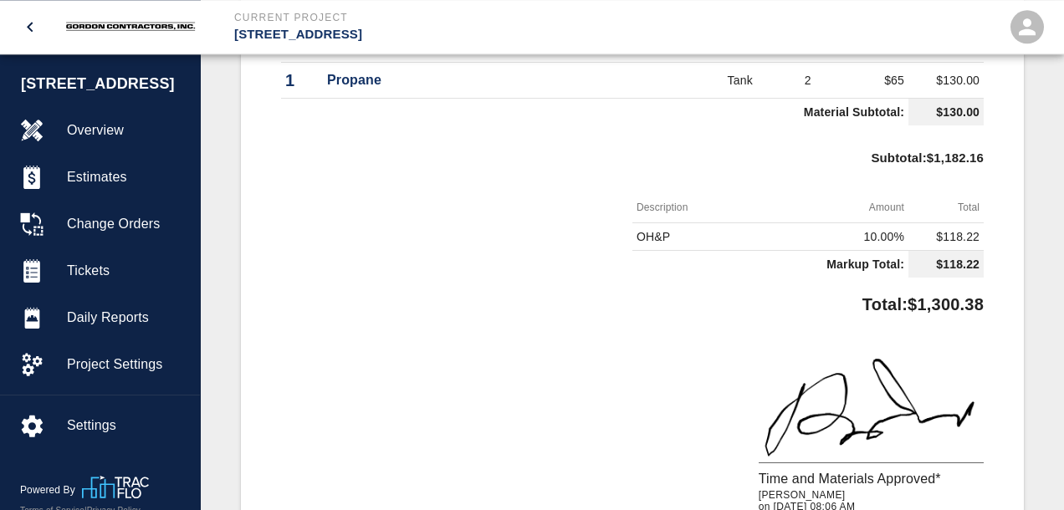
scroll to position [795, 0]
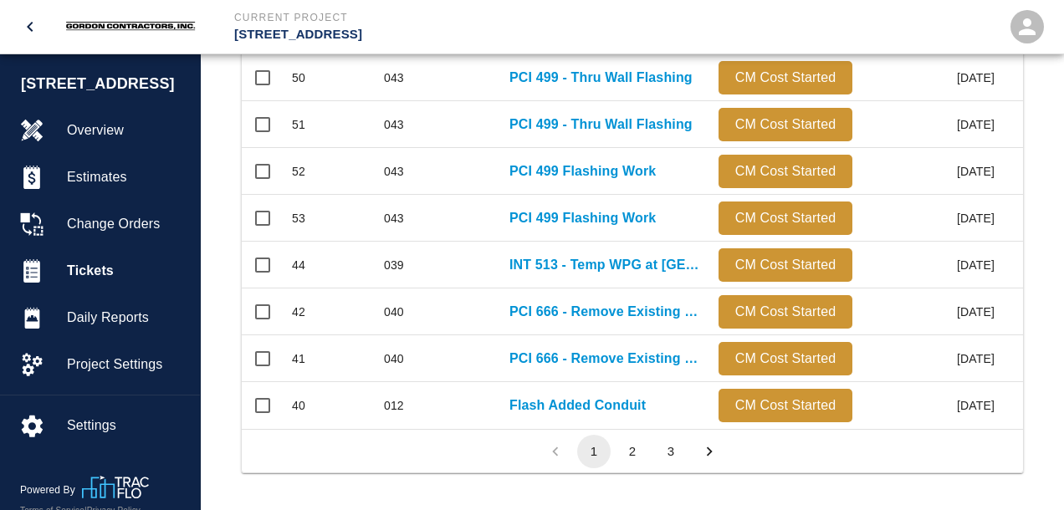
scroll to position [967, 0]
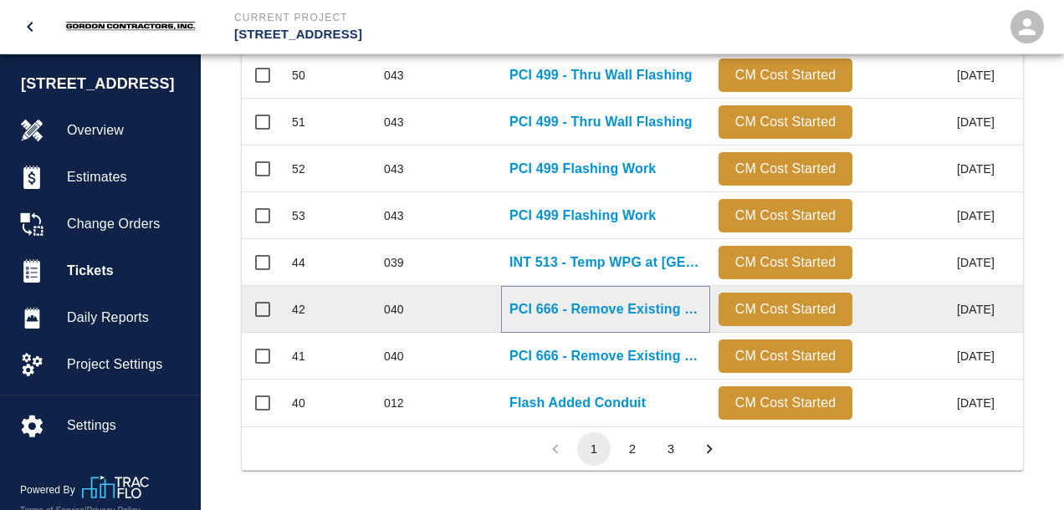
click at [613, 306] on p "PCI 666 - Remove Existing Membrane from L1 Slab" at bounding box center [605, 309] width 192 height 20
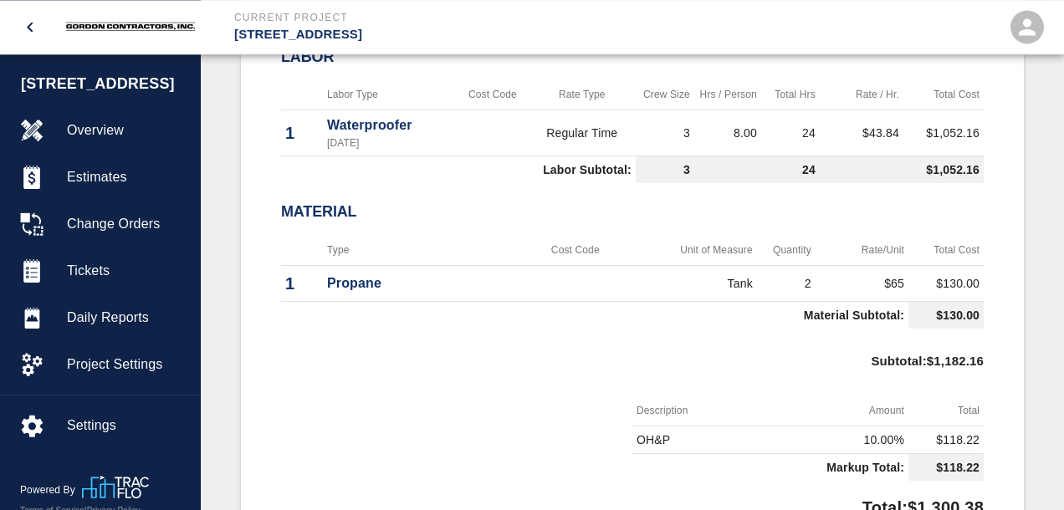
scroll to position [883, 0]
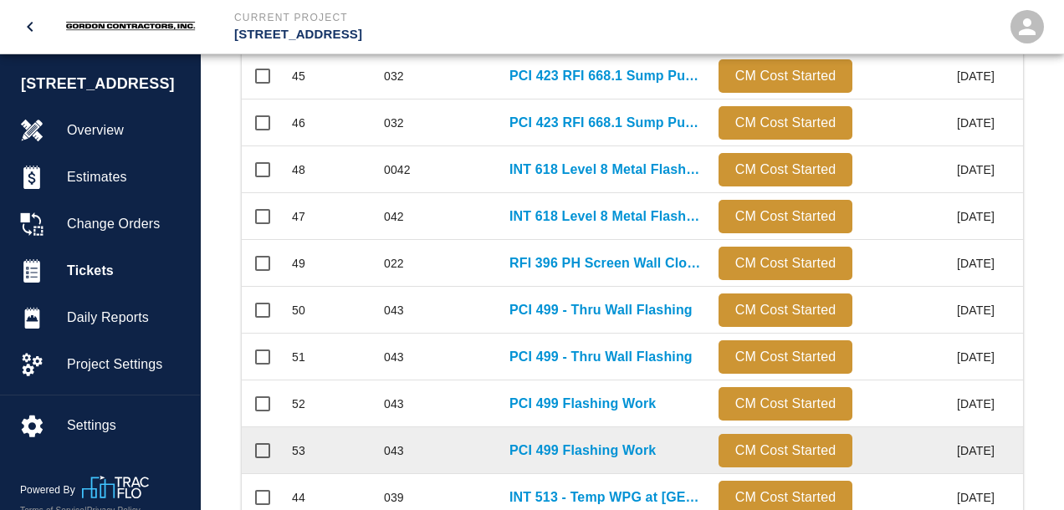
scroll to position [706, 0]
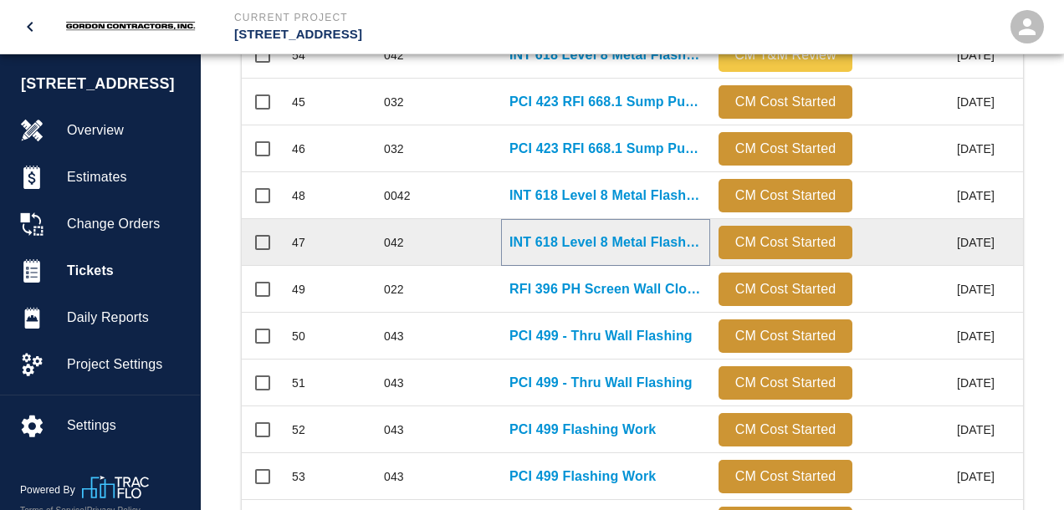
click at [560, 238] on p "INT 618 Level 8 Metal Flashings Rework" at bounding box center [605, 243] width 192 height 20
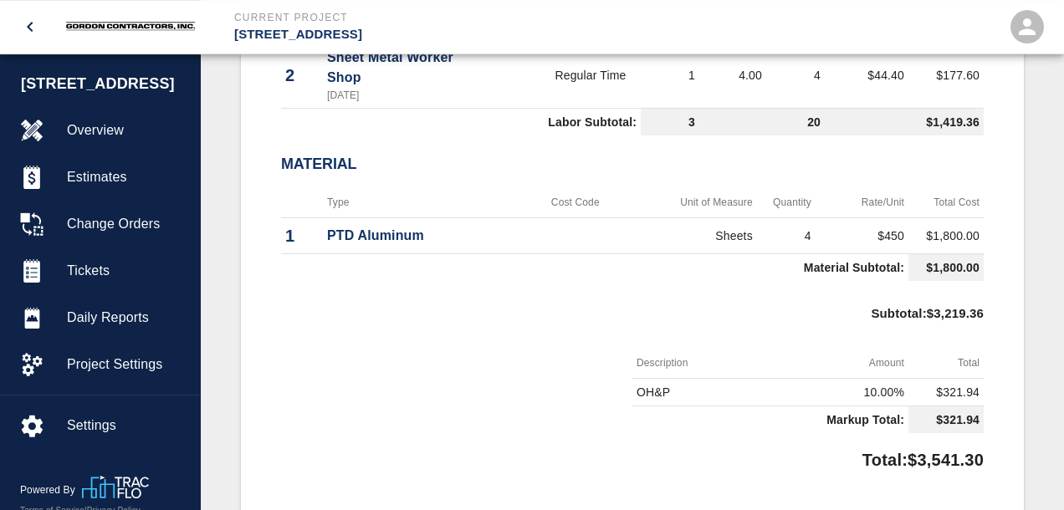
scroll to position [795, 0]
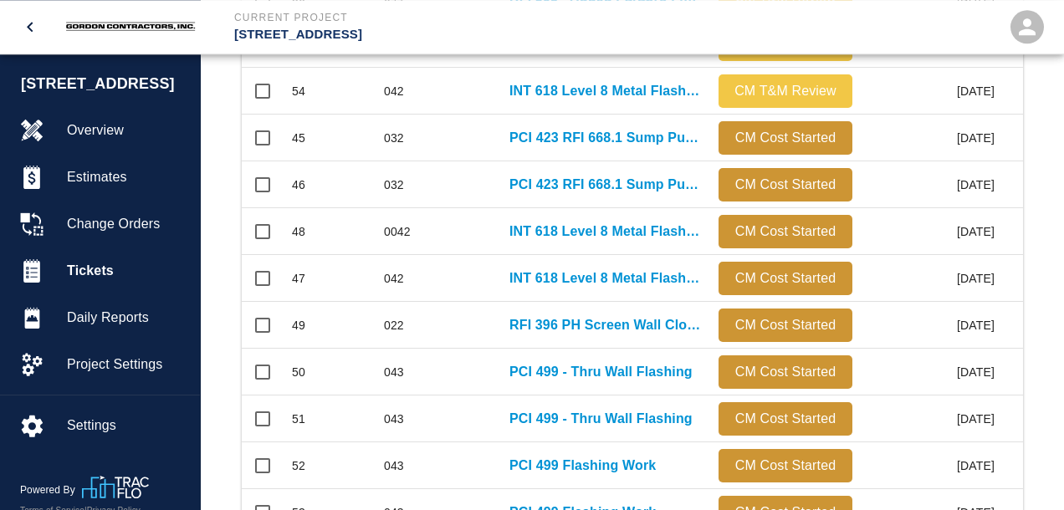
scroll to position [706, 0]
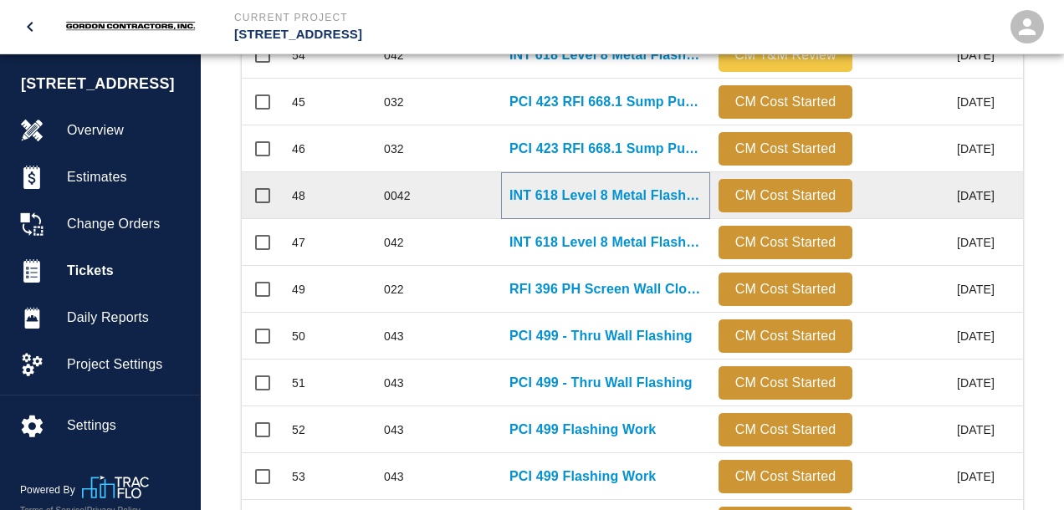
click at [573, 200] on p "INT 618 Level 8 Metal Flashings Rework" at bounding box center [605, 196] width 192 height 20
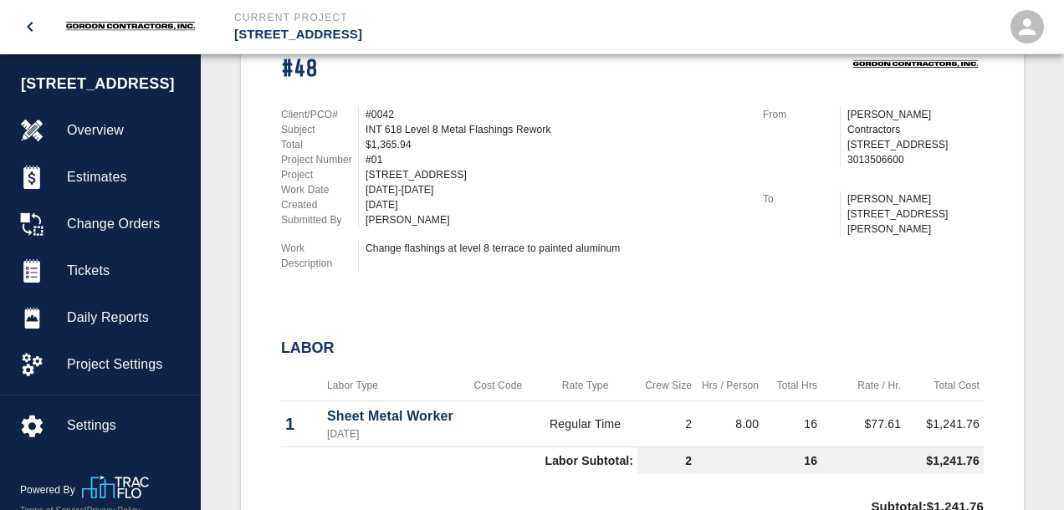
scroll to position [883, 0]
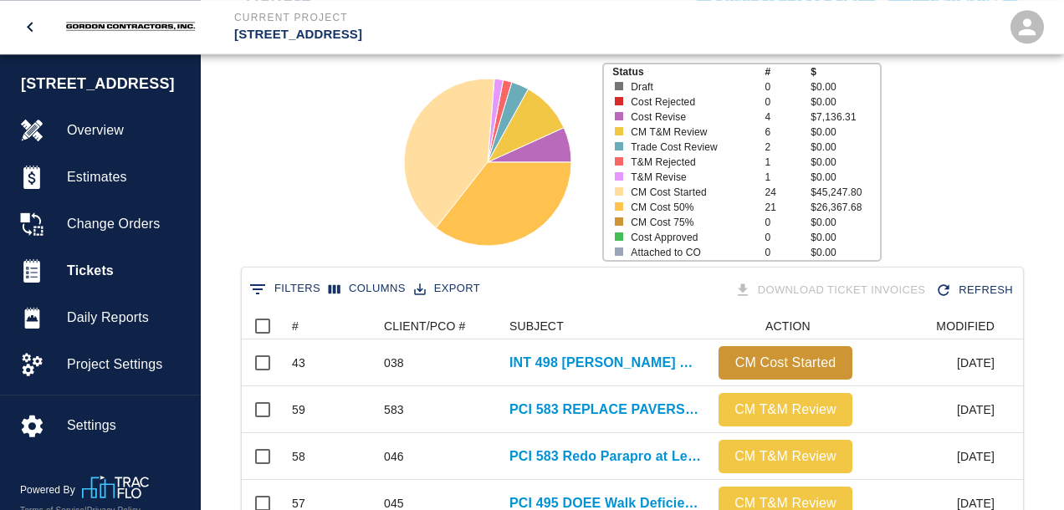
scroll to position [442, 0]
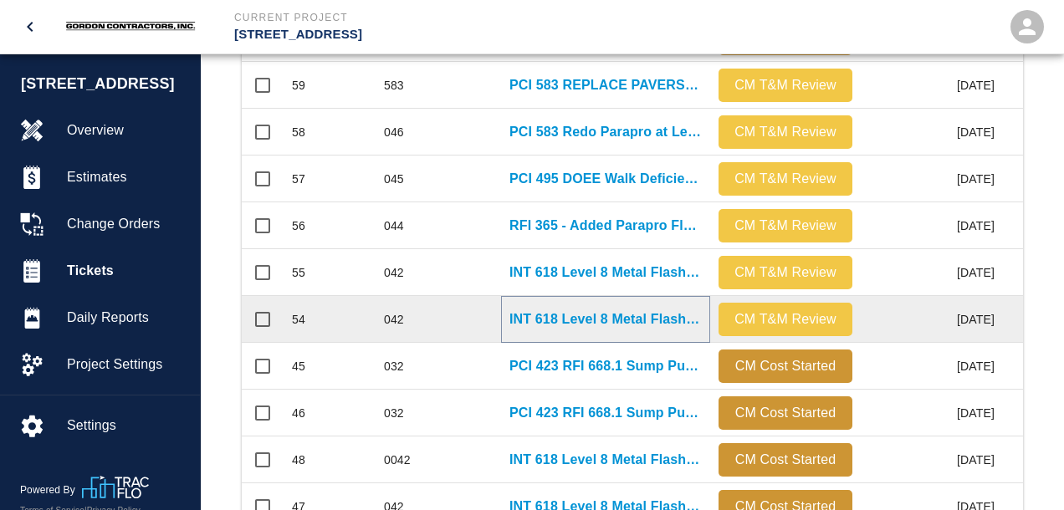
click at [597, 319] on p "INT 618 Level 8 Metal Flashings Rework" at bounding box center [605, 319] width 192 height 20
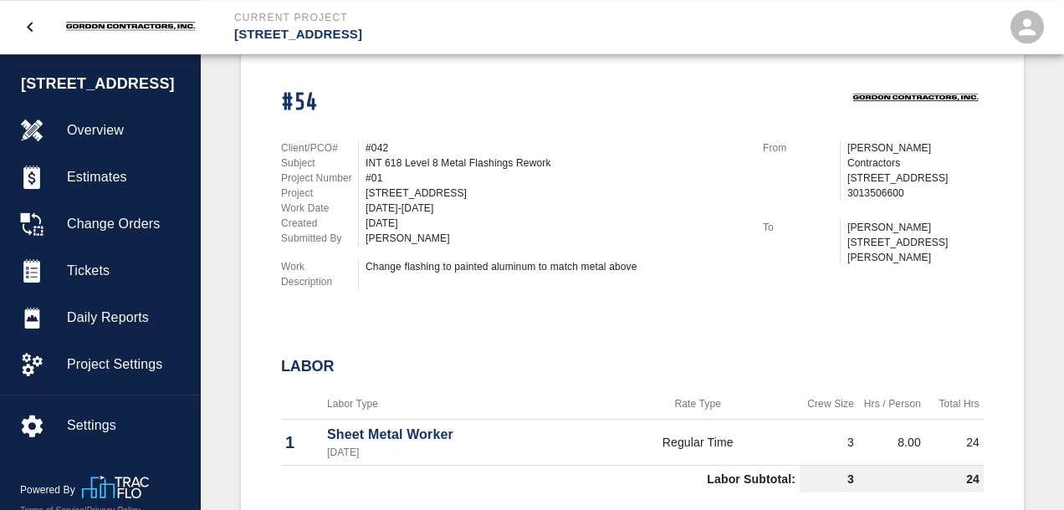
scroll to position [369, 0]
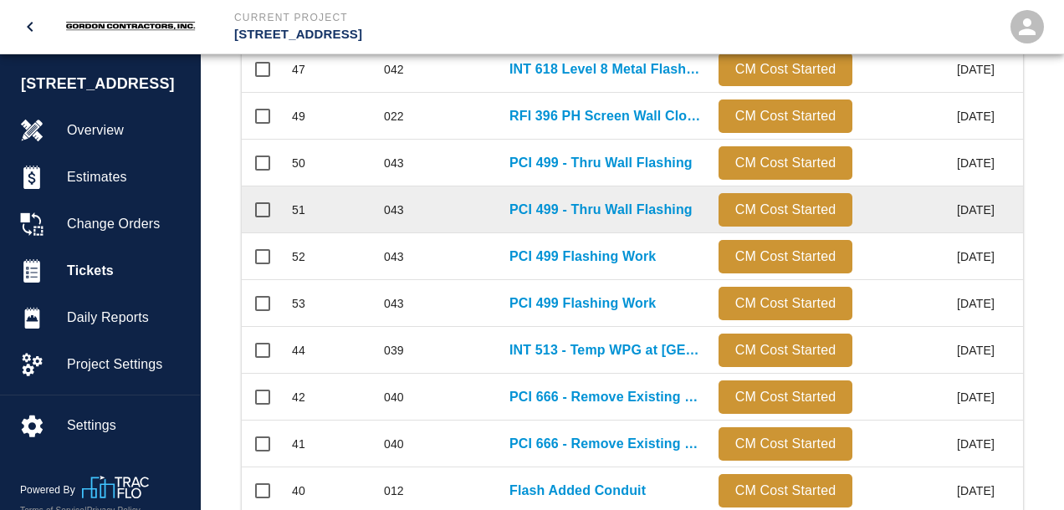
scroll to position [614, 0]
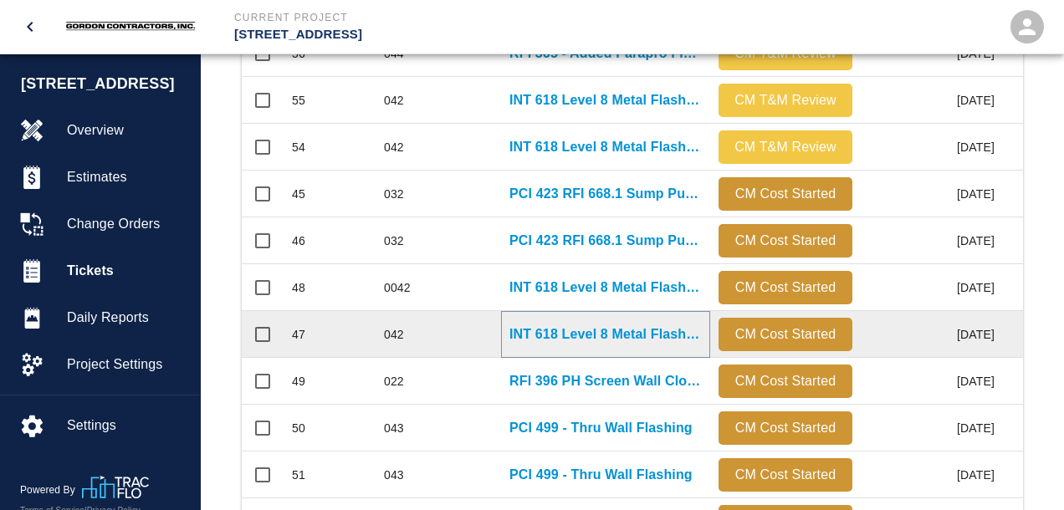
click at [572, 330] on p "INT 618 Level 8 Metal Flashings Rework" at bounding box center [605, 335] width 192 height 20
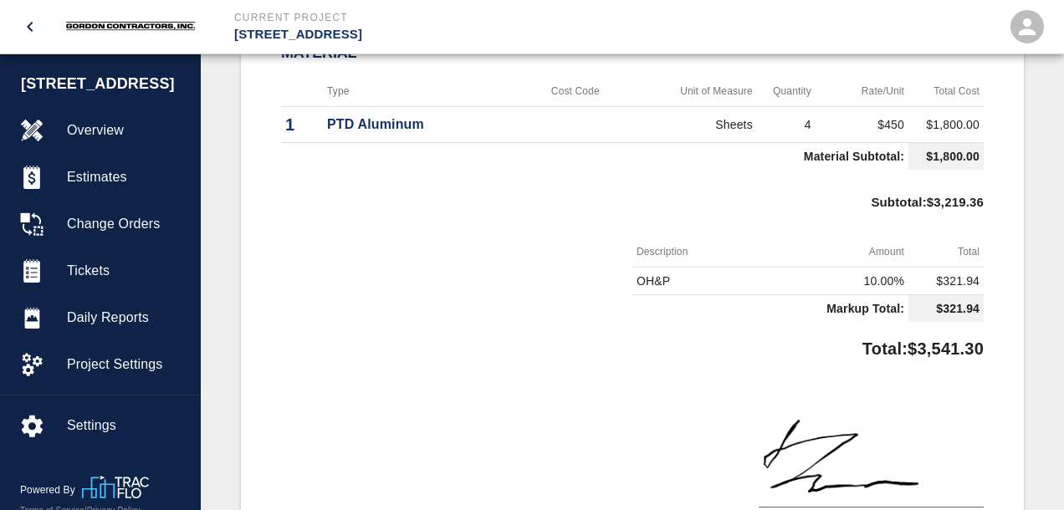
scroll to position [971, 0]
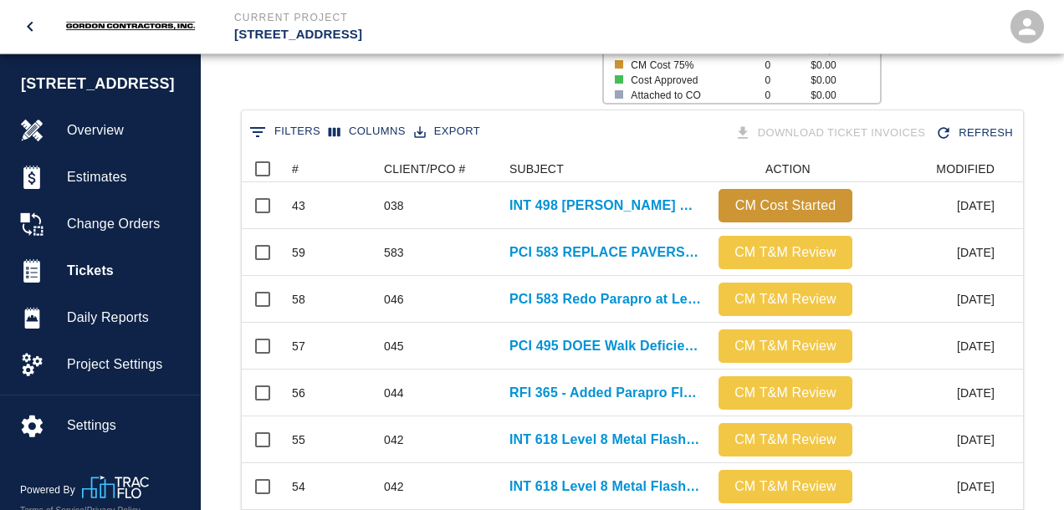
scroll to position [442, 0]
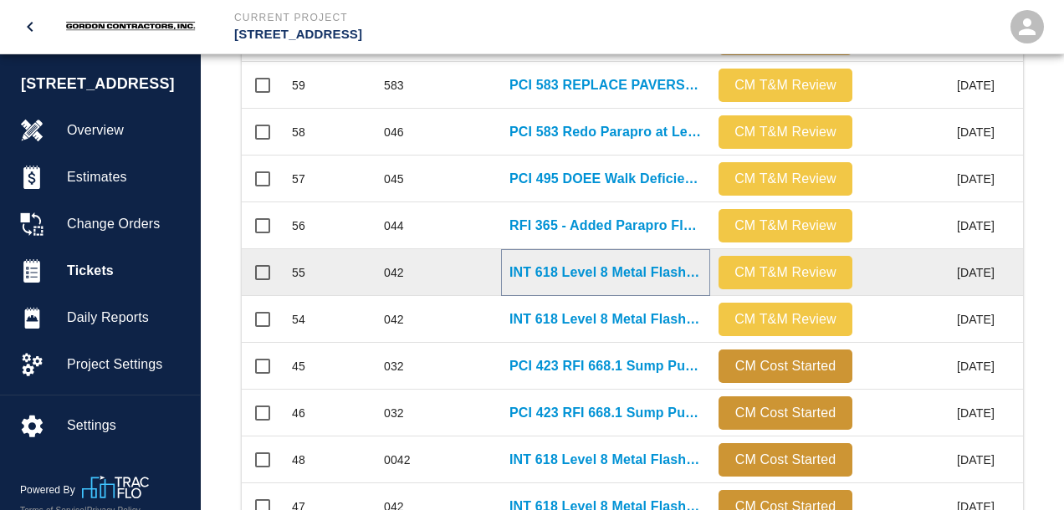
click at [646, 270] on p "INT 618 Level 8 Metal Flashings Rework" at bounding box center [605, 273] width 192 height 20
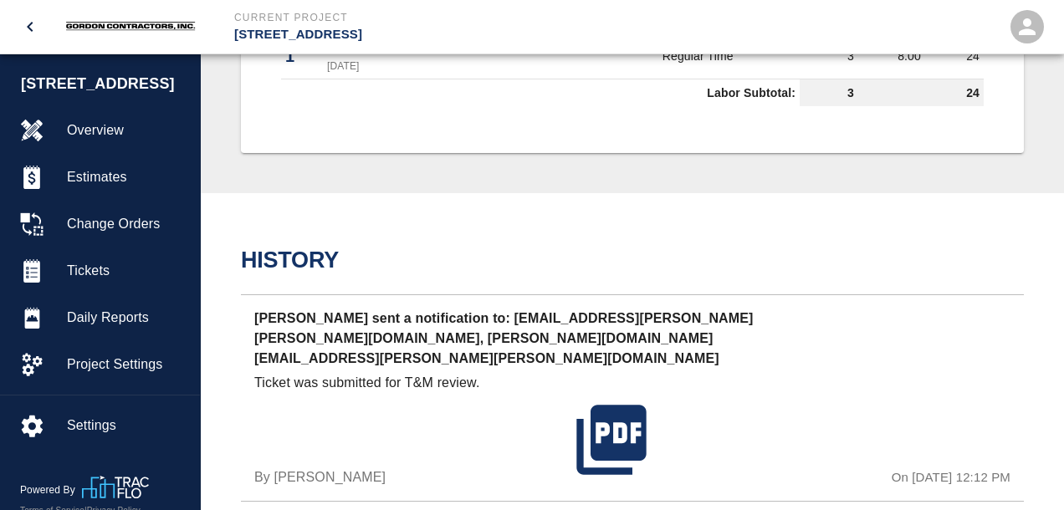
scroll to position [706, 0]
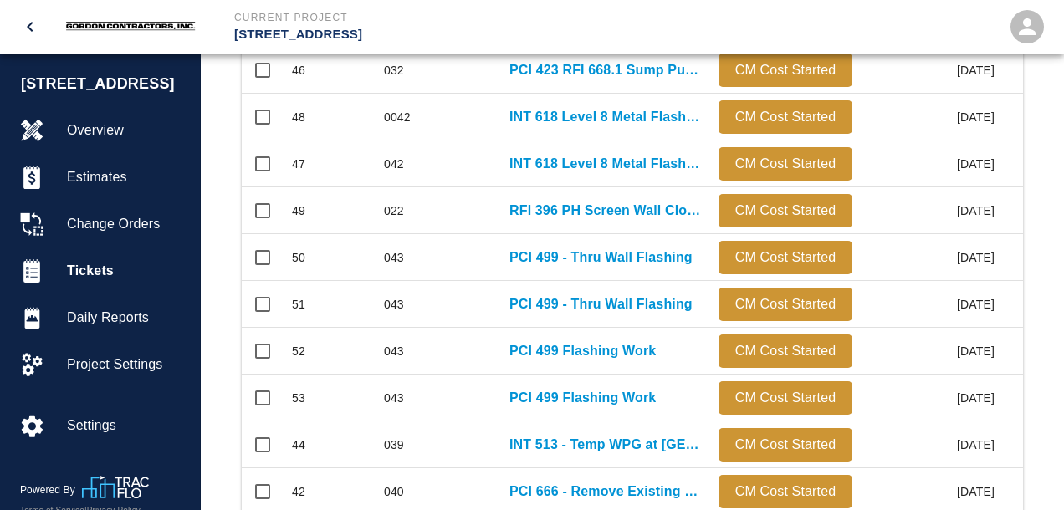
scroll to position [967, 0]
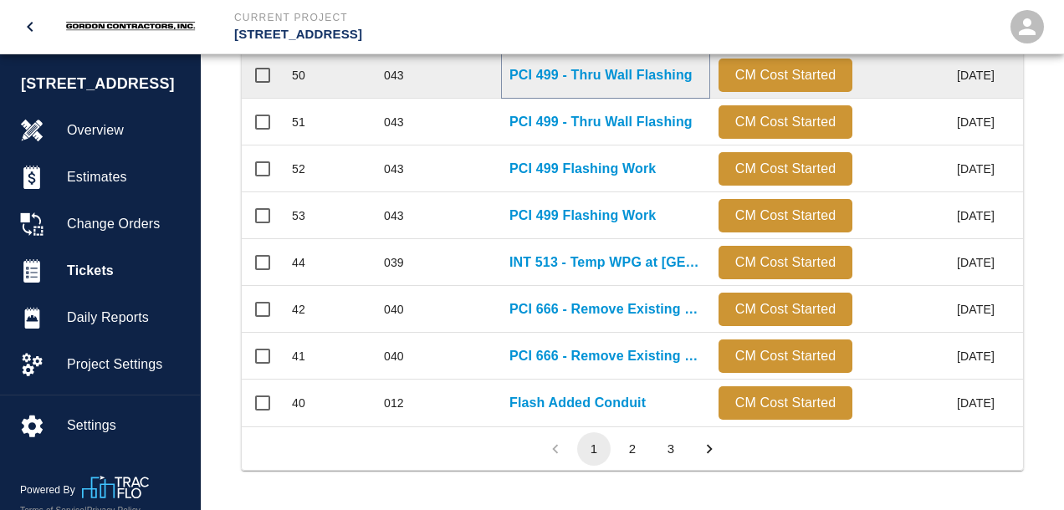
click at [564, 78] on p "PCI 499 - Thru Wall Flashing" at bounding box center [600, 75] width 183 height 20
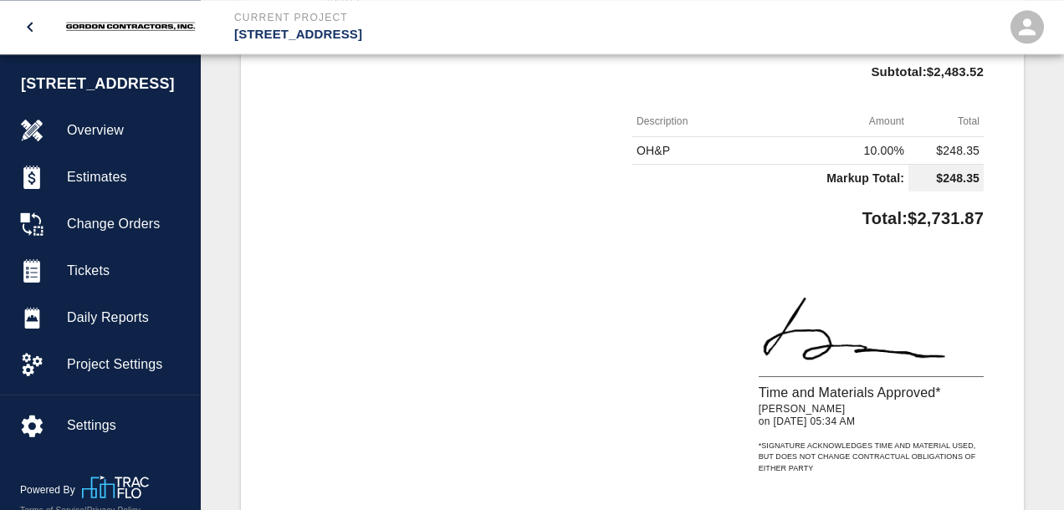
scroll to position [706, 0]
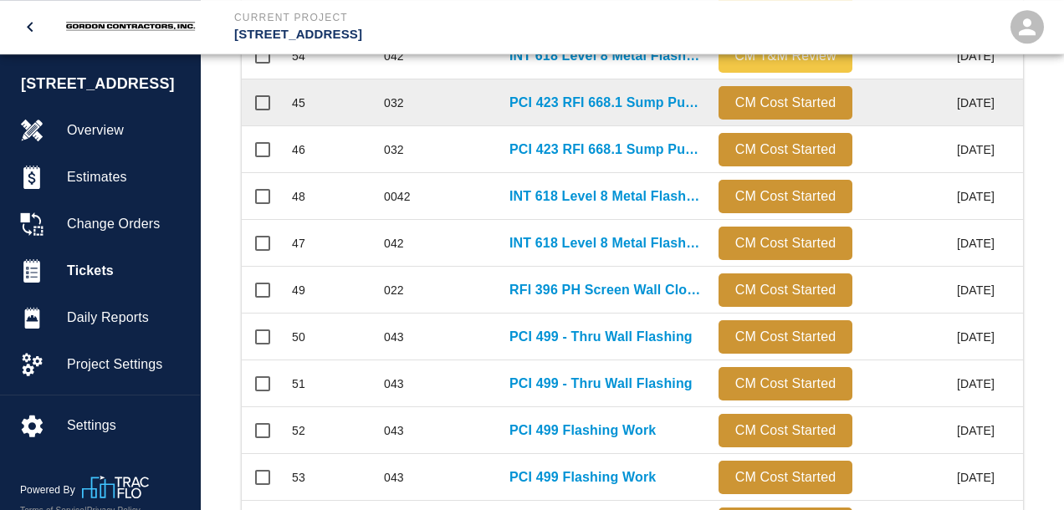
scroll to position [706, 0]
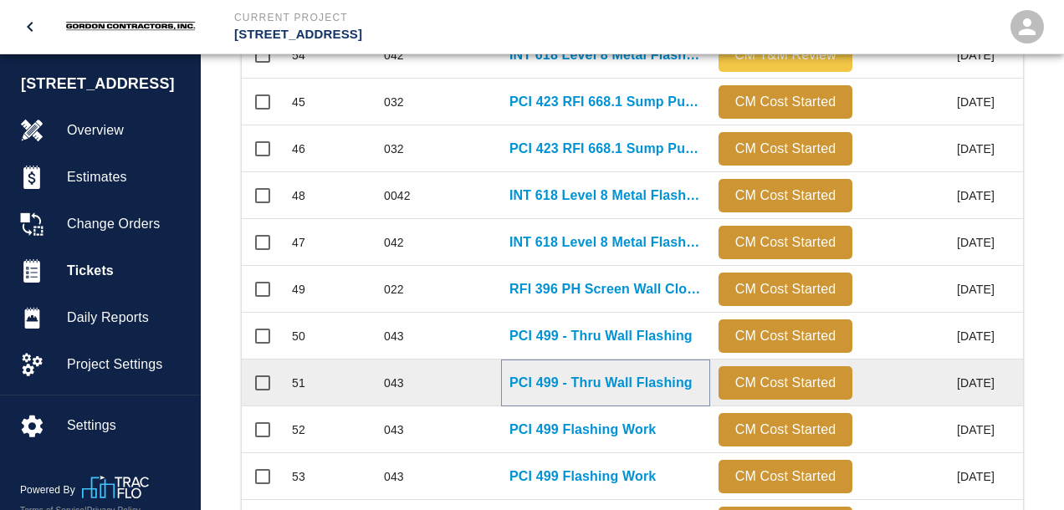
click at [574, 385] on p "PCI 499 - Thru Wall Flashing" at bounding box center [600, 383] width 183 height 20
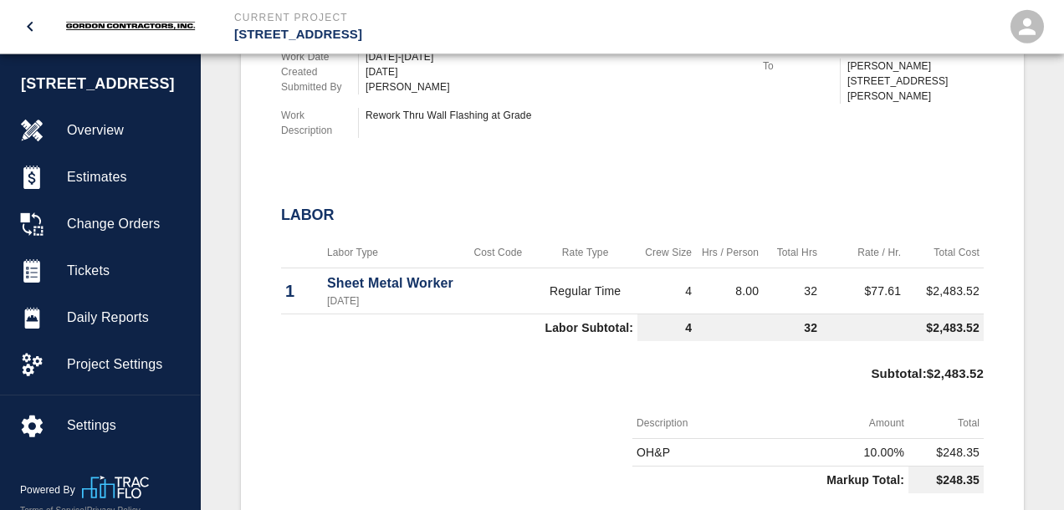
scroll to position [795, 0]
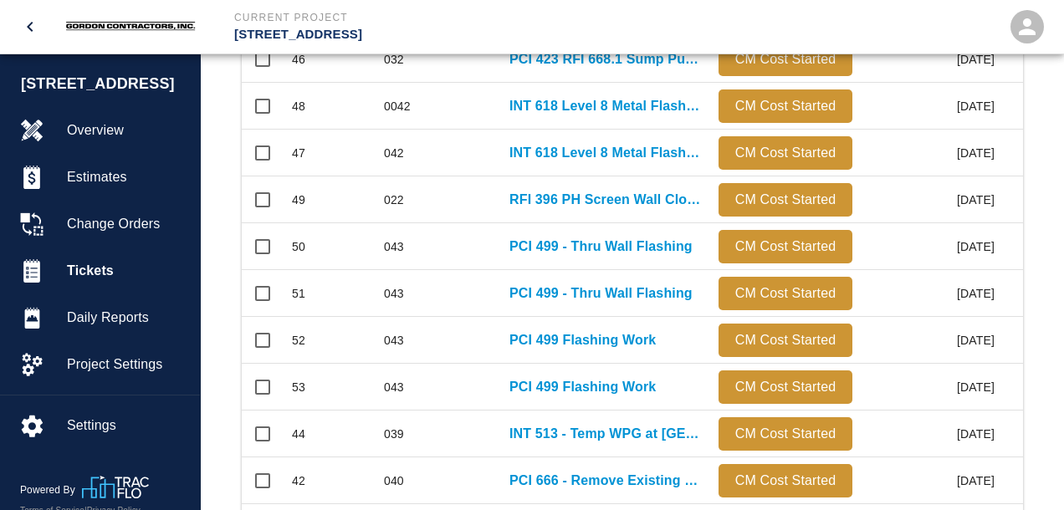
scroll to position [883, 0]
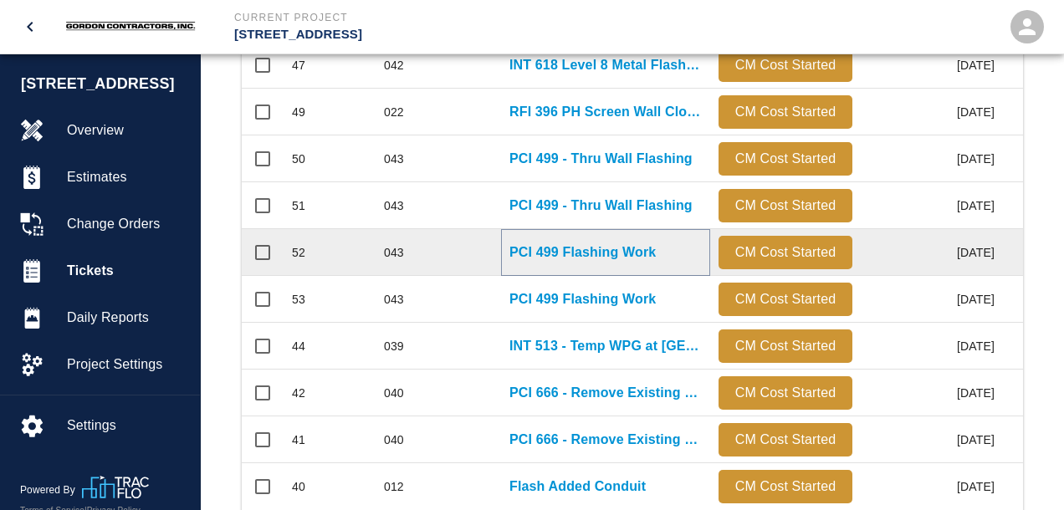
click at [596, 258] on p "PCI 499 Flashing Work" at bounding box center [582, 253] width 146 height 20
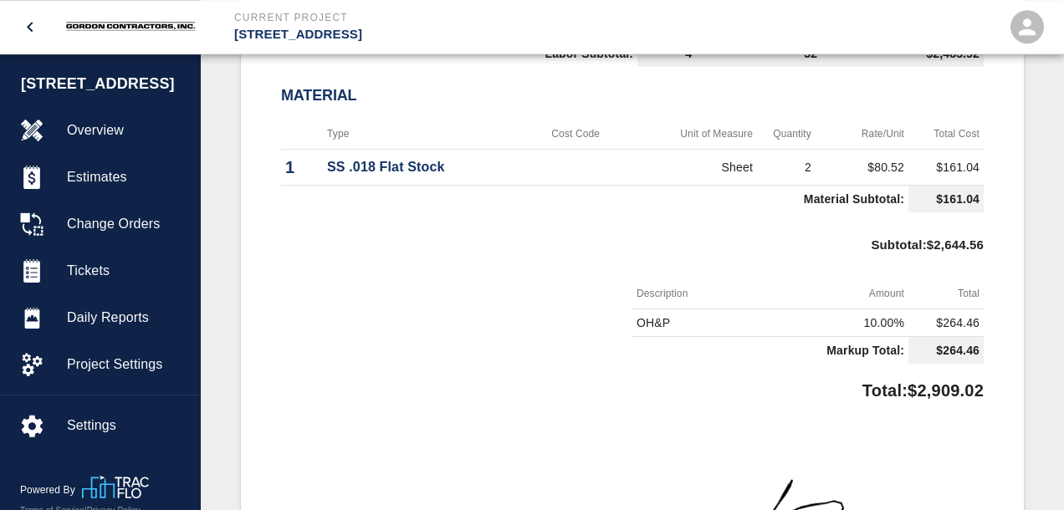
scroll to position [1060, 0]
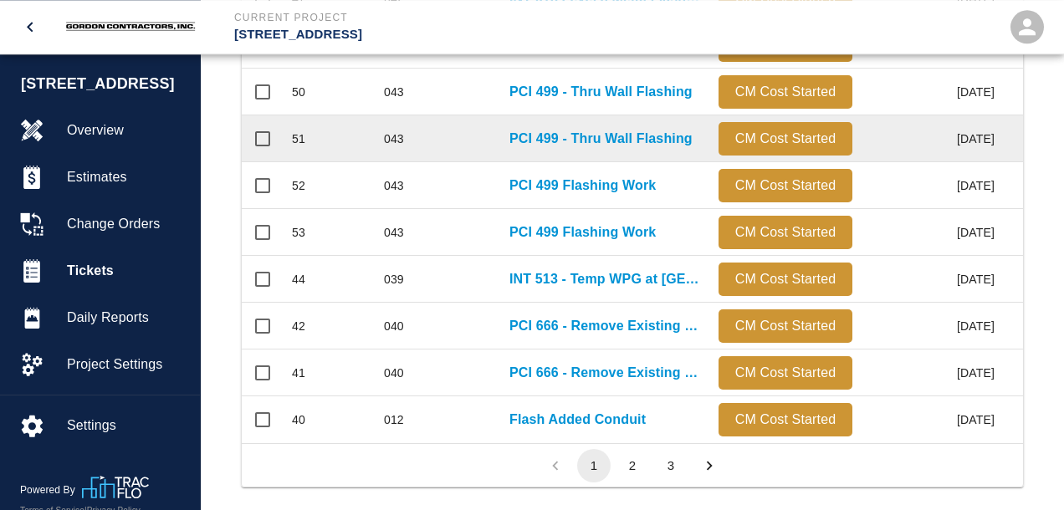
scroll to position [967, 0]
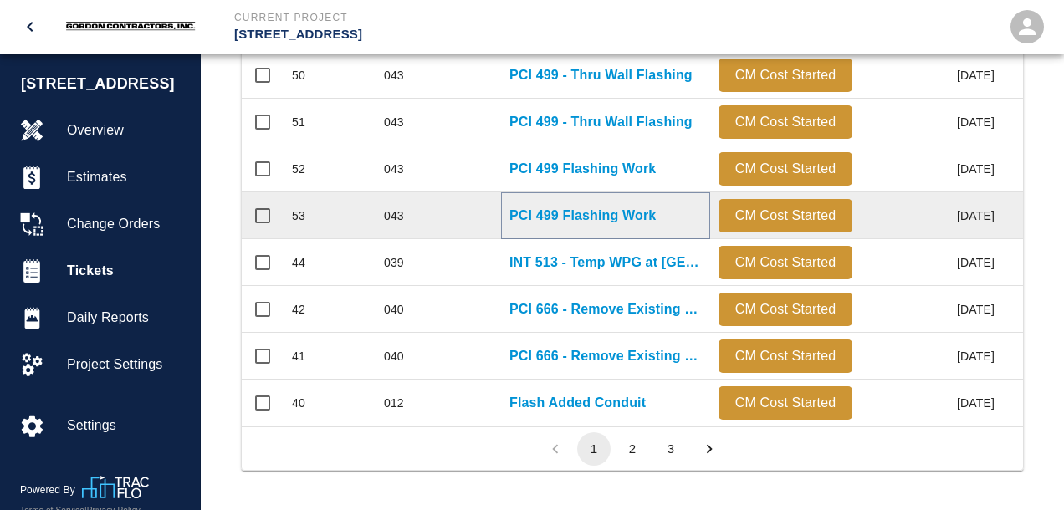
click at [558, 217] on p "PCI 499 Flashing Work" at bounding box center [582, 216] width 146 height 20
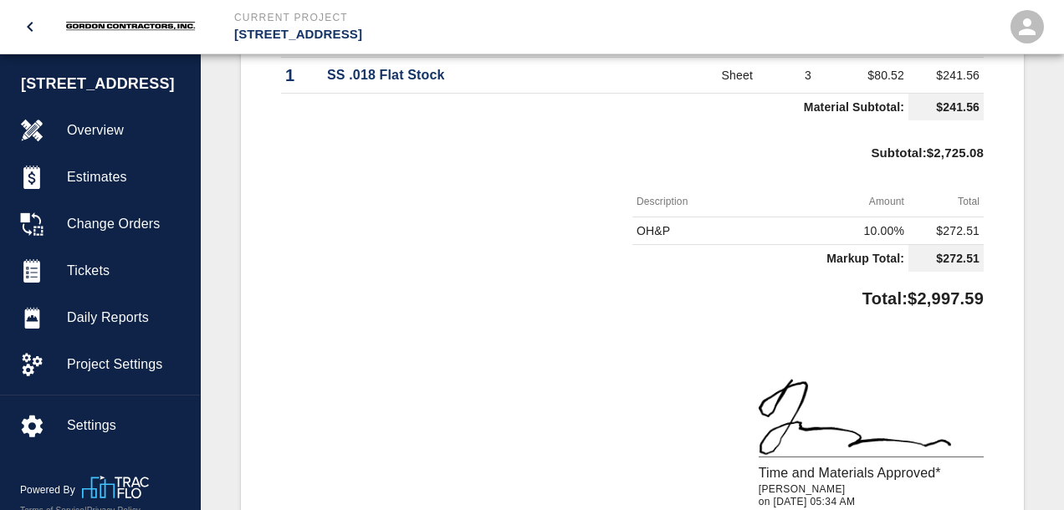
scroll to position [1147, 0]
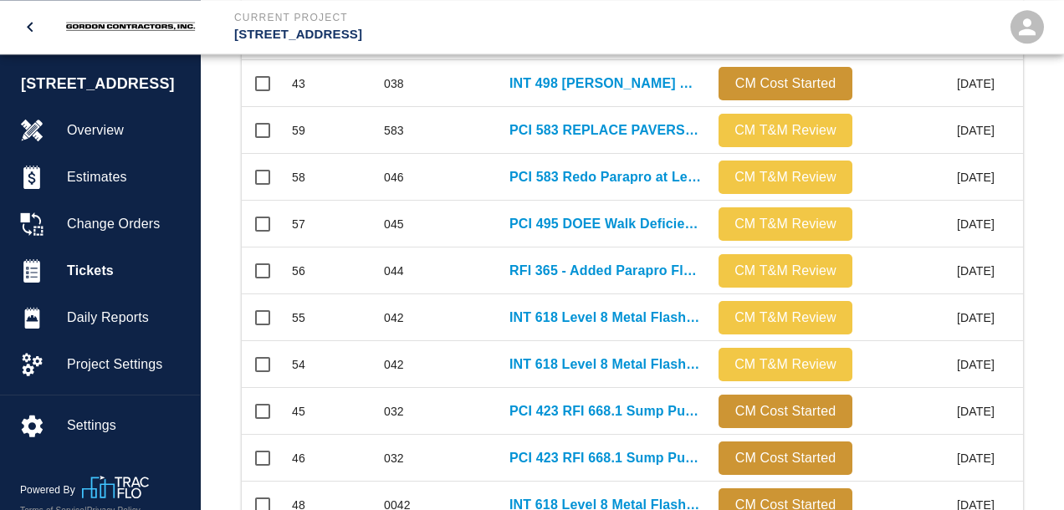
scroll to position [442, 0]
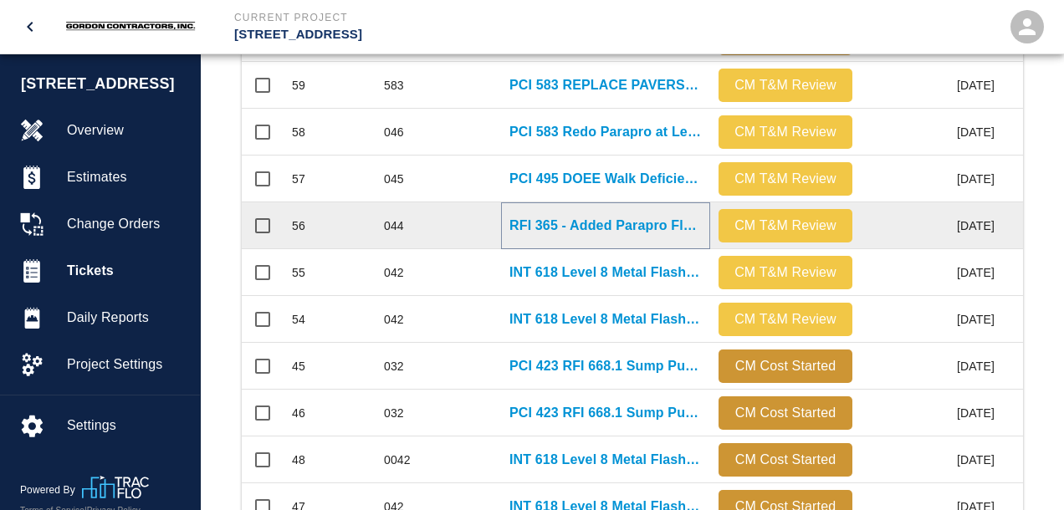
click at [592, 224] on p "RFI 365 - Added Parapro Flashing" at bounding box center [605, 226] width 192 height 20
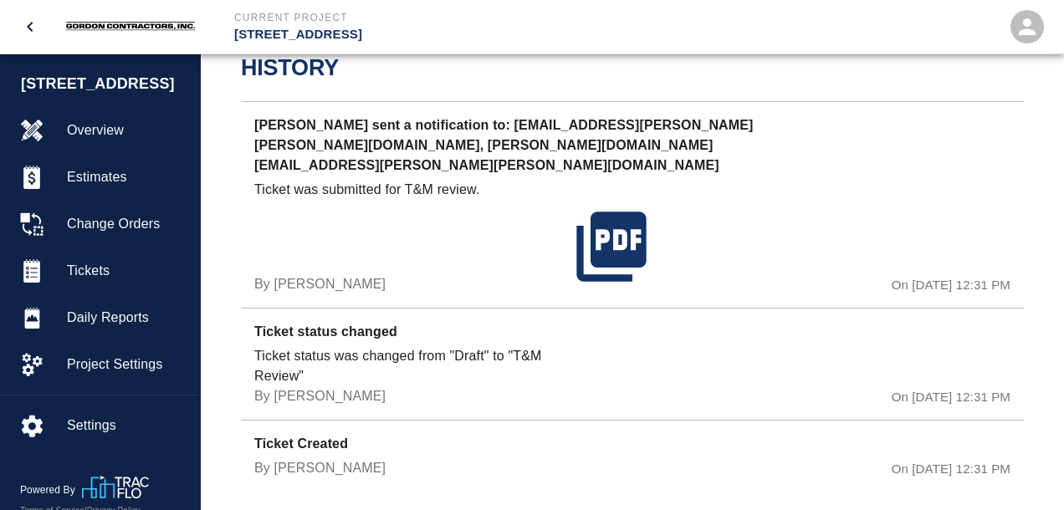
scroll to position [647, 0]
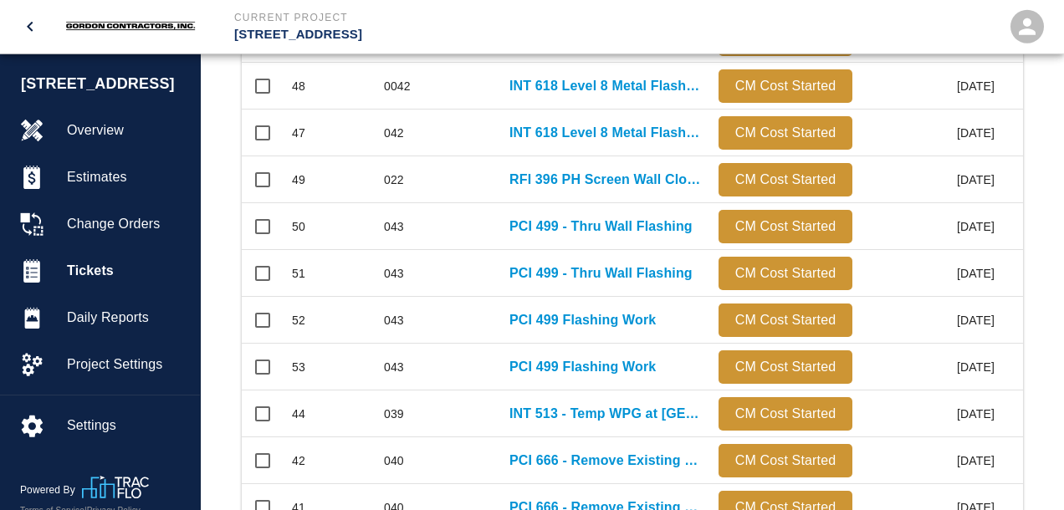
scroll to position [967, 0]
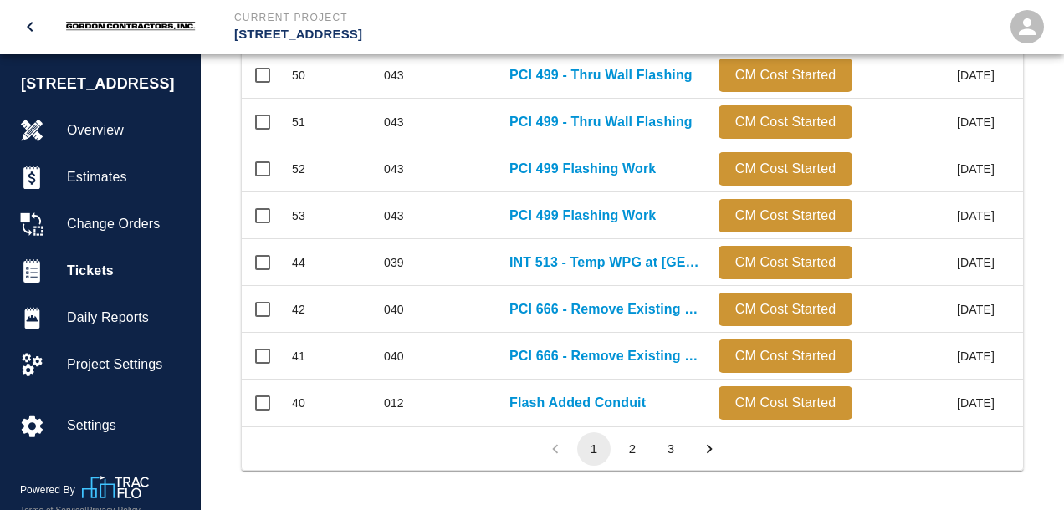
click at [636, 445] on button "2" at bounding box center [632, 448] width 33 height 33
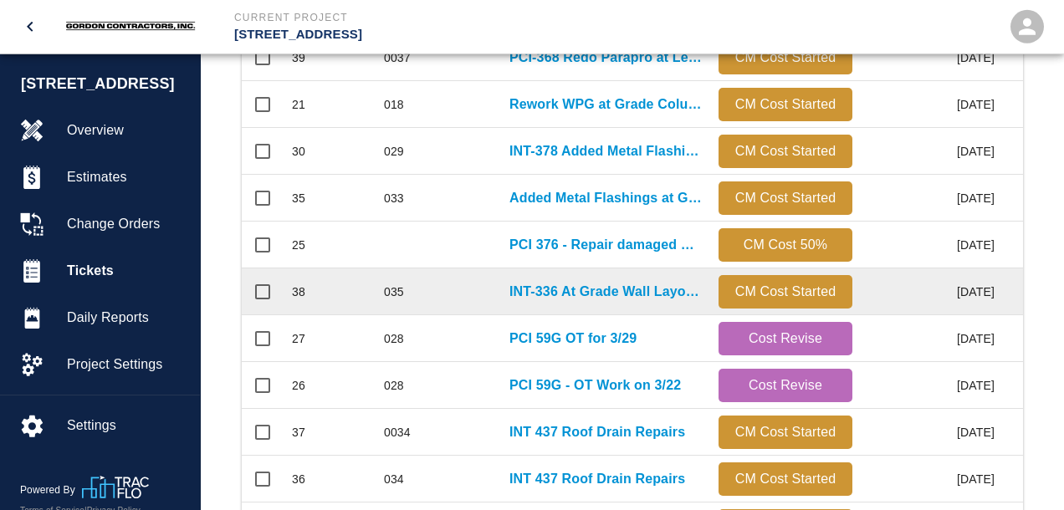
scroll to position [525, 0]
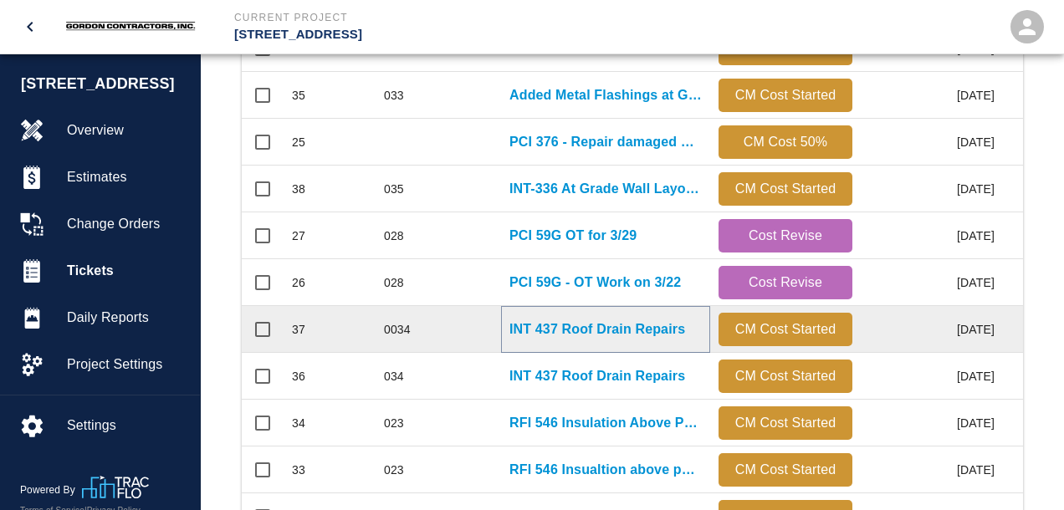
click at [565, 333] on p "INT 437 Roof Drain Repairs" at bounding box center [597, 329] width 176 height 20
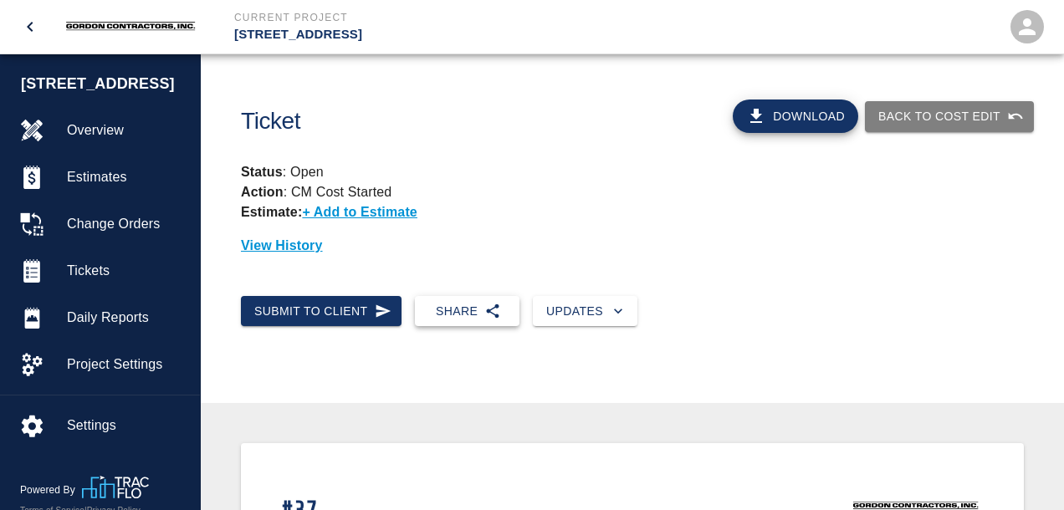
scroll to position [442, 0]
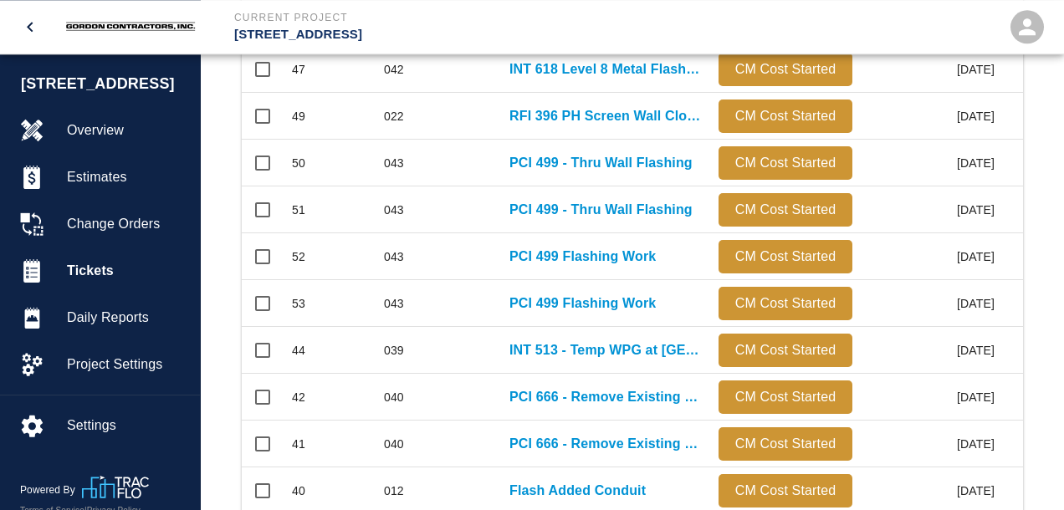
scroll to position [967, 0]
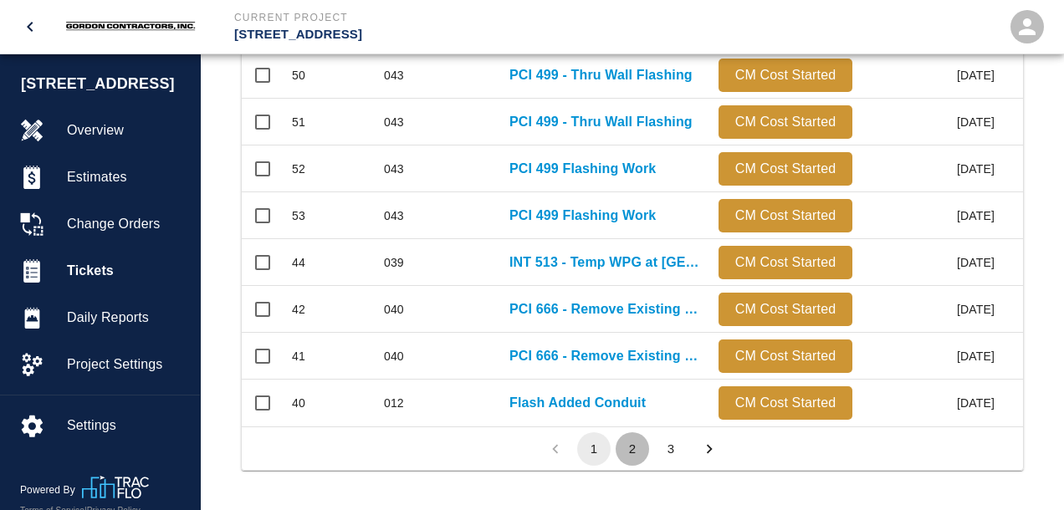
click at [641, 447] on button "2" at bounding box center [632, 448] width 33 height 33
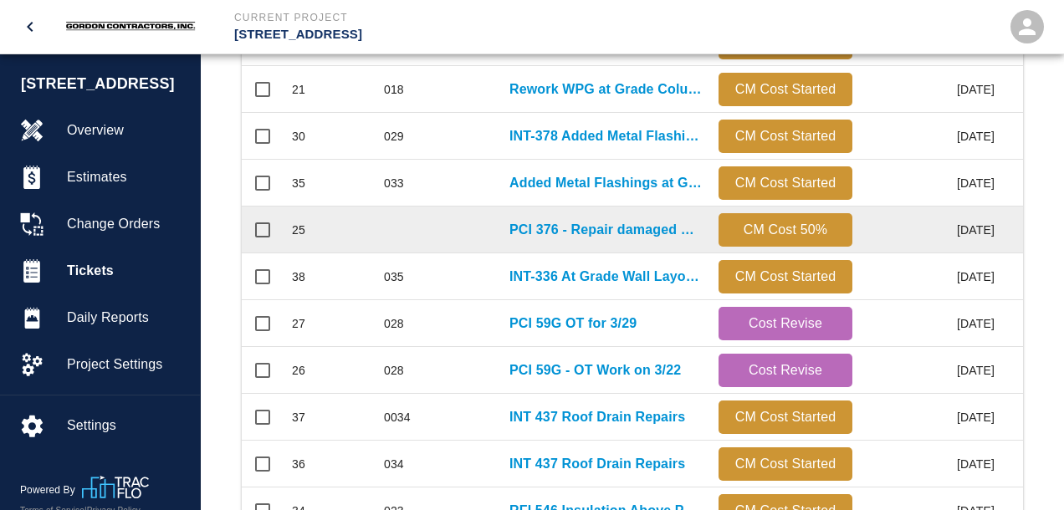
scroll to position [84, 0]
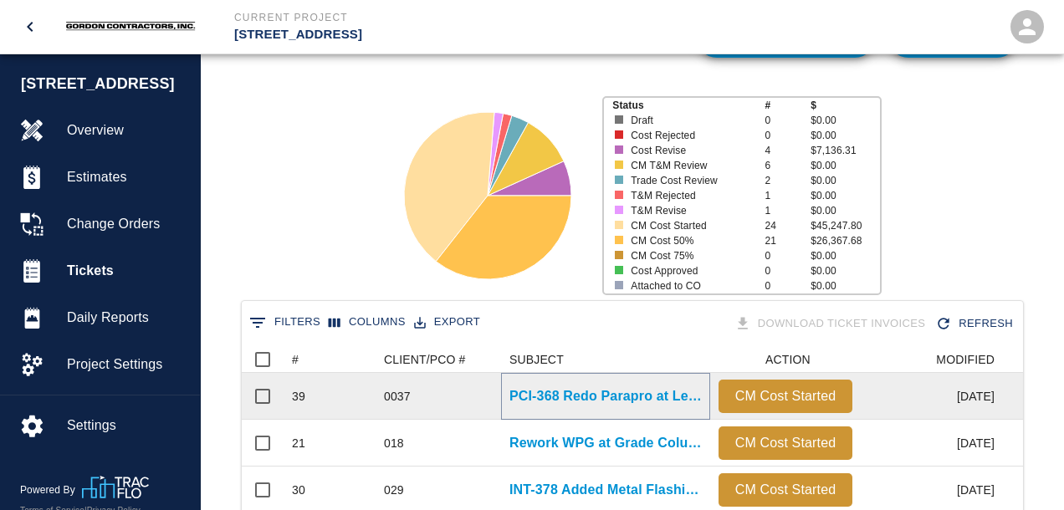
click at [627, 399] on p "PCI-368 Redo Parapro at Level 8 Terrace" at bounding box center [605, 396] width 192 height 20
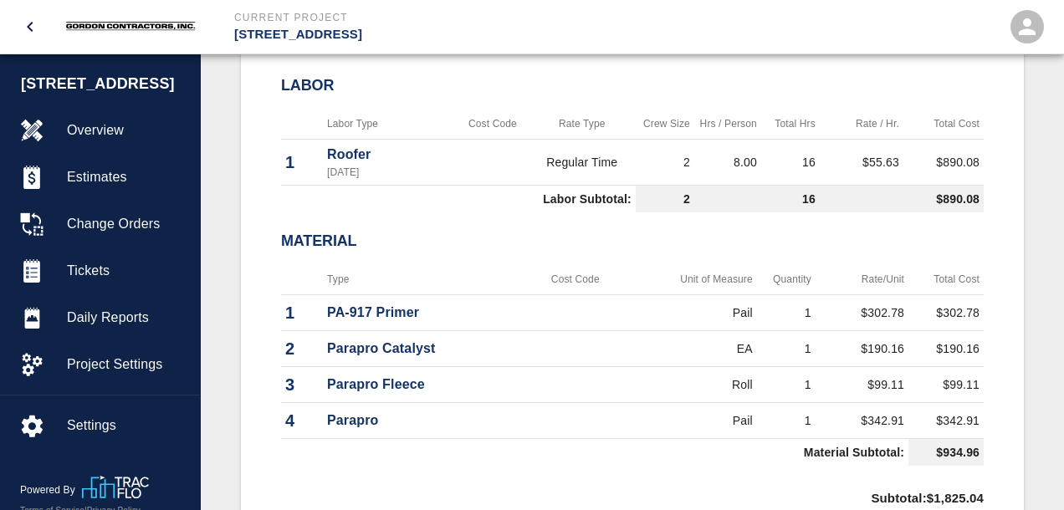
scroll to position [971, 0]
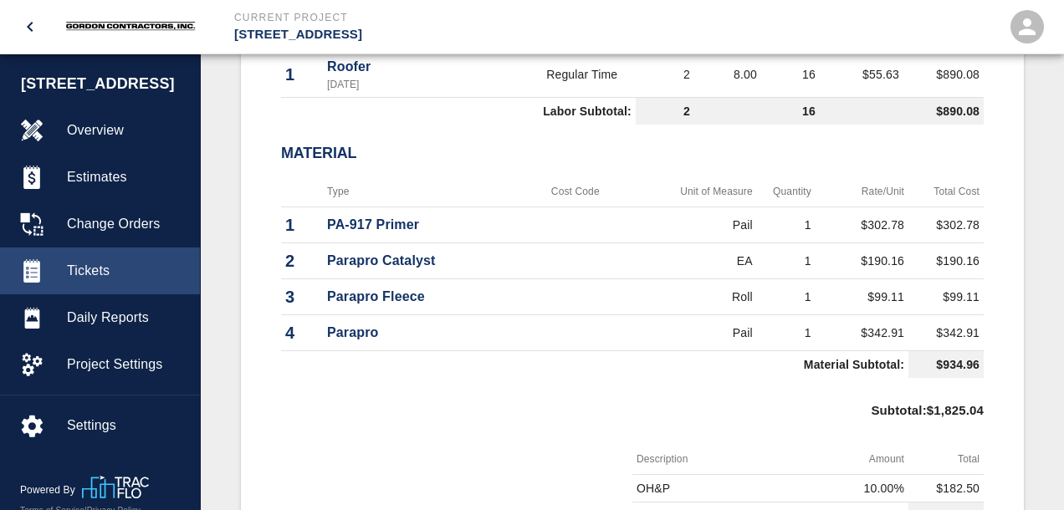
click at [78, 281] on span "Tickets" at bounding box center [127, 271] width 120 height 20
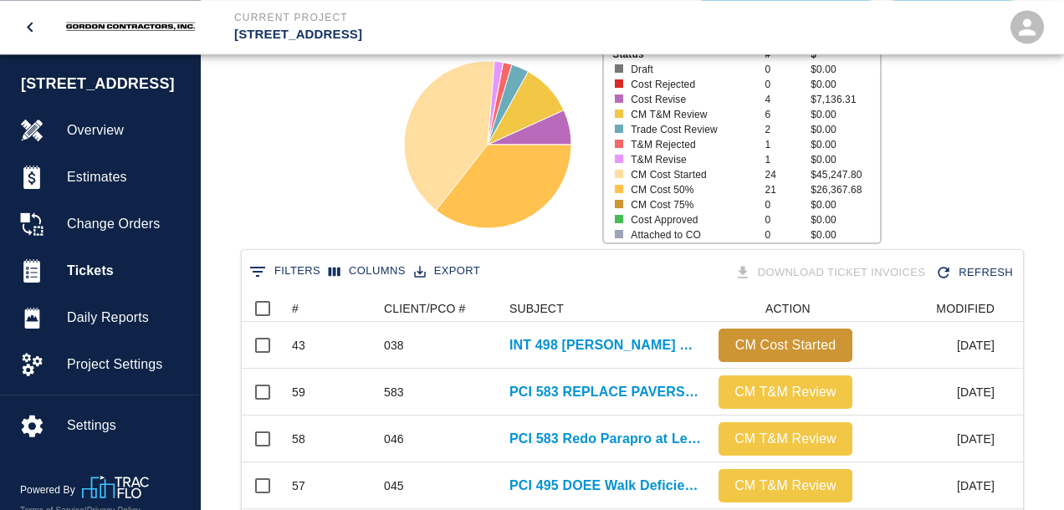
scroll to position [268, 0]
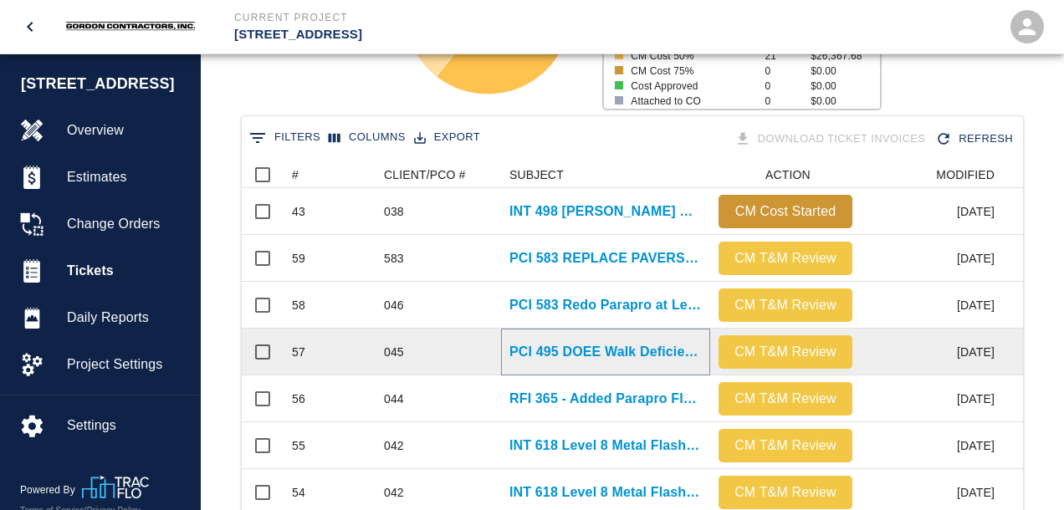
click at [600, 350] on p "PCI 495 DOEE Walk Deficiencies" at bounding box center [605, 352] width 192 height 20
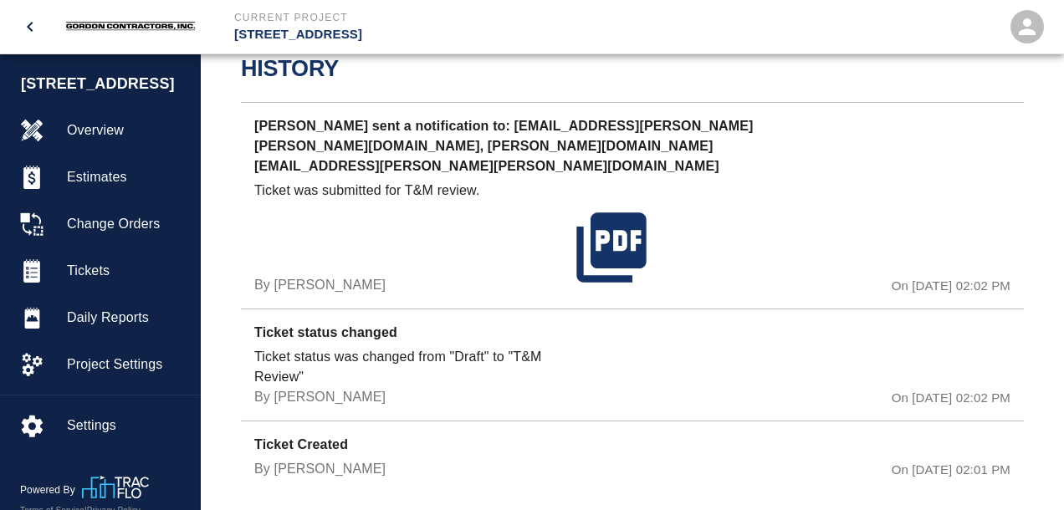
scroll to position [843, 0]
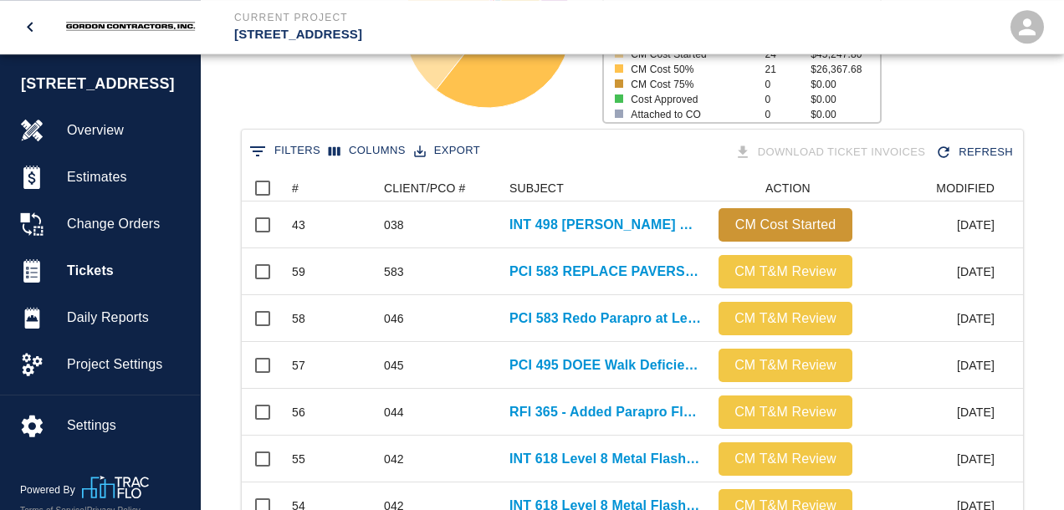
scroll to position [264, 0]
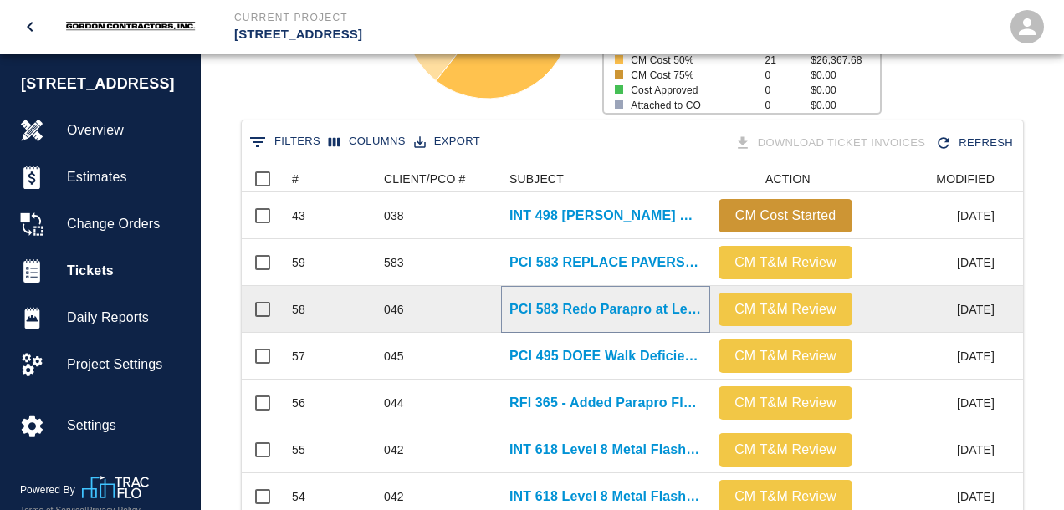
click at [638, 316] on p "PCI 583 Redo Parapro at Level 2 Columns" at bounding box center [605, 309] width 192 height 20
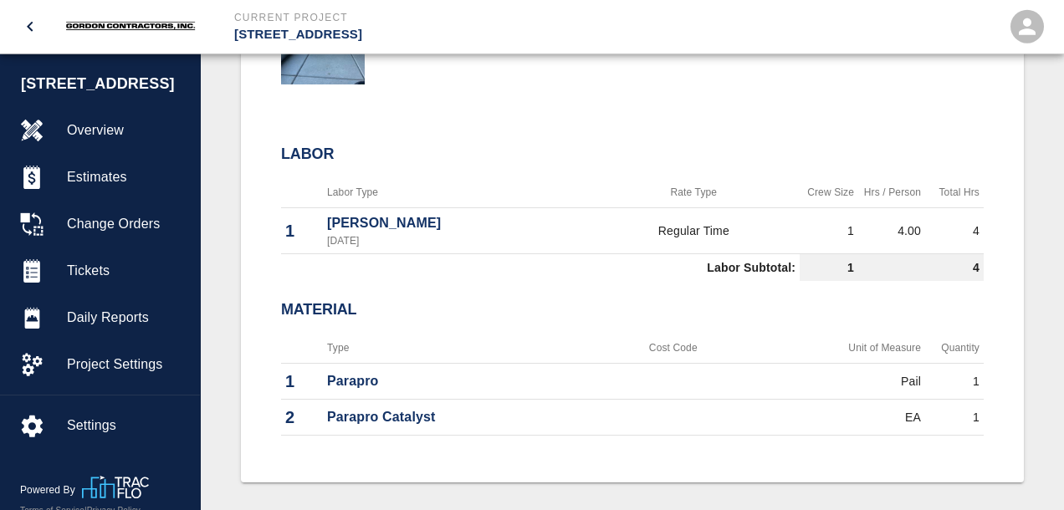
scroll to position [795, 0]
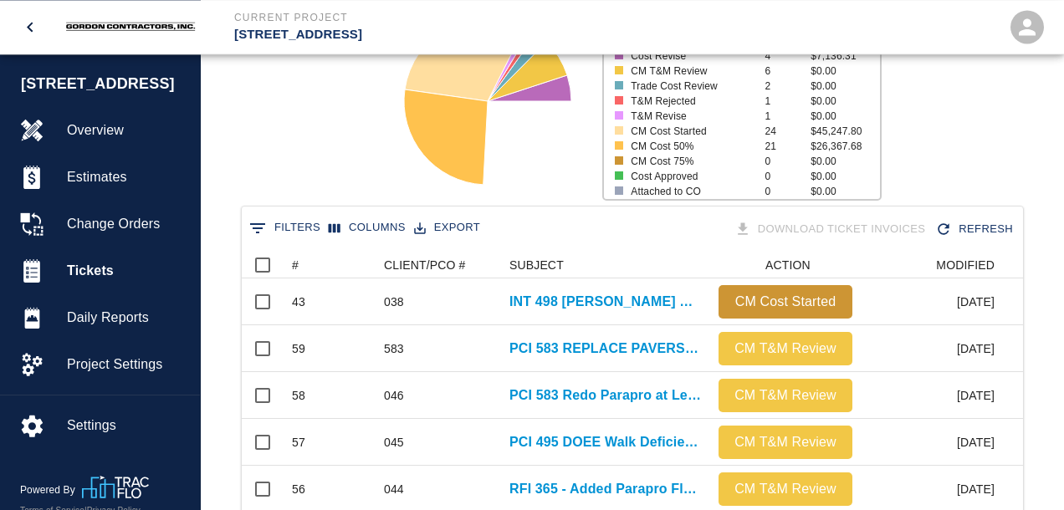
scroll to position [353, 0]
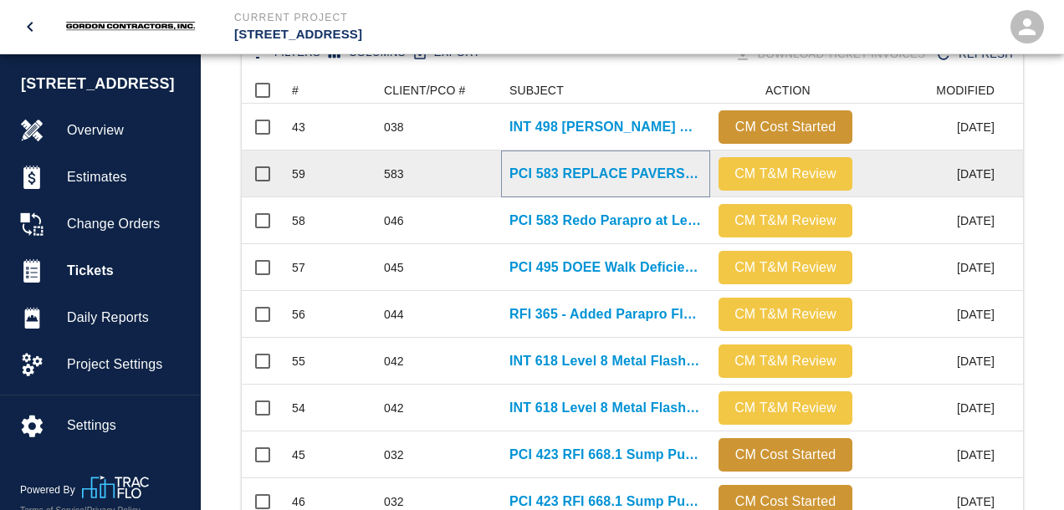
click at [607, 177] on p "PCI 583 REPLACE PAVERS L2 WEST" at bounding box center [605, 174] width 192 height 20
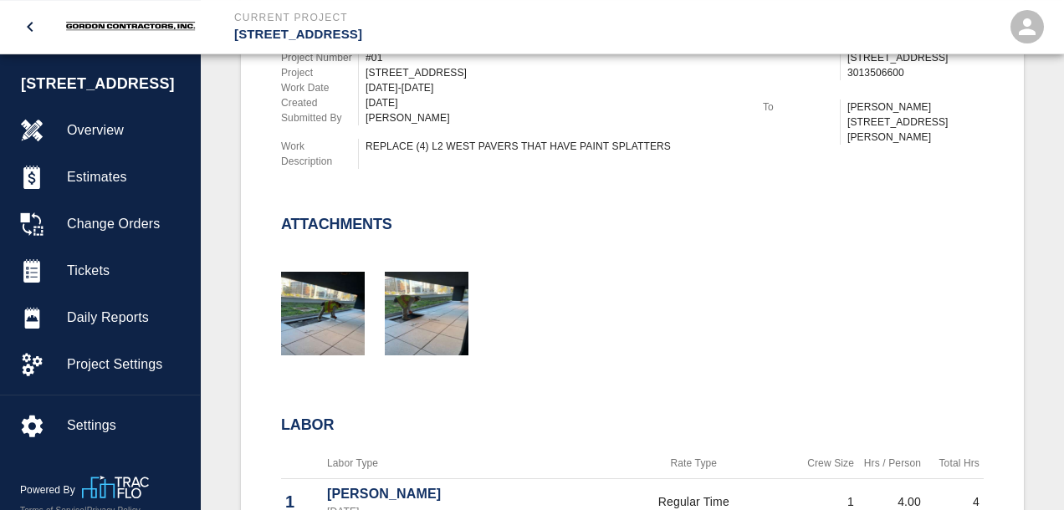
scroll to position [795, 0]
